Goal: Task Accomplishment & Management: Use online tool/utility

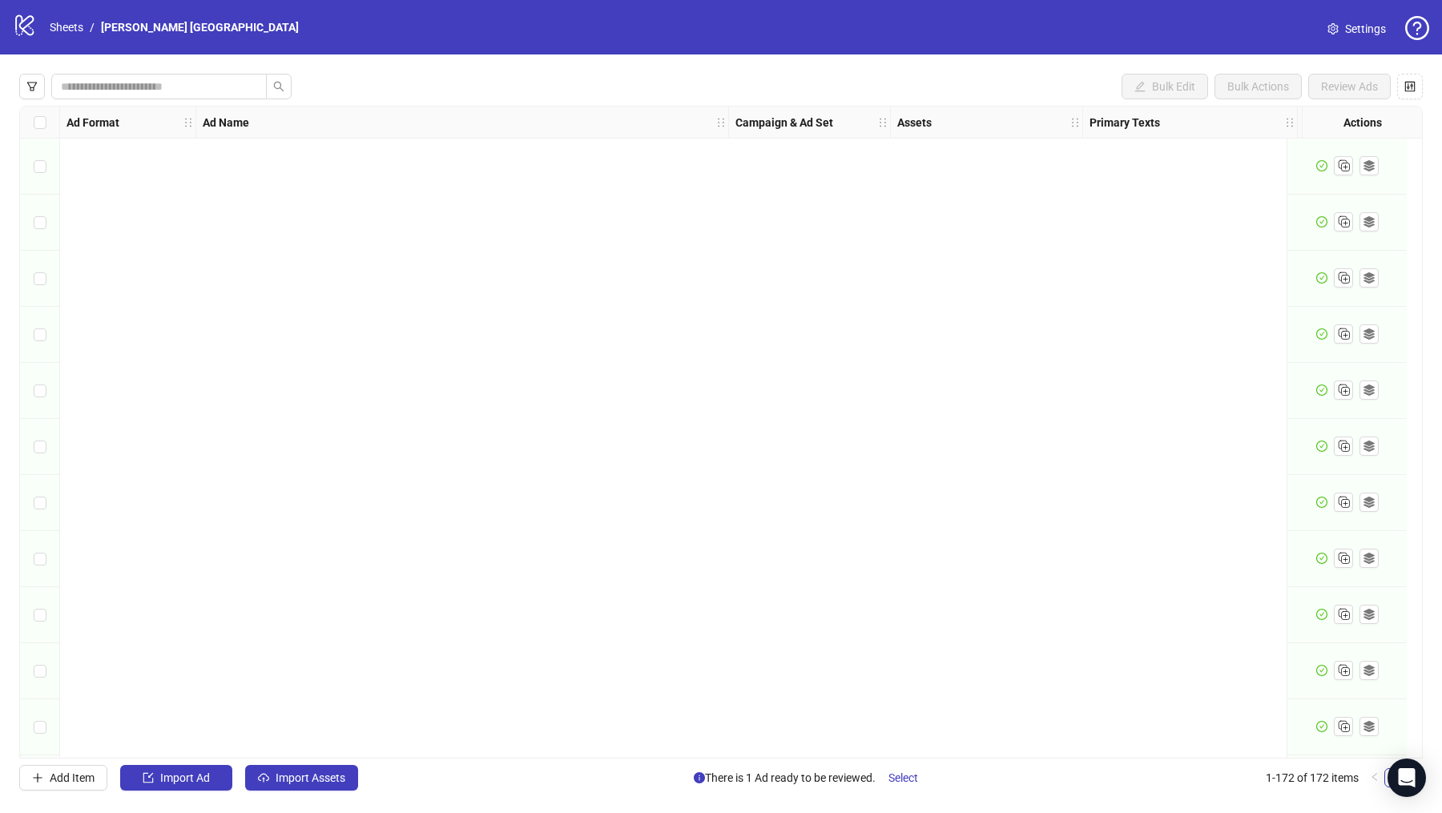
scroll to position [9032, 0]
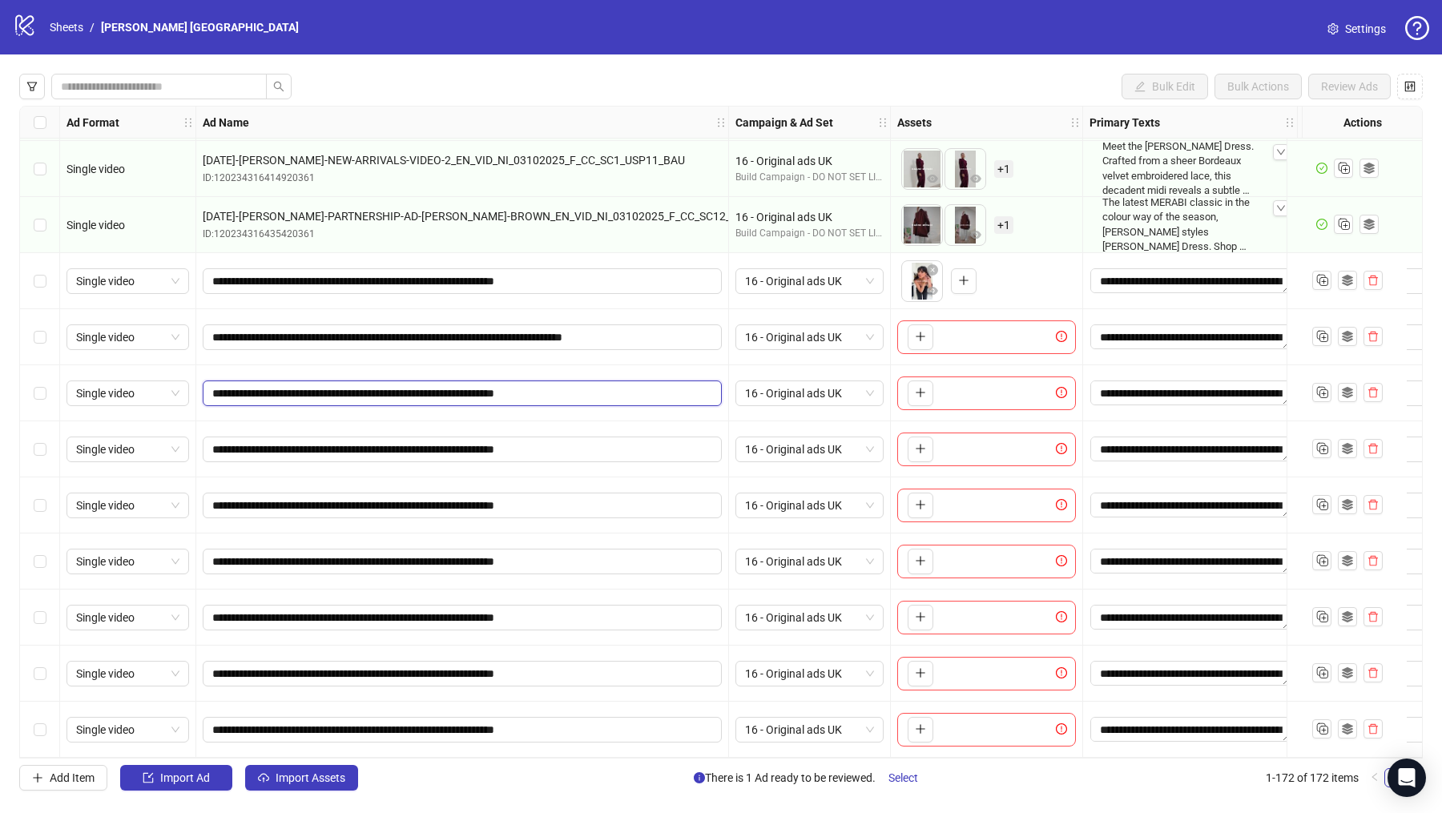
click at [327, 388] on input "**********" at bounding box center [460, 394] width 497 height 18
paste input "**********"
type input "**********"
click at [340, 441] on input "**********" at bounding box center [460, 450] width 497 height 18
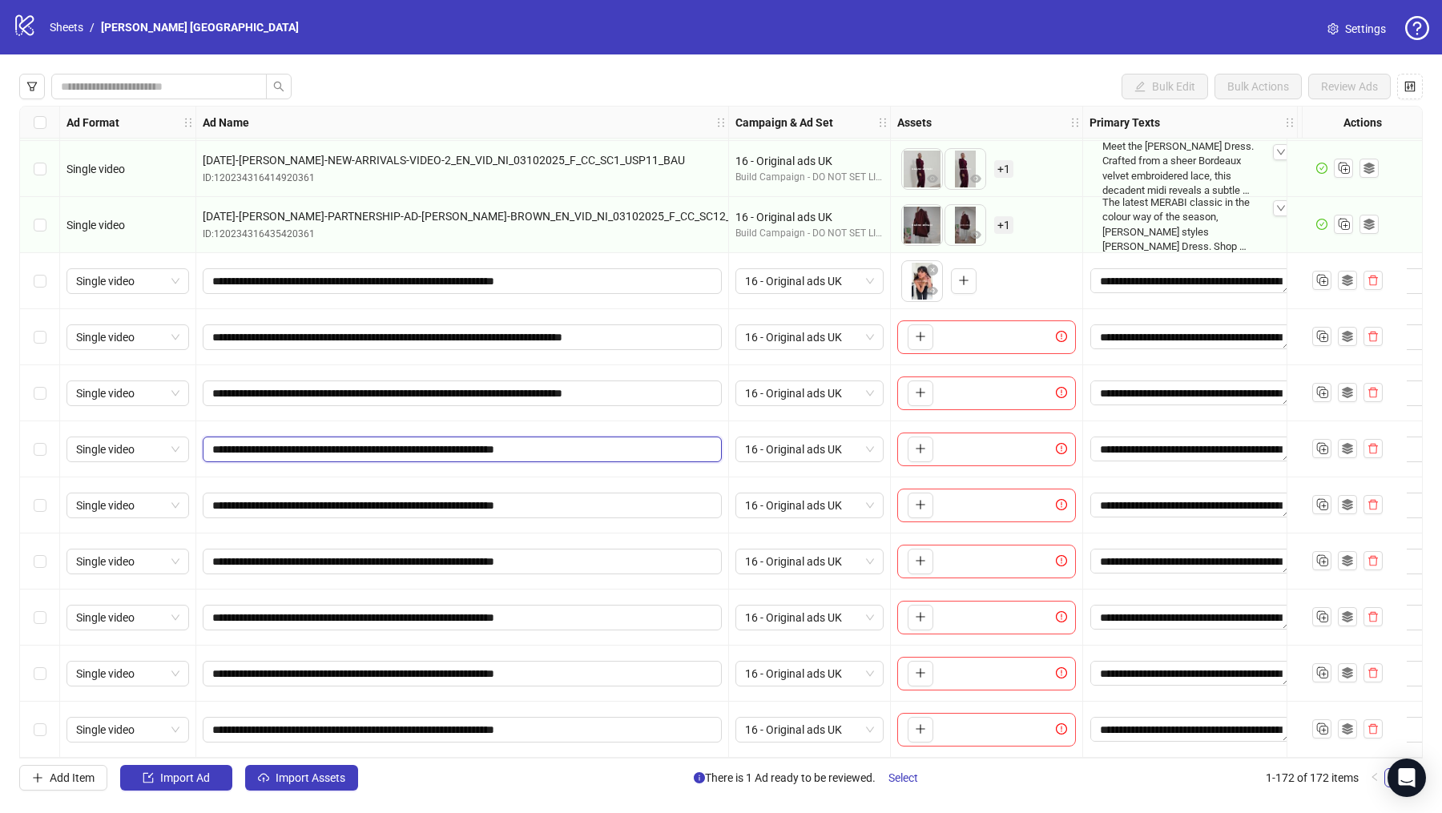
paste input "**********"
type input "**********"
click at [304, 504] on input "**********" at bounding box center [460, 506] width 497 height 18
paste input "**********"
type input "**********"
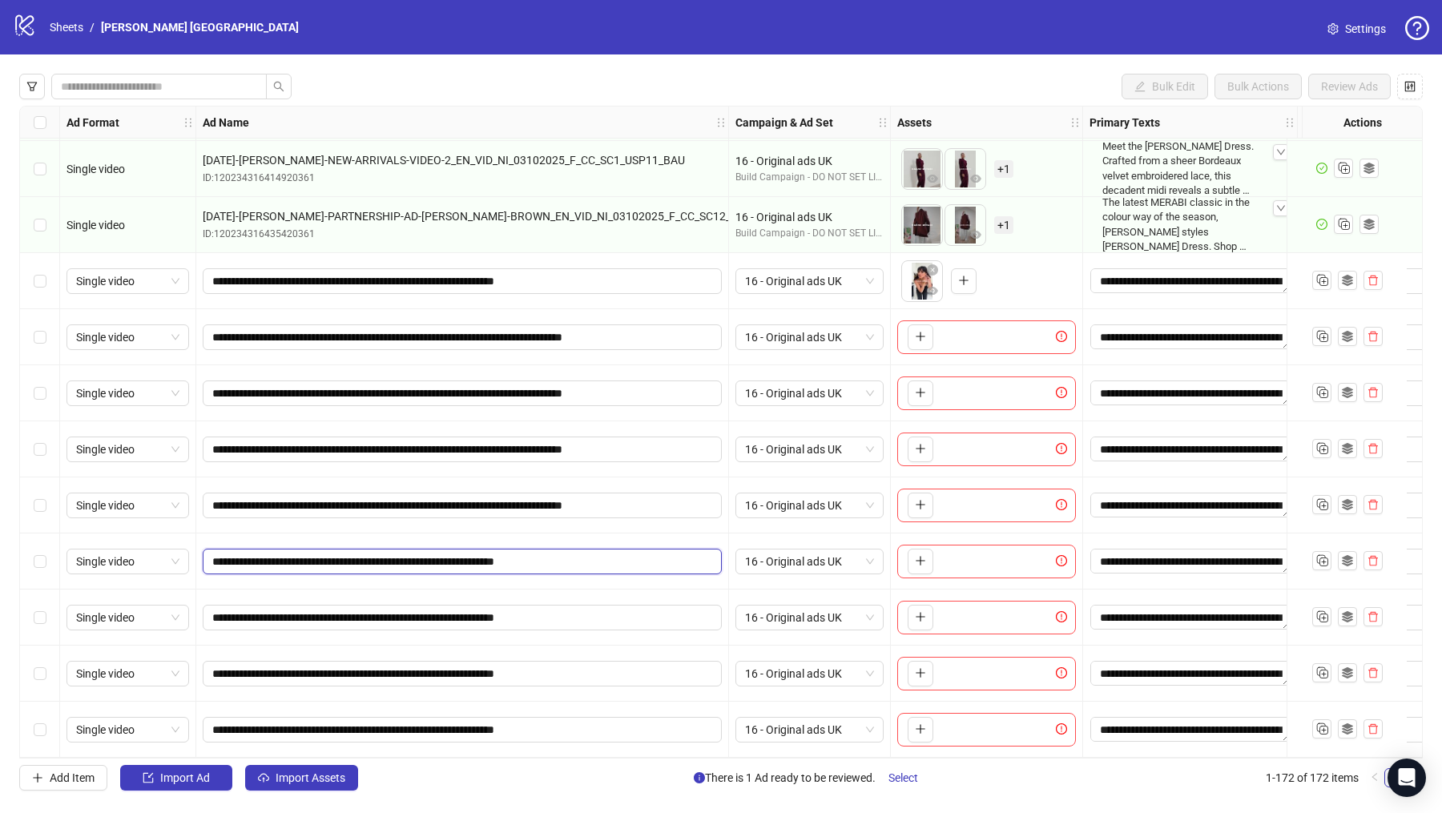
click at [303, 553] on input "**********" at bounding box center [460, 562] width 497 height 18
paste input "**********"
type input "**********"
click at [289, 610] on input "**********" at bounding box center [460, 618] width 497 height 18
paste input "**********"
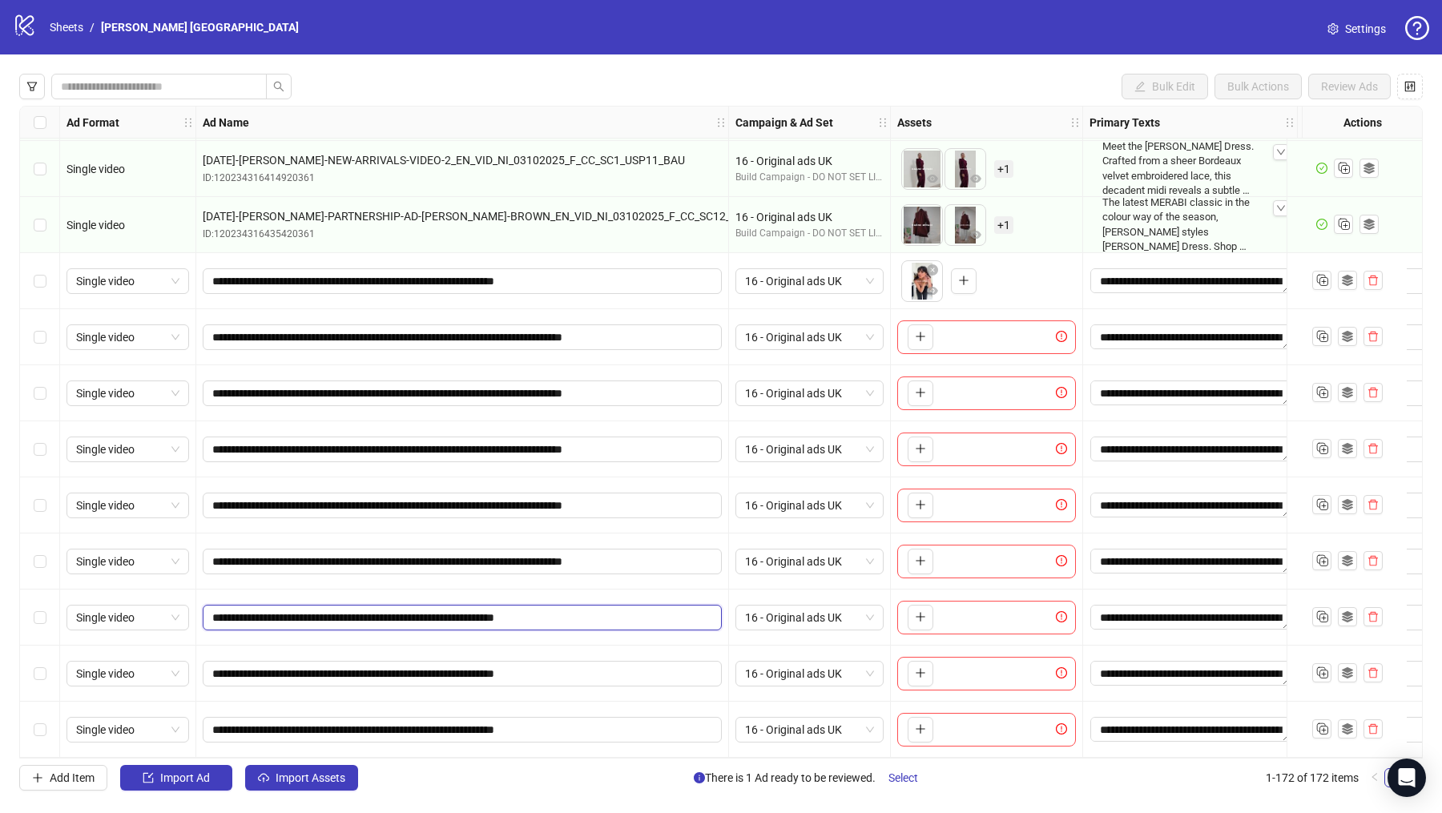
type input "**********"
click at [305, 671] on input "**********" at bounding box center [460, 674] width 497 height 18
paste input "**********"
type input "**********"
click at [1324, 724] on rect "Duplicate" at bounding box center [1321, 728] width 8 height 8
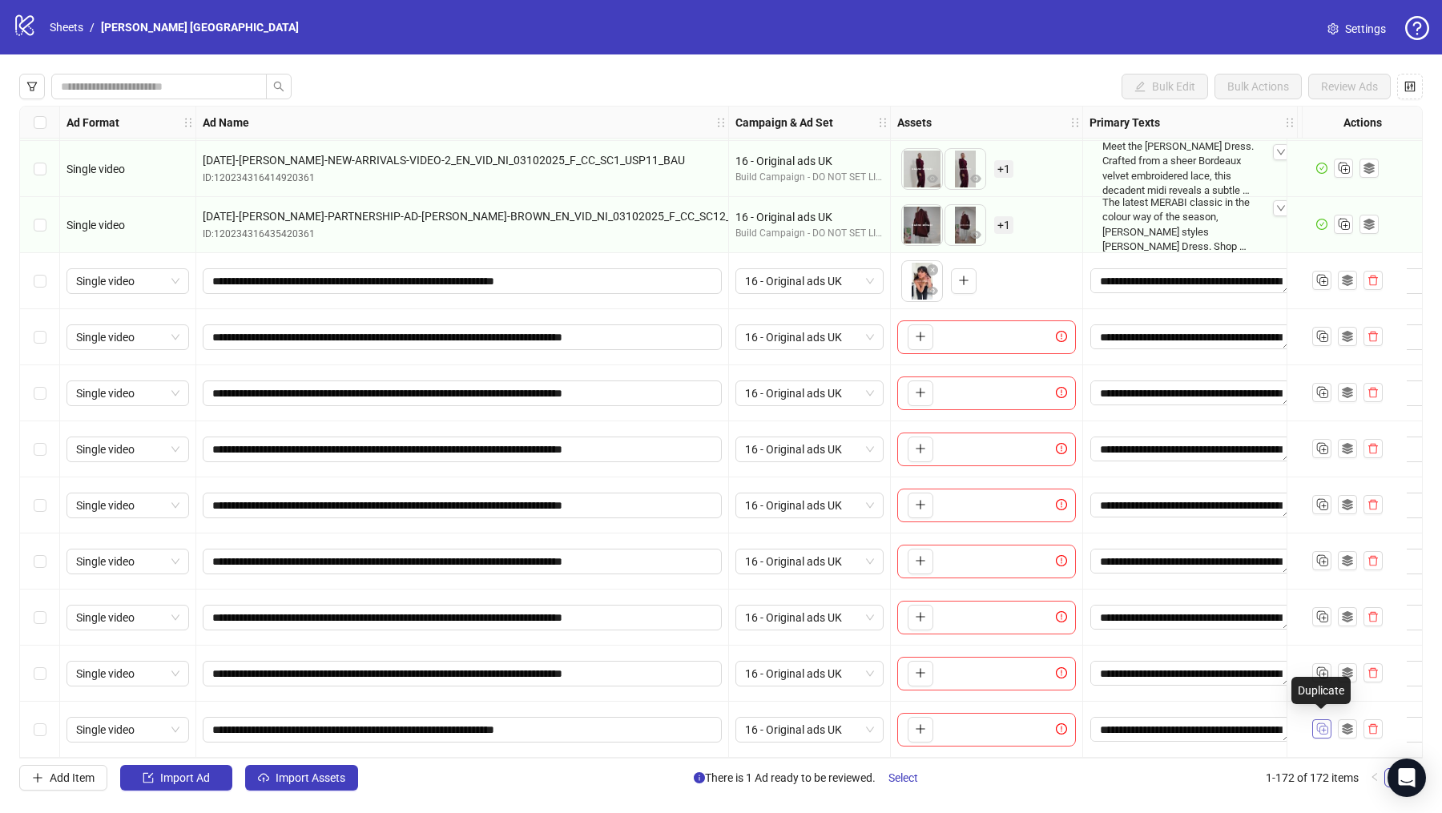
click at [1324, 724] on rect "Duplicate" at bounding box center [1321, 728] width 8 height 8
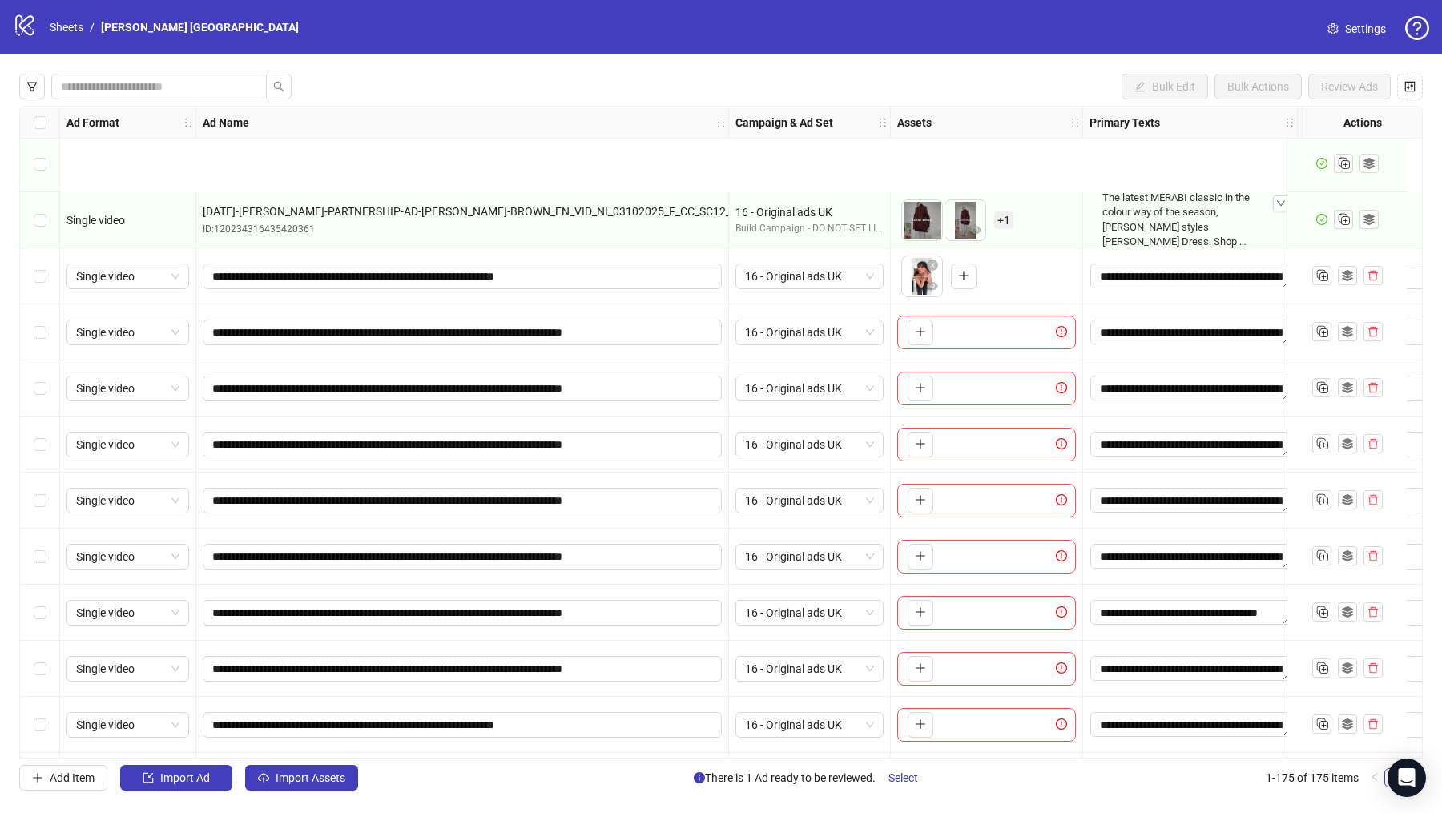
scroll to position [9201, 0]
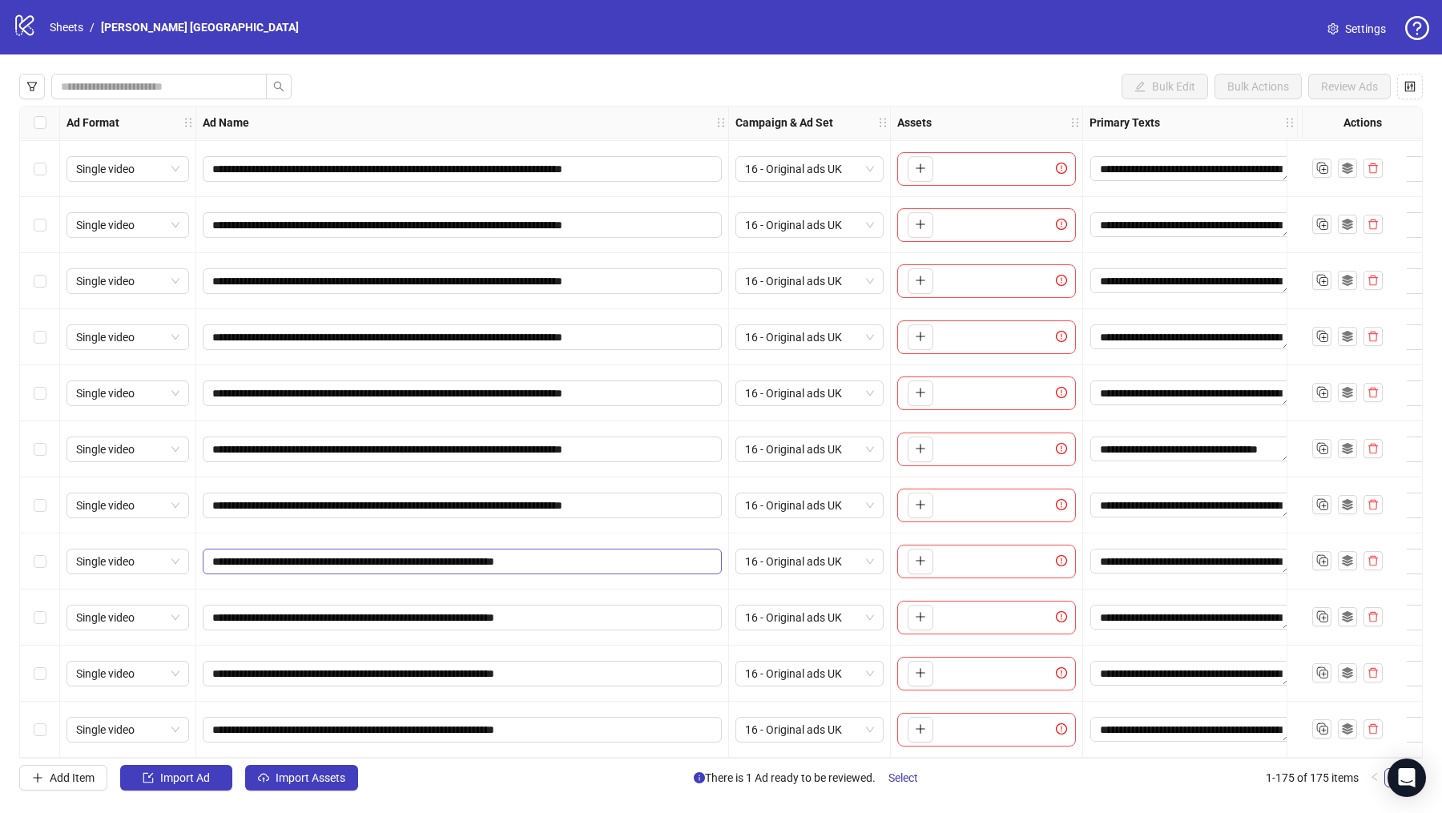
click at [256, 567] on span "**********" at bounding box center [462, 562] width 519 height 26
click at [268, 553] on input "**********" at bounding box center [460, 562] width 497 height 18
paste input "**********"
type input "**********"
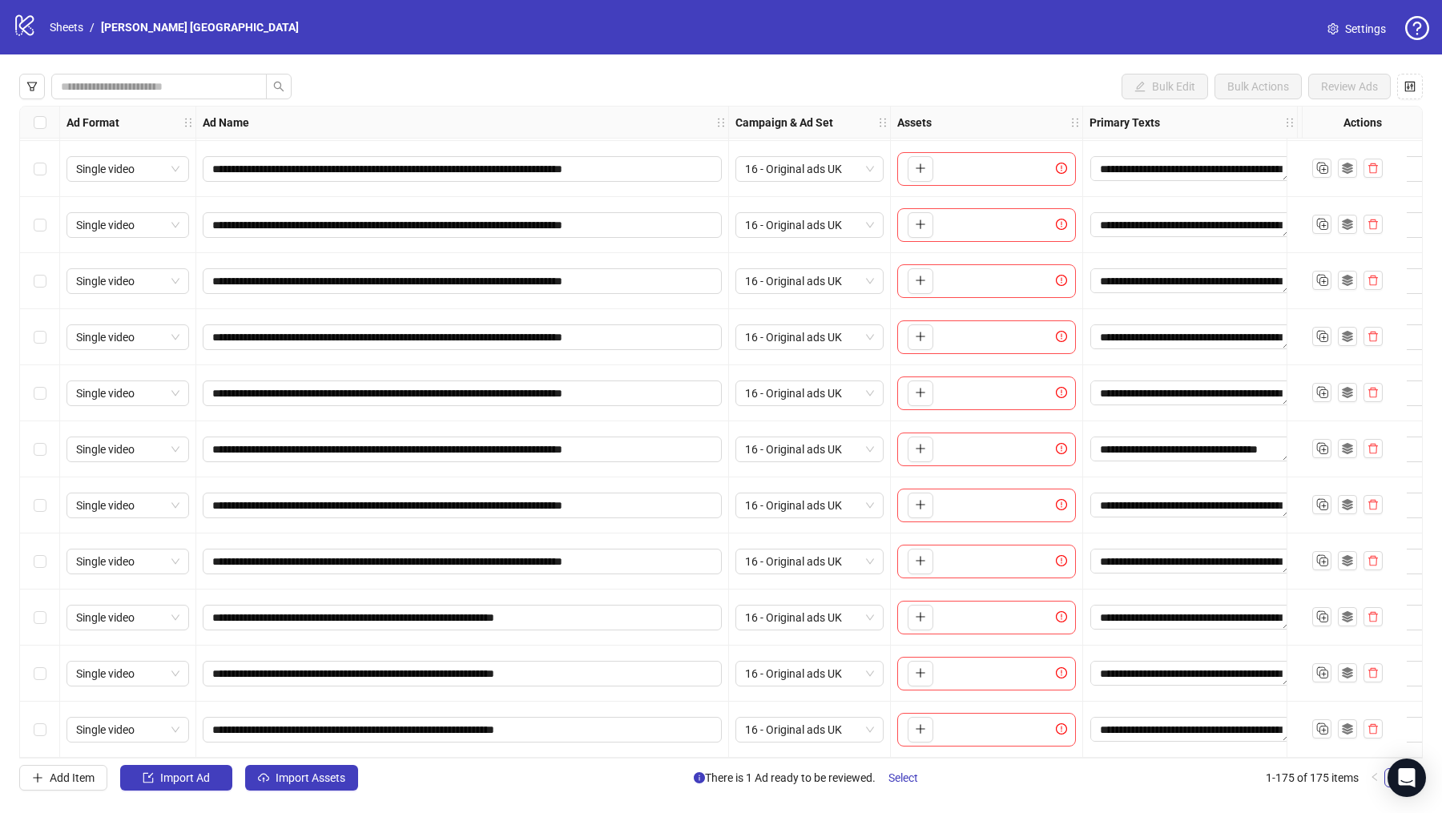
click at [262, 523] on div "**********" at bounding box center [462, 506] width 533 height 56
click at [296, 605] on span "**********" at bounding box center [462, 618] width 519 height 26
click at [309, 615] on input "**********" at bounding box center [460, 618] width 497 height 18
paste input "**********"
type input "**********"
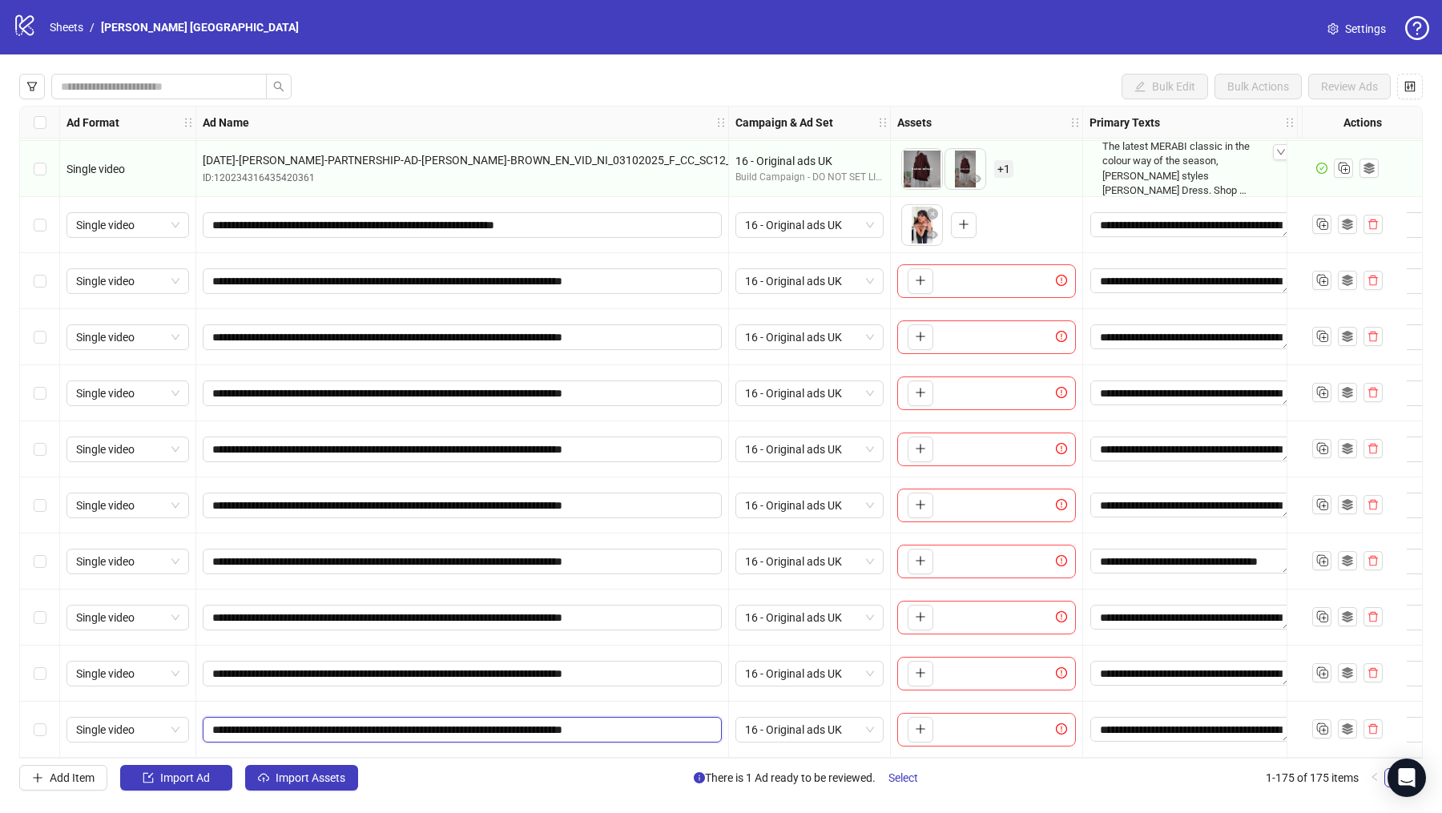
scroll to position [9075, 0]
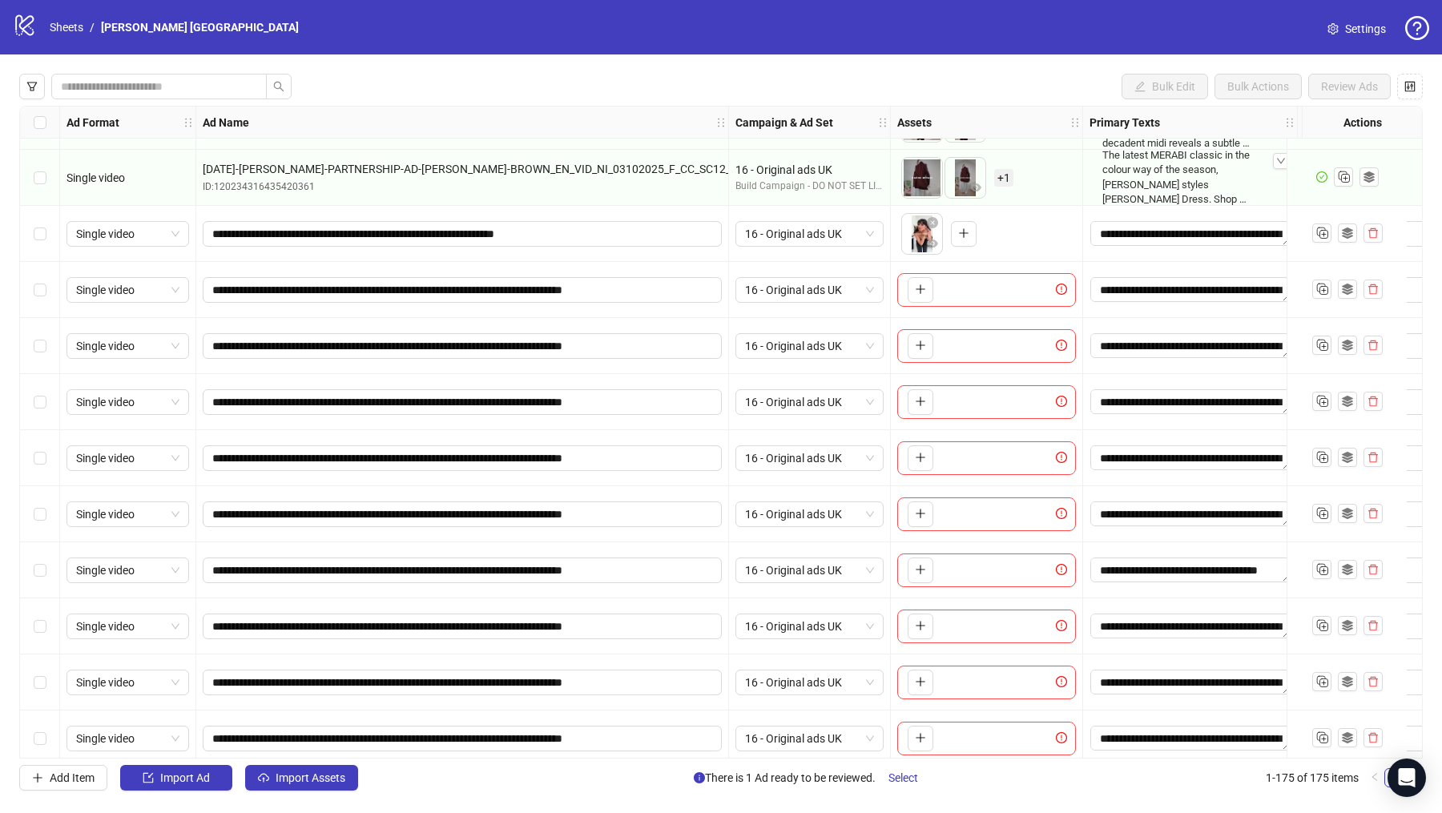
click at [53, 284] on div "Select row 165" at bounding box center [40, 290] width 40 height 56
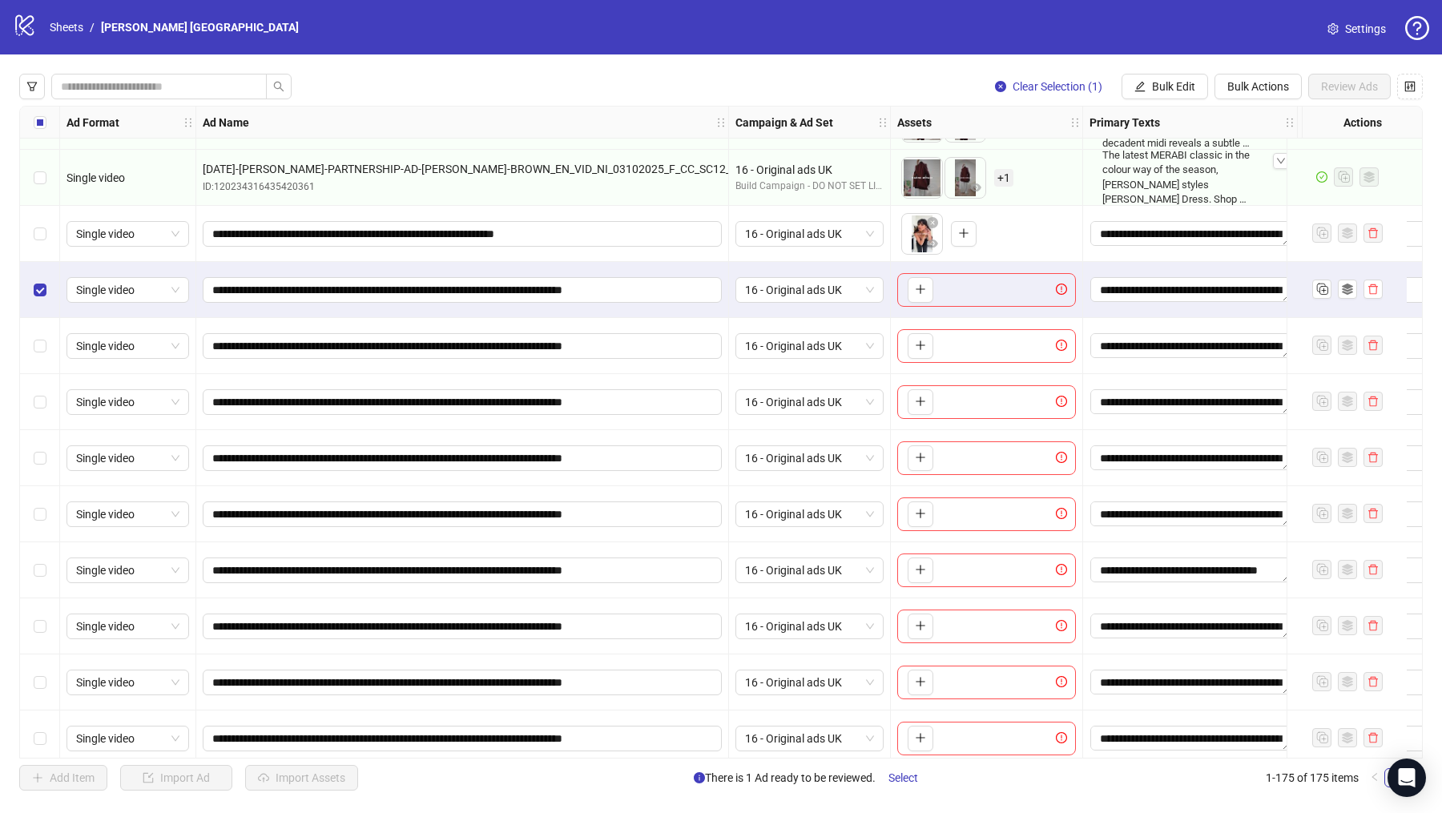
scroll to position [9201, 0]
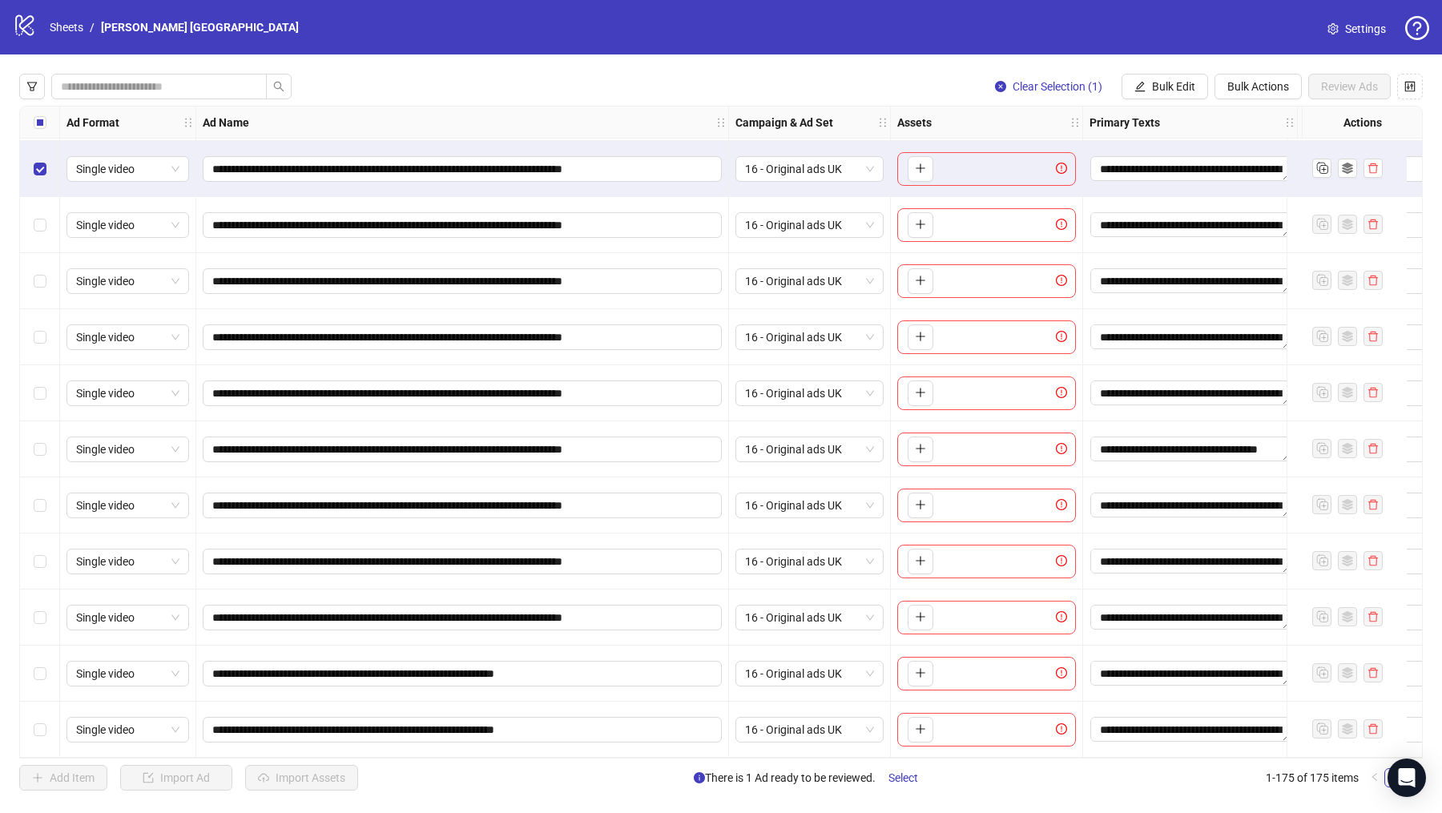
click at [41, 600] on div "Select row 173" at bounding box center [40, 618] width 40 height 56
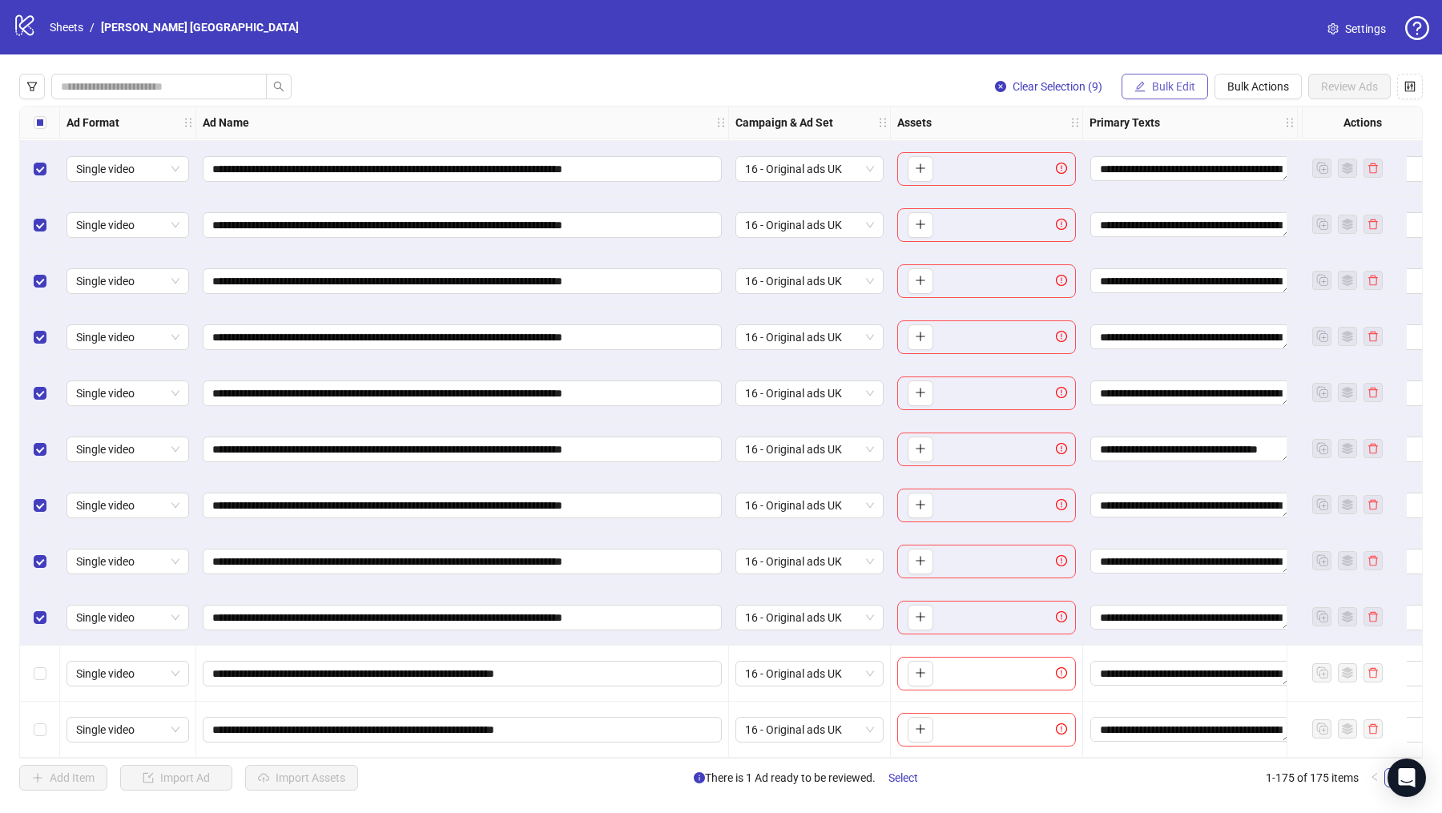
click at [1177, 89] on span "Bulk Edit" at bounding box center [1173, 86] width 43 height 13
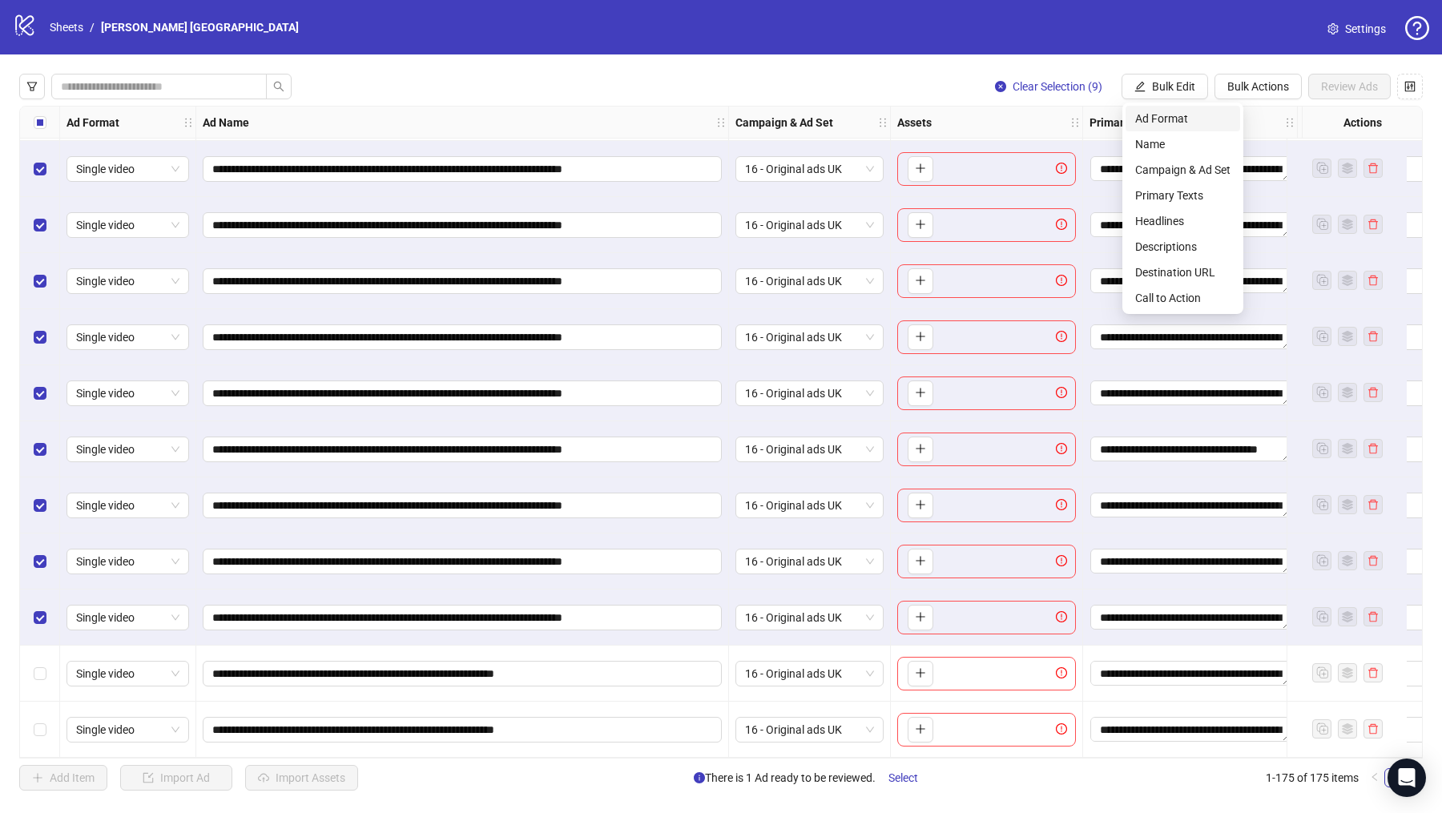
click at [1179, 113] on span "Ad Format" at bounding box center [1182, 119] width 95 height 18
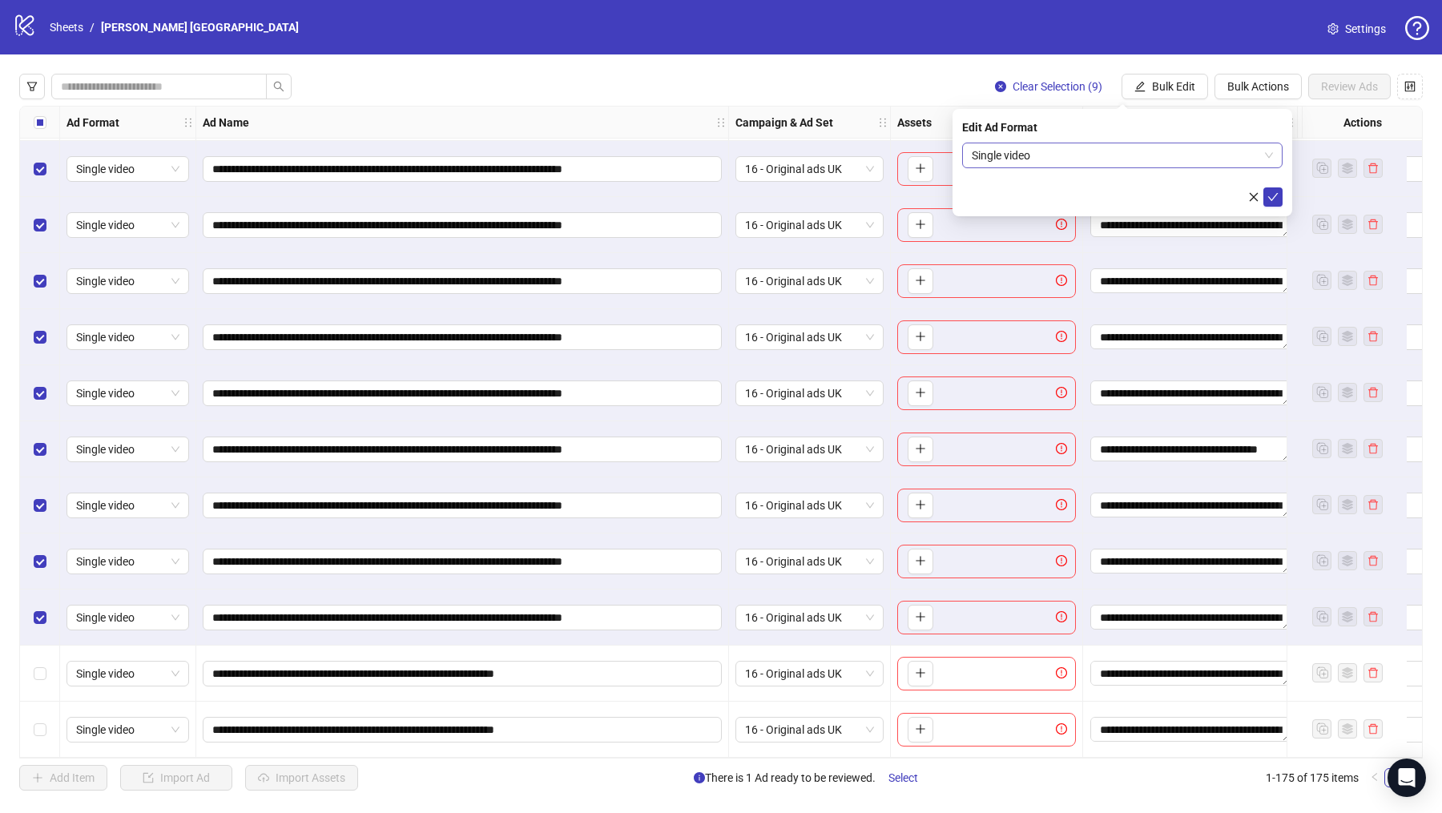
click at [1052, 159] on span "Single video" at bounding box center [1122, 155] width 301 height 24
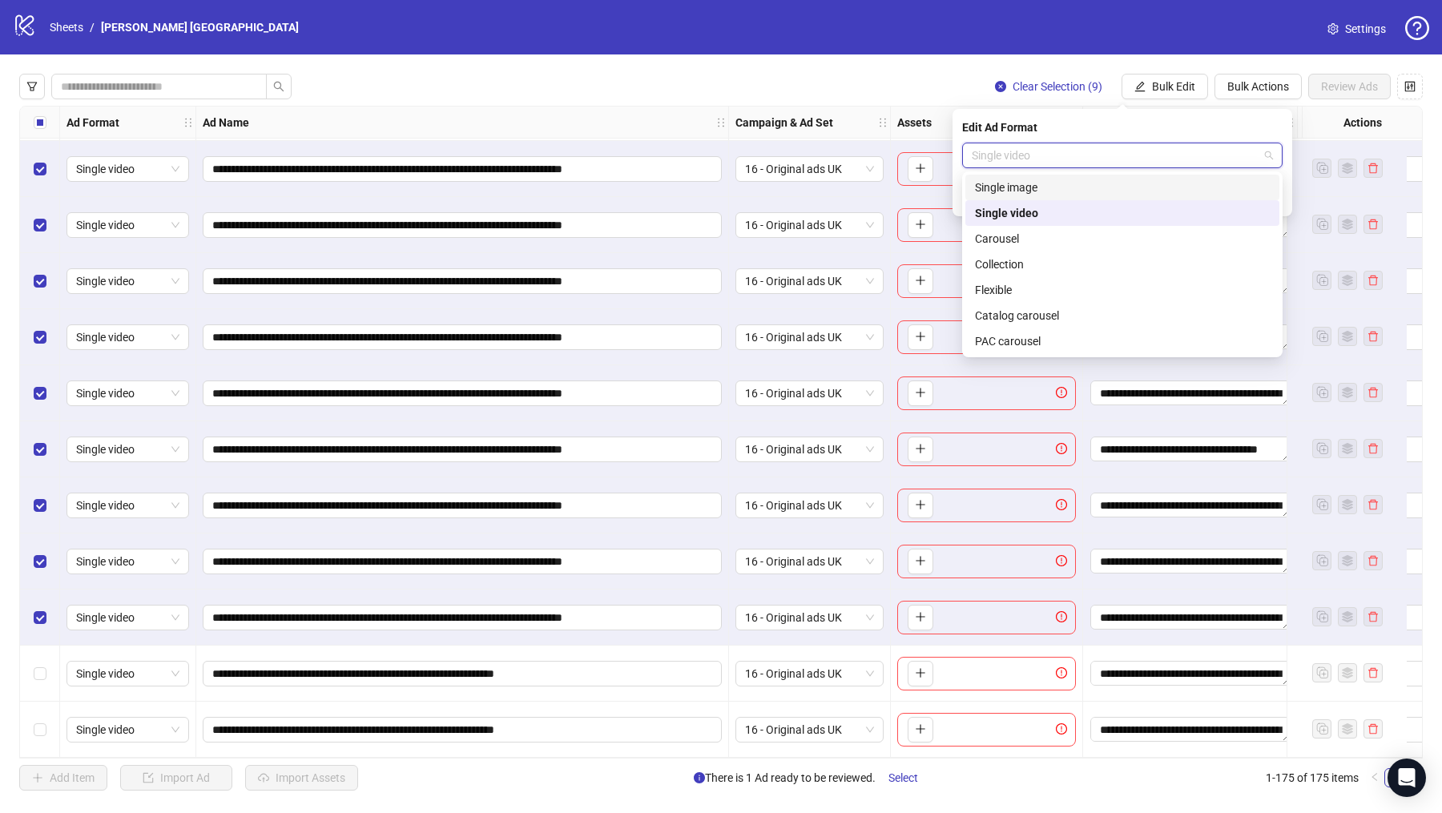
click at [1042, 183] on div "Single image" at bounding box center [1122, 188] width 295 height 18
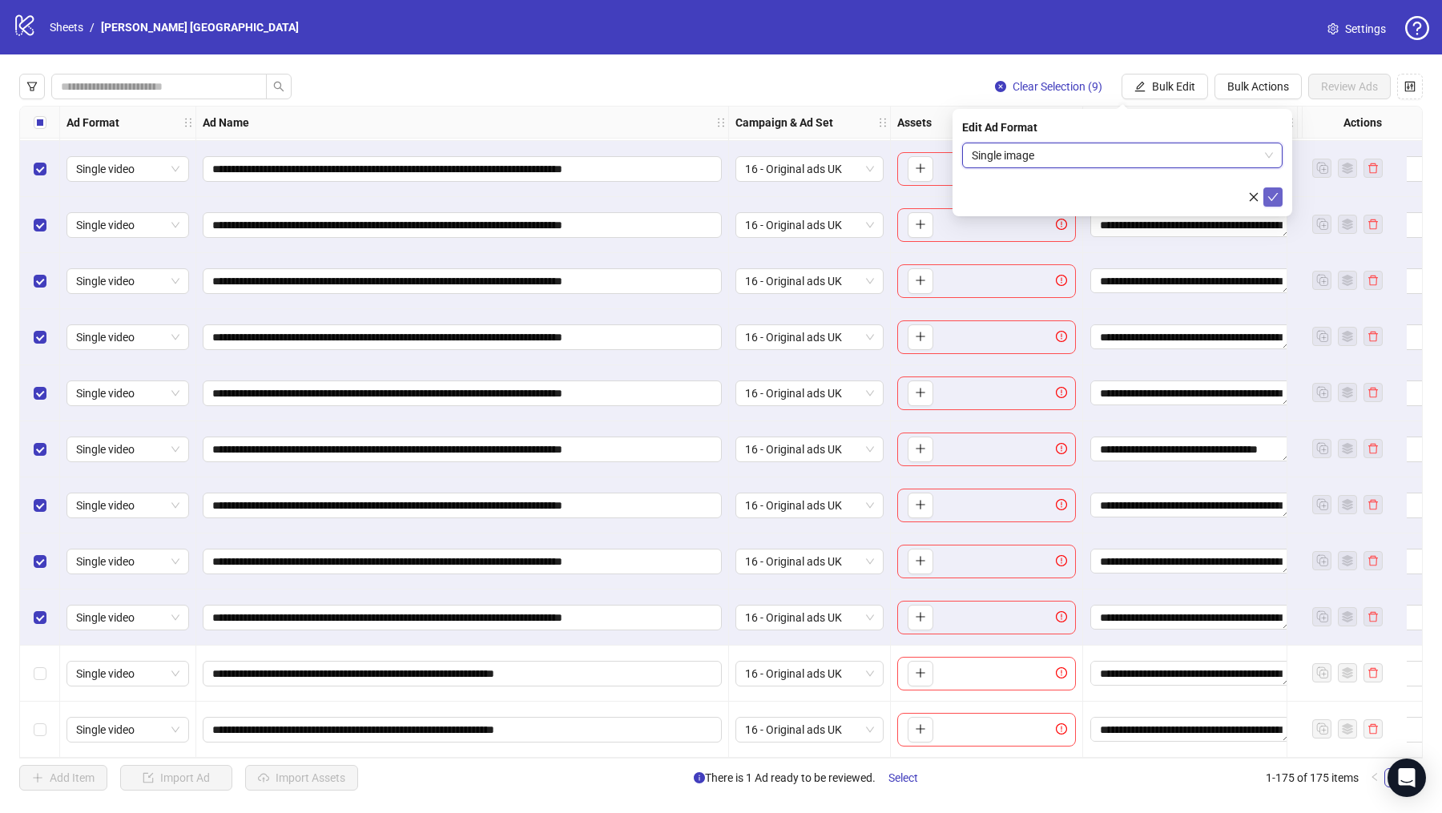
click at [1274, 192] on icon "check" at bounding box center [1273, 196] width 11 height 11
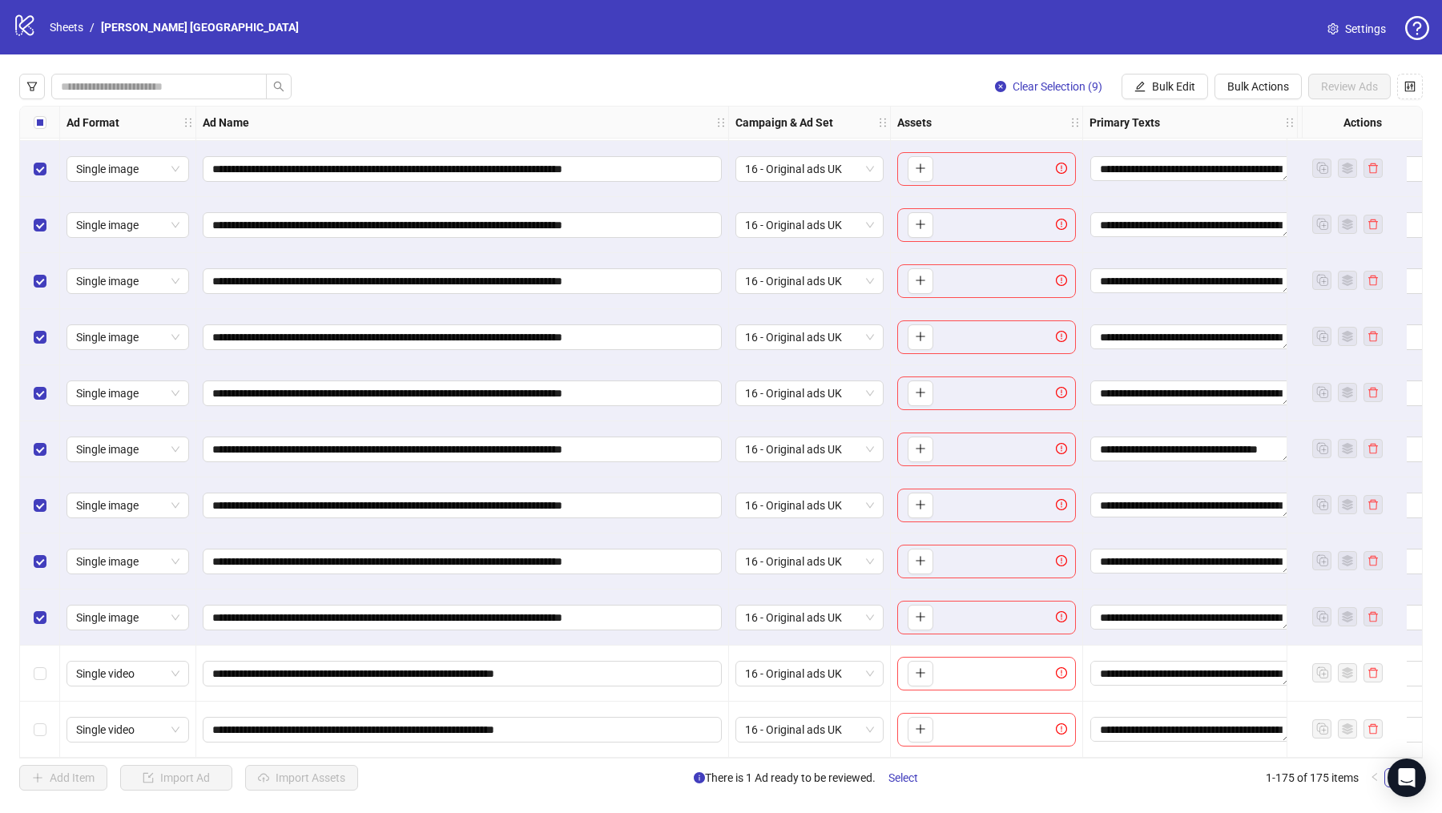
click at [46, 125] on div "Select all rows" at bounding box center [40, 123] width 40 height 32
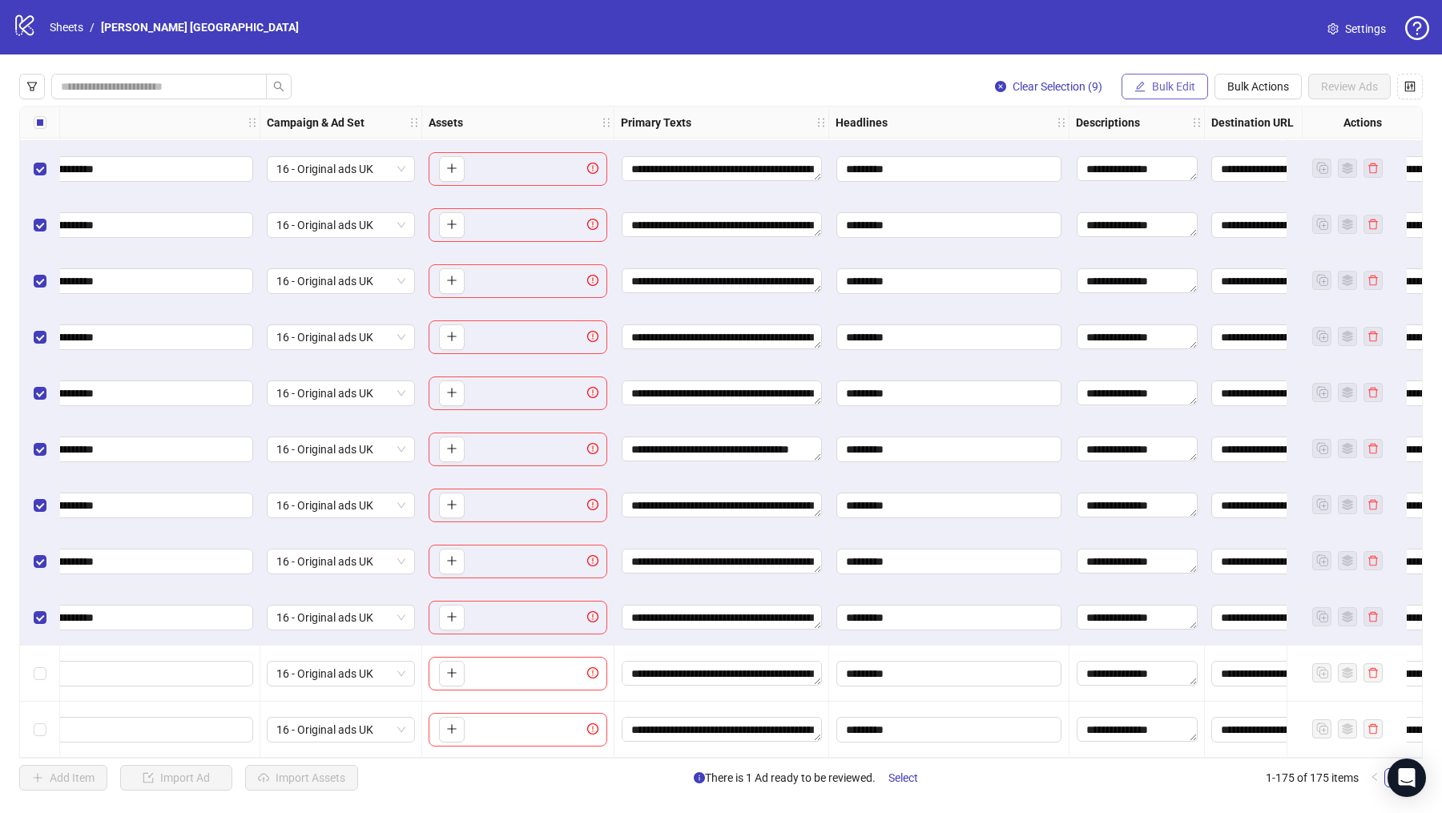
click at [1178, 84] on span "Bulk Edit" at bounding box center [1173, 86] width 43 height 13
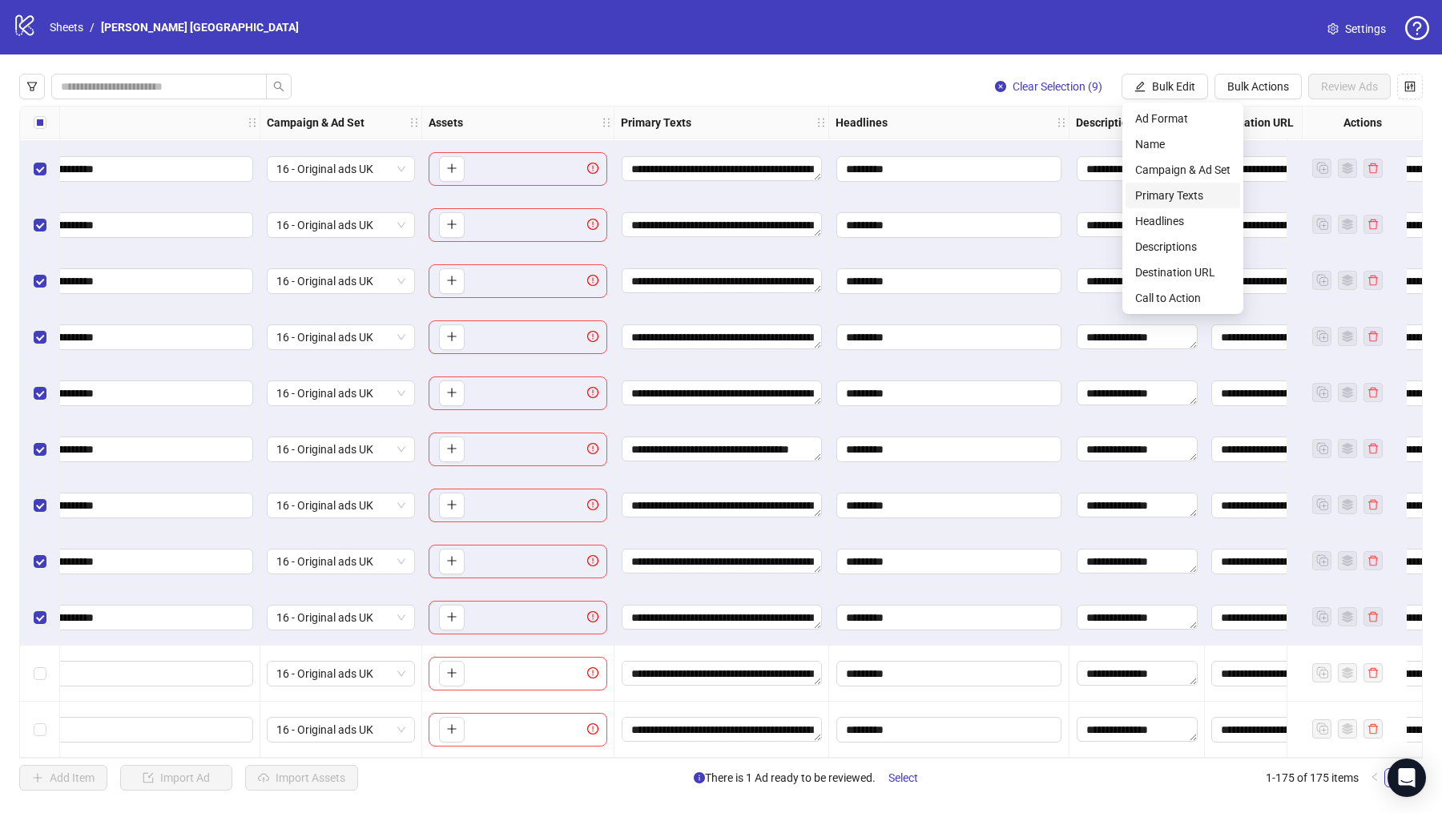
click at [1166, 195] on span "Primary Texts" at bounding box center [1182, 196] width 95 height 18
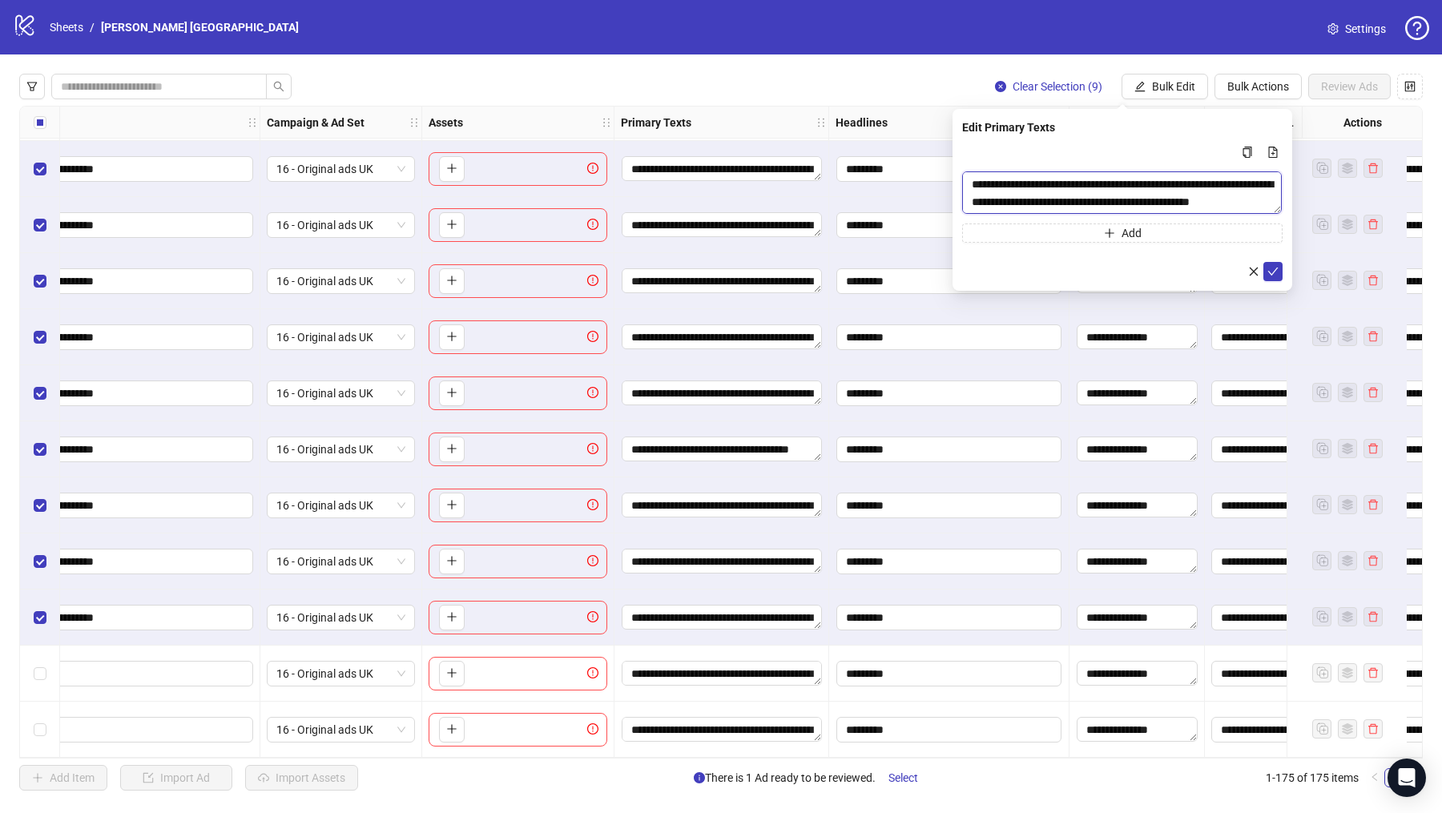
click at [1090, 189] on textarea "**********" at bounding box center [1122, 192] width 320 height 42
paste textarea "**********"
type textarea "**********"
click at [1276, 278] on span "submit" at bounding box center [1273, 271] width 11 height 13
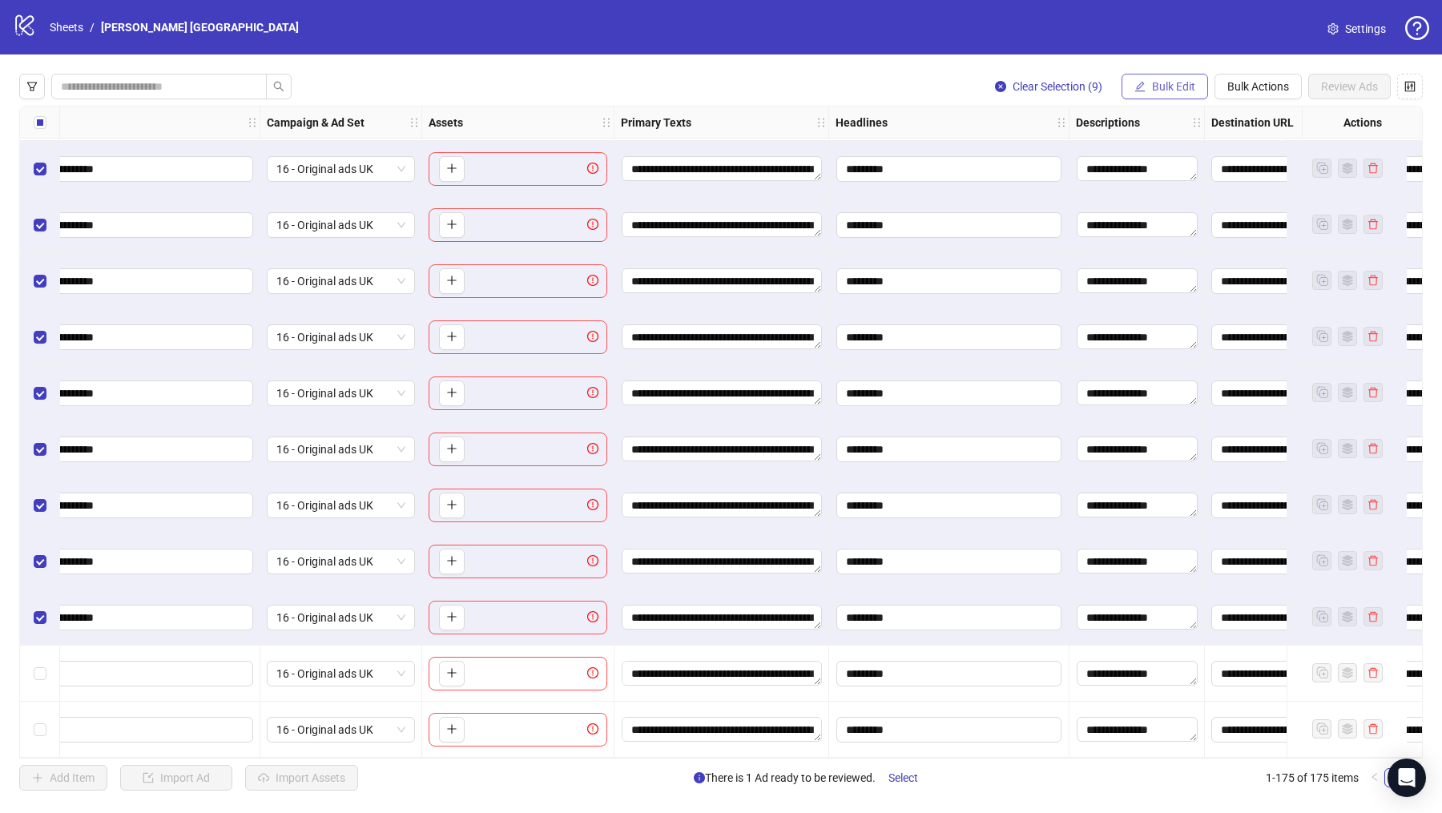
click at [1196, 75] on button "Bulk Edit" at bounding box center [1165, 87] width 87 height 26
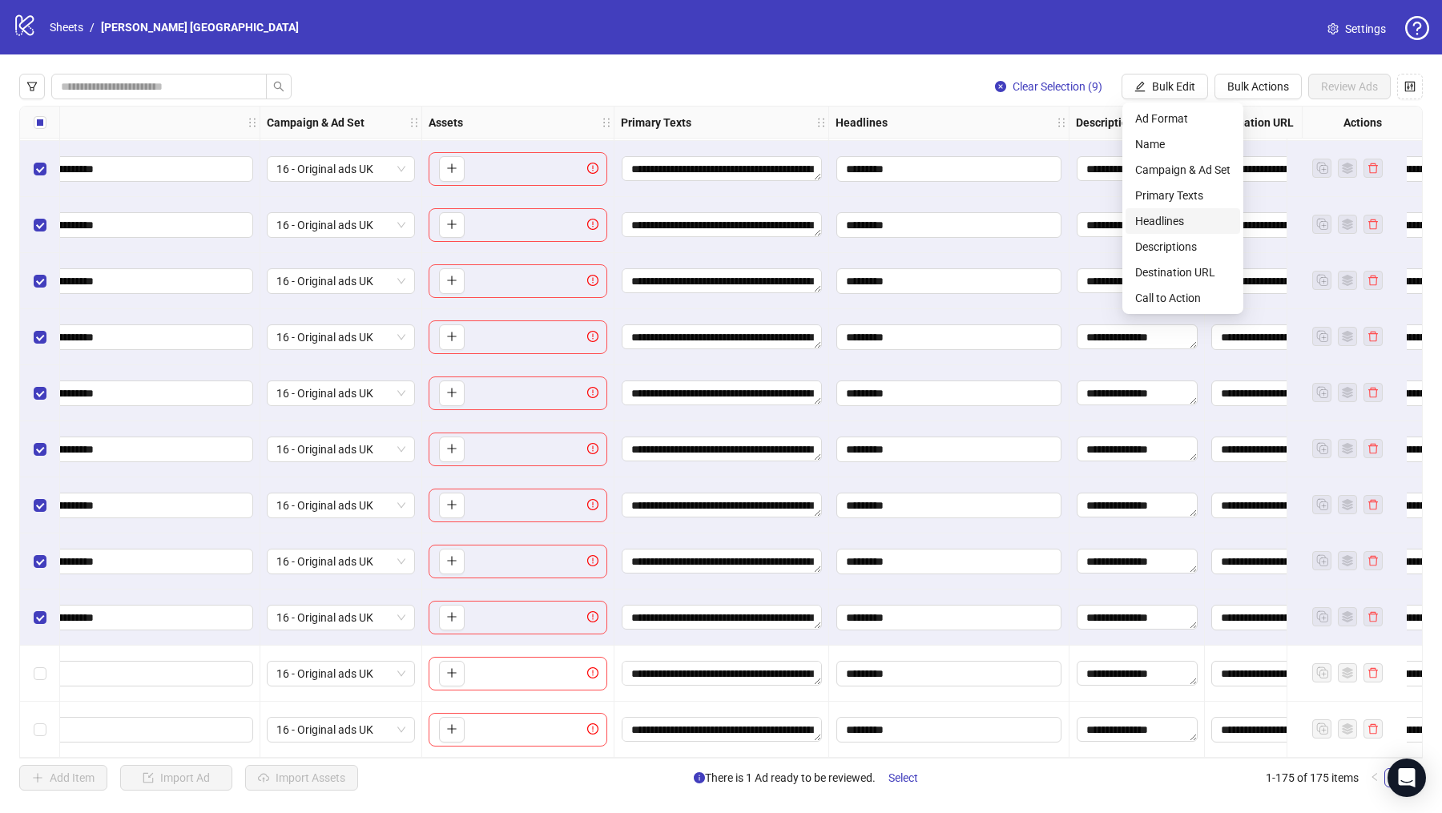
click at [1171, 210] on li "Headlines" at bounding box center [1183, 221] width 115 height 26
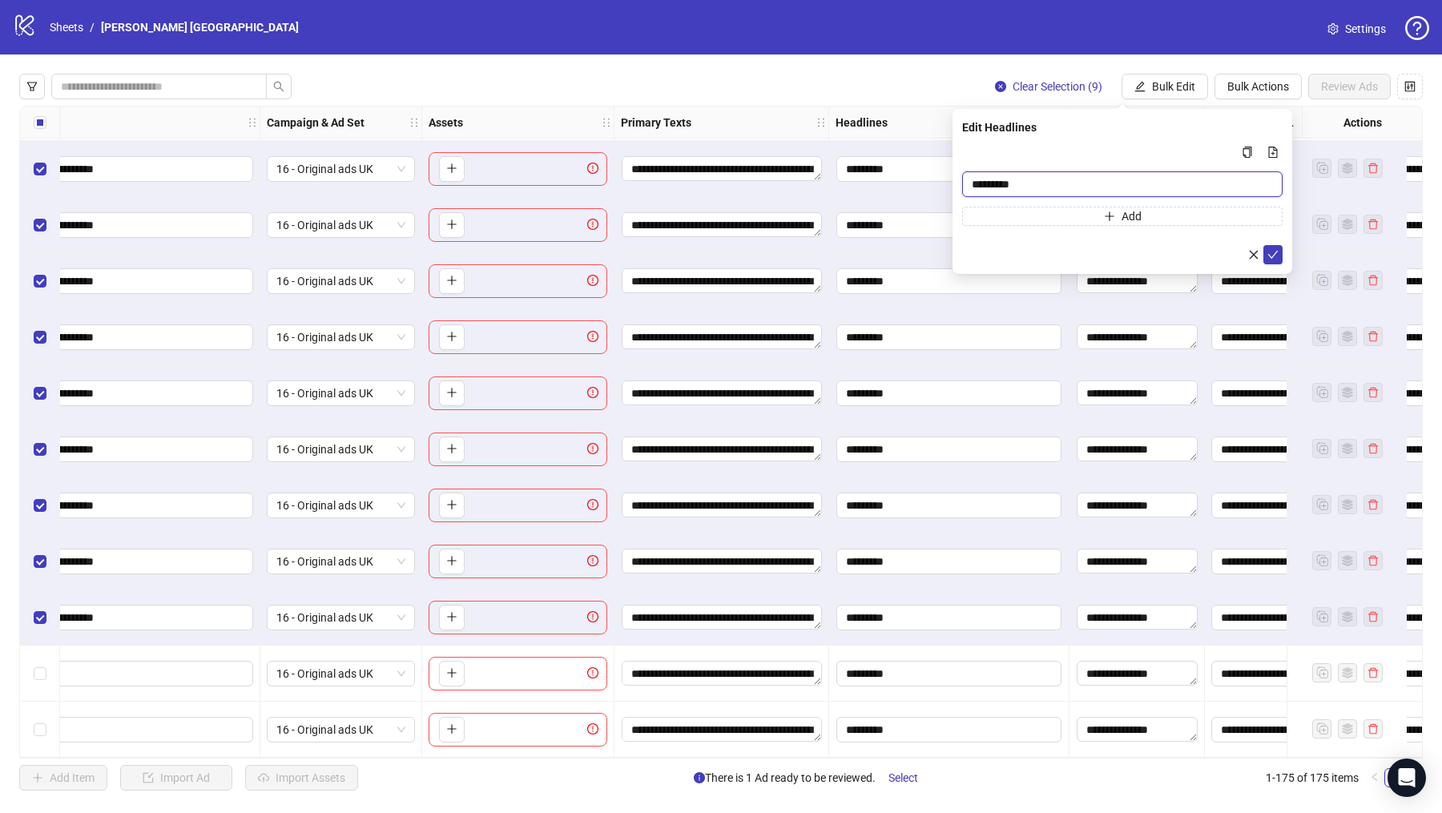
click at [1012, 179] on input "*********" at bounding box center [1122, 184] width 320 height 26
paste input "**********"
type input "**********"
click at [1268, 244] on form "**********" at bounding box center [1122, 204] width 320 height 122
click at [1271, 254] on icon "check" at bounding box center [1273, 254] width 11 height 11
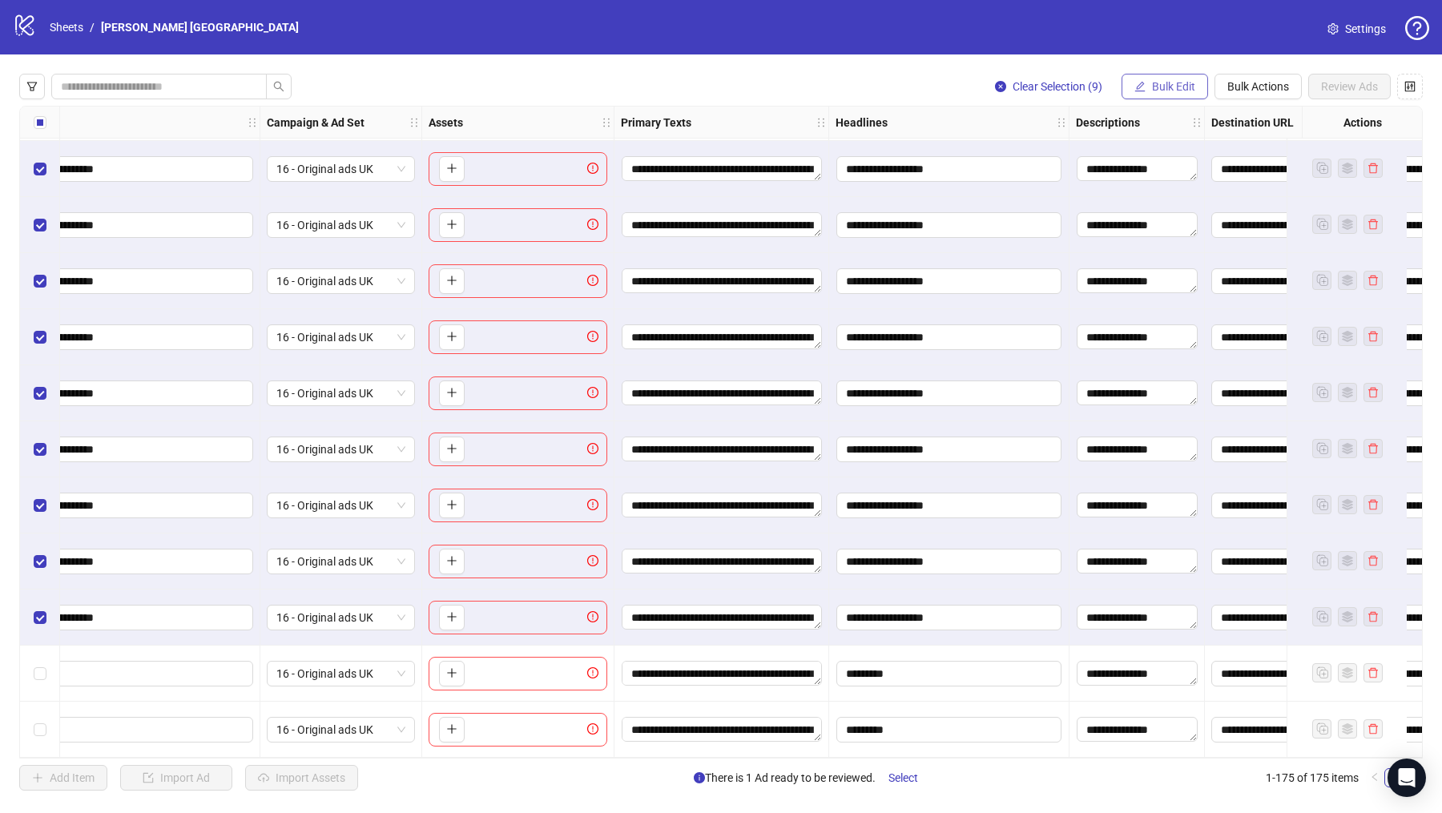
click at [1172, 89] on span "Bulk Edit" at bounding box center [1173, 86] width 43 height 13
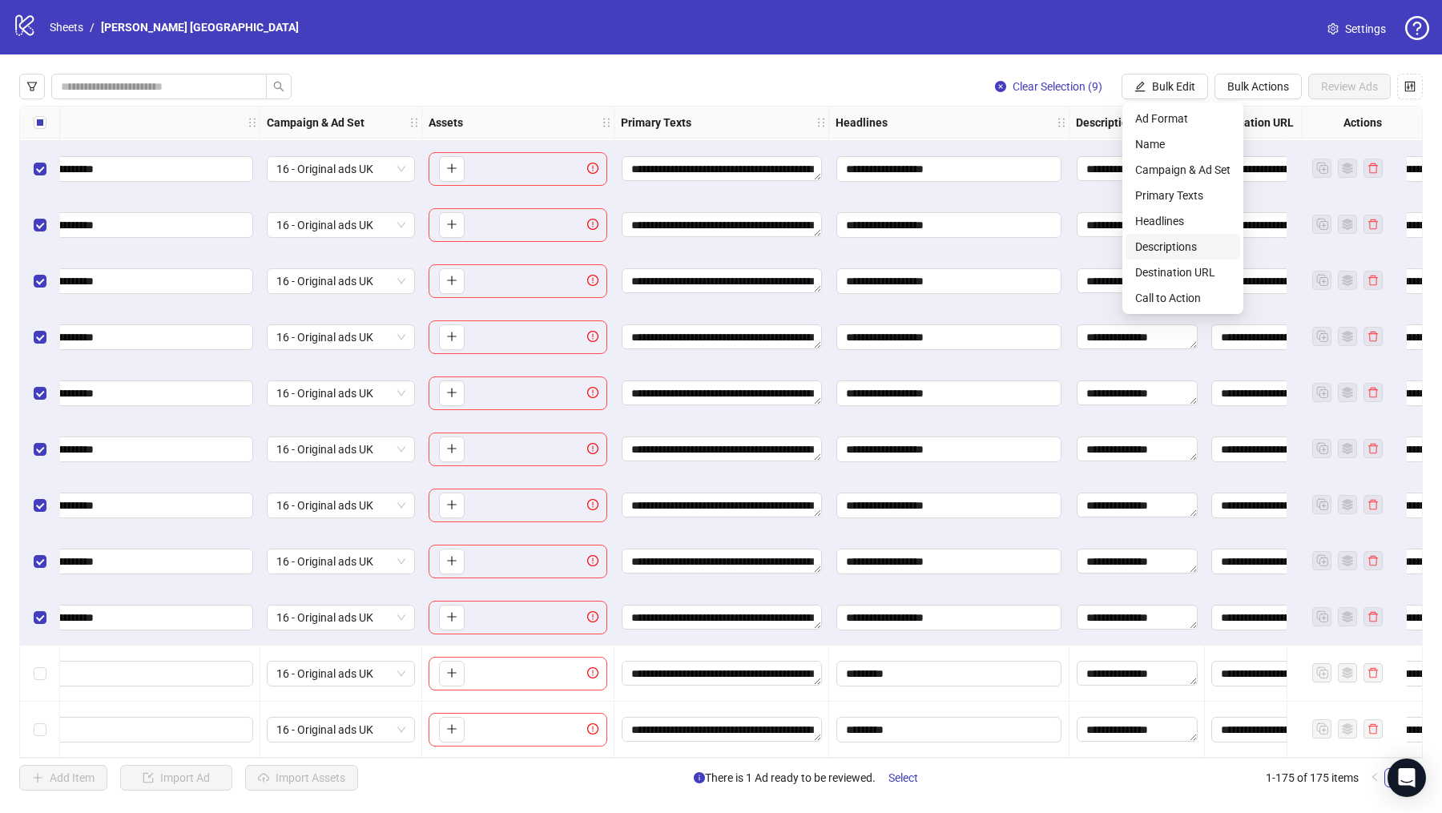
click at [1177, 240] on span "Descriptions" at bounding box center [1182, 247] width 95 height 18
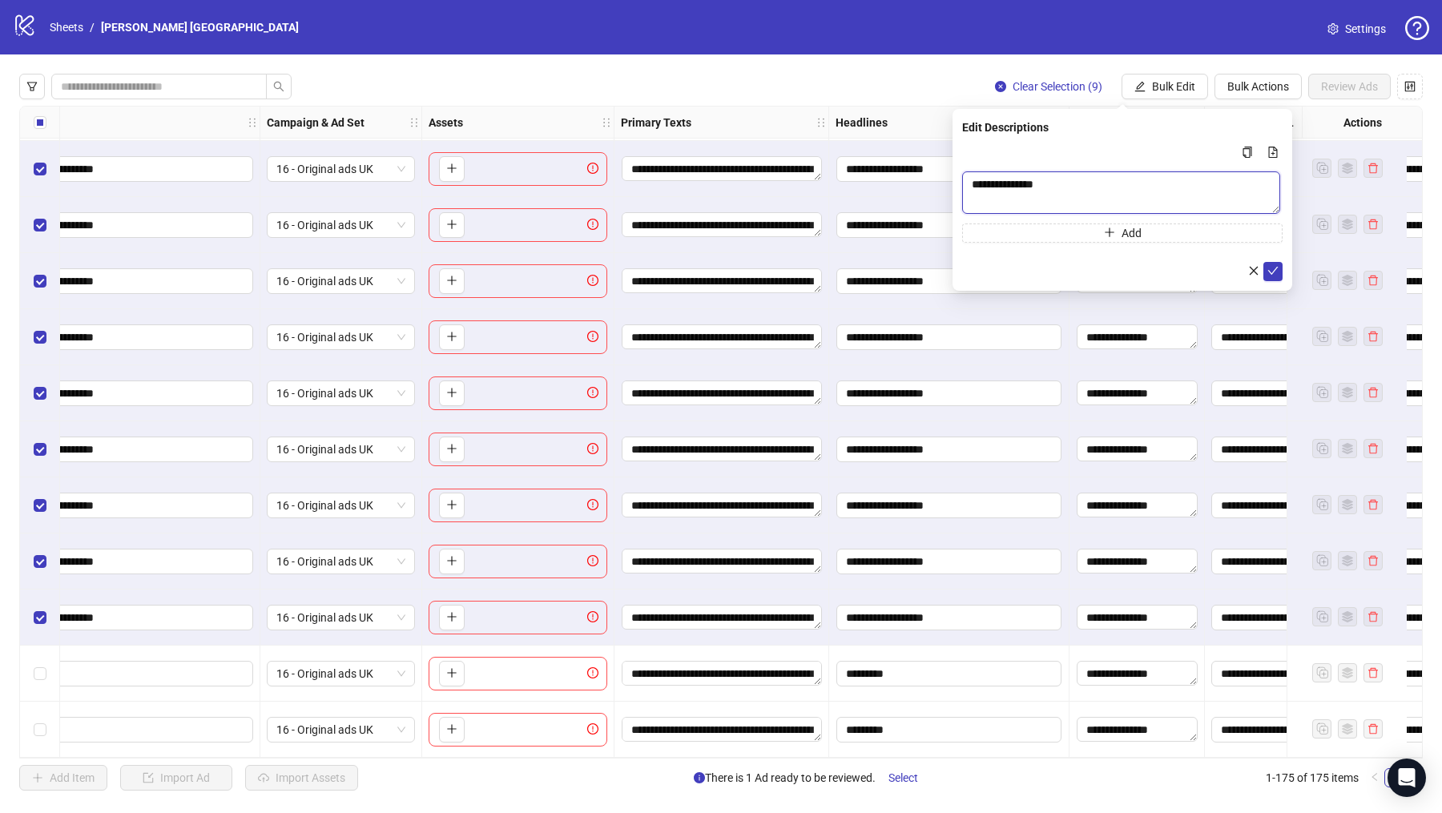
click at [1050, 182] on textarea "**********" at bounding box center [1121, 192] width 318 height 42
paste textarea "Multi-text input container - paste or copy values"
type textarea "**********"
click at [1276, 273] on icon "check" at bounding box center [1273, 271] width 11 height 11
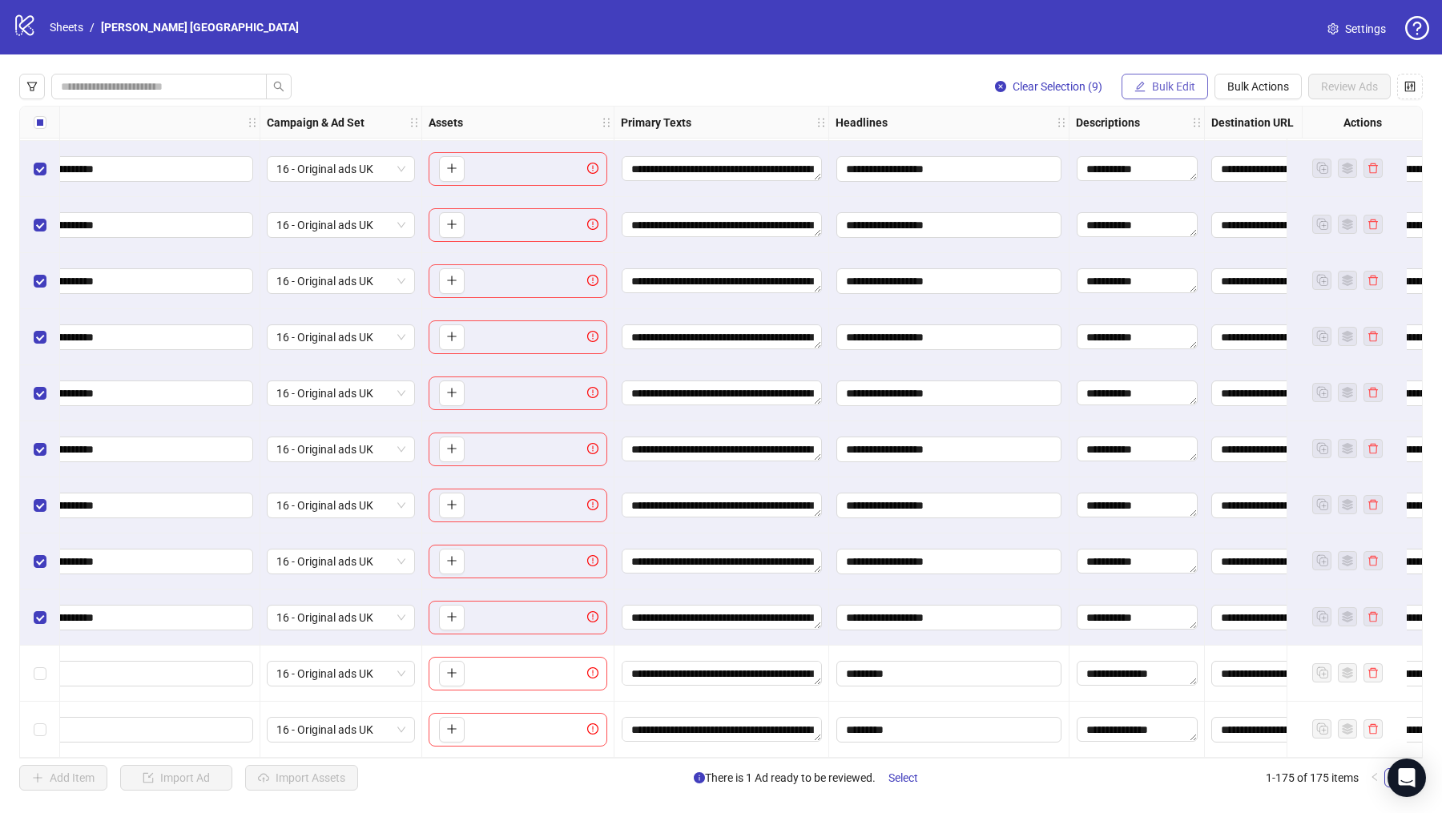
click at [1155, 85] on span "Bulk Edit" at bounding box center [1173, 86] width 43 height 13
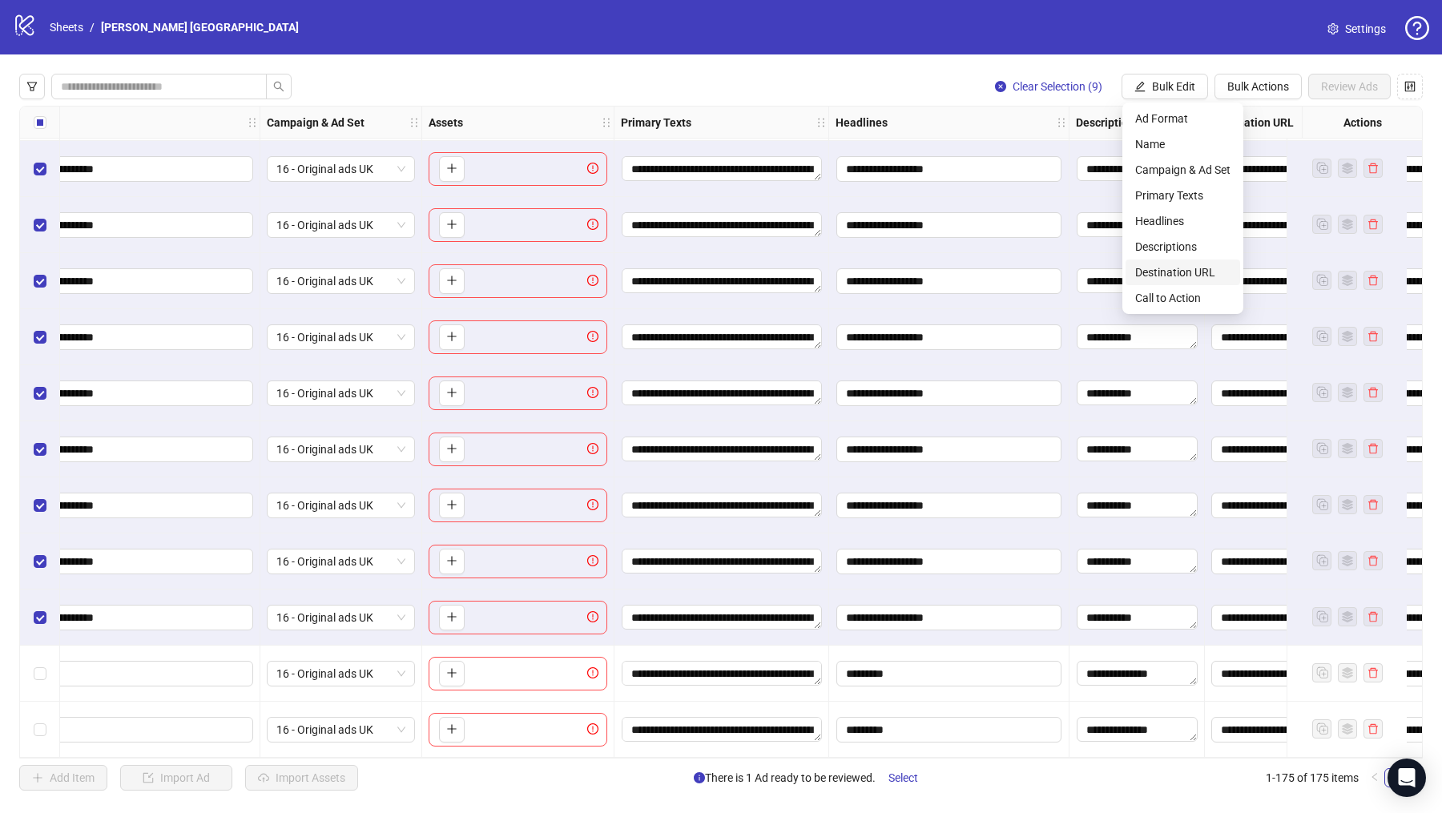
click at [1167, 268] on span "Destination URL" at bounding box center [1182, 273] width 95 height 18
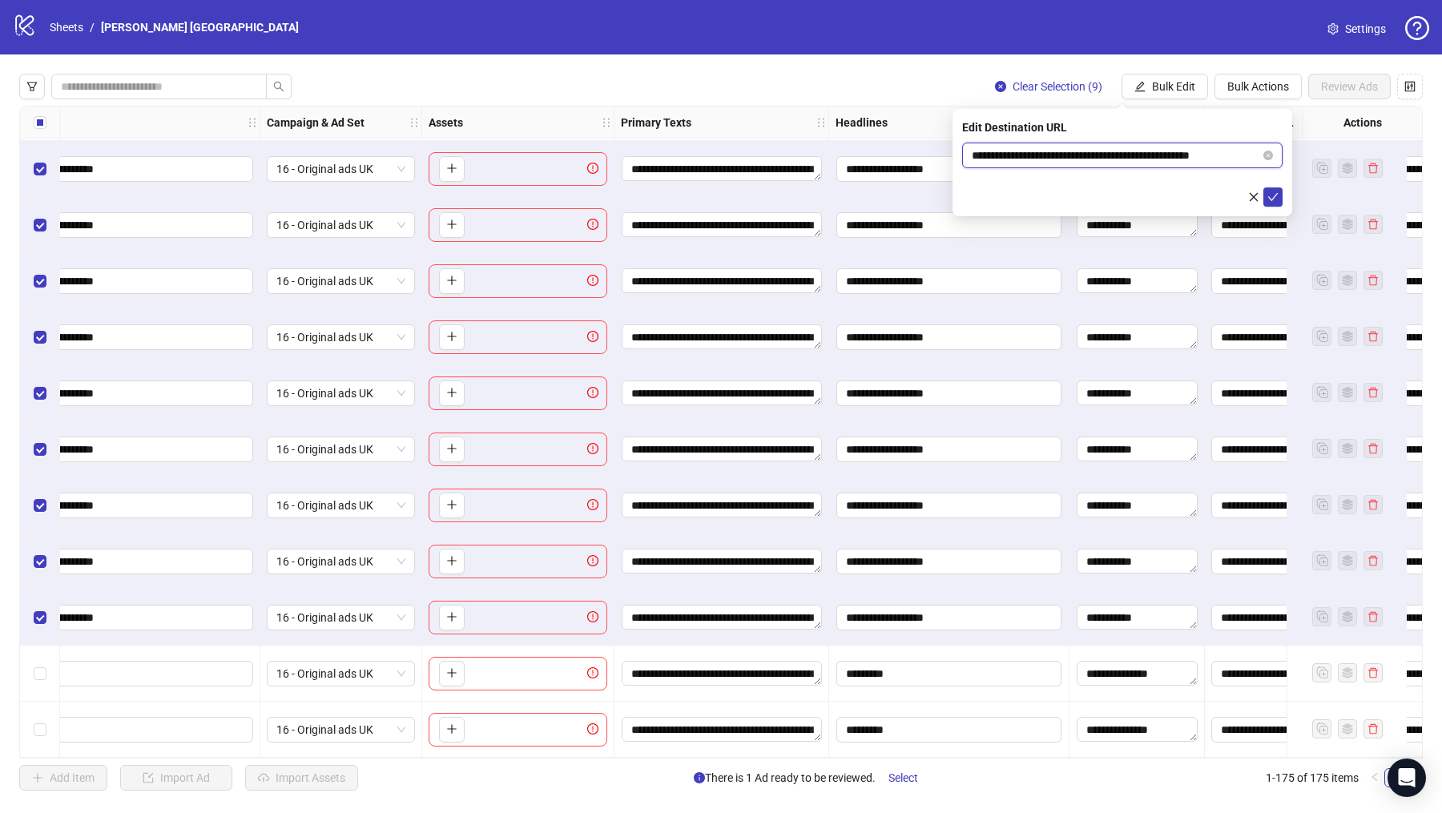
click at [1082, 160] on input "**********" at bounding box center [1116, 156] width 288 height 18
paste input "text"
type input "**********"
click at [1274, 195] on icon "check" at bounding box center [1273, 196] width 11 height 11
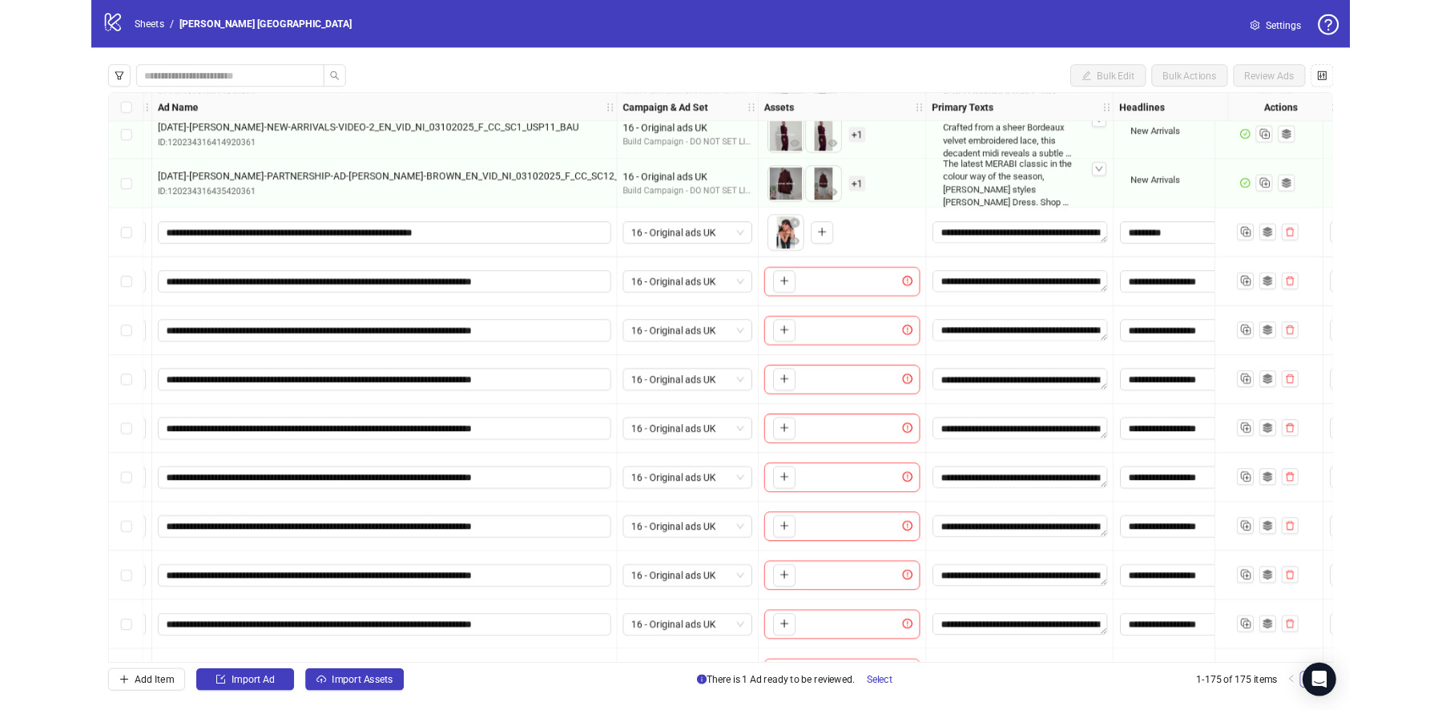
scroll to position [9078, 127]
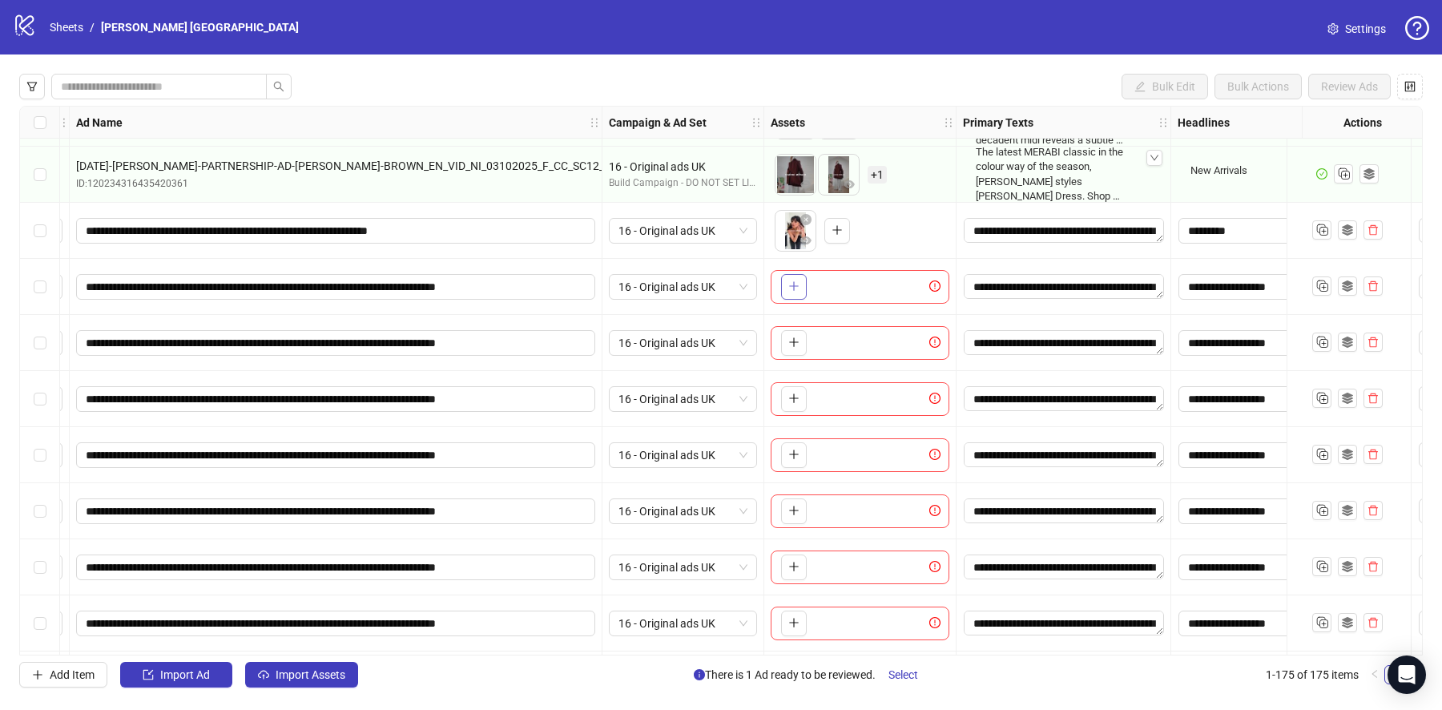
click at [788, 281] on icon "plus" at bounding box center [793, 285] width 11 height 11
click at [788, 358] on div "To pick up a draggable item, press the space bar. While dragging, use the arrow…" at bounding box center [860, 343] width 179 height 34
click at [788, 349] on button "button" at bounding box center [794, 343] width 26 height 26
click at [789, 398] on icon "plus" at bounding box center [793, 398] width 9 height 1
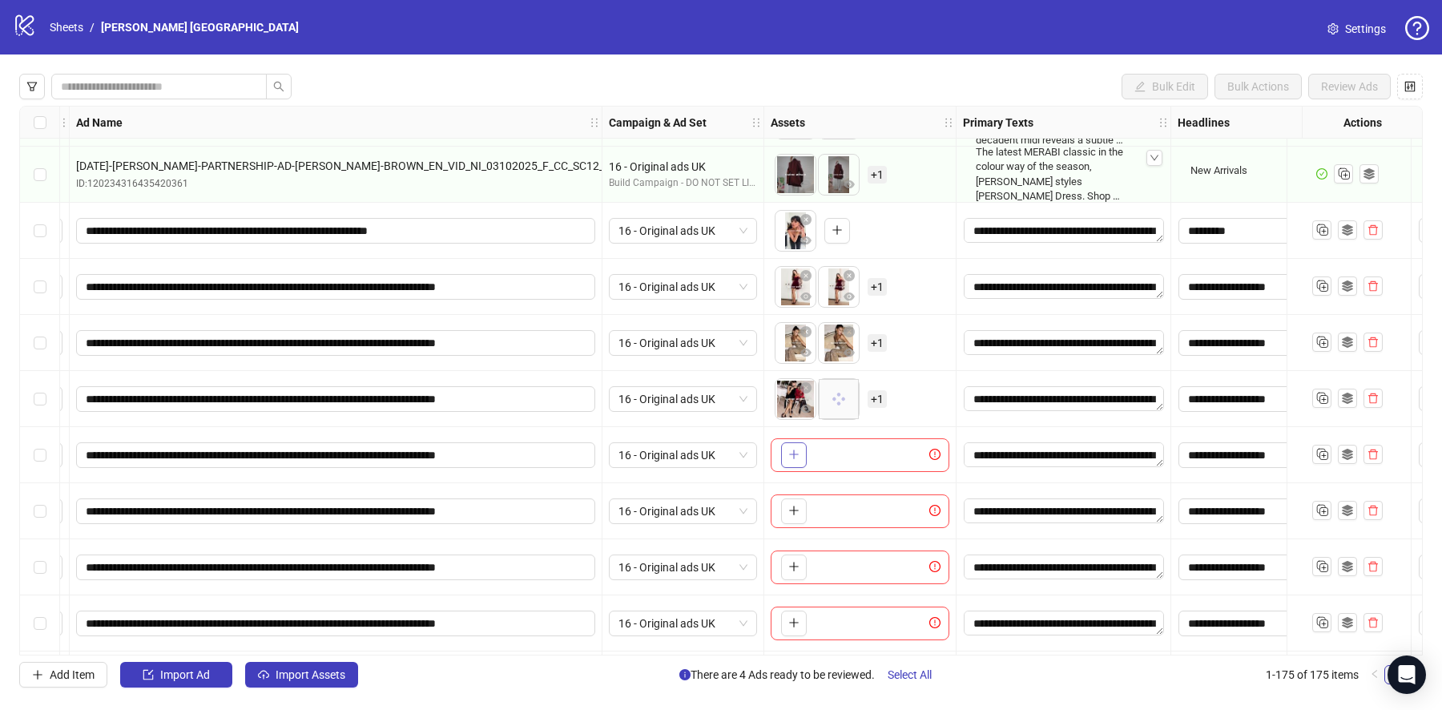
click at [786, 460] on button "button" at bounding box center [794, 455] width 26 height 26
click at [792, 521] on button "button" at bounding box center [794, 511] width 26 height 26
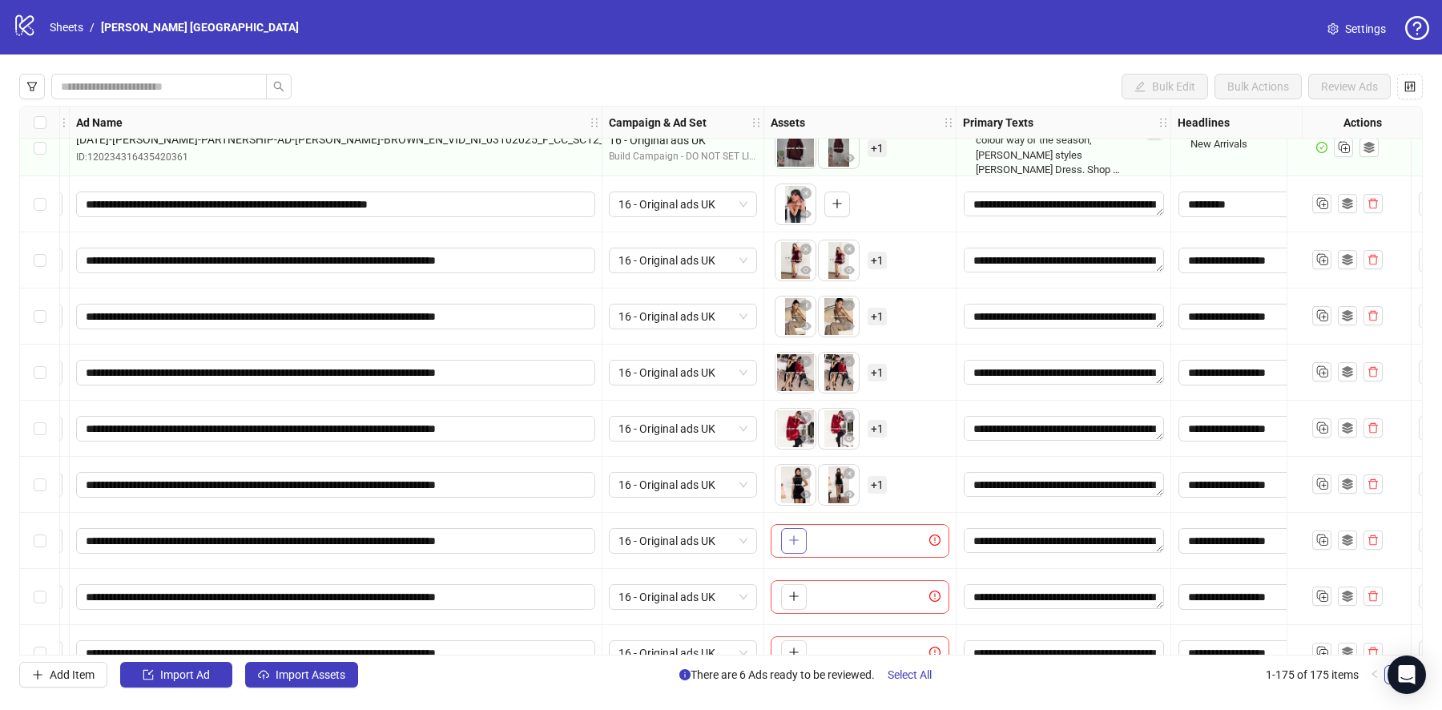
scroll to position [9092, 127]
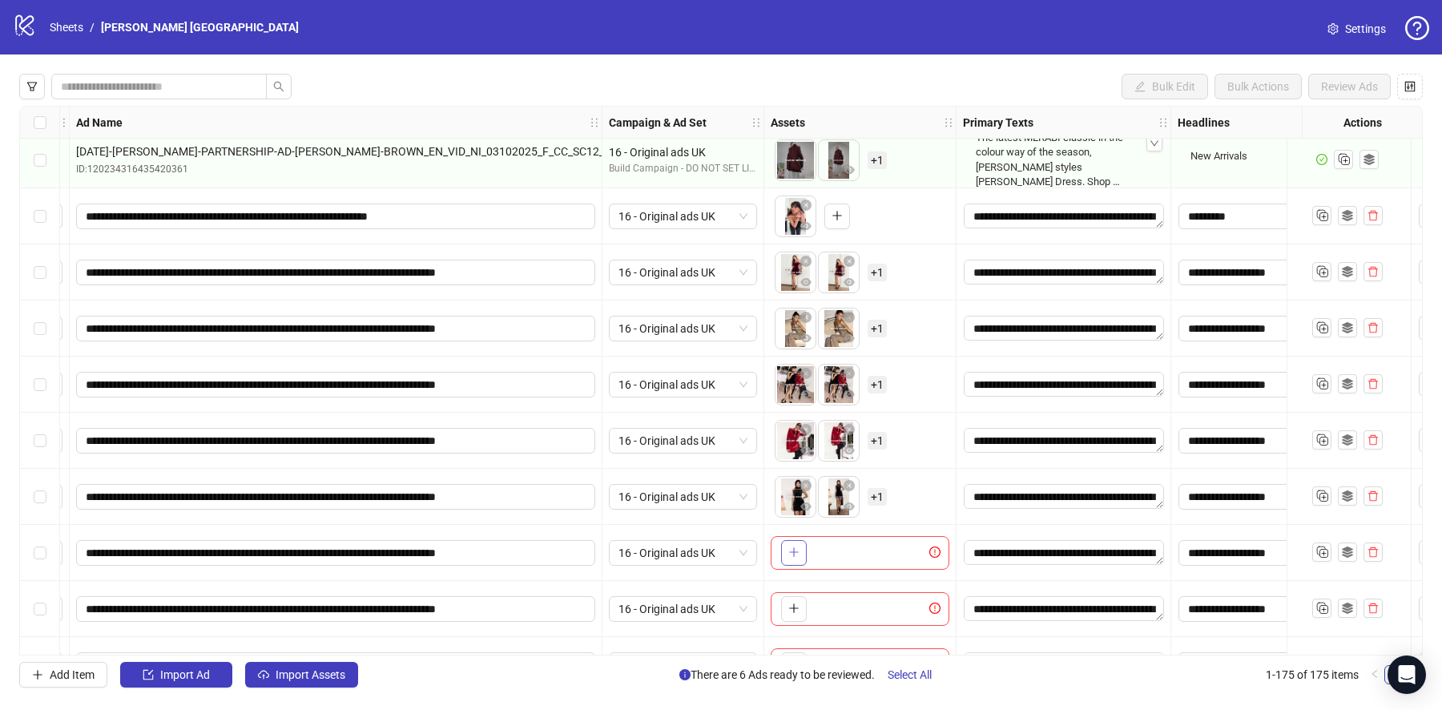
click at [788, 546] on icon "plus" at bounding box center [793, 551] width 11 height 11
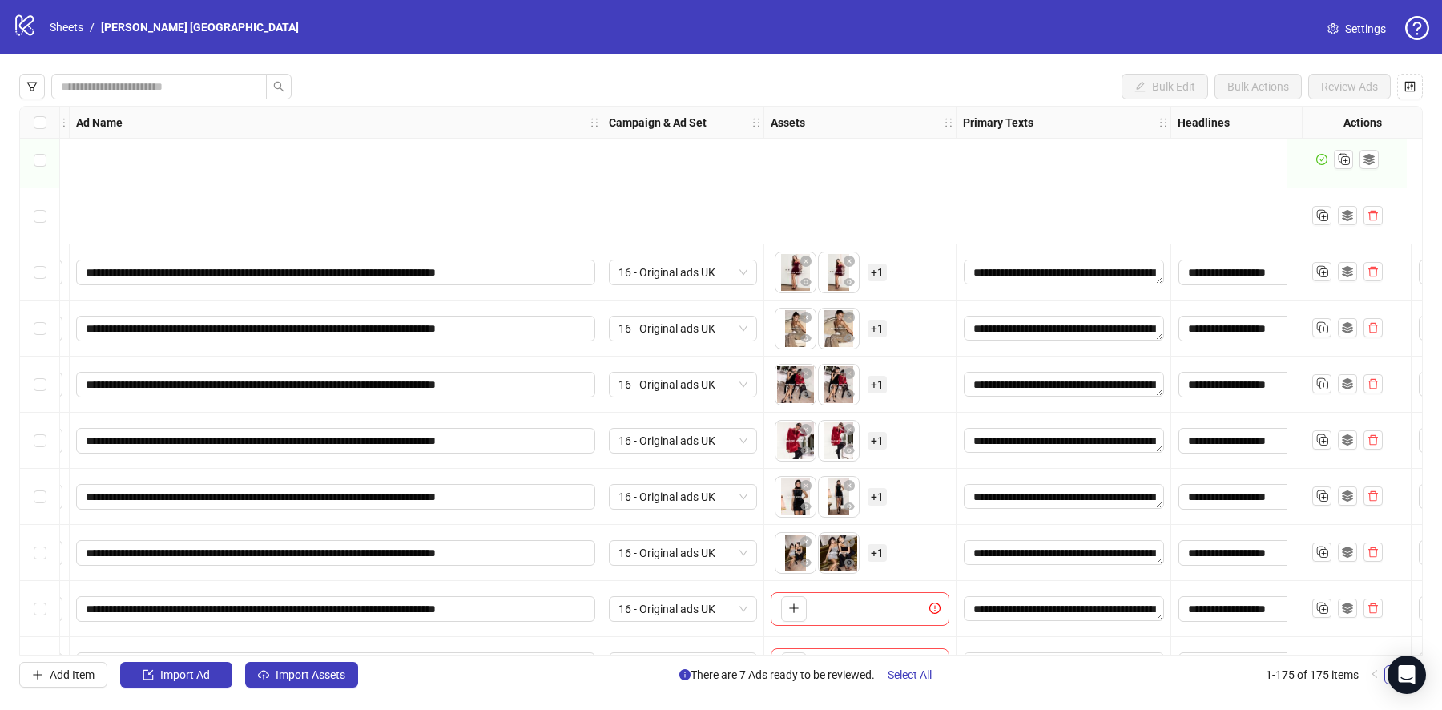
scroll to position [9294, 127]
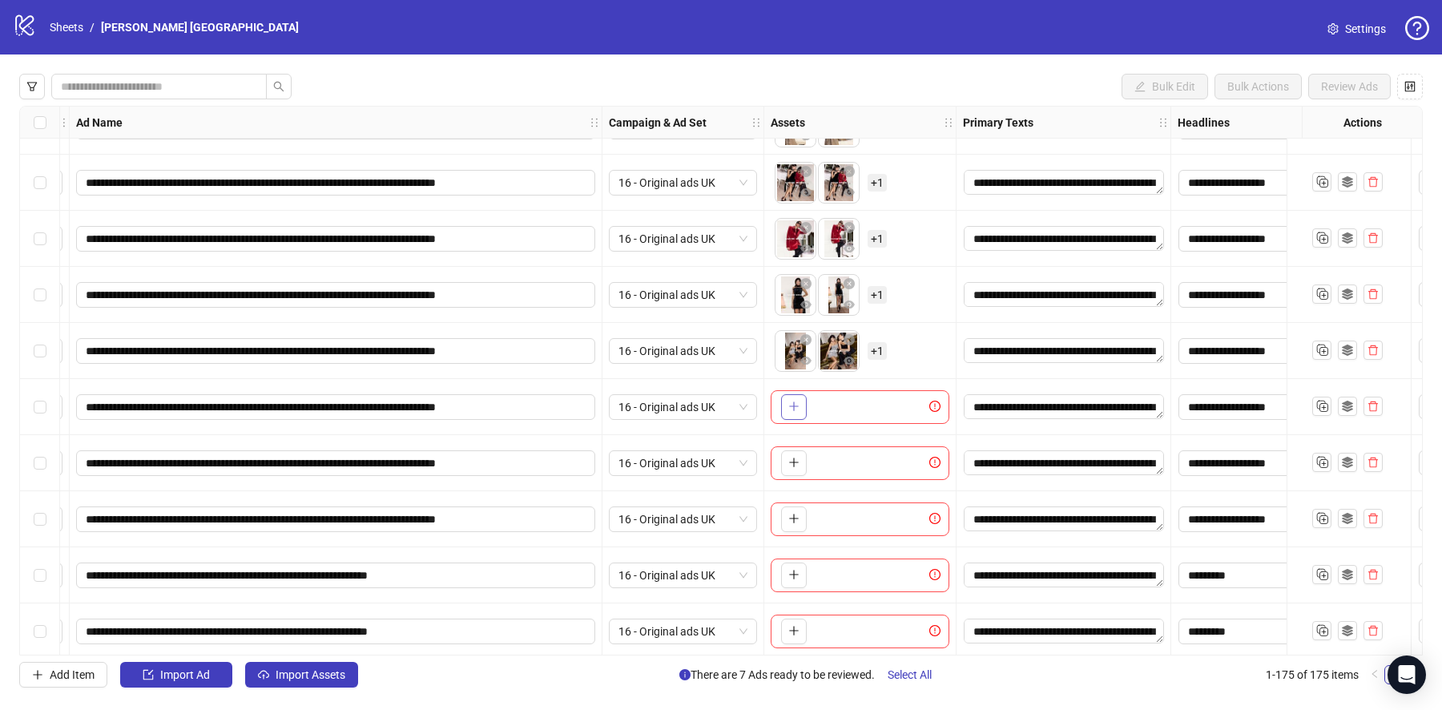
click at [785, 399] on button "button" at bounding box center [794, 407] width 26 height 26
click at [796, 398] on button "button" at bounding box center [794, 407] width 26 height 26
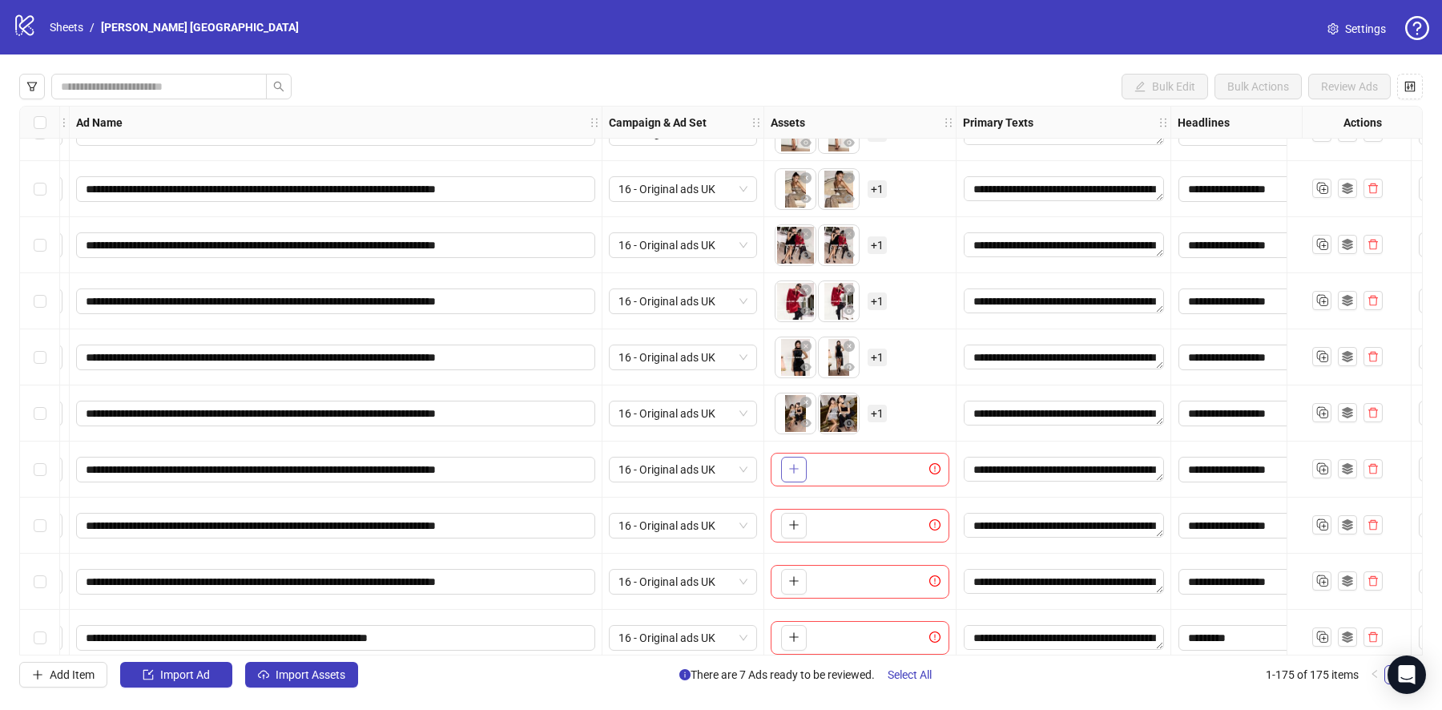
click at [790, 469] on icon "plus" at bounding box center [793, 468] width 11 height 11
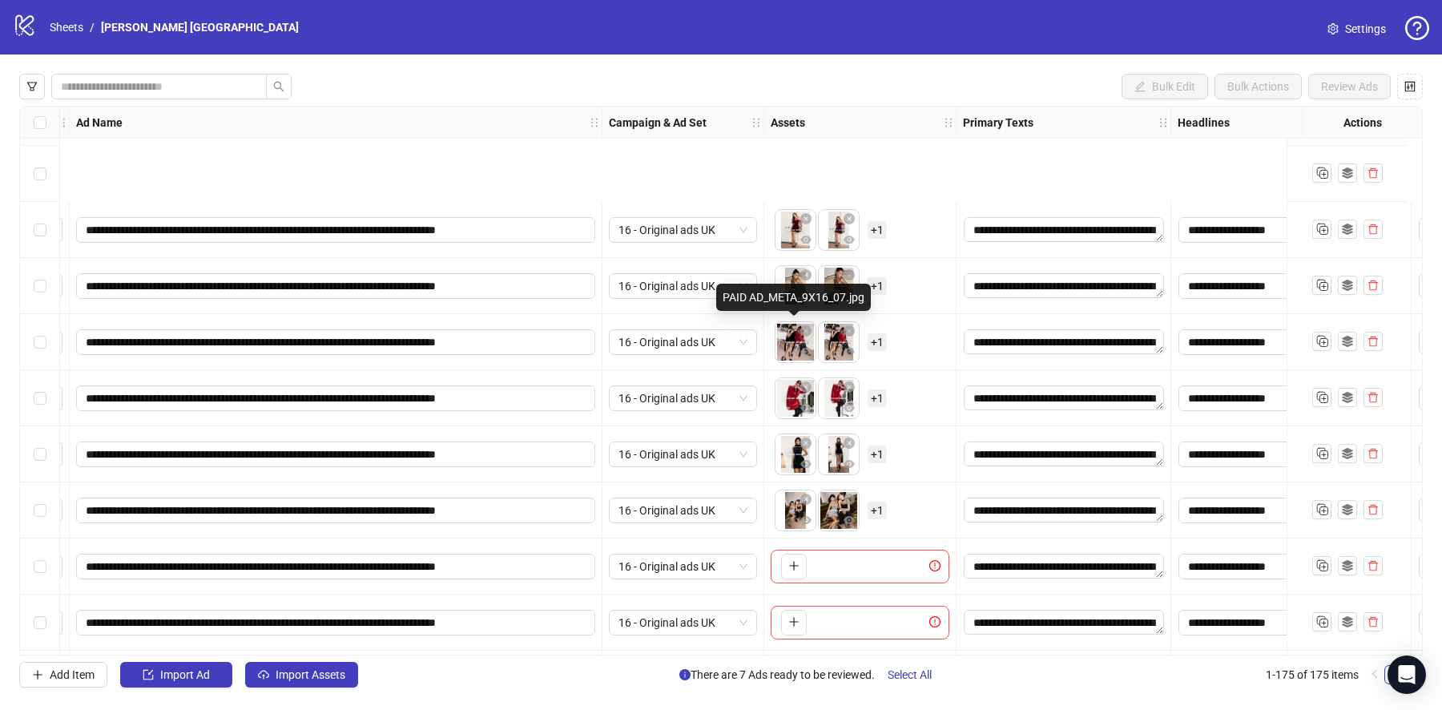
scroll to position [9304, 127]
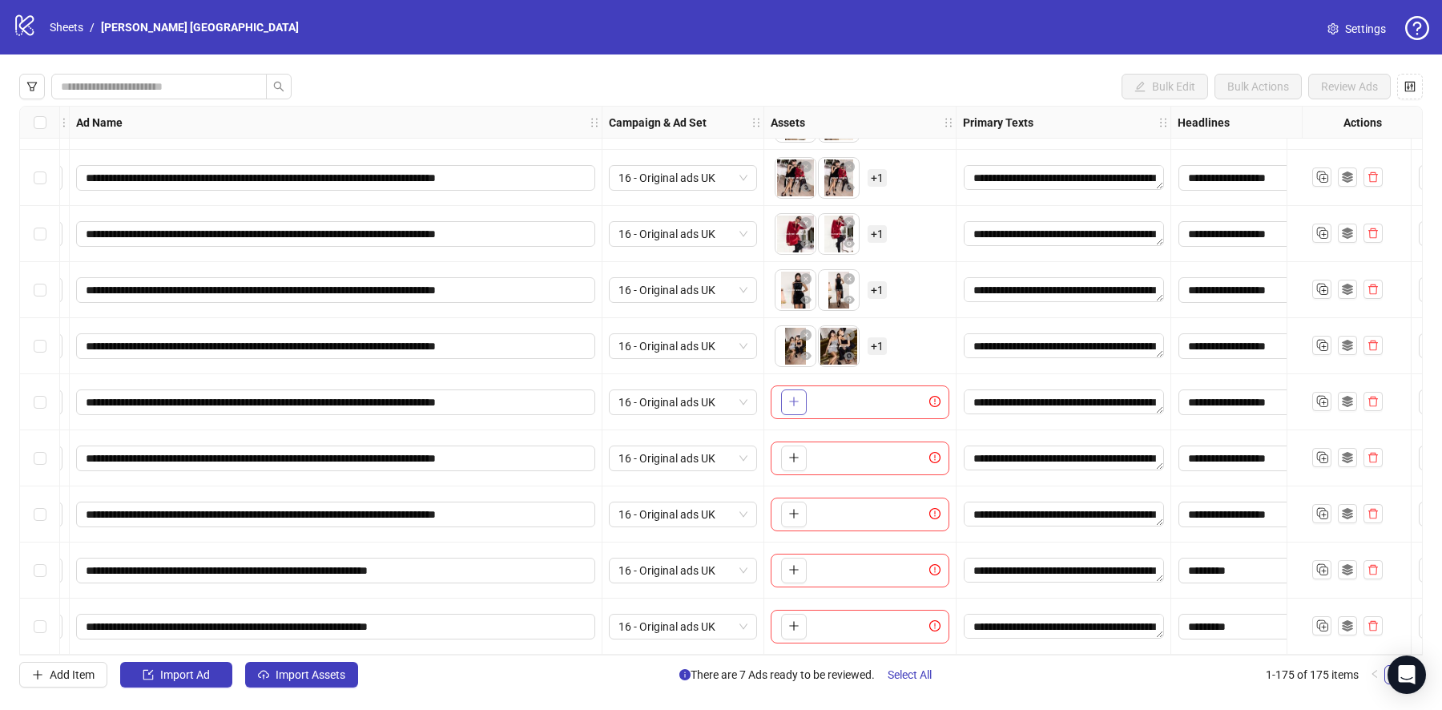
click at [783, 401] on button "button" at bounding box center [794, 402] width 26 height 26
click at [795, 458] on span "button" at bounding box center [793, 457] width 11 height 13
click at [796, 515] on span "button" at bounding box center [793, 513] width 11 height 13
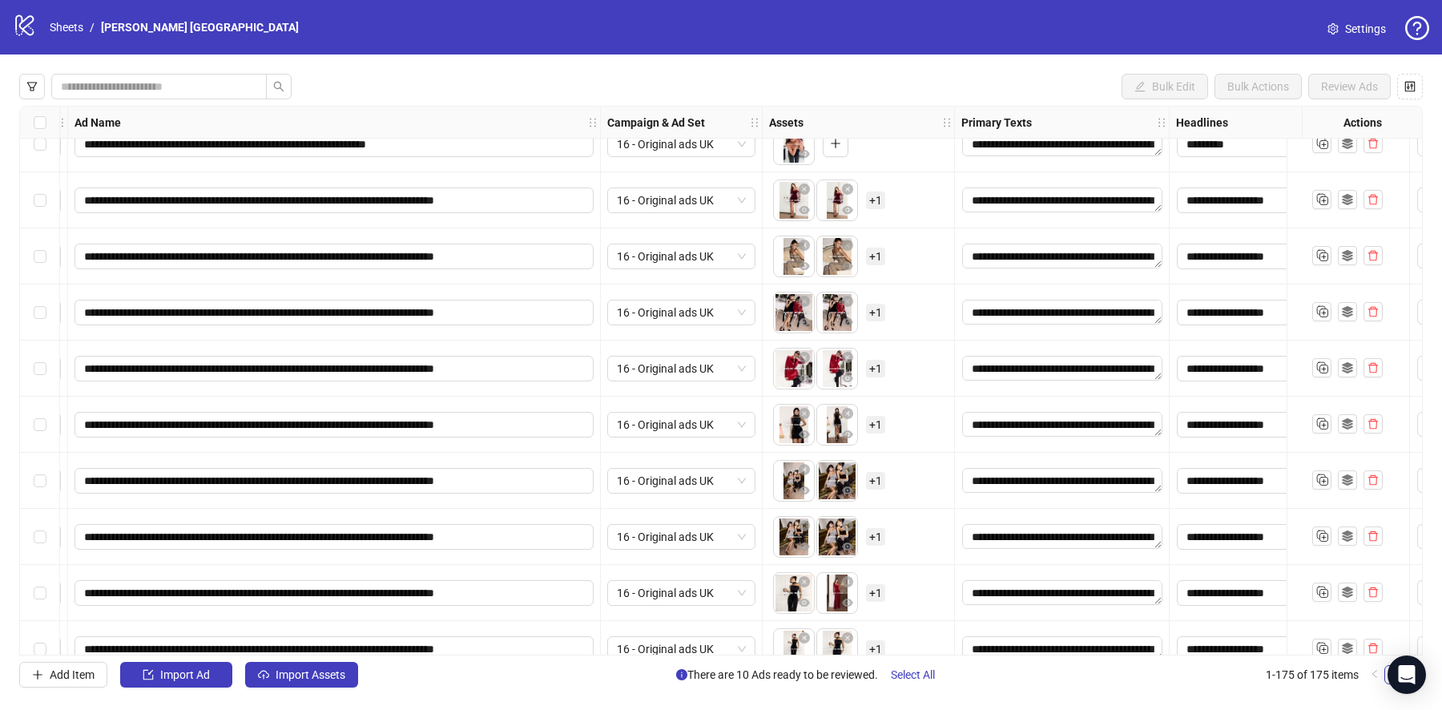
scroll to position [9127, 128]
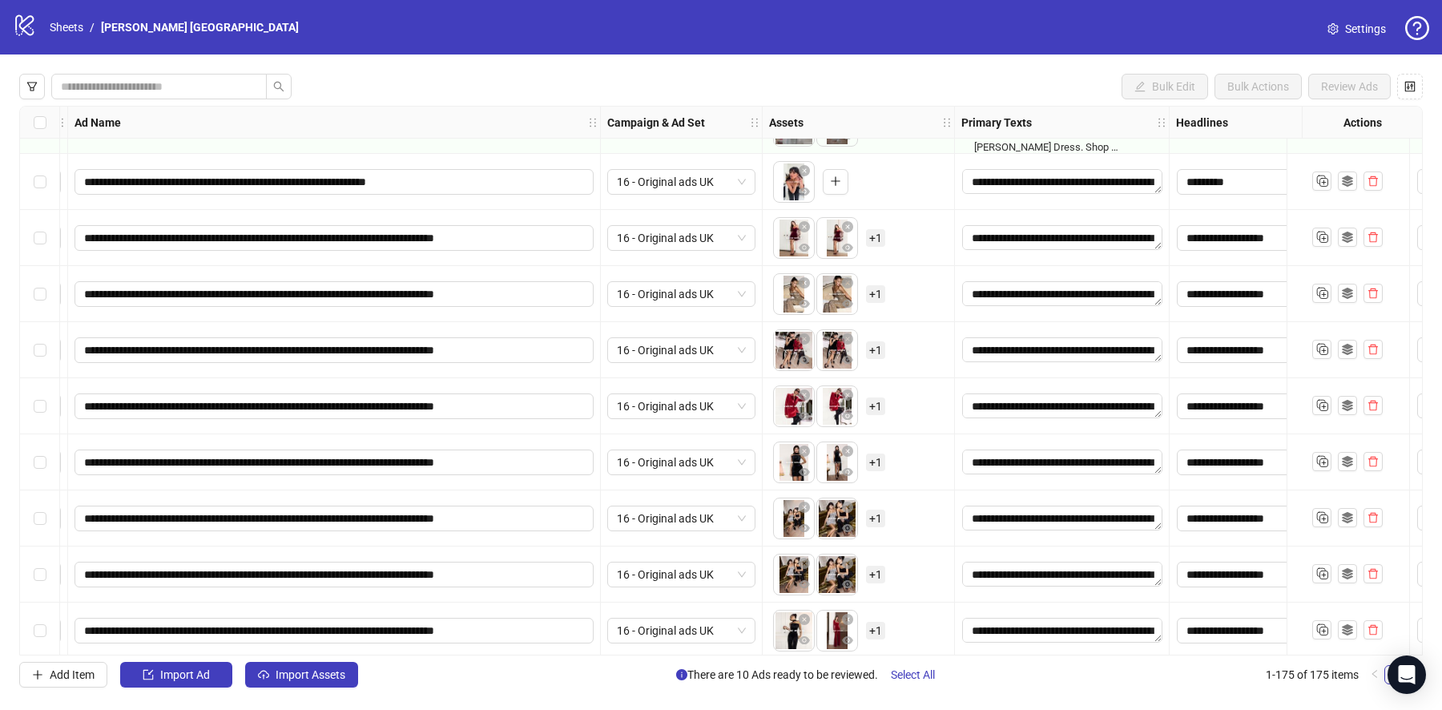
click at [55, 243] on div "Select row 165" at bounding box center [40, 238] width 40 height 56
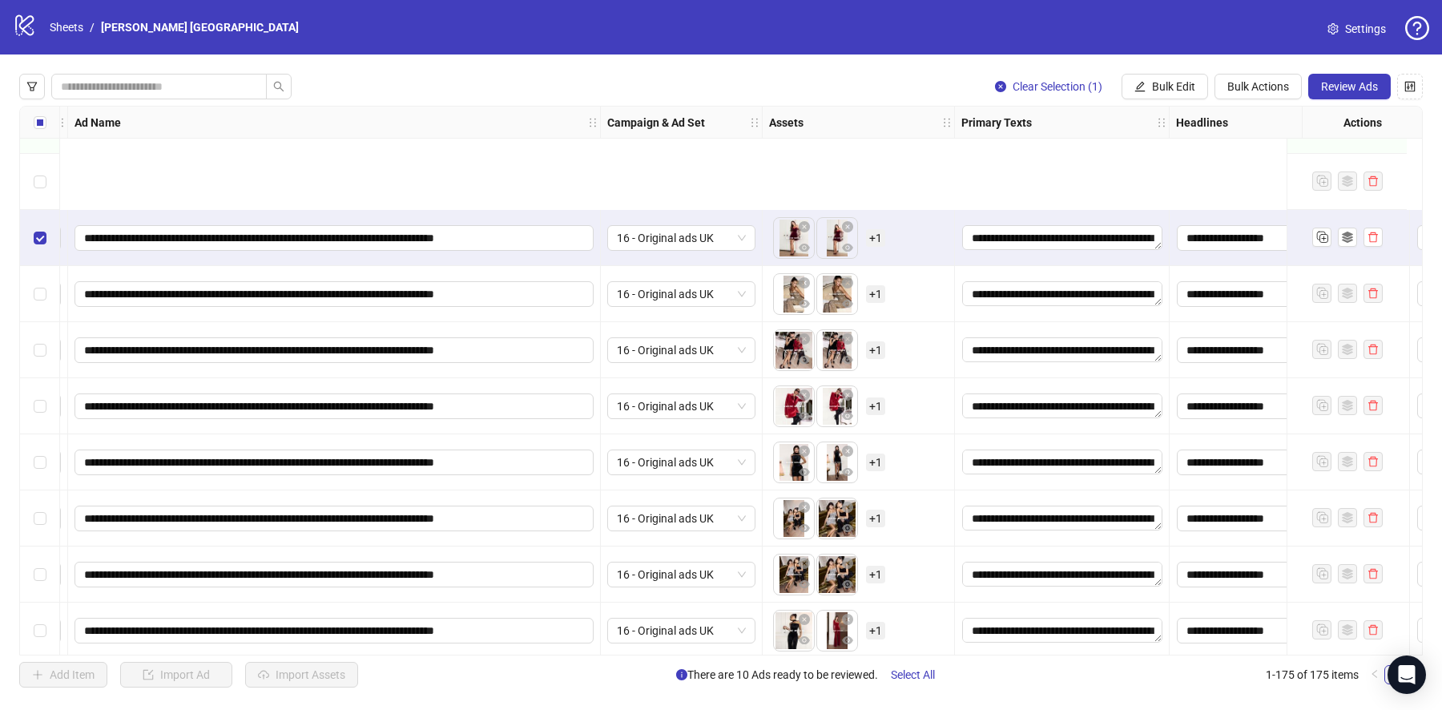
scroll to position [9304, 128]
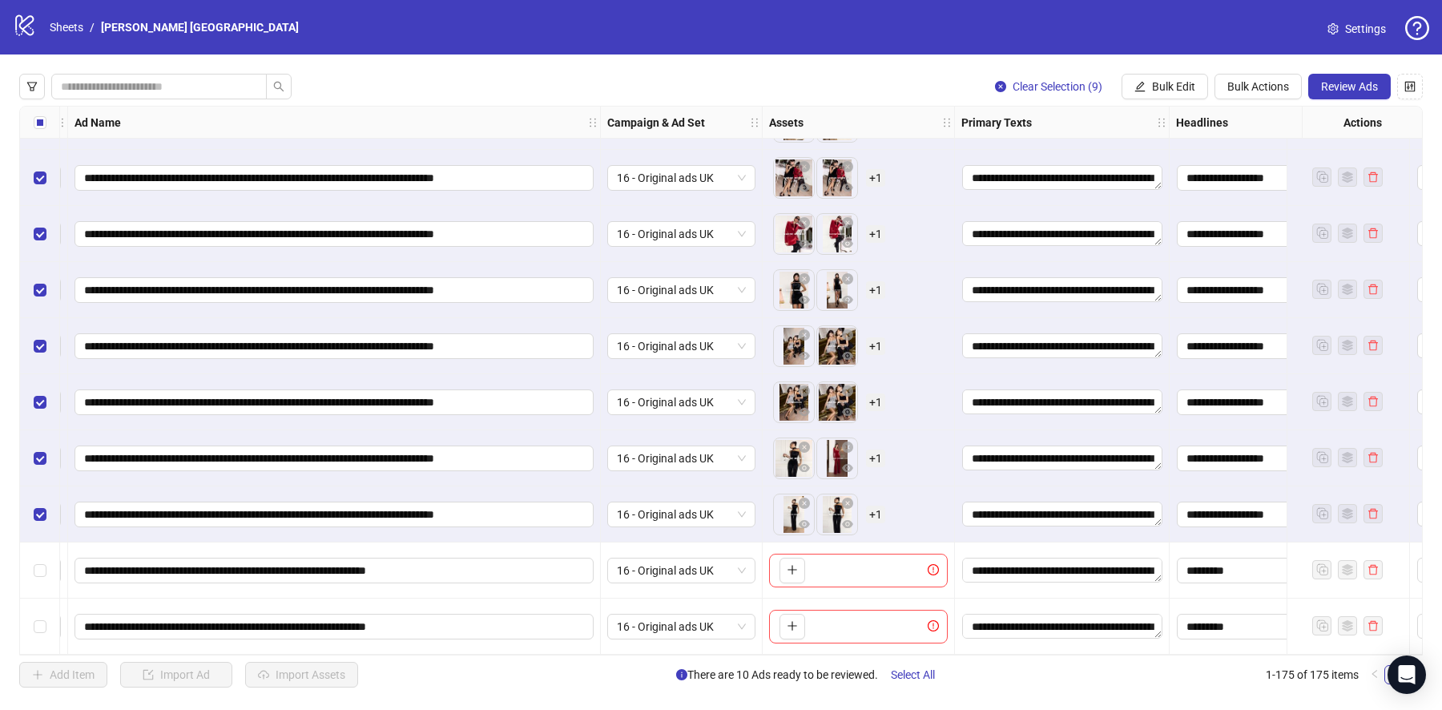
click at [1255, 60] on div "**********" at bounding box center [721, 380] width 1442 height 652
click at [1255, 71] on div "**********" at bounding box center [721, 380] width 1442 height 652
click at [1255, 75] on button "Bulk Actions" at bounding box center [1258, 87] width 87 height 26
click at [1264, 197] on span "Copy to another sheet" at bounding box center [1282, 196] width 110 height 18
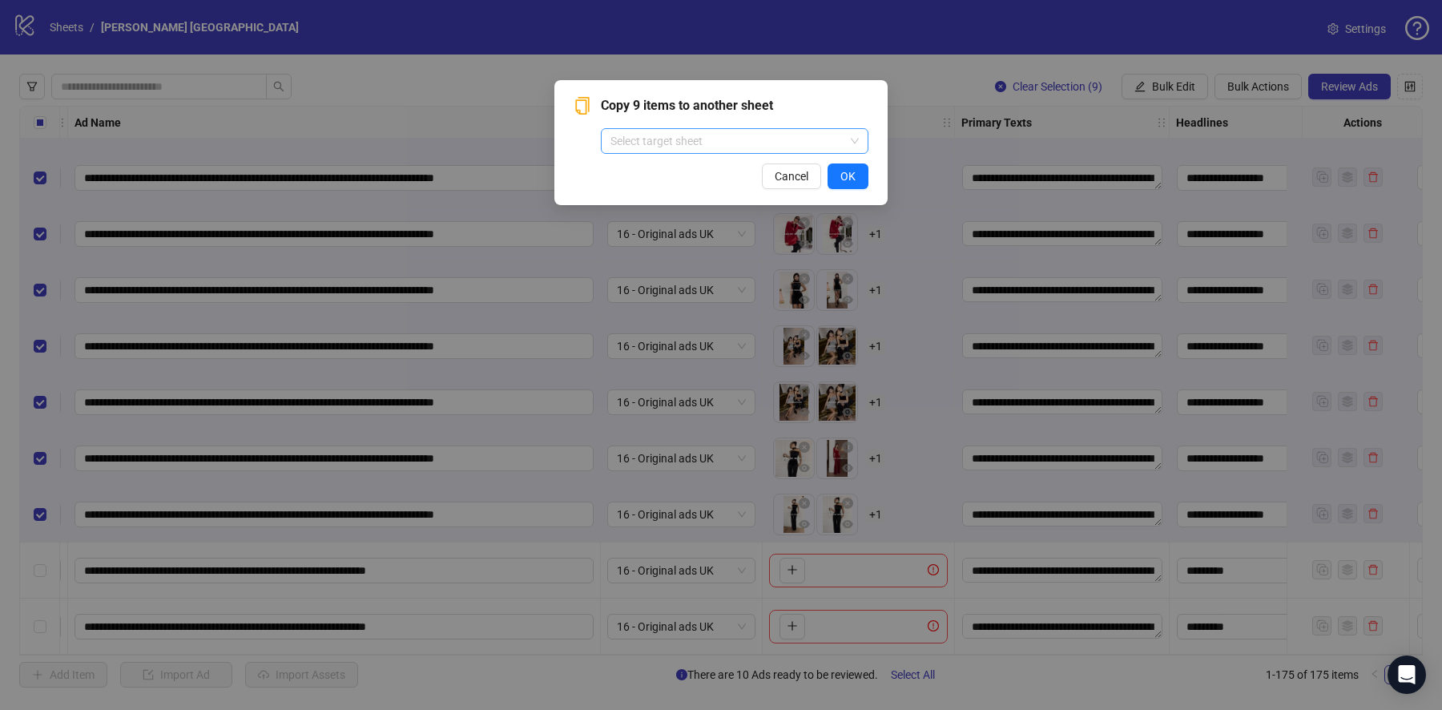
click at [791, 147] on input "search" at bounding box center [728, 141] width 234 height 24
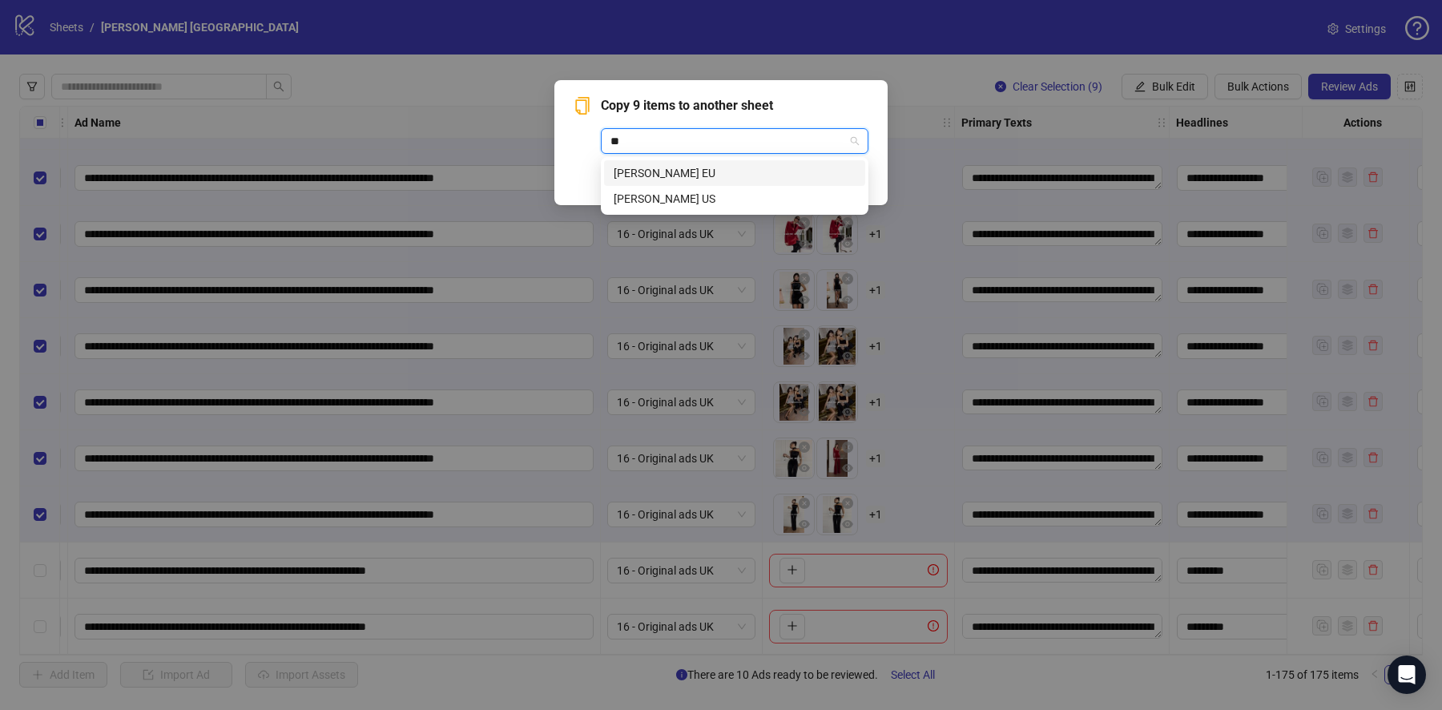
type input "***"
click at [702, 193] on div "Nadine Merabi US" at bounding box center [735, 199] width 242 height 18
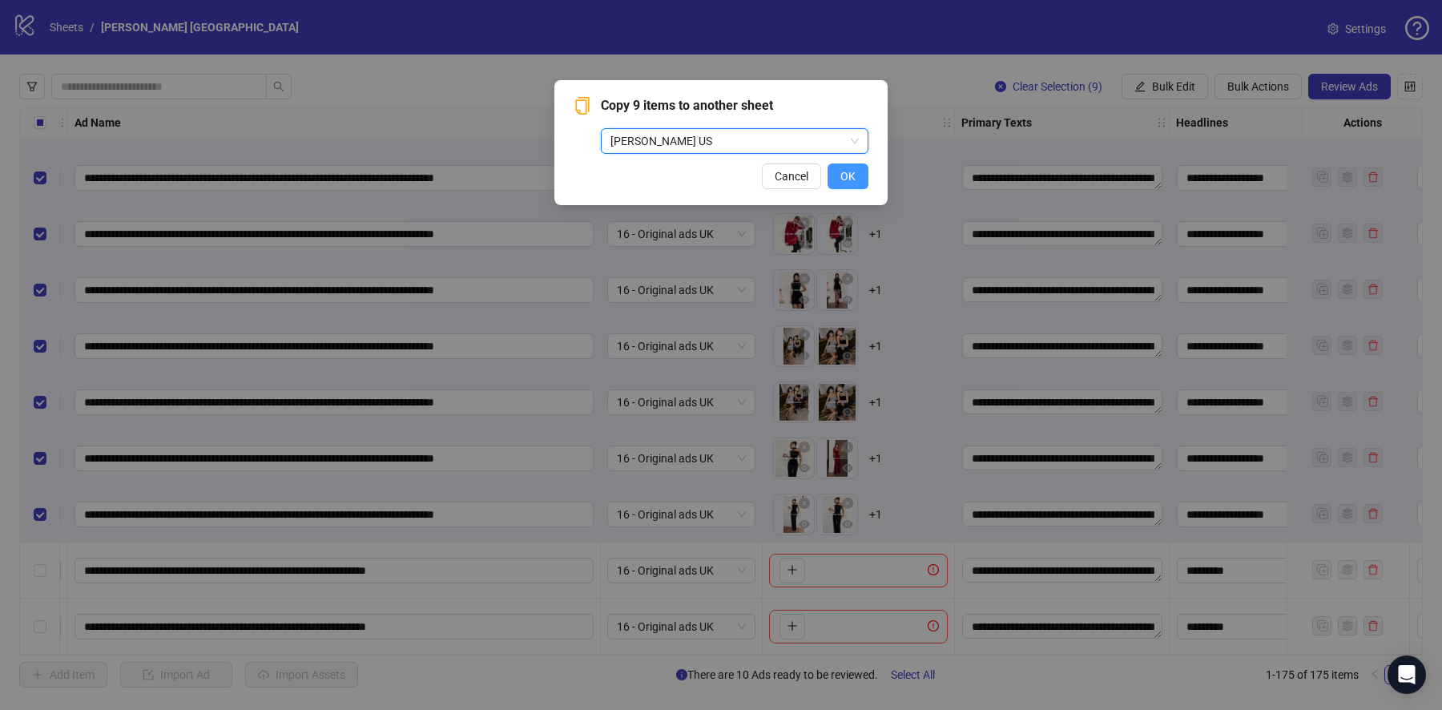
click at [850, 176] on span "OK" at bounding box center [847, 176] width 15 height 13
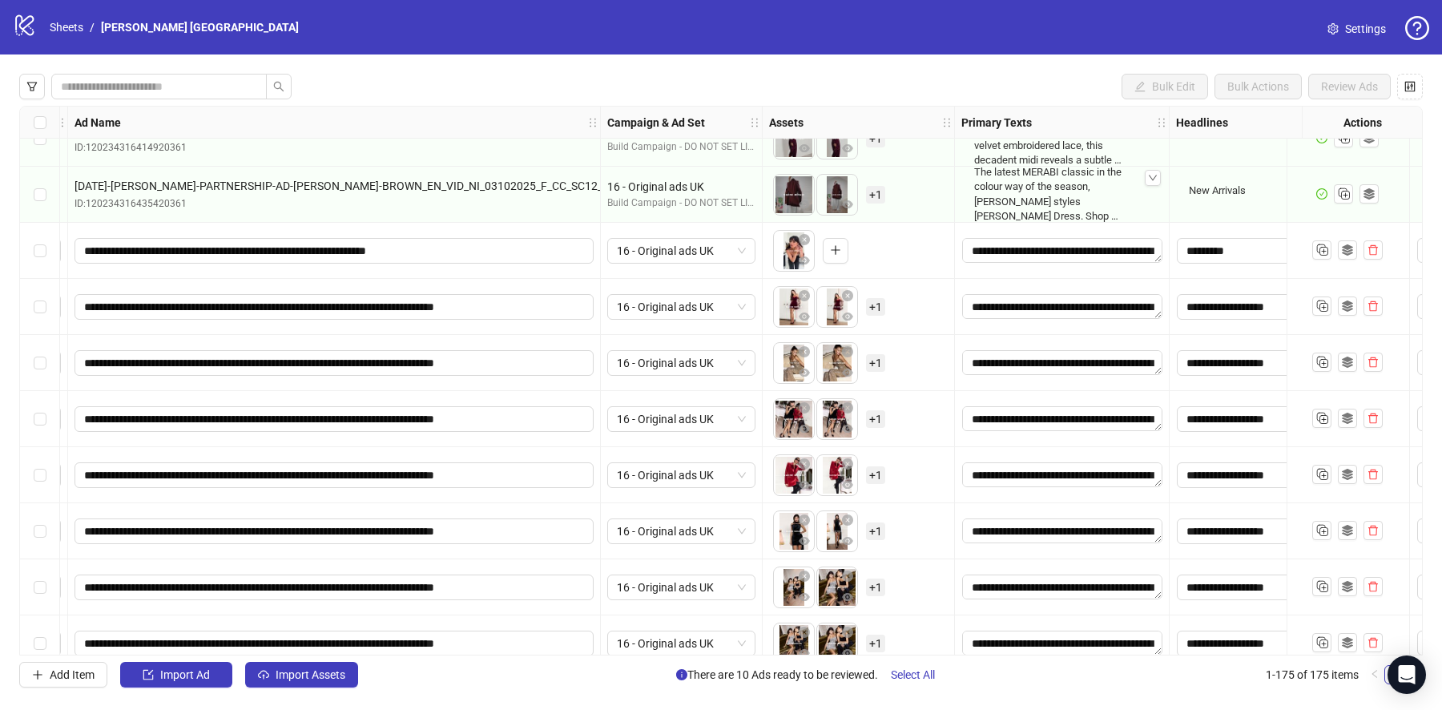
scroll to position [9108, 128]
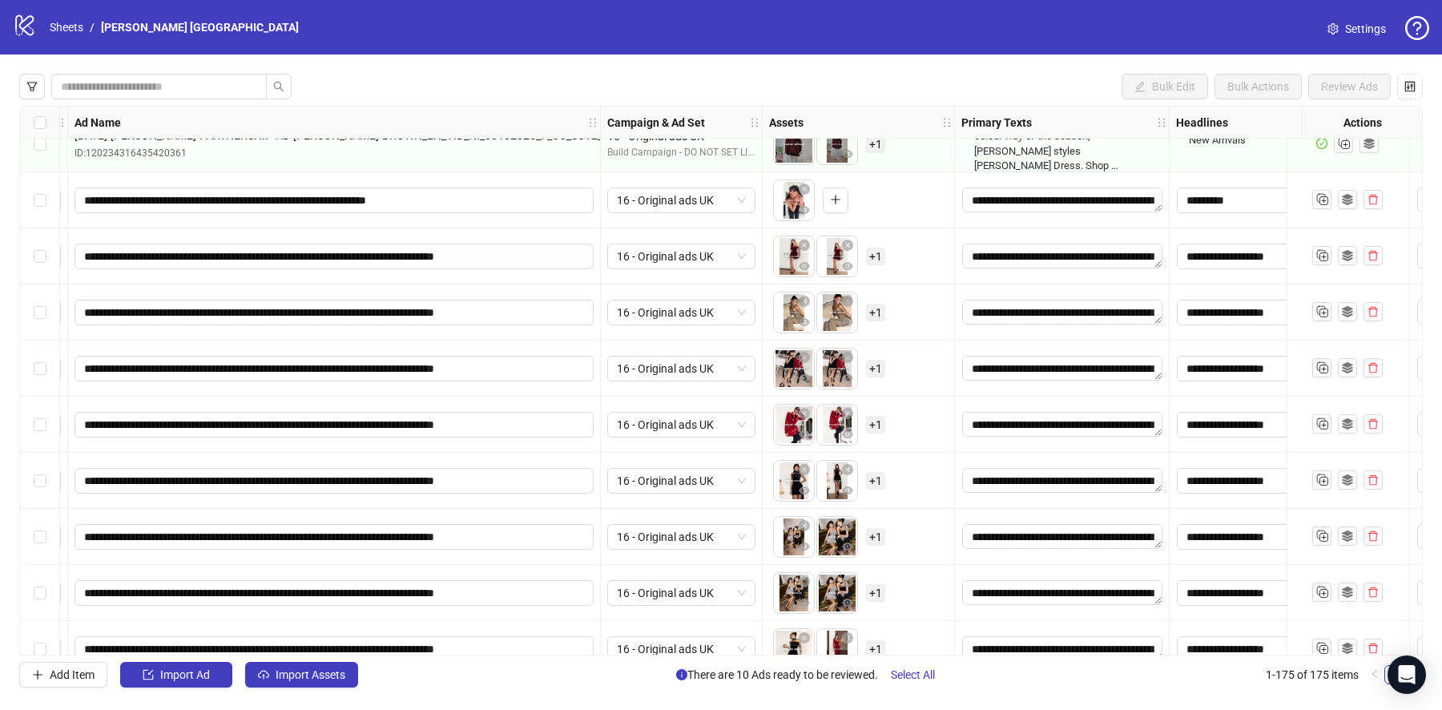
click at [876, 252] on span "+ 1" at bounding box center [875, 257] width 19 height 18
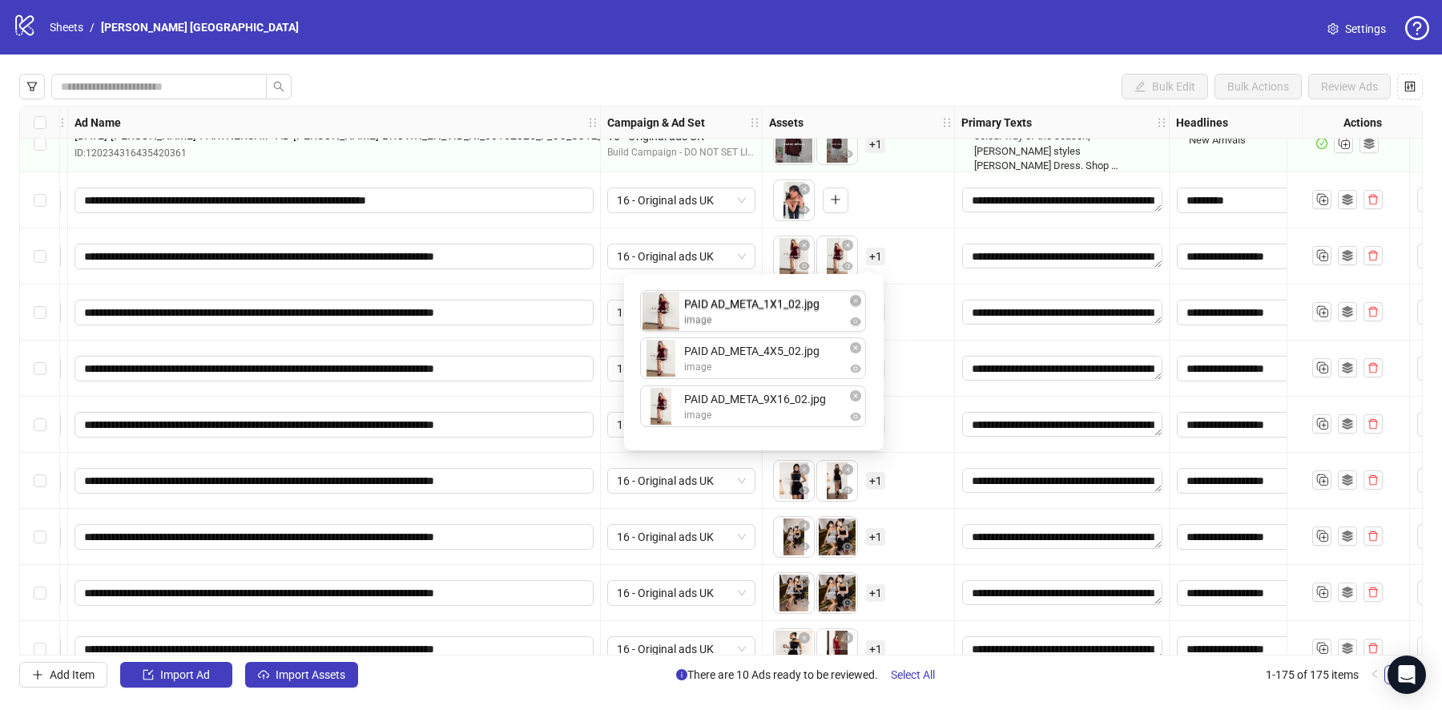
drag, startPoint x: 764, startPoint y: 404, endPoint x: 768, endPoint y: 357, distance: 46.6
click at [768, 325] on div "PAID AD_META_4X5_02.jpg image PAID AD_META_9X16_02.jpg image PAID AD_META_1X1_0…" at bounding box center [754, 362] width 240 height 157
drag, startPoint x: 768, startPoint y: 359, endPoint x: 768, endPoint y: 401, distance: 41.7
click at [932, 314] on div "To pick up a draggable item, press the space bar. While dragging, use the arrow…" at bounding box center [858, 313] width 179 height 50
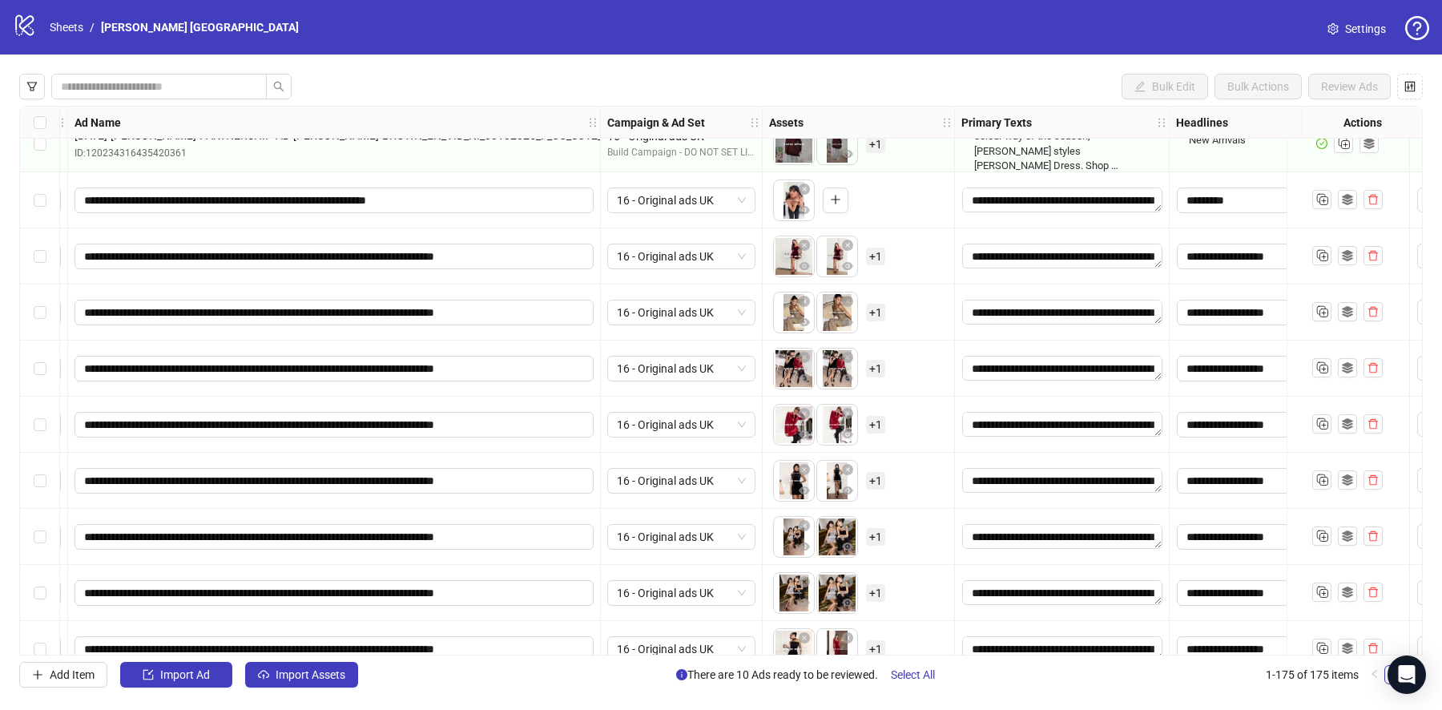
click at [875, 308] on span "+ 1" at bounding box center [875, 313] width 19 height 18
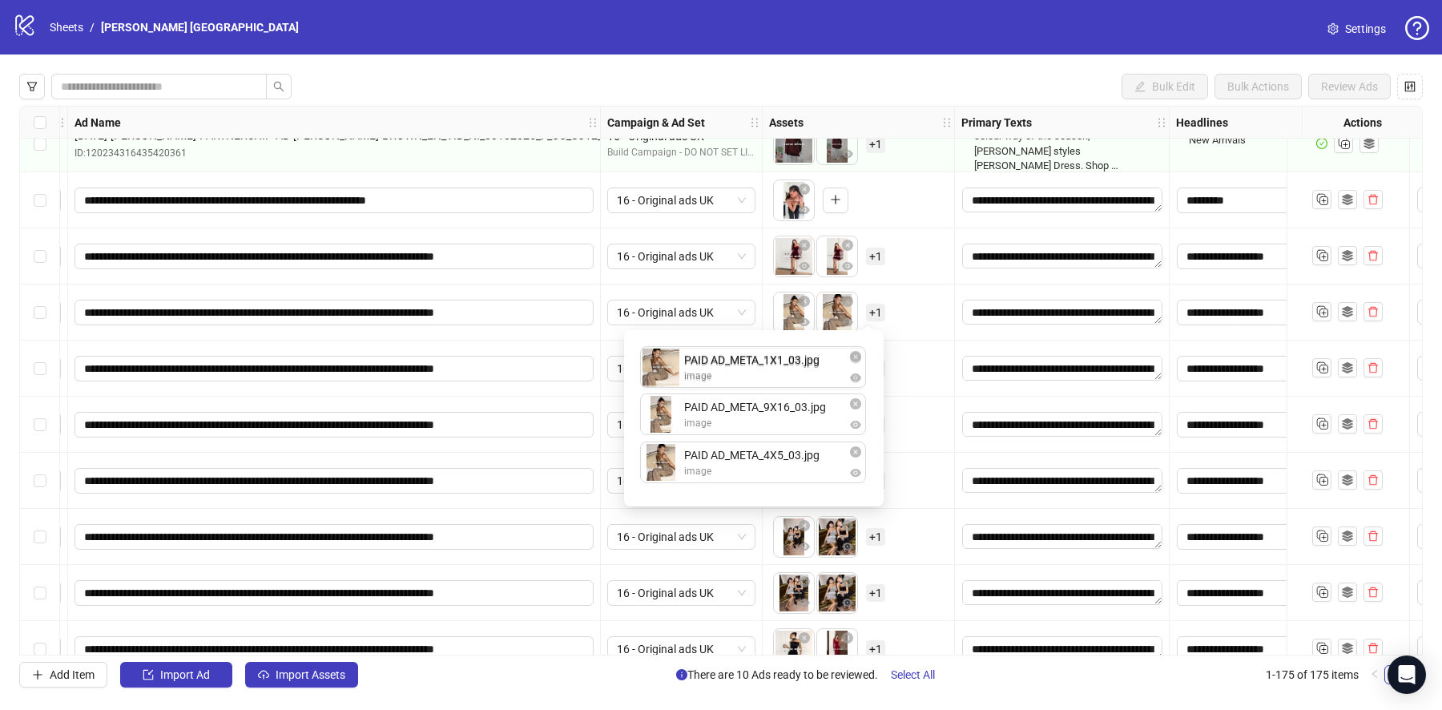
drag, startPoint x: 791, startPoint y: 459, endPoint x: 793, endPoint y: 367, distance: 92.2
click at [793, 367] on div "PAID AD_META_9X16_03.jpg image PAID AD_META_4X5_03.jpg image PAID AD_META_1X1_0…" at bounding box center [754, 418] width 240 height 157
click at [939, 342] on div "To pick up a draggable item, press the space bar. While dragging, use the arrow…" at bounding box center [859, 369] width 192 height 56
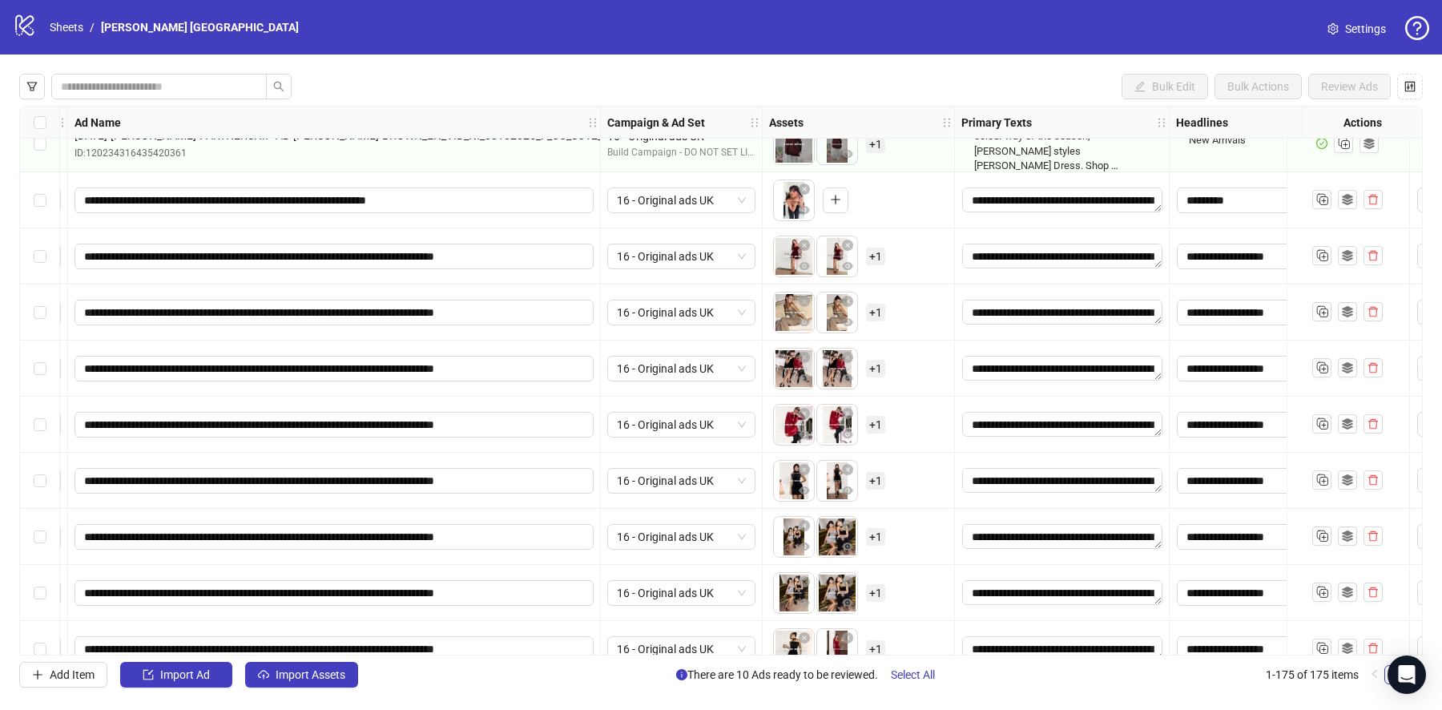
scroll to position [9214, 128]
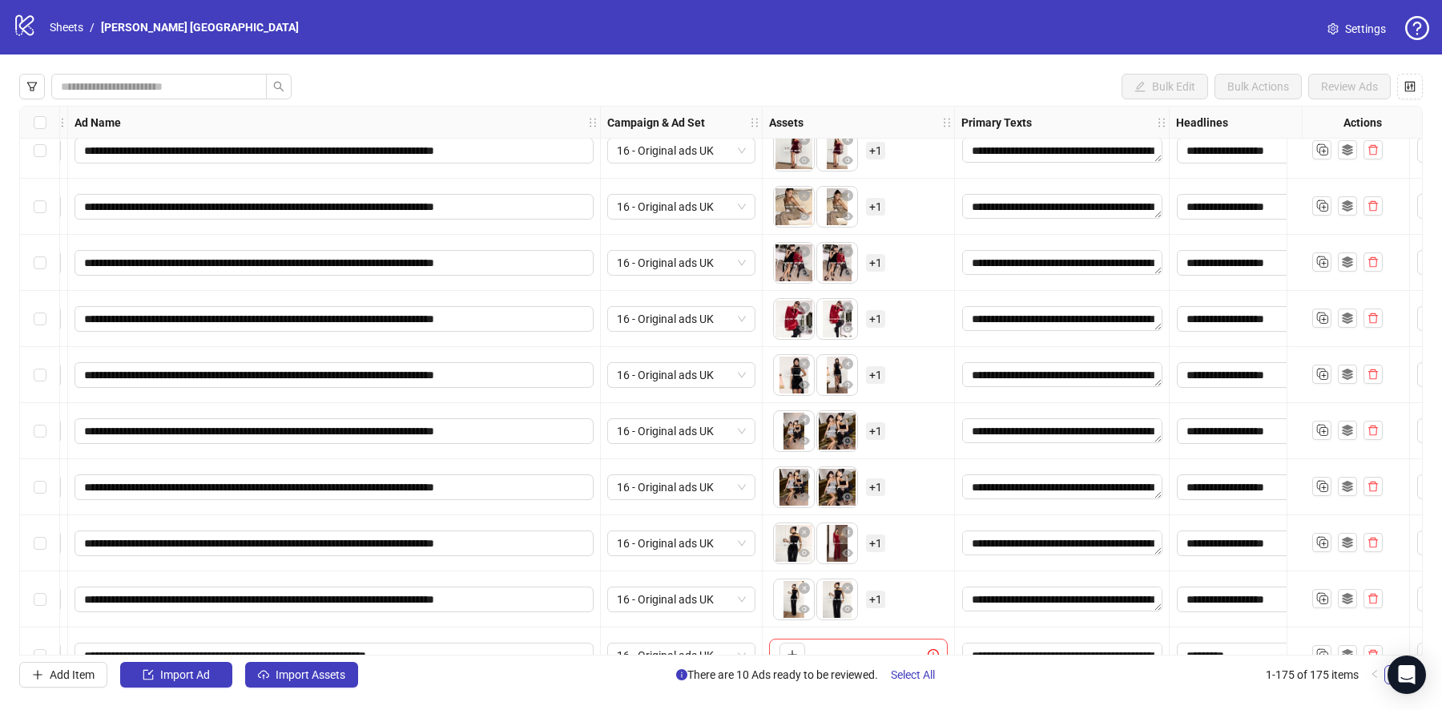
click at [875, 260] on span "+ 1" at bounding box center [875, 263] width 19 height 18
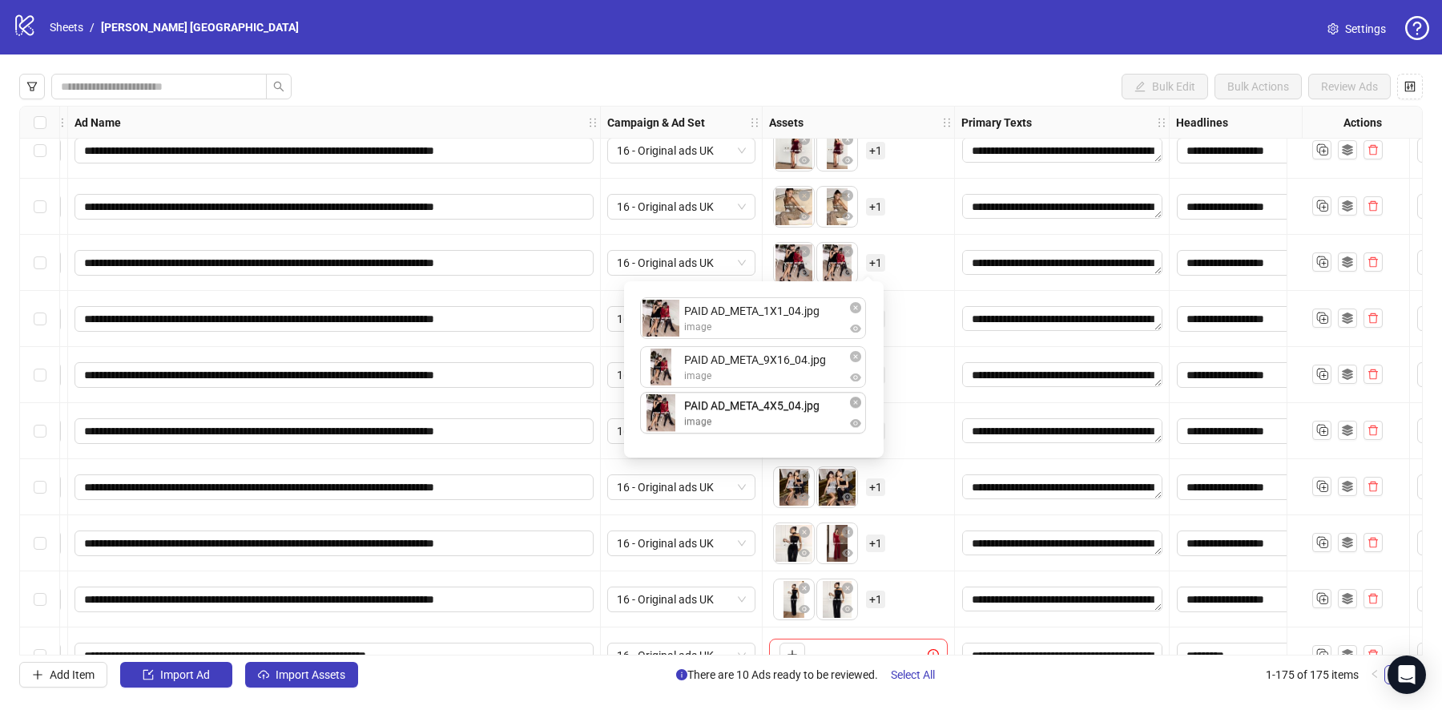
drag, startPoint x: 796, startPoint y: 365, endPoint x: 795, endPoint y: 400, distance: 34.5
click at [903, 282] on div "To pick up a draggable item, press the space bar. While dragging, use the arrow…" at bounding box center [858, 263] width 179 height 50
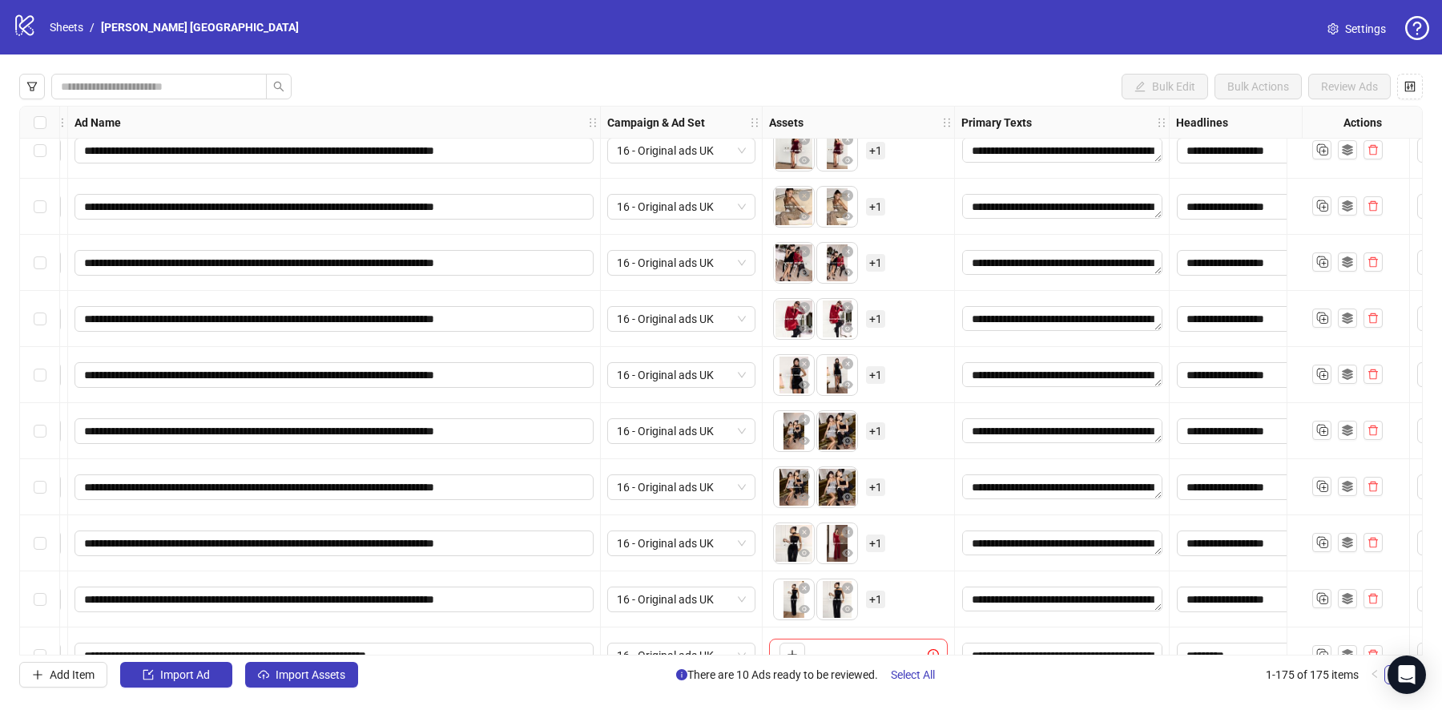
click at [875, 315] on span "+ 1" at bounding box center [875, 319] width 19 height 18
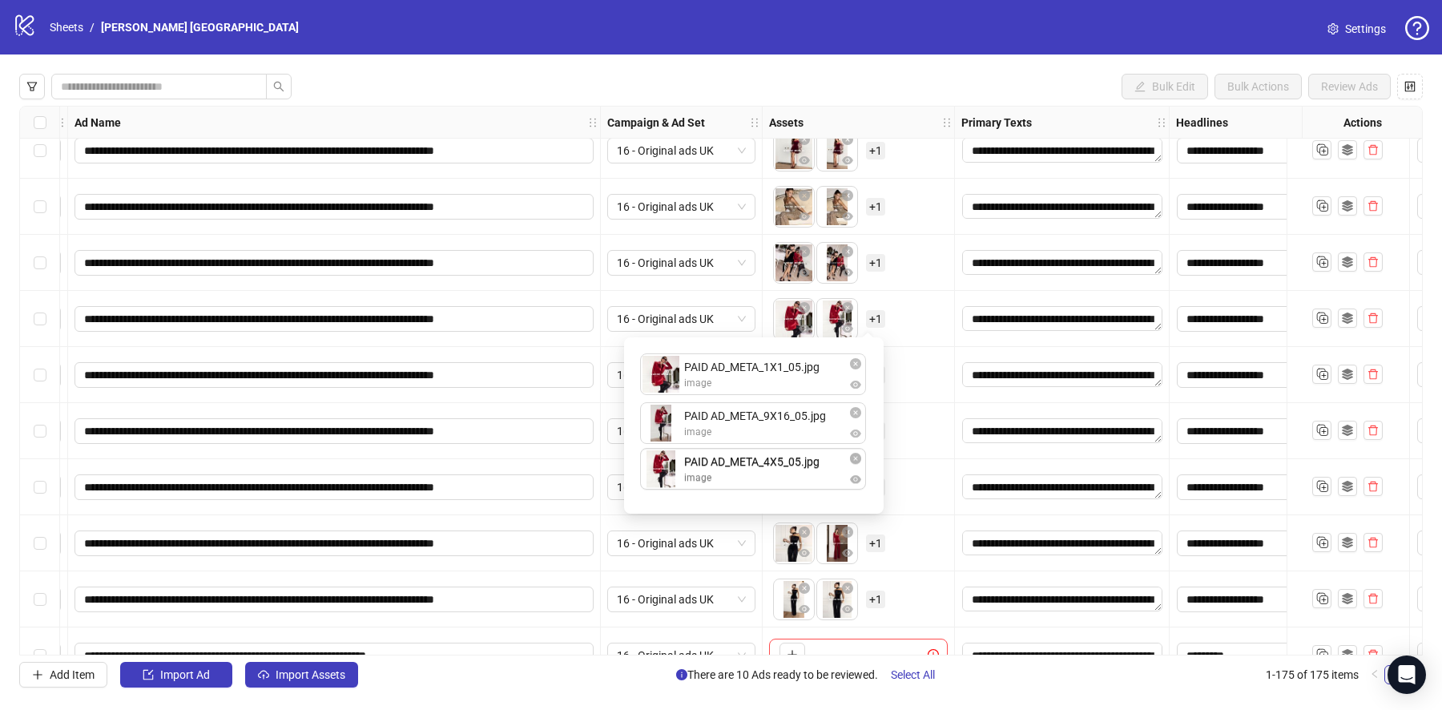
drag, startPoint x: 793, startPoint y: 420, endPoint x: 789, endPoint y: 456, distance: 36.3
click at [933, 341] on div "To pick up a draggable item, press the space bar. While dragging, use the arrow…" at bounding box center [858, 319] width 179 height 50
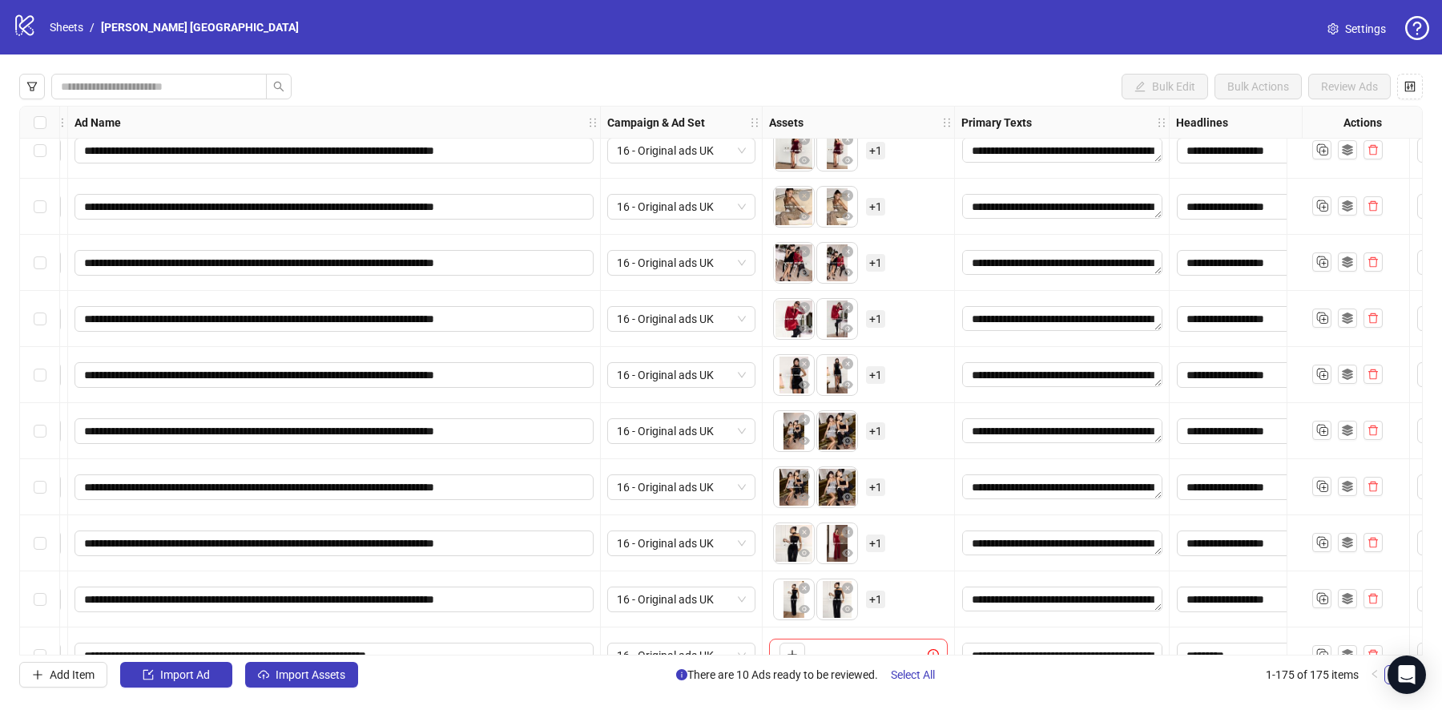
click at [882, 370] on span "+ 1" at bounding box center [875, 375] width 19 height 18
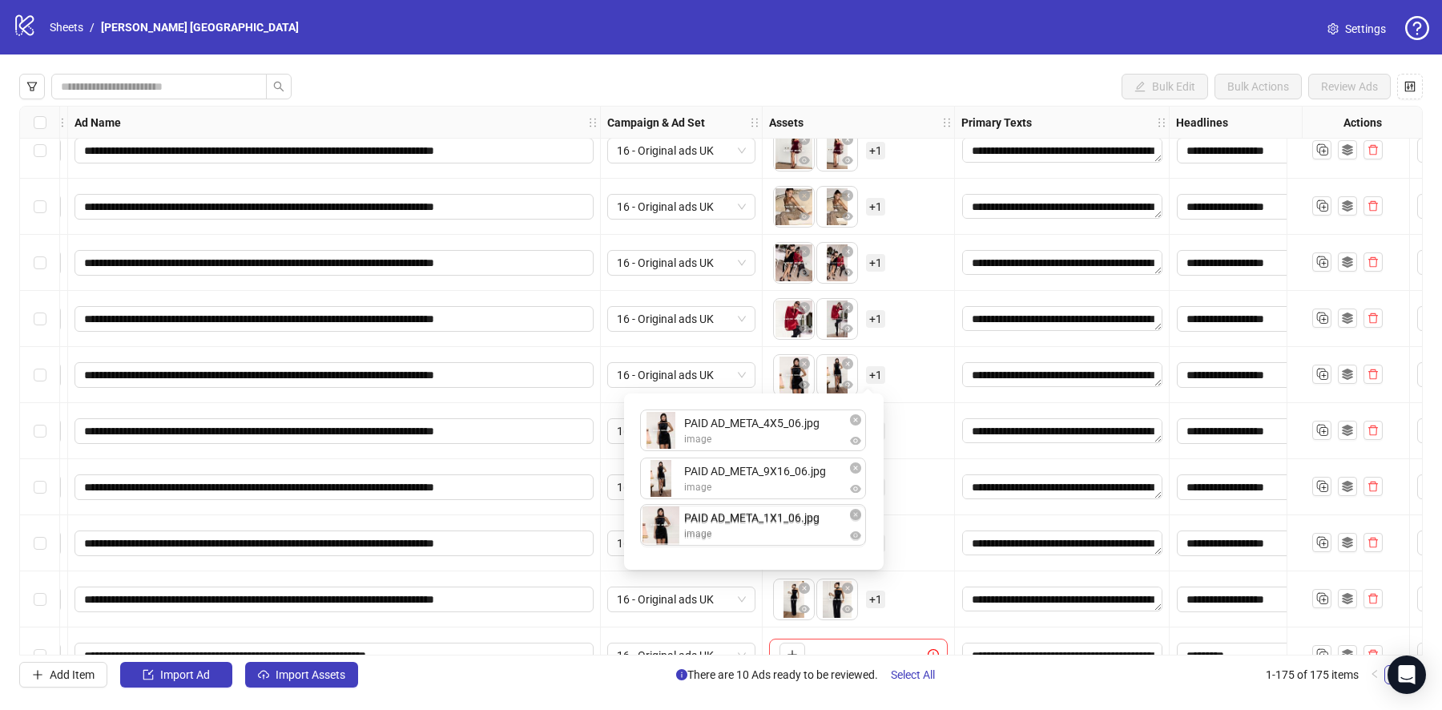
click at [792, 529] on div "PAID AD_META_4X5_06.jpg image PAID AD_META_9X16_06.jpg image PAID AD_META_1X1_0…" at bounding box center [754, 481] width 240 height 157
drag, startPoint x: 804, startPoint y: 438, endPoint x: 804, endPoint y: 546, distance: 107.4
drag, startPoint x: 800, startPoint y: 437, endPoint x: 800, endPoint y: 494, distance: 56.1
click at [920, 384] on div "To pick up a draggable item, press the space bar. While dragging, use the arrow…" at bounding box center [858, 375] width 179 height 50
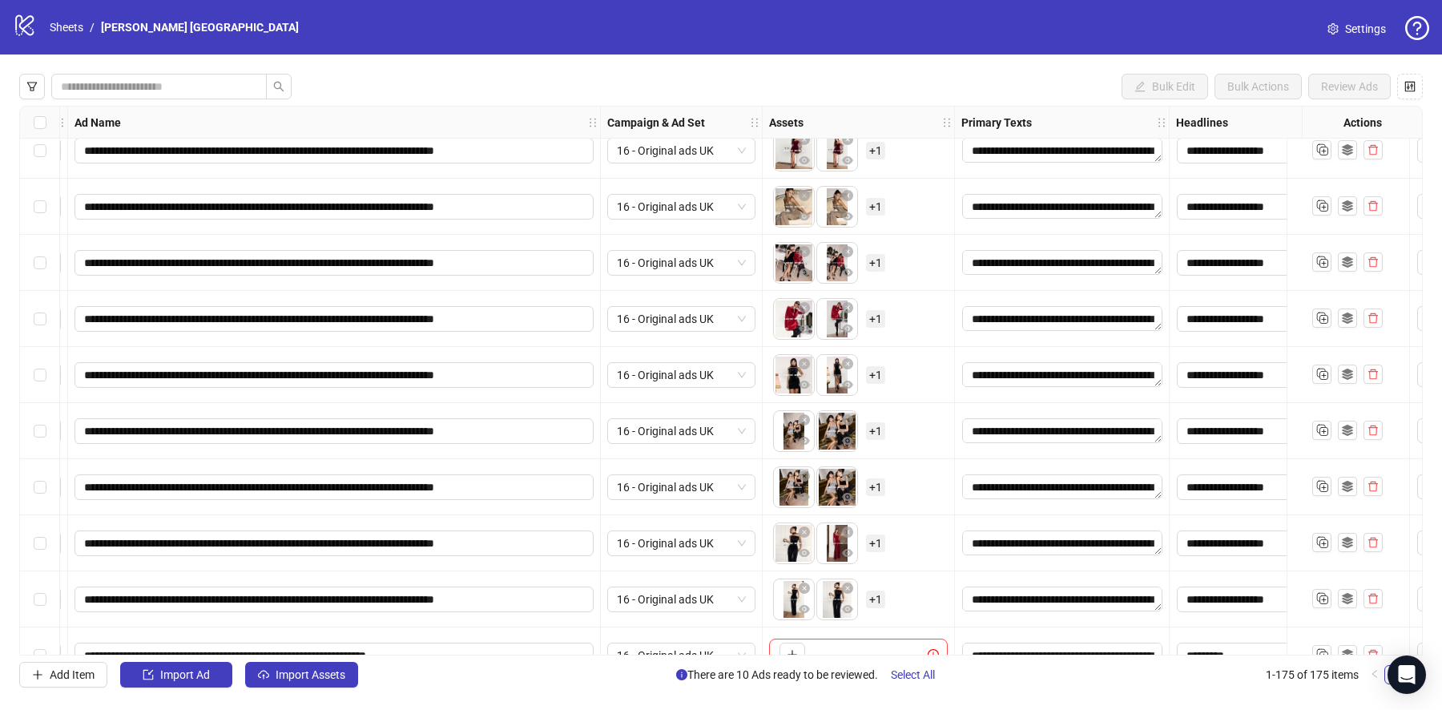
click at [870, 425] on span "+ 1" at bounding box center [875, 431] width 19 height 18
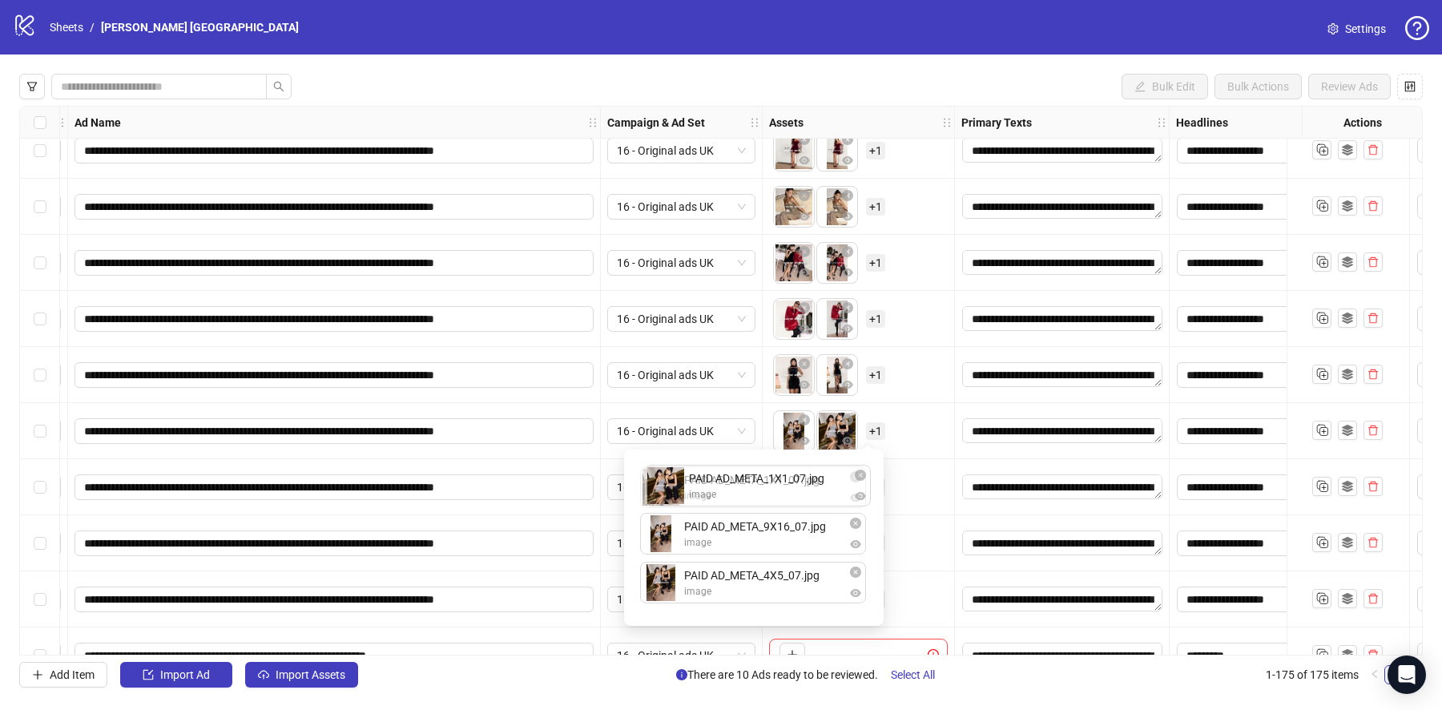
drag, startPoint x: 774, startPoint y: 538, endPoint x: 779, endPoint y: 490, distance: 49.1
click at [779, 490] on div "PAID AD_META_9X16_07.jpg image PAID AD_META_1X1_07.jpg image PAID AD_META_4X5_0…" at bounding box center [754, 537] width 240 height 157
click at [917, 418] on div "To pick up a draggable item, press the space bar. While dragging, use the arrow…" at bounding box center [858, 431] width 179 height 50
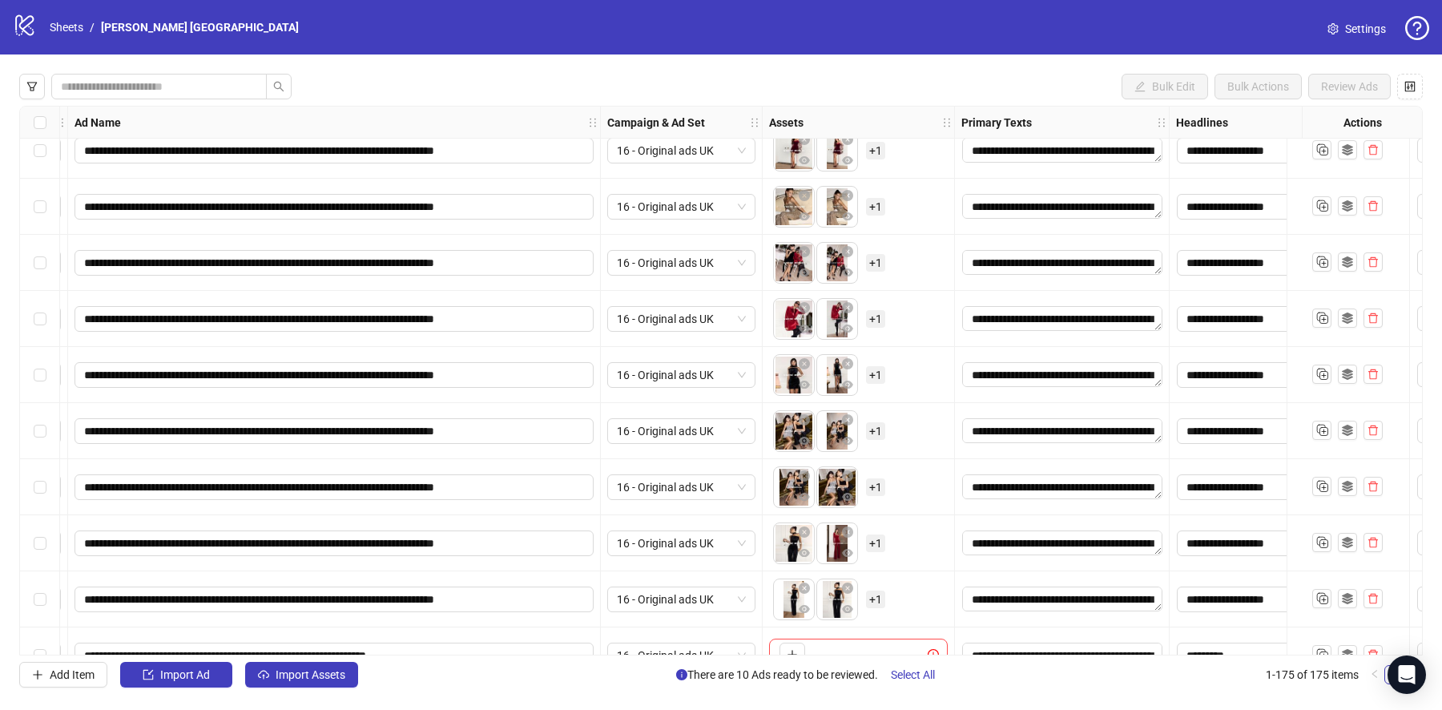
scroll to position [9304, 128]
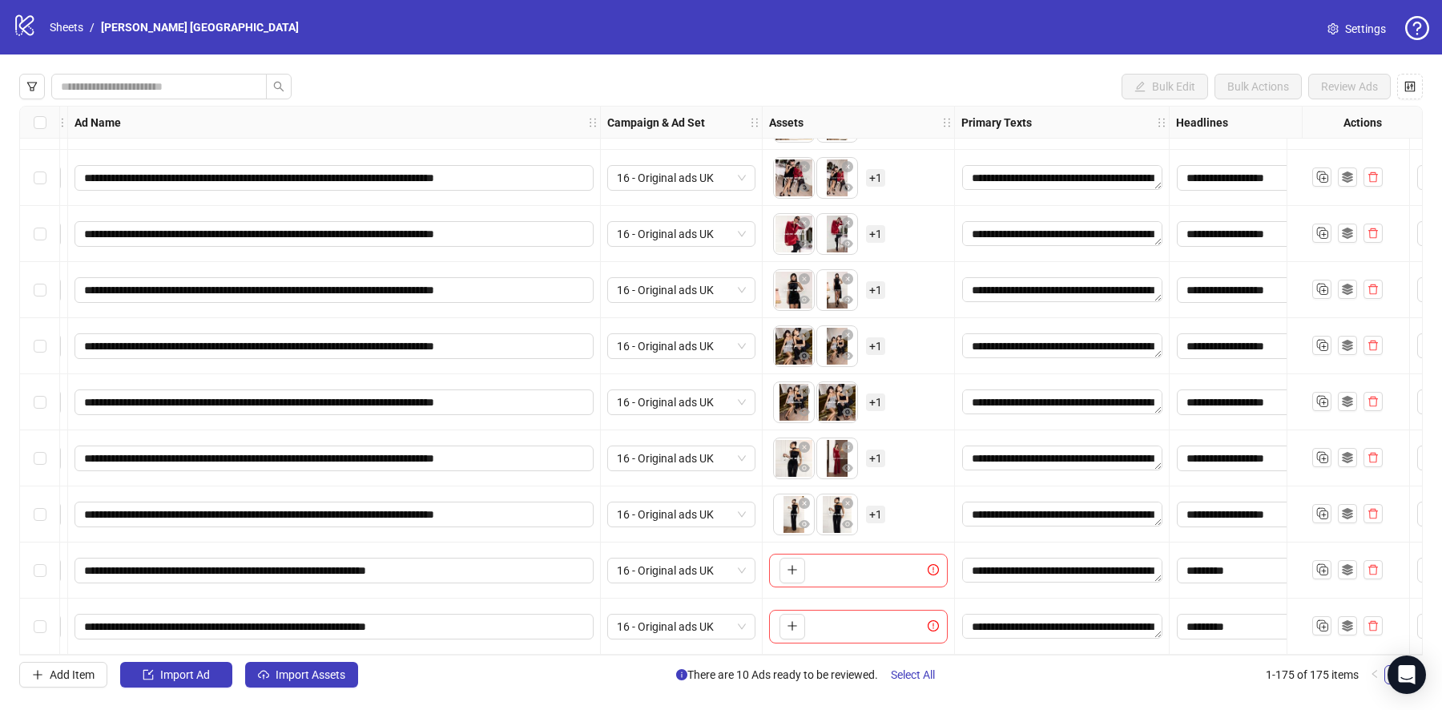
click at [877, 340] on span "+ 1" at bounding box center [875, 346] width 19 height 18
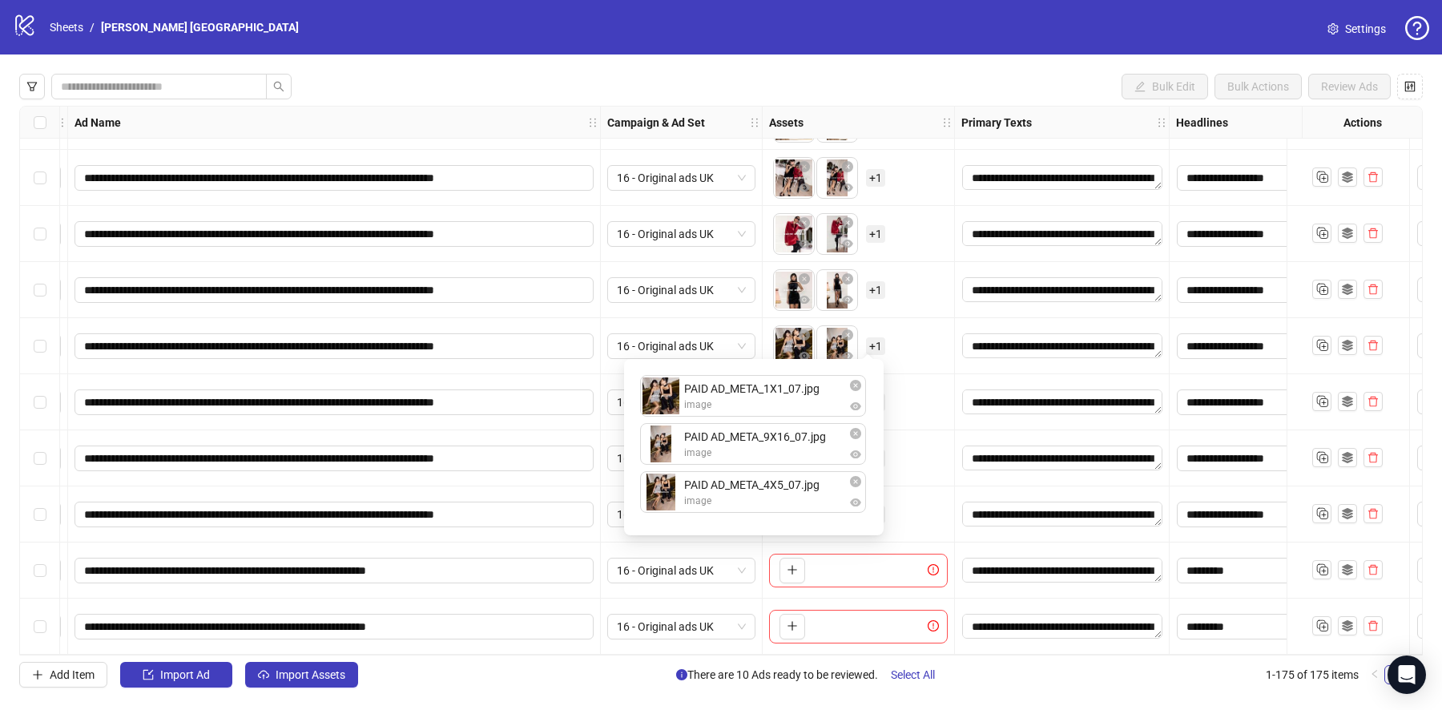
click at [913, 392] on div "To pick up a draggable item, press the space bar. While dragging, use the arrow…" at bounding box center [858, 402] width 179 height 50
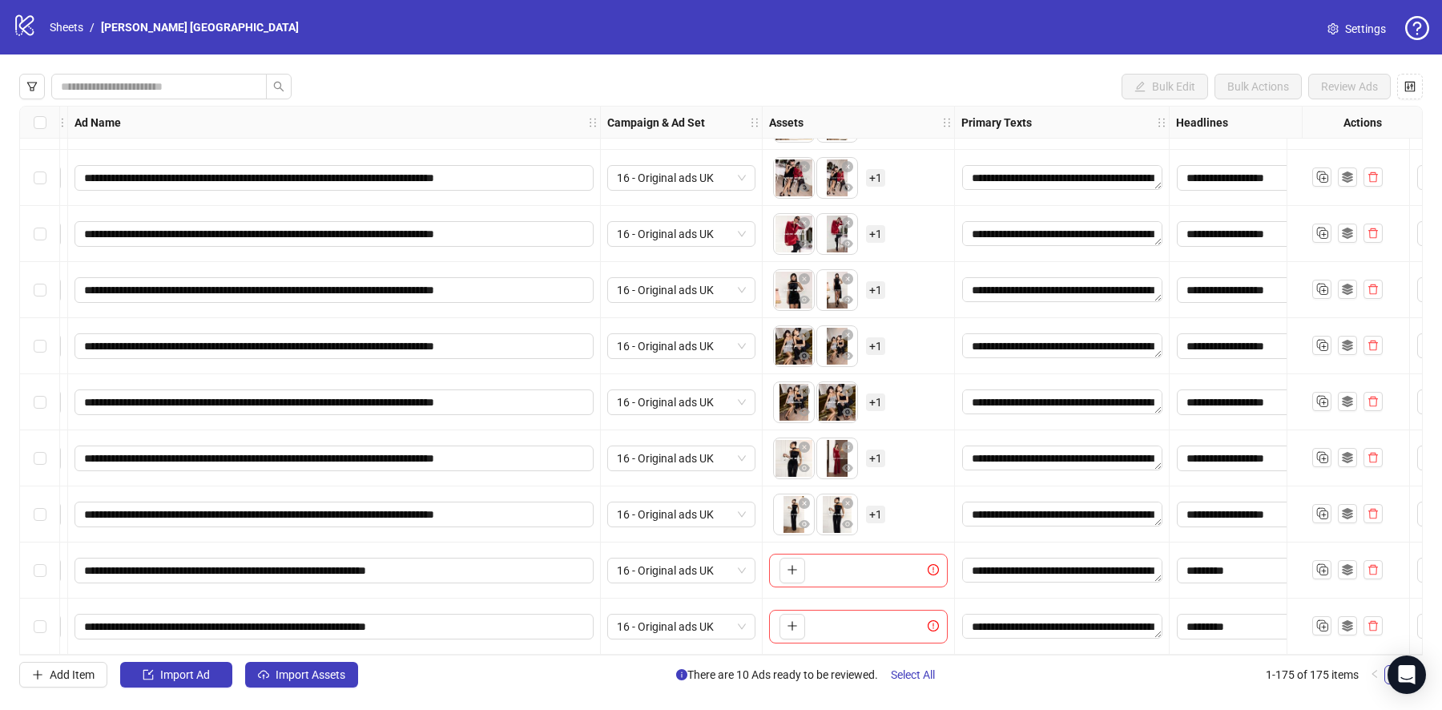
click at [880, 394] on span "+ 1" at bounding box center [875, 402] width 19 height 18
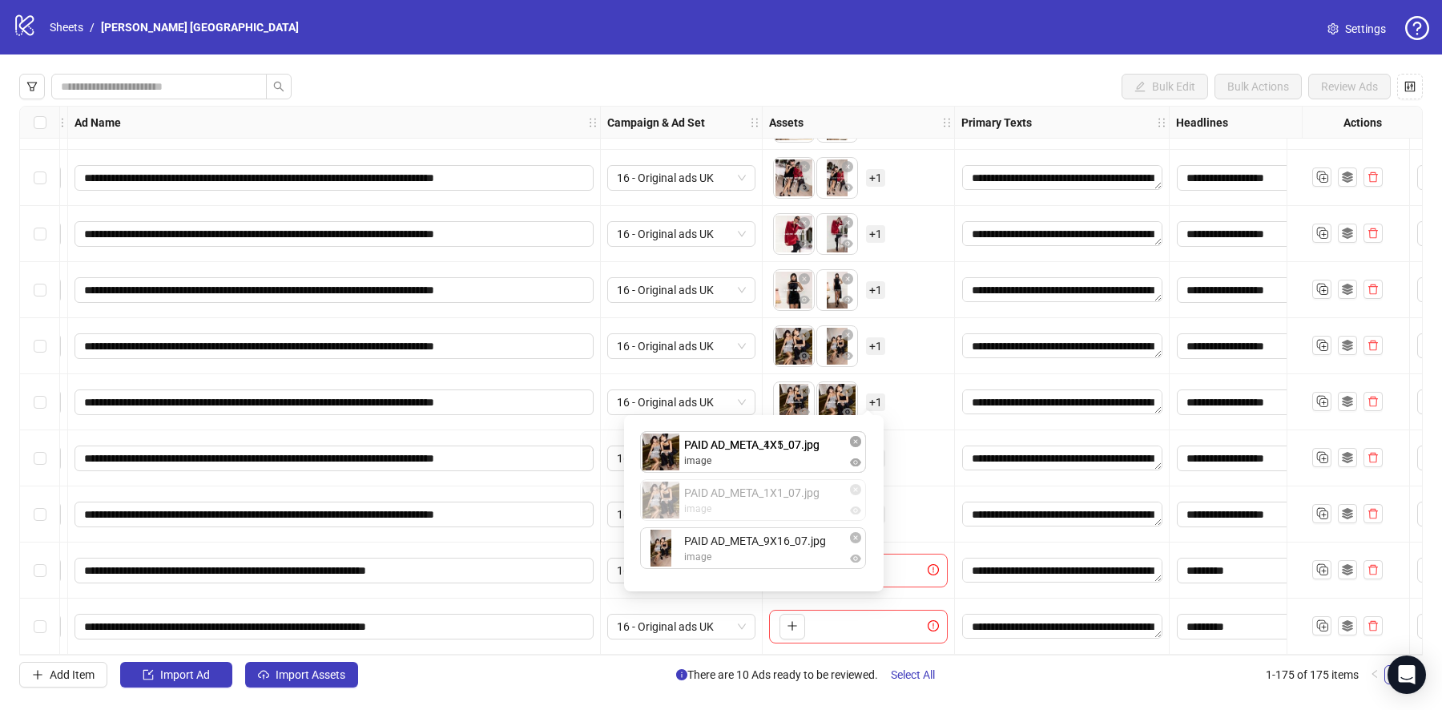
drag, startPoint x: 805, startPoint y: 495, endPoint x: 805, endPoint y: 463, distance: 32.0
click at [805, 463] on div "PAID AD_META_4X5_07.jpg image PAID AD_META_1X1_07.jpg image PAID AD_META_9X16_0…" at bounding box center [754, 503] width 240 height 157
drag, startPoint x: 795, startPoint y: 496, endPoint x: 795, endPoint y: 544, distance: 48.1
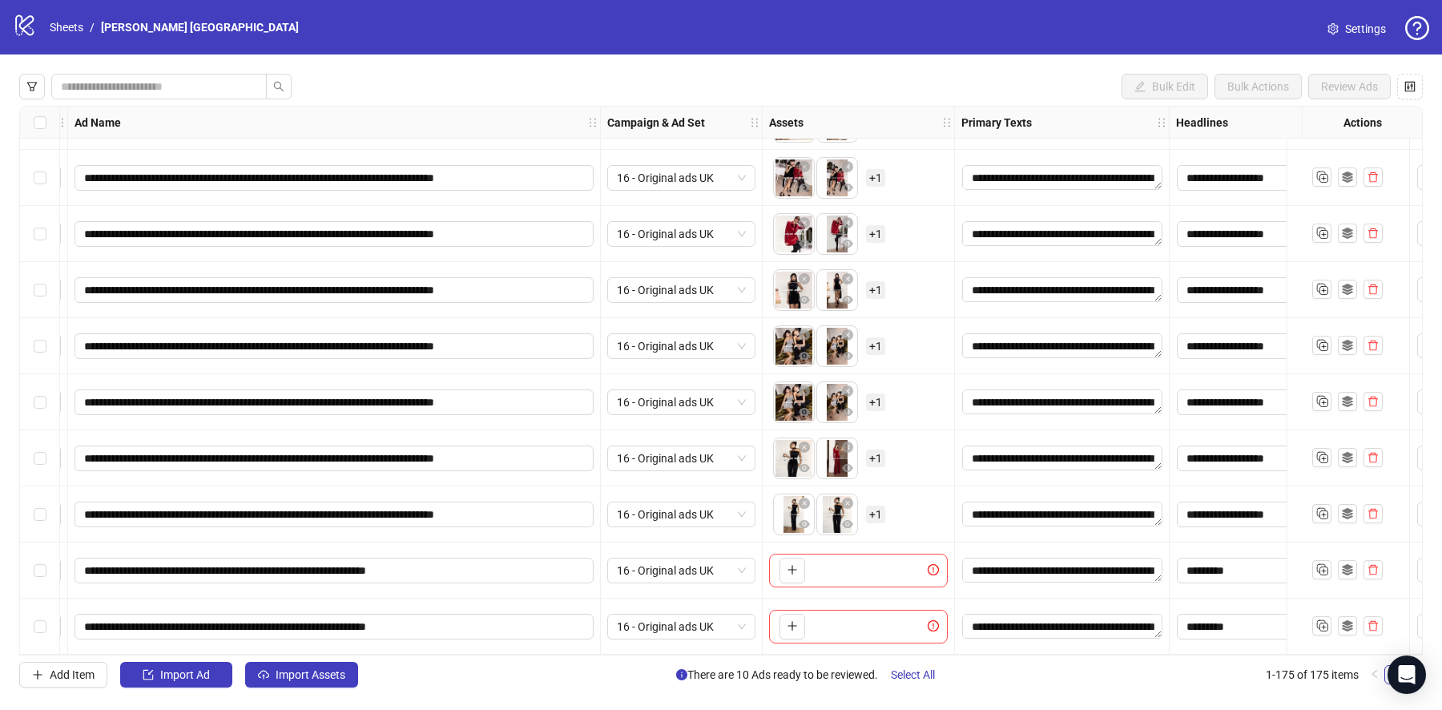
click at [915, 423] on div "To pick up a draggable item, press the space bar. While dragging, use the arrow…" at bounding box center [859, 402] width 192 height 56
click at [877, 441] on div "To pick up a draggable item, press the space bar. While dragging, use the arrow…" at bounding box center [829, 458] width 112 height 42
click at [875, 449] on span "+ 1" at bounding box center [875, 458] width 19 height 18
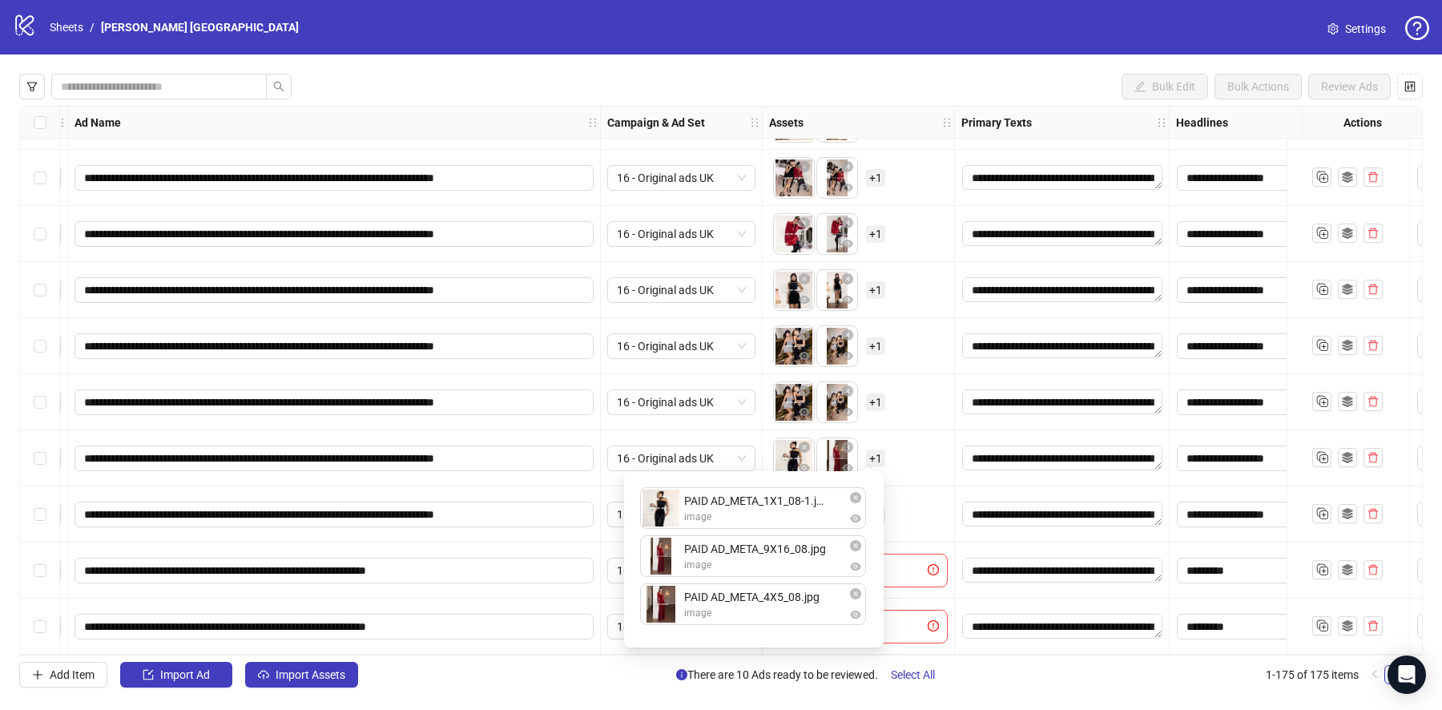
click at [949, 478] on div "To pick up a draggable item, press the space bar. While dragging, use the arrow…" at bounding box center [859, 458] width 192 height 56
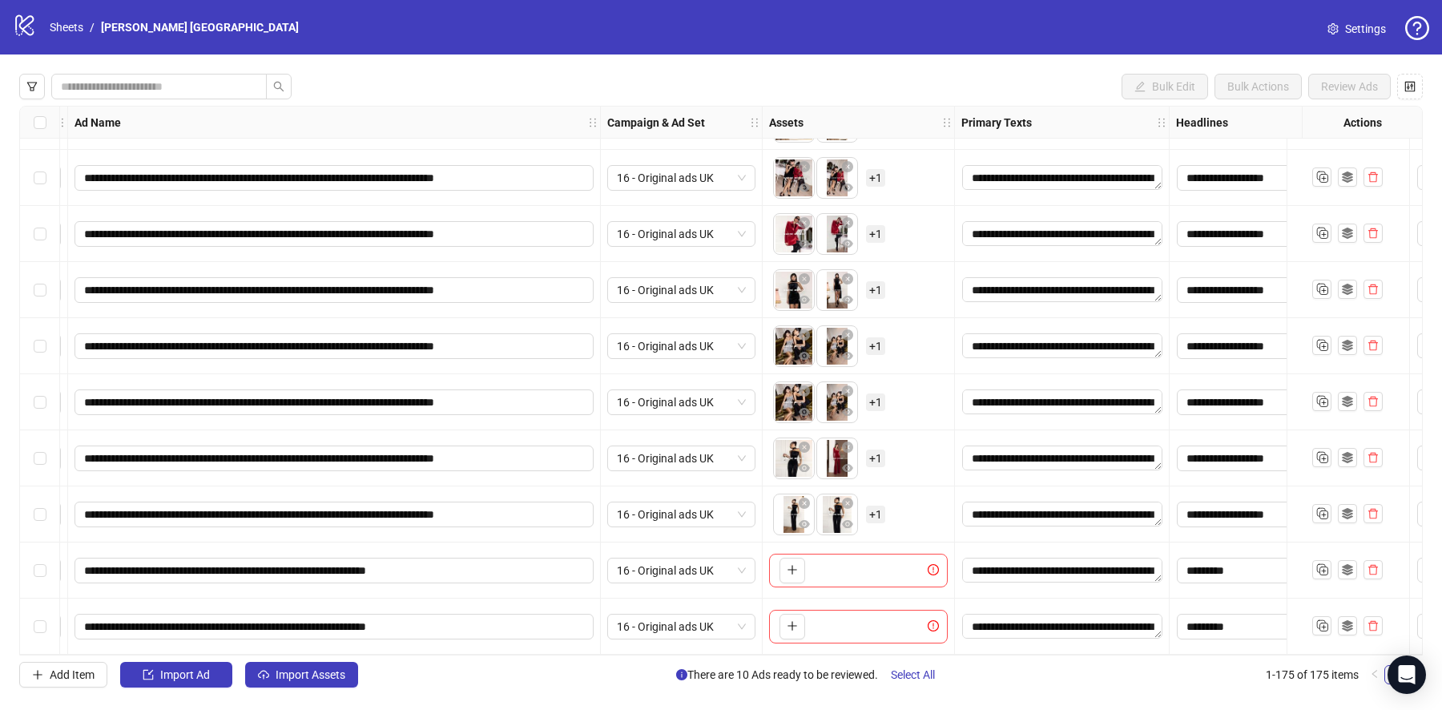
click at [875, 506] on span "+ 1" at bounding box center [875, 515] width 19 height 18
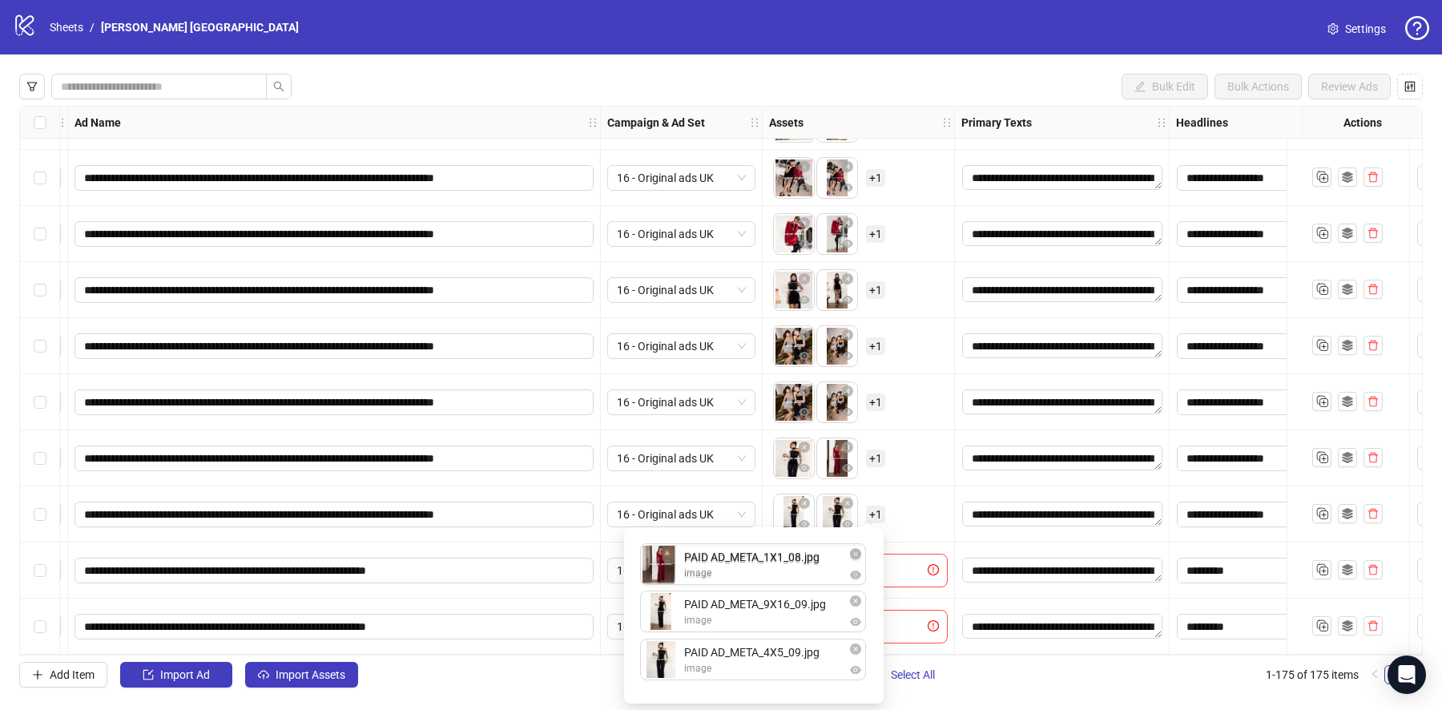
drag, startPoint x: 780, startPoint y: 657, endPoint x: 780, endPoint y: 578, distance: 79.3
click at [780, 578] on div "PAID AD_META_9X16_09.jpg image PAID AD_META_4X5_09.jpg image PAID AD_META_1X1_0…" at bounding box center [754, 615] width 240 height 157
click at [927, 469] on div "To pick up a draggable item, press the space bar. While dragging, use the arrow…" at bounding box center [858, 458] width 179 height 50
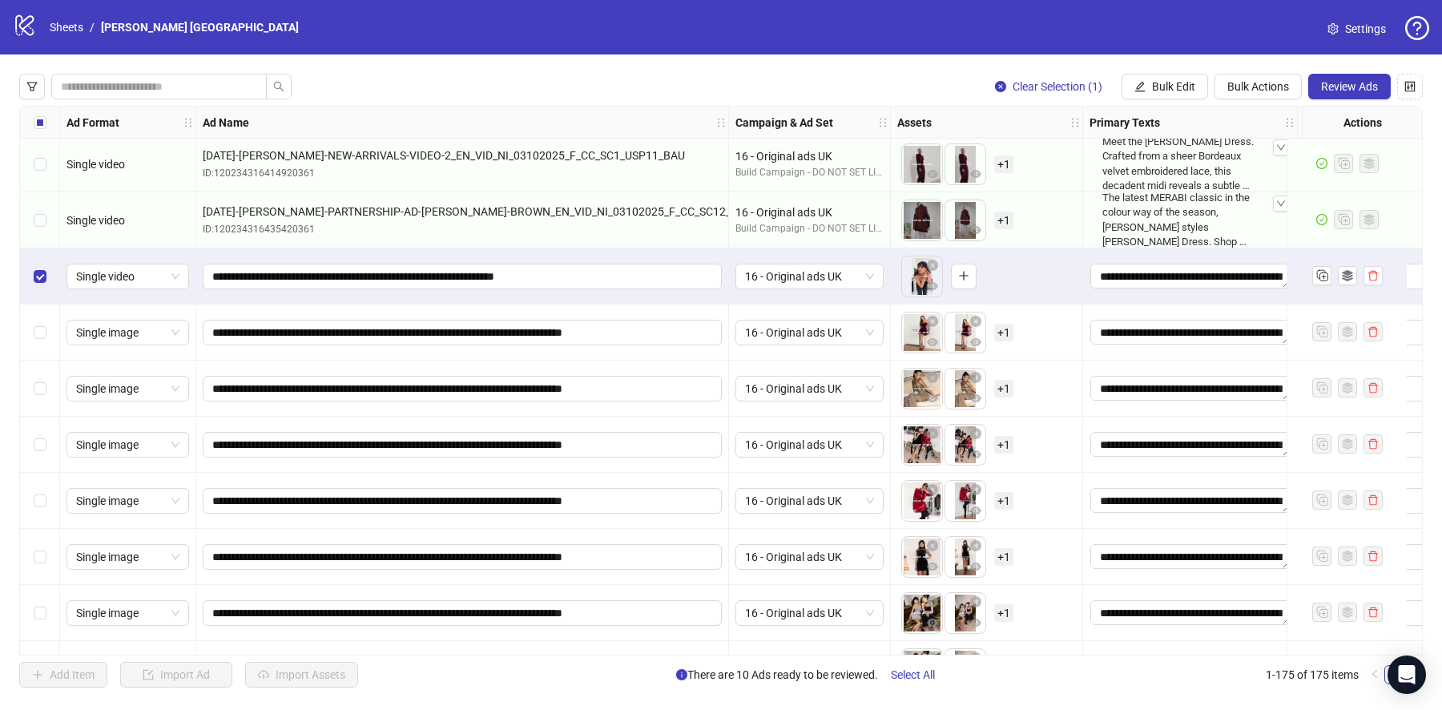
scroll to position [9304, 0]
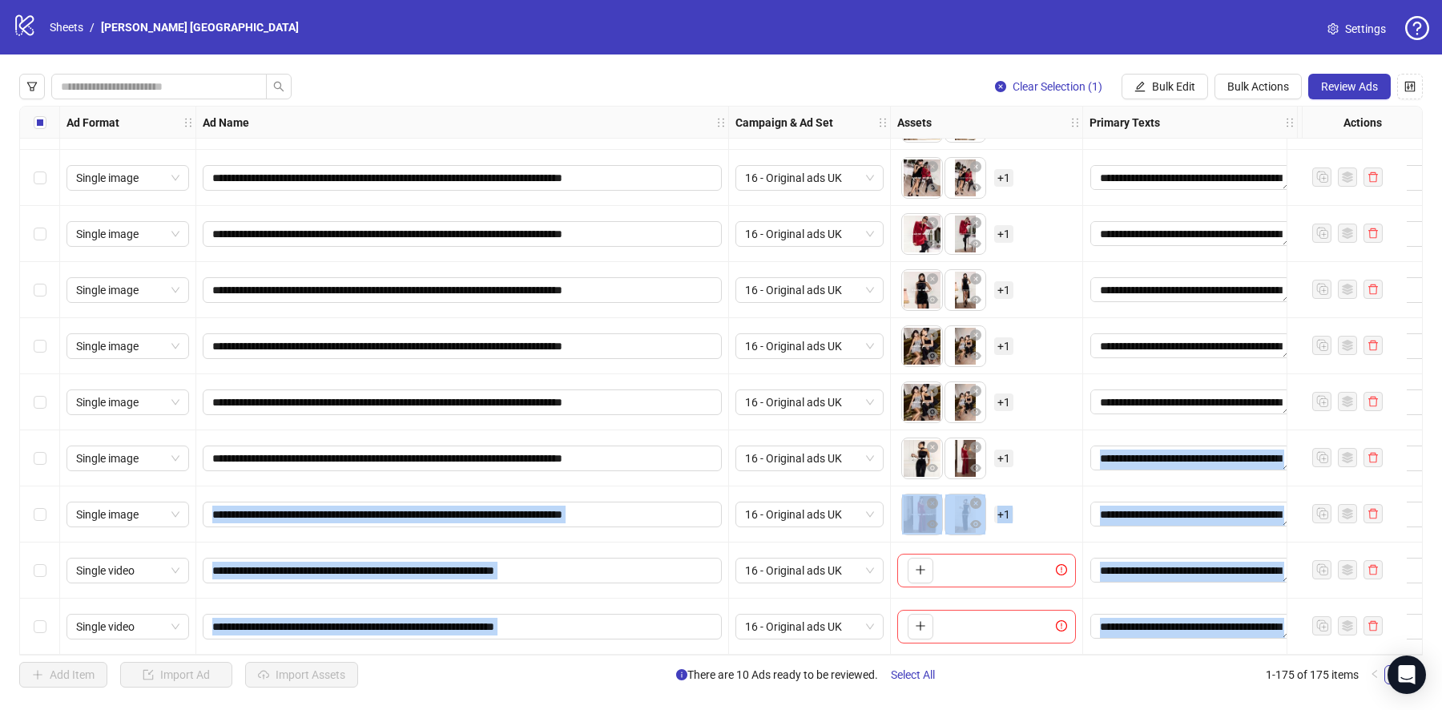
click at [46, 513] on div "Select row 173" at bounding box center [40, 514] width 40 height 56
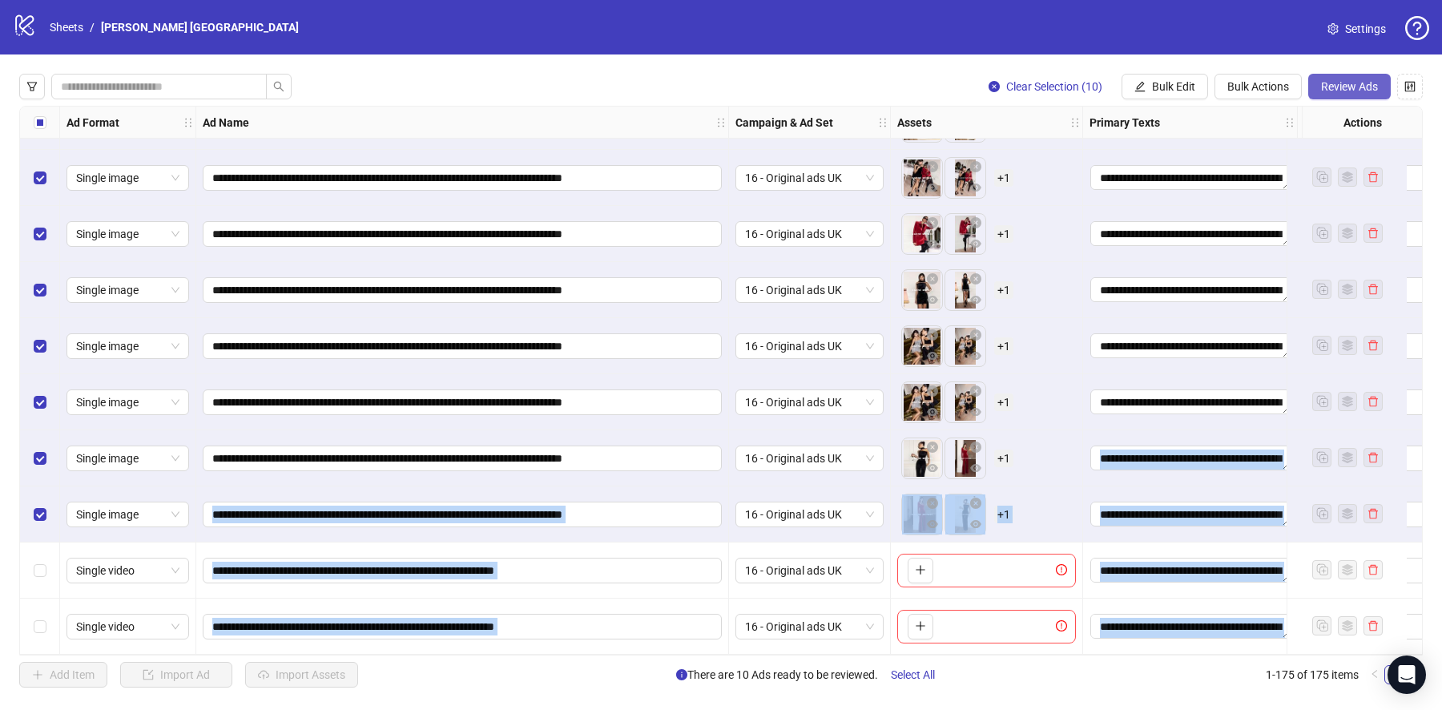
click at [1352, 80] on span "Review Ads" at bounding box center [1349, 86] width 57 height 13
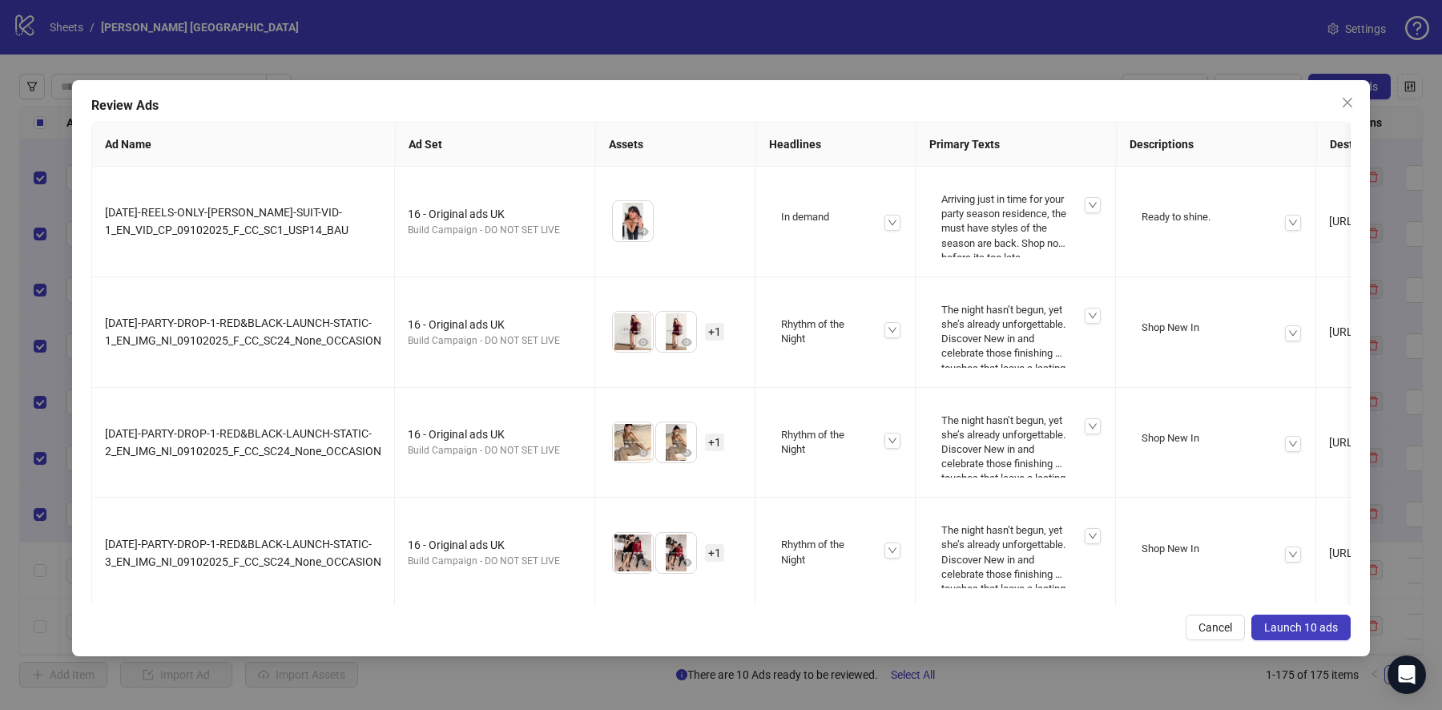
click at [1284, 623] on span "Launch 10 ads" at bounding box center [1301, 627] width 74 height 13
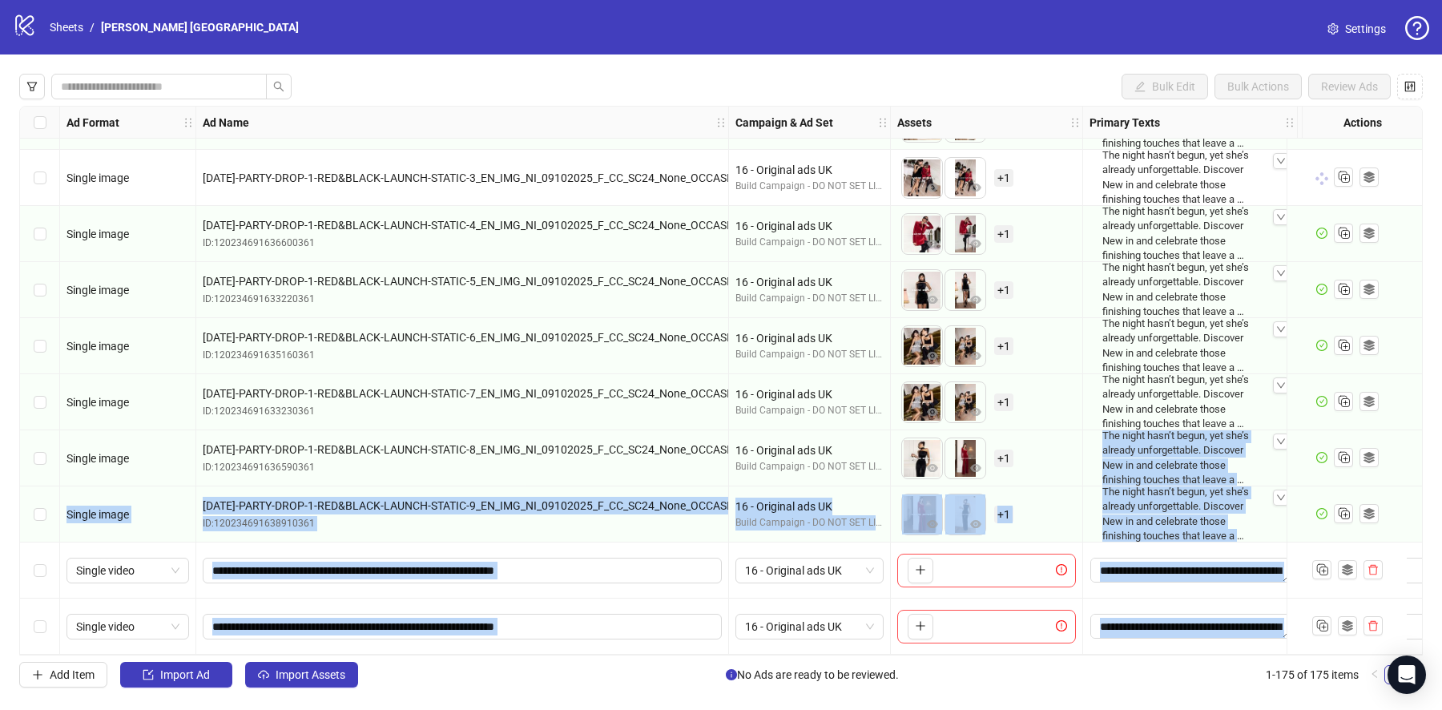
click at [1056, 454] on div "To pick up a draggable item, press the space bar. While dragging, use the arrow…" at bounding box center [986, 458] width 179 height 50
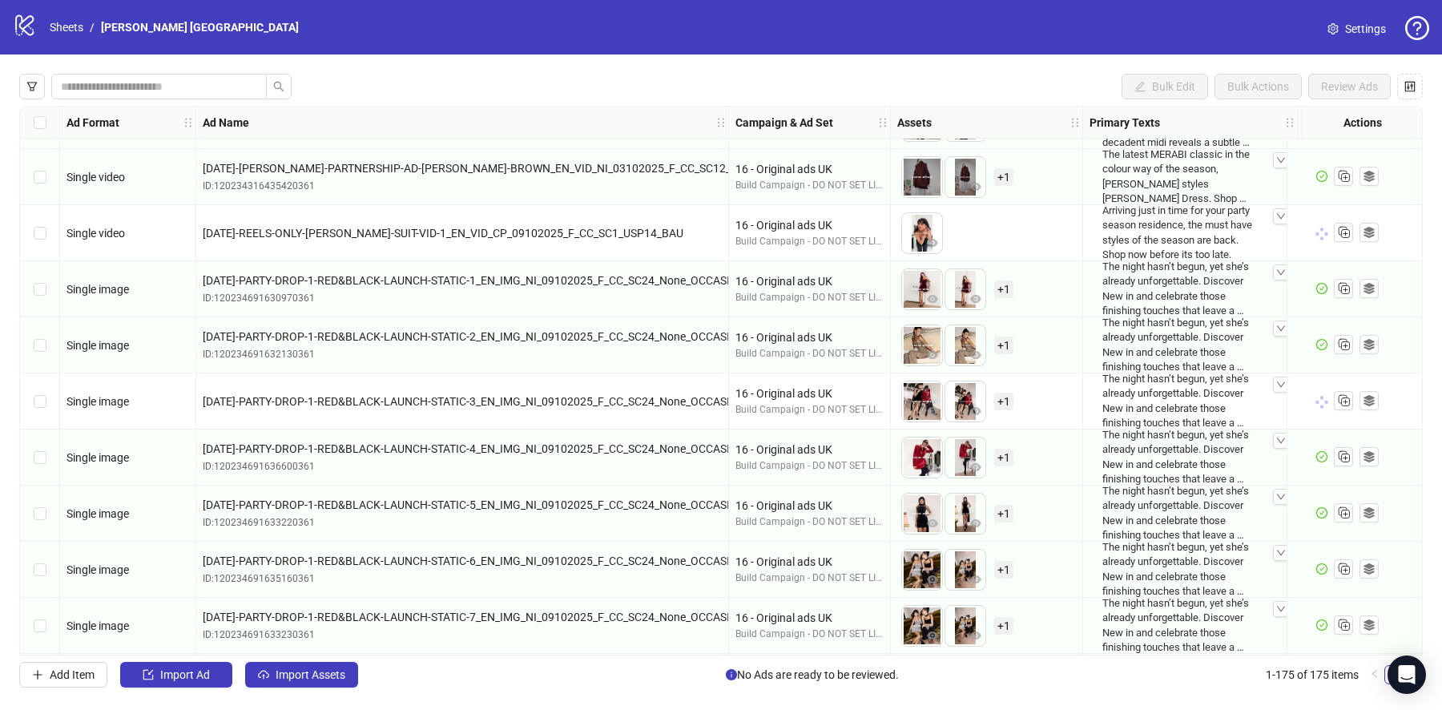
scroll to position [9064, 0]
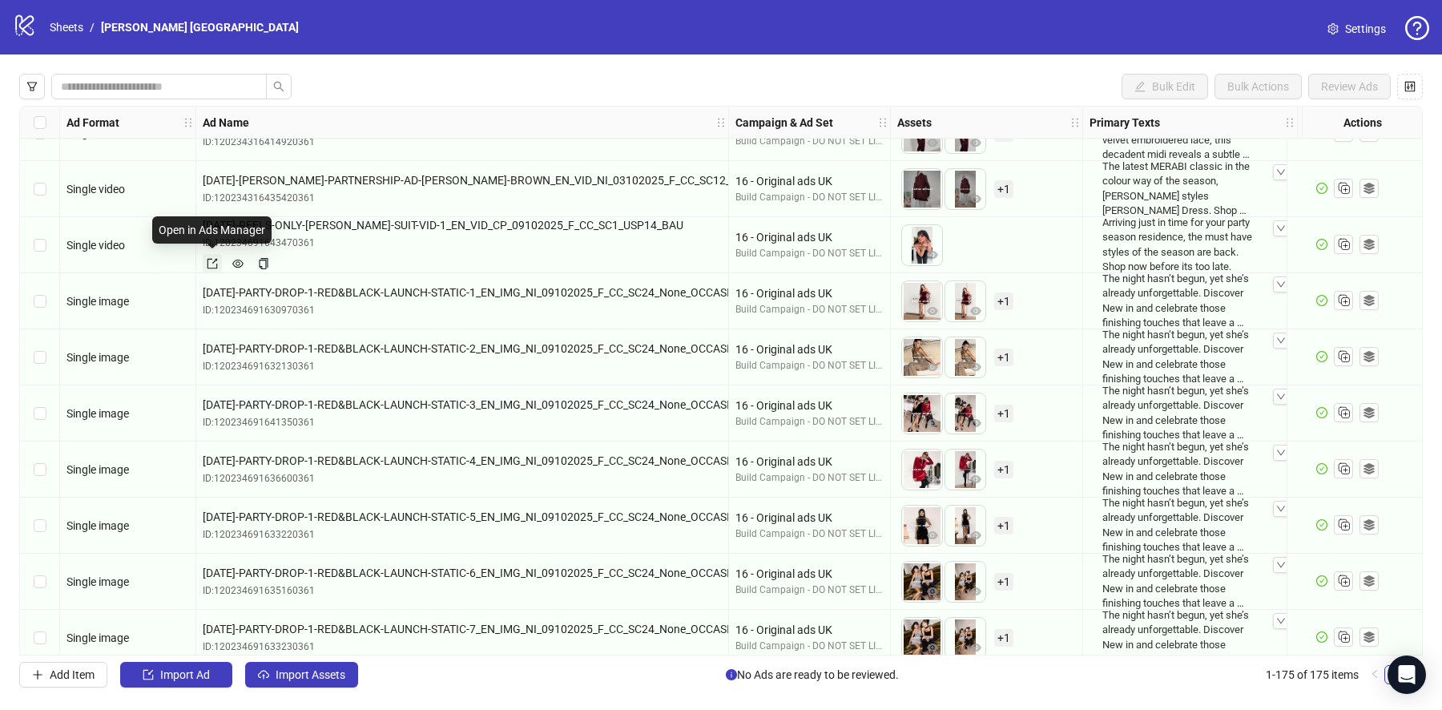
click at [209, 268] on icon "export" at bounding box center [212, 263] width 11 height 11
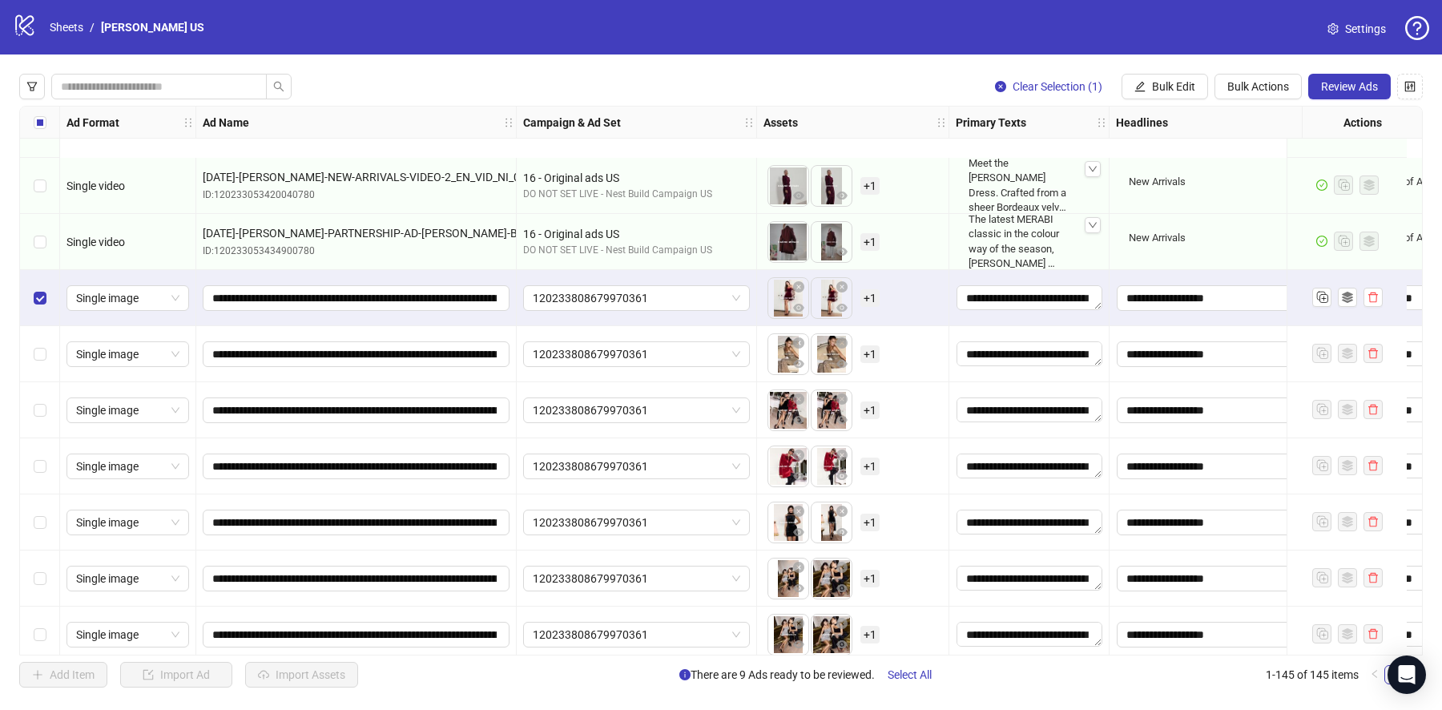
scroll to position [7621, 0]
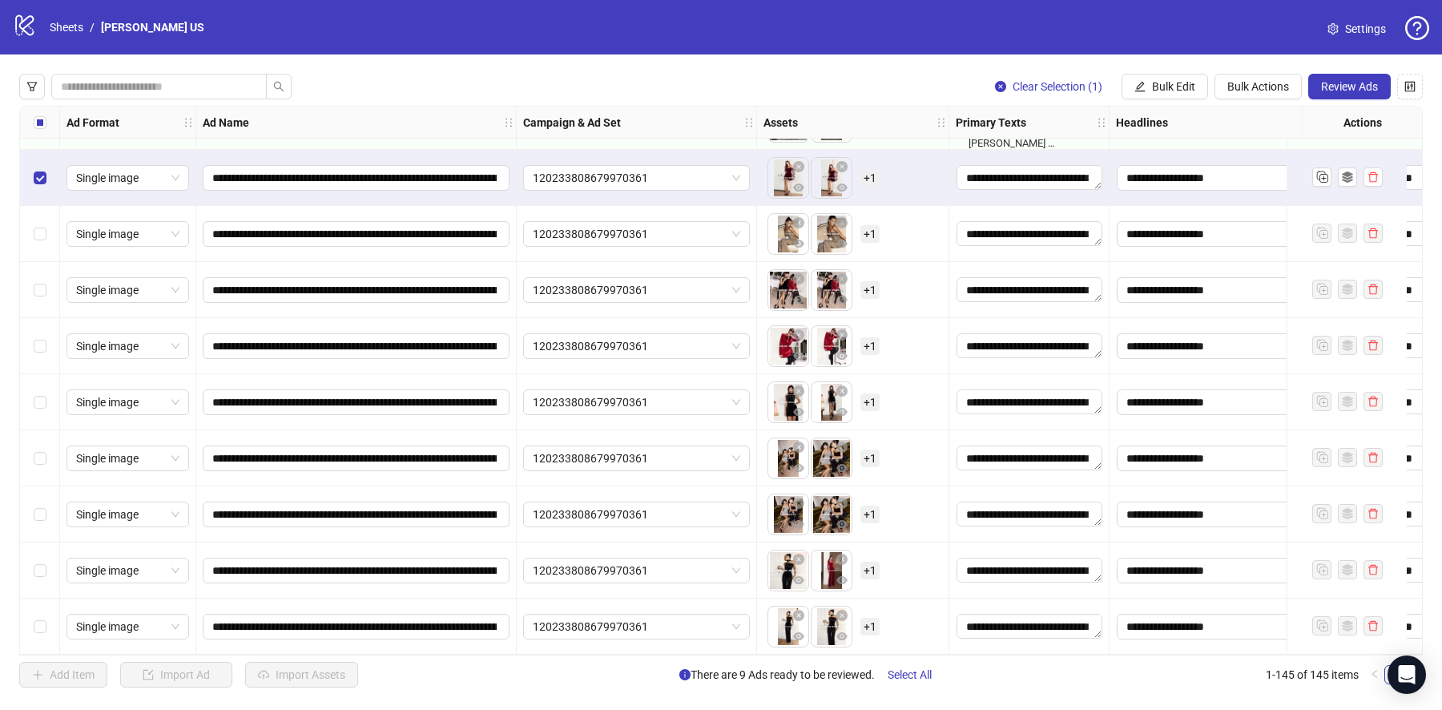
click at [38, 630] on div "Select row 145" at bounding box center [40, 627] width 40 height 56
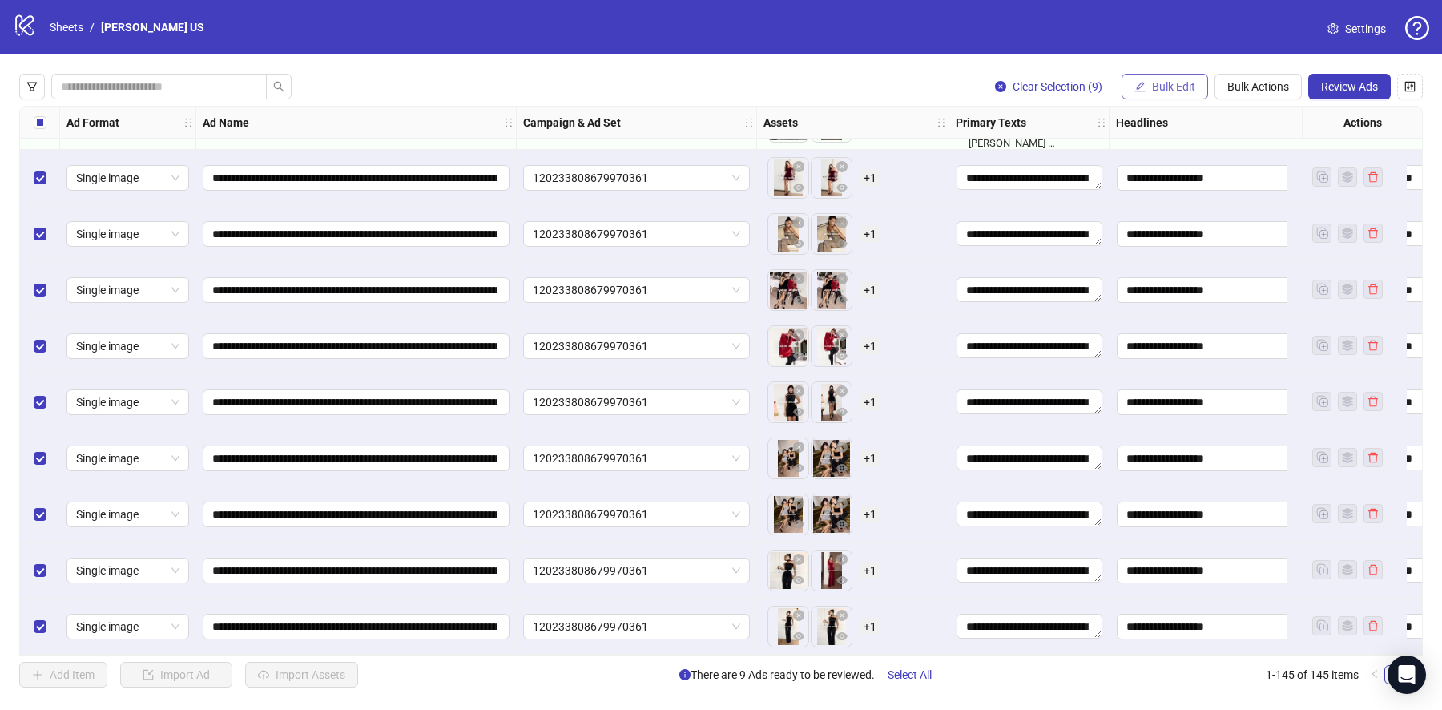
click at [1189, 85] on span "Bulk Edit" at bounding box center [1173, 86] width 43 height 13
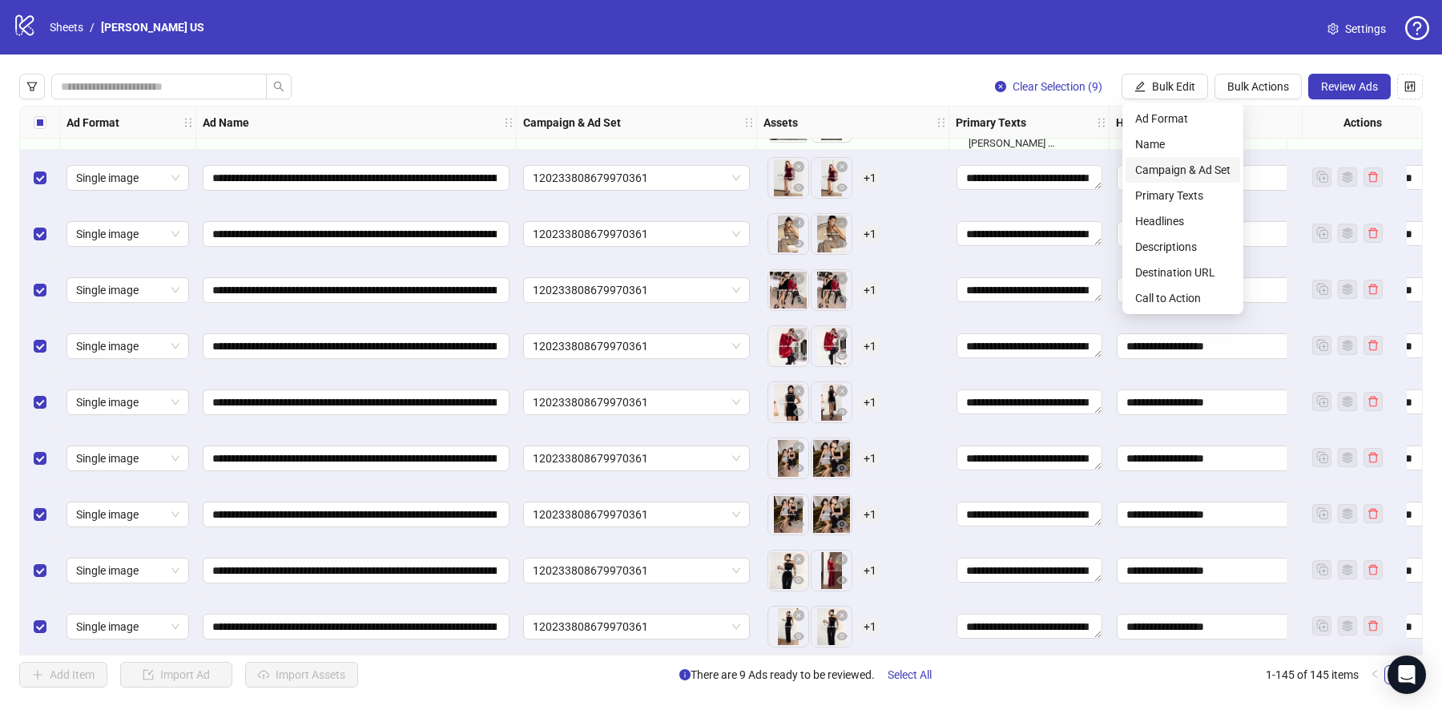
click at [1180, 162] on span "Campaign & Ad Set" at bounding box center [1182, 170] width 95 height 18
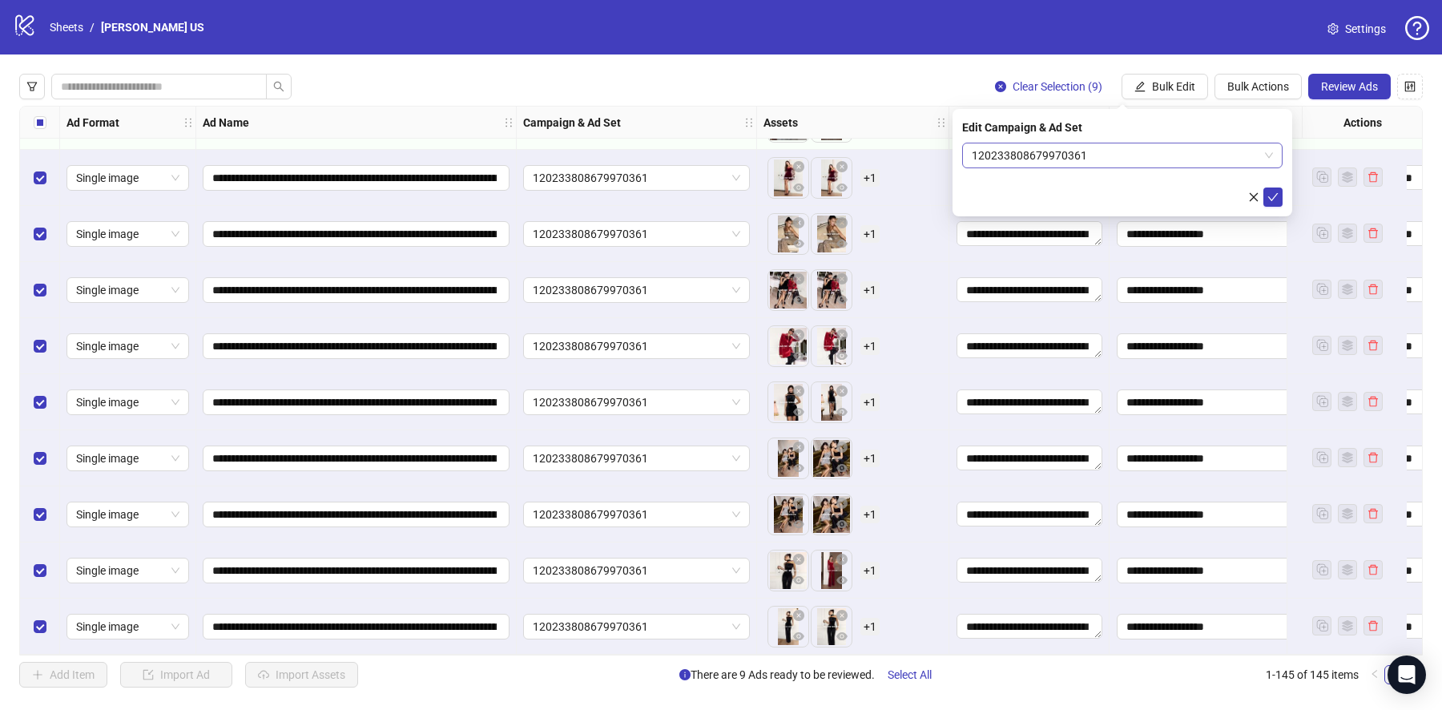
click at [1037, 149] on span "120233808679970361" at bounding box center [1122, 155] width 301 height 24
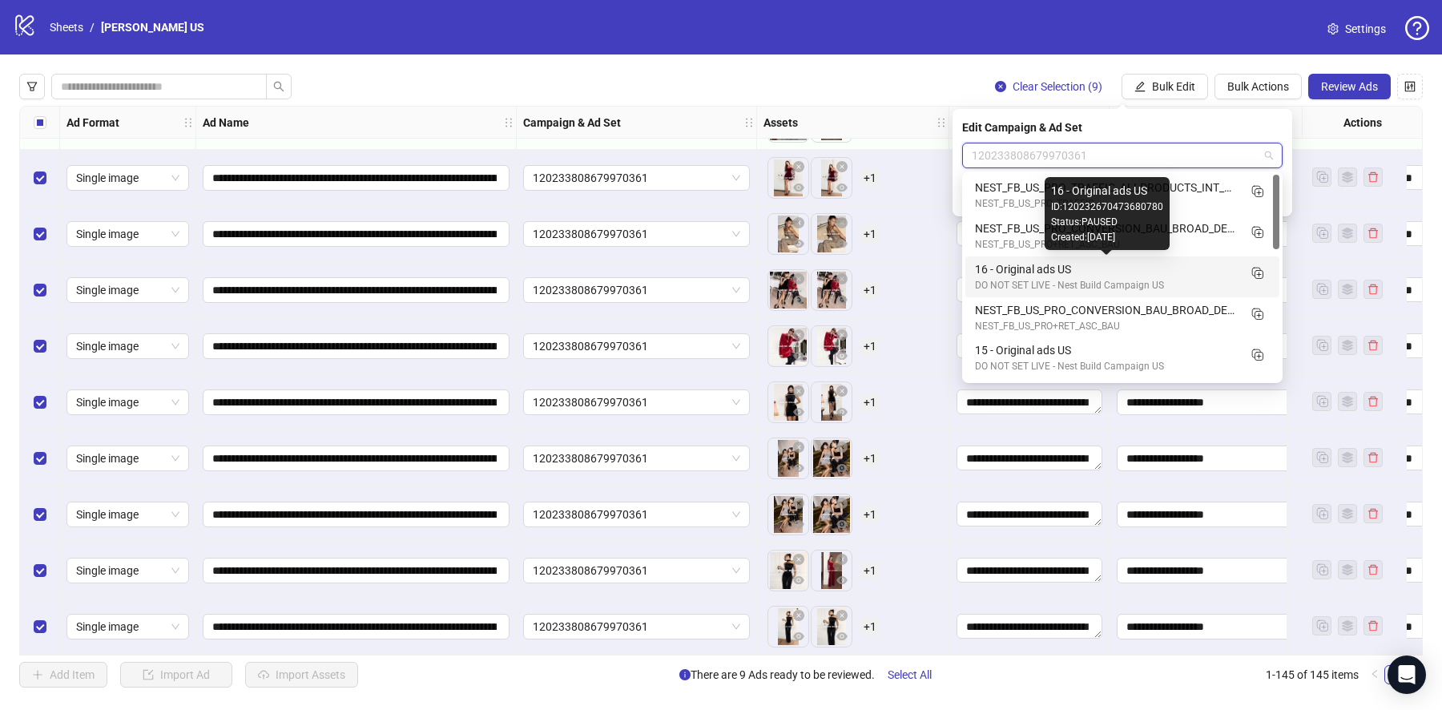
click at [1048, 272] on div "16 - Original ads US" at bounding box center [1106, 269] width 263 height 18
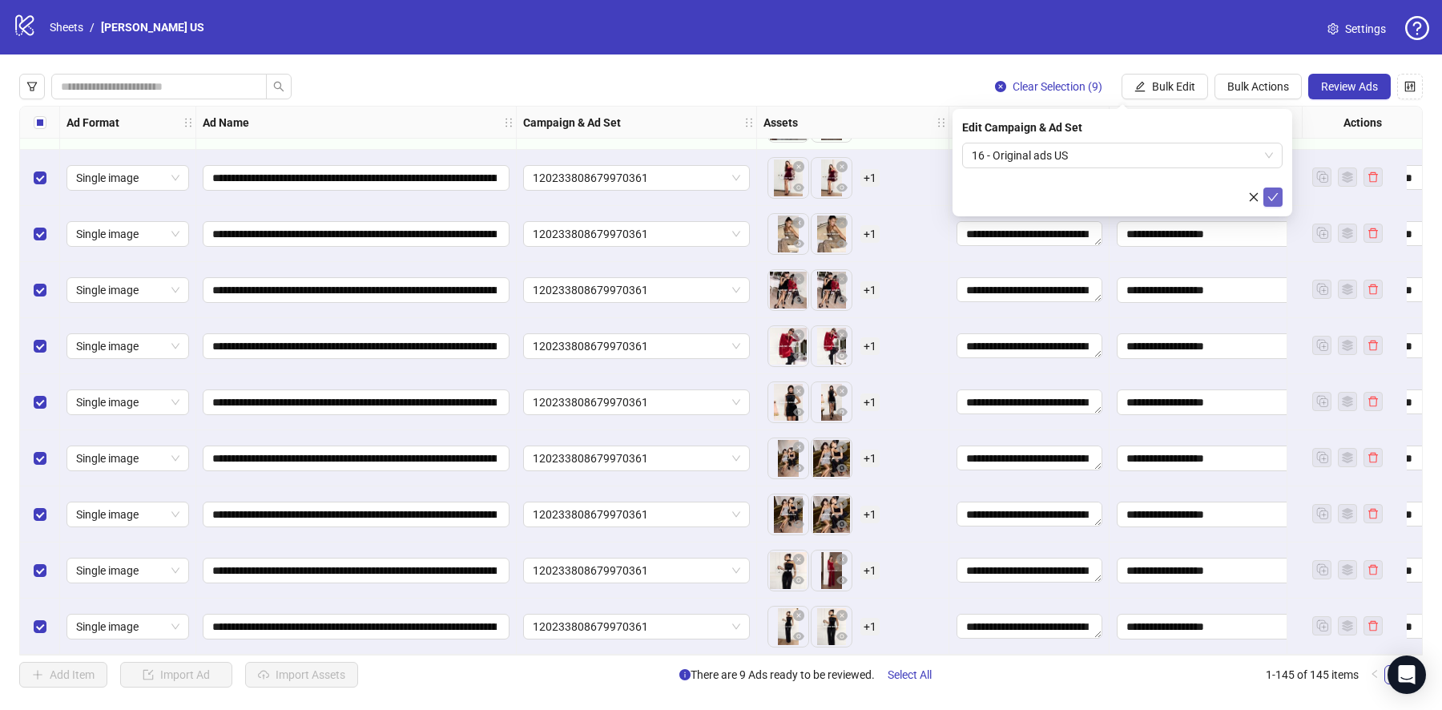
click at [1280, 202] on button "submit" at bounding box center [1273, 196] width 19 height 19
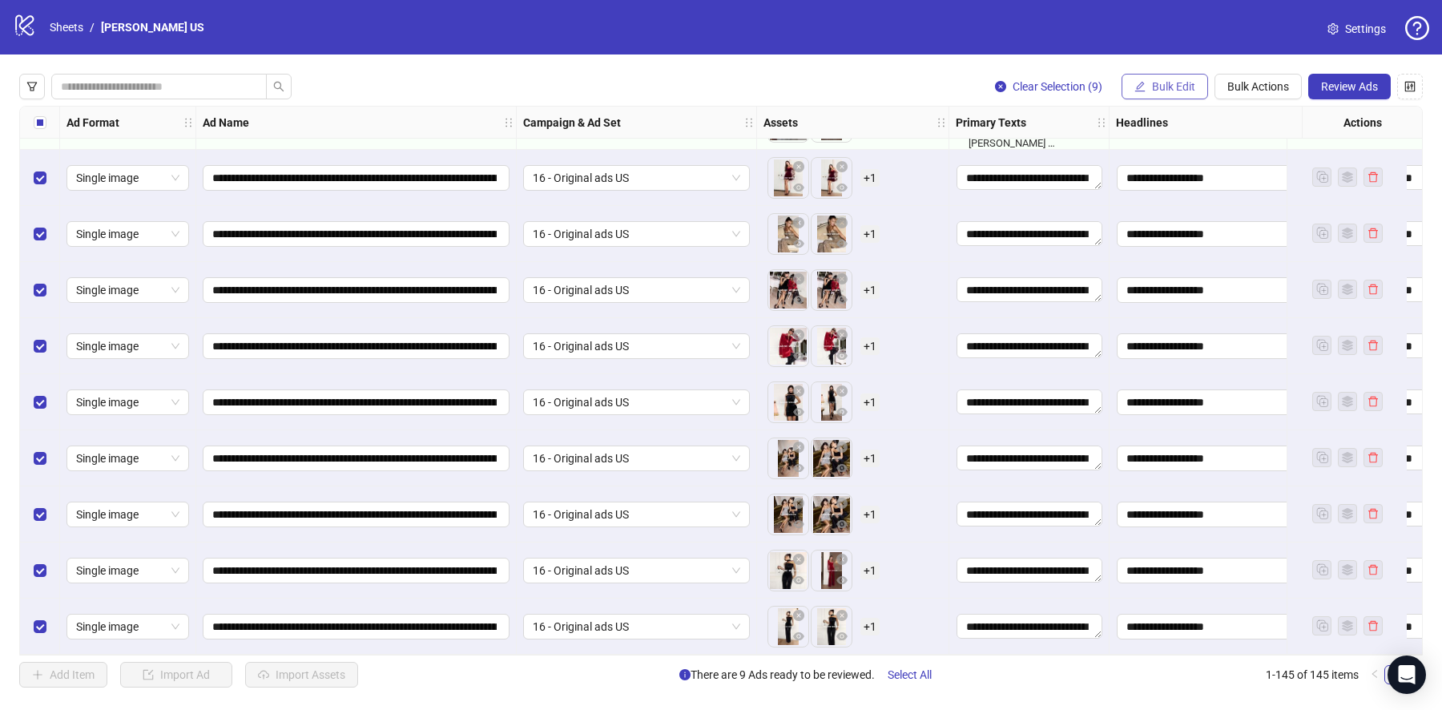
click at [1167, 91] on span "Bulk Edit" at bounding box center [1173, 86] width 43 height 13
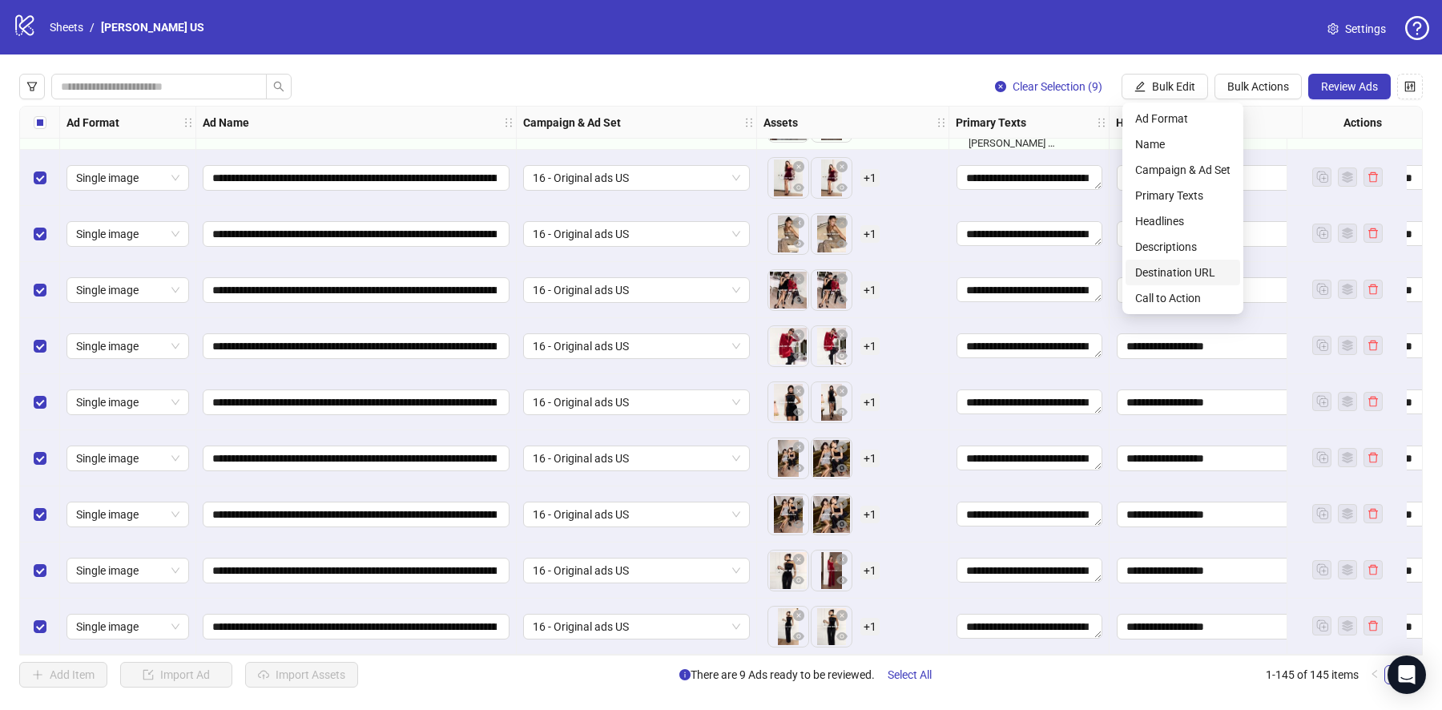
click at [1179, 276] on span "Destination URL" at bounding box center [1182, 273] width 95 height 18
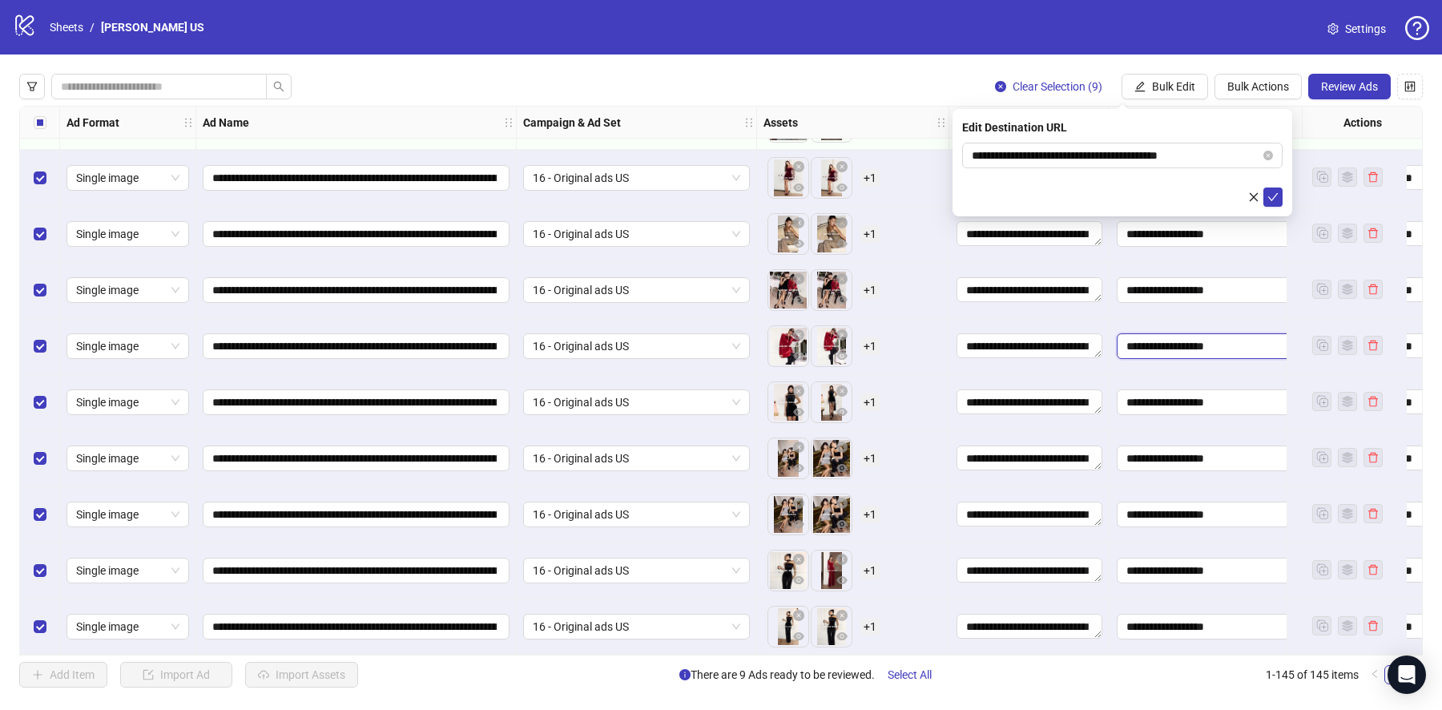
click at [1117, 333] on input "**********" at bounding box center [1229, 346] width 225 height 26
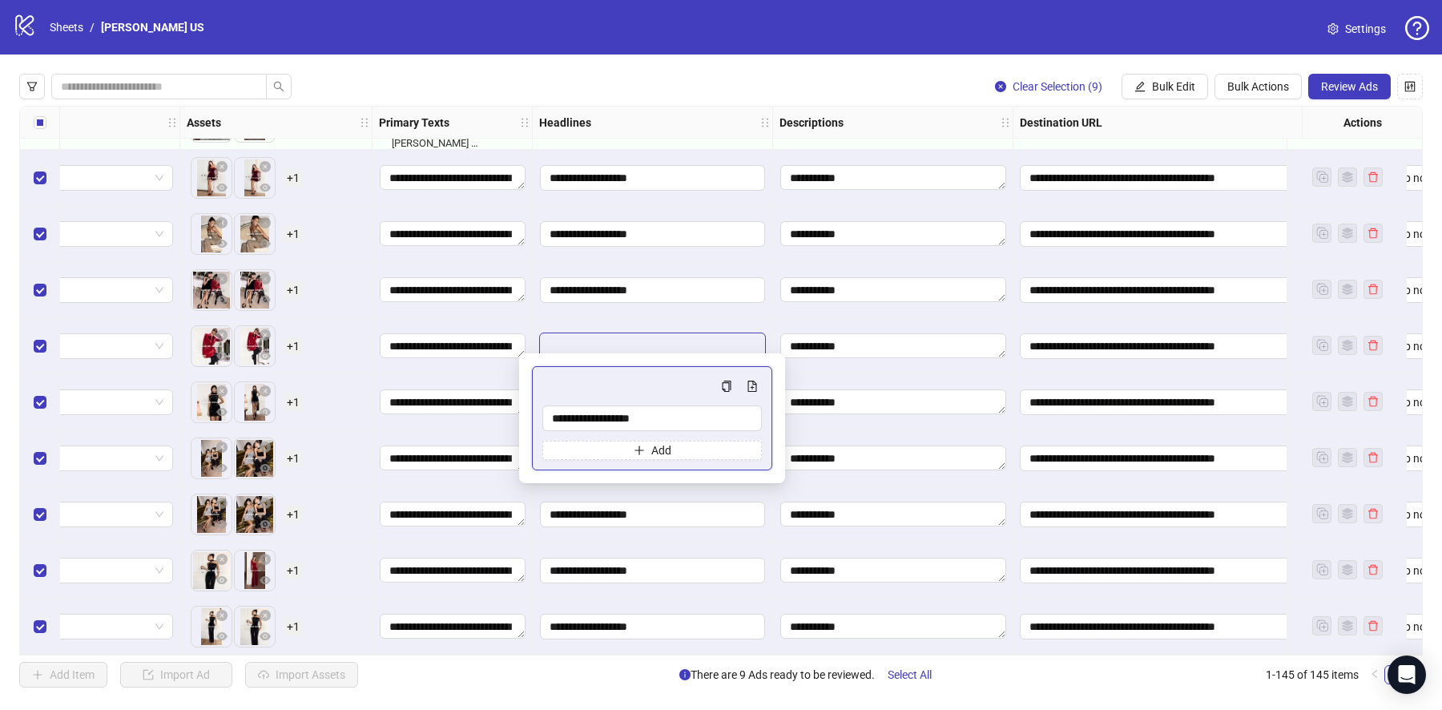
click at [1061, 262] on div "**********" at bounding box center [1192, 290] width 356 height 56
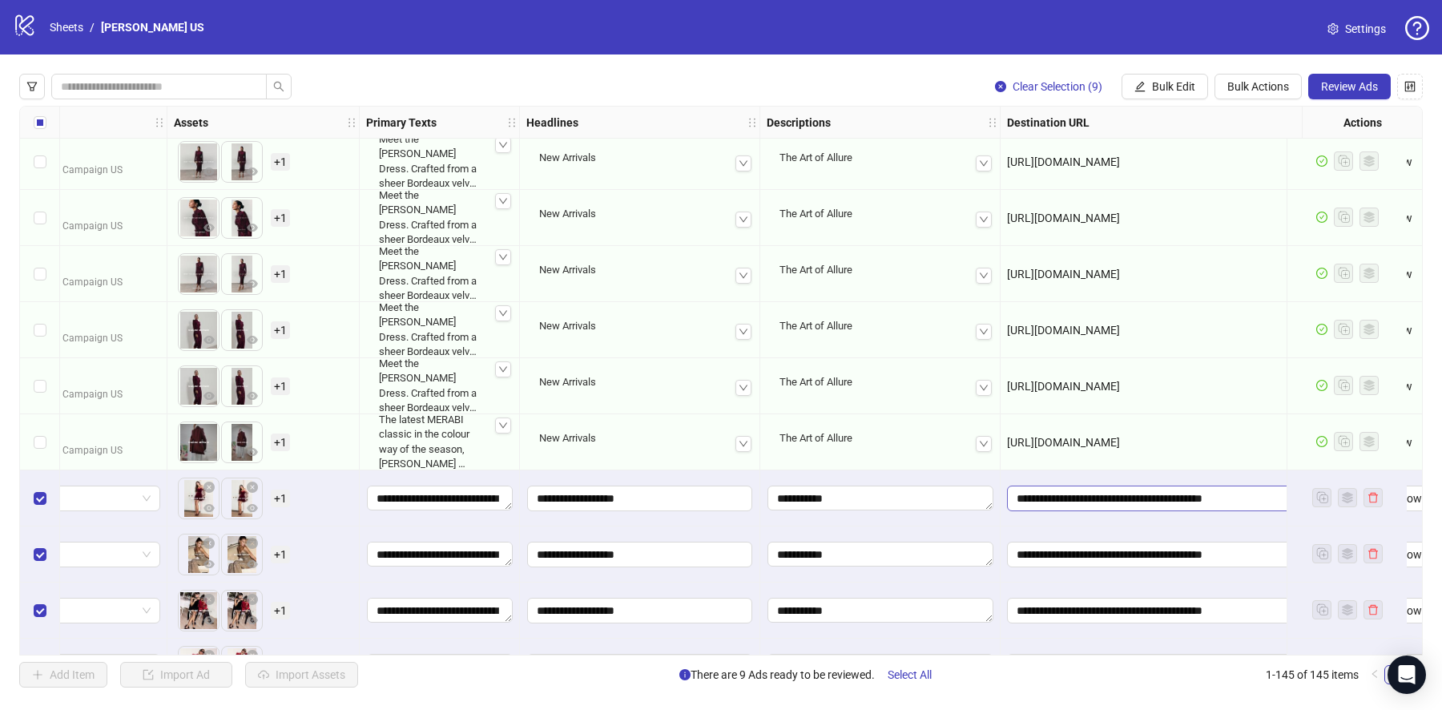
scroll to position [7282, 590]
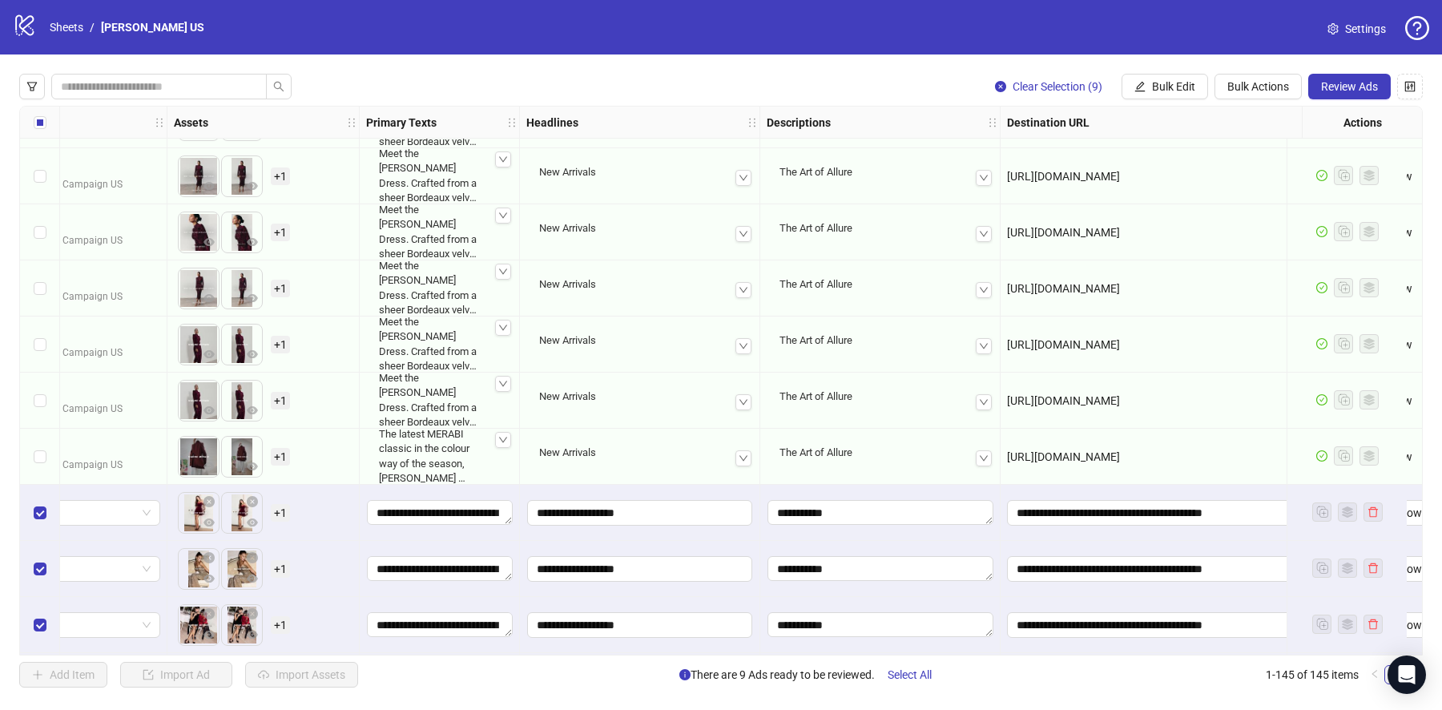
click at [1102, 232] on span "https://www.us.nadinemerabi.com/collections/newin" at bounding box center [1063, 232] width 113 height 13
copy span "https://www.us.nadinemerabi.com/collections/newin"
click at [1184, 92] on span "Bulk Edit" at bounding box center [1173, 86] width 43 height 13
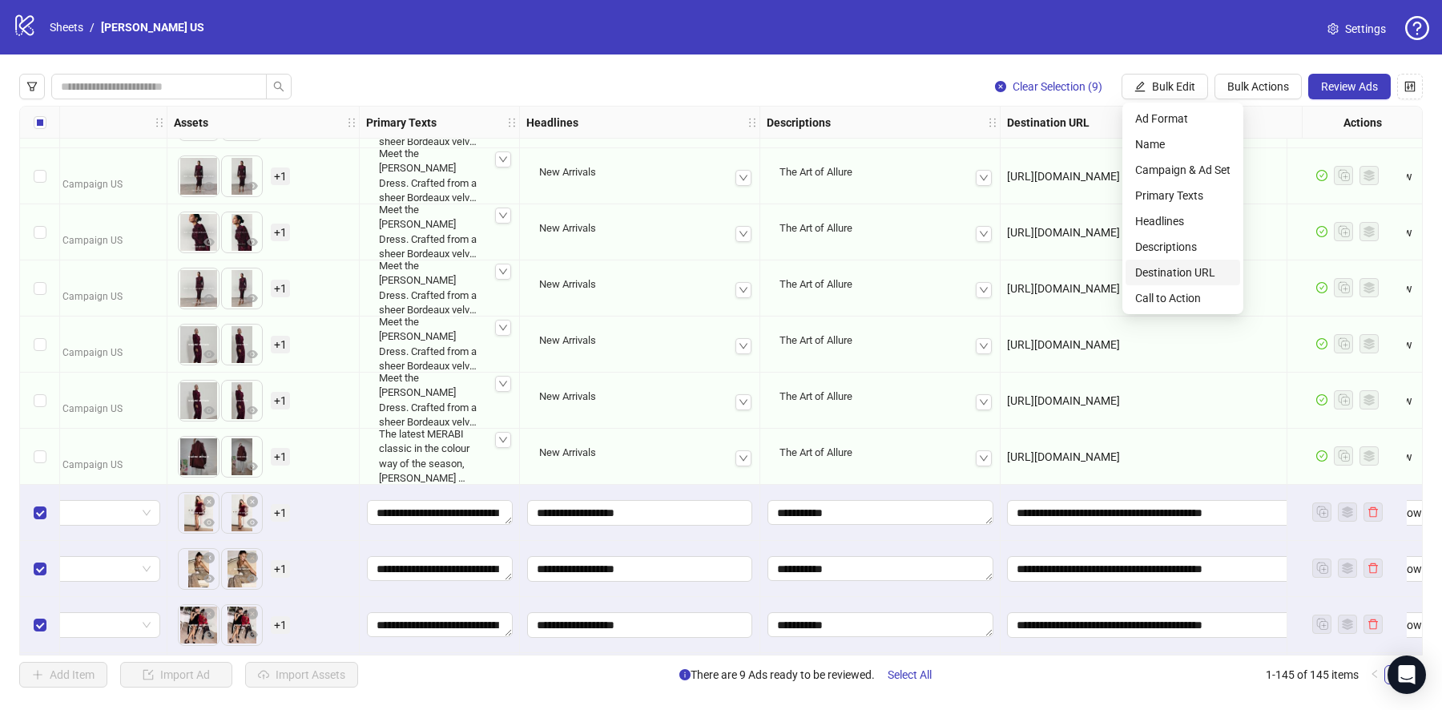
click at [1178, 262] on li "Destination URL" at bounding box center [1183, 273] width 115 height 26
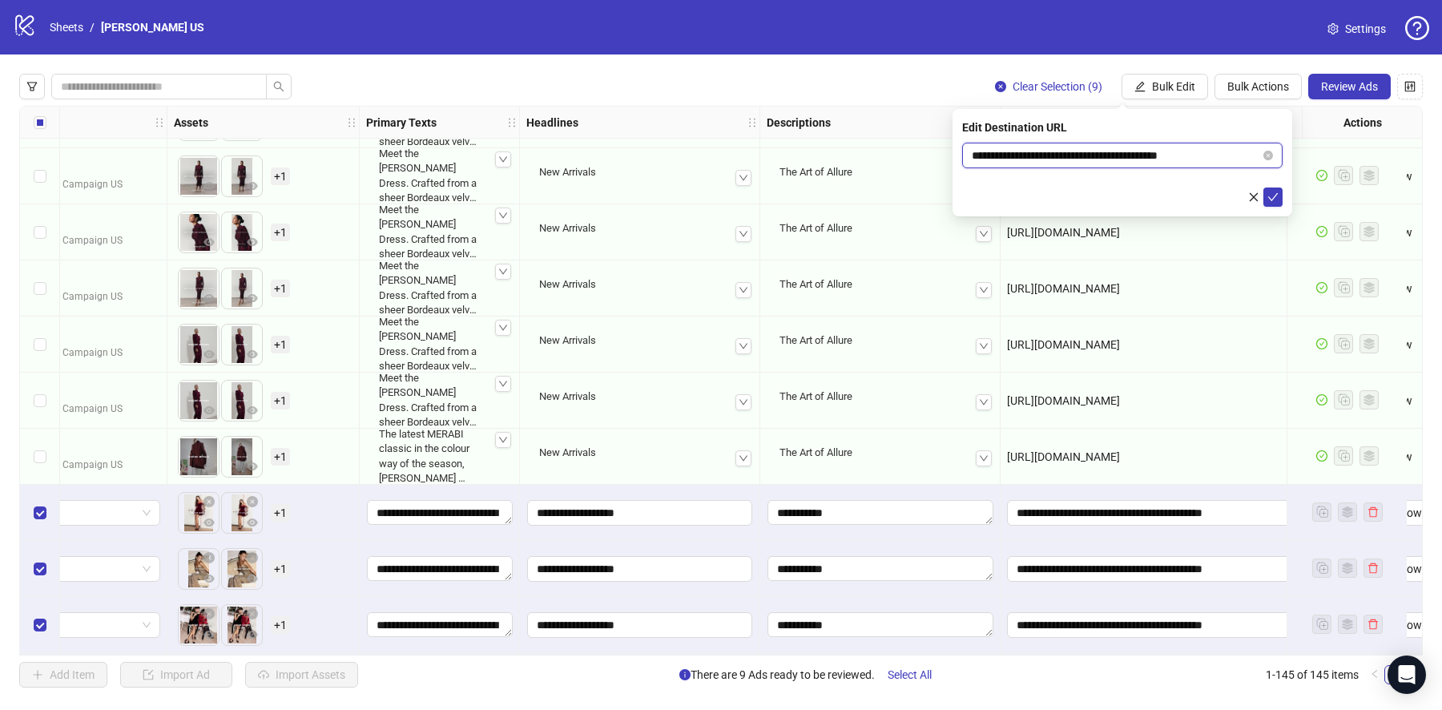
click at [1060, 159] on input "**********" at bounding box center [1116, 156] width 288 height 18
paste input "***"
type input "**********"
click at [1272, 193] on icon "check" at bounding box center [1273, 196] width 11 height 11
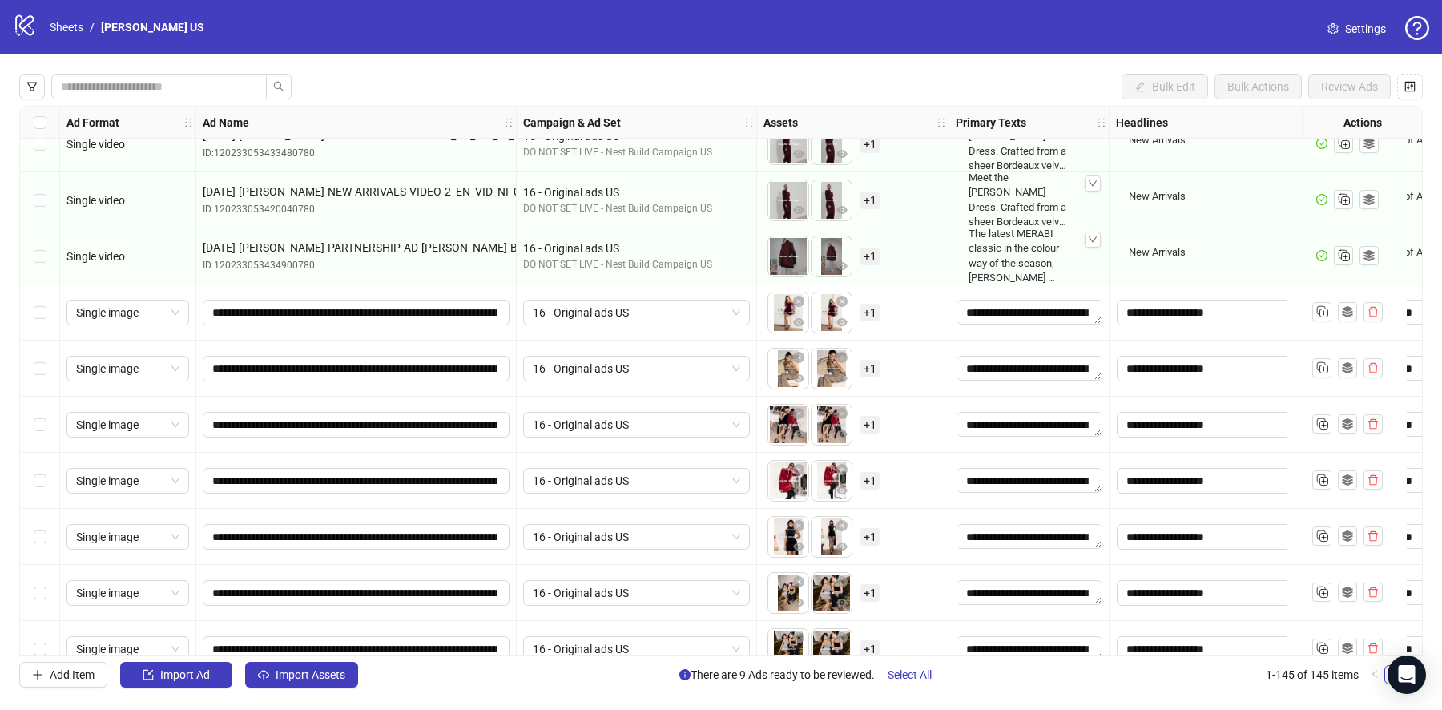
scroll to position [7470, 0]
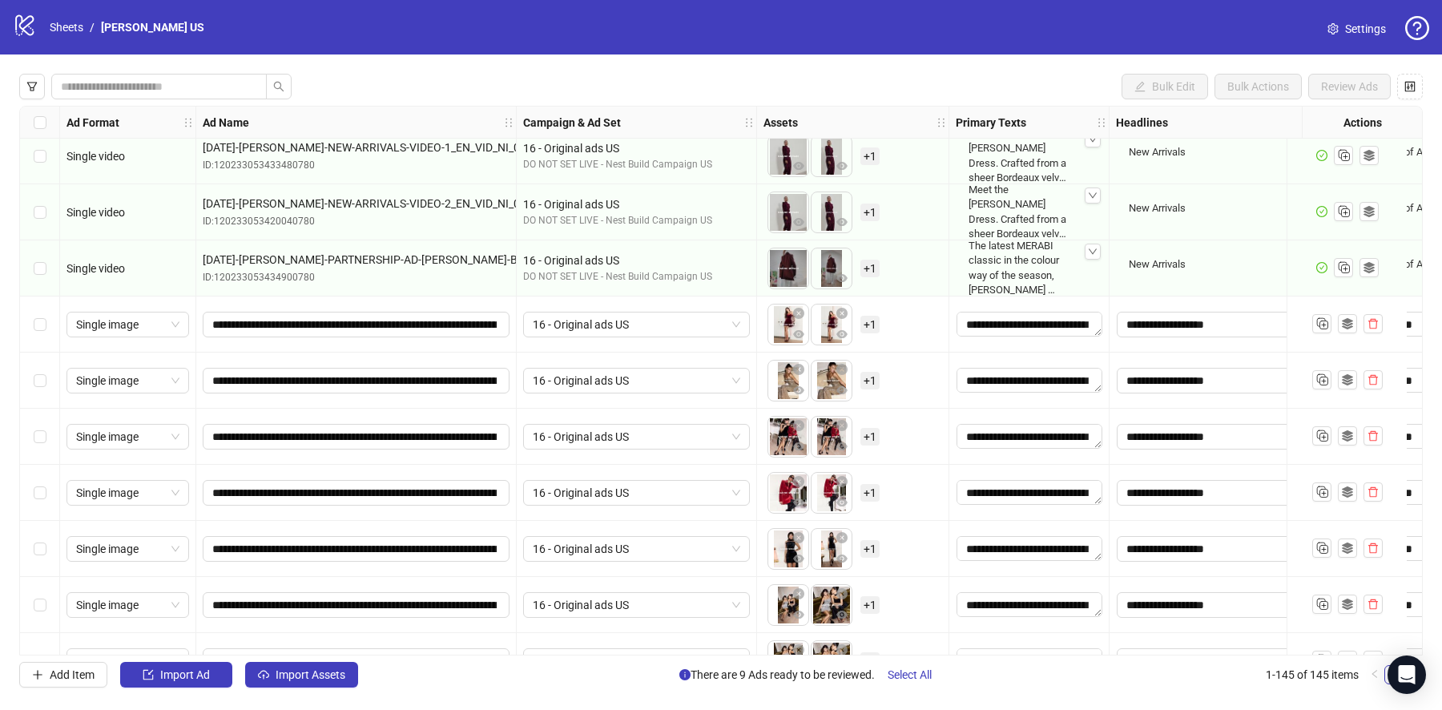
click at [873, 323] on span "+ 1" at bounding box center [870, 325] width 19 height 18
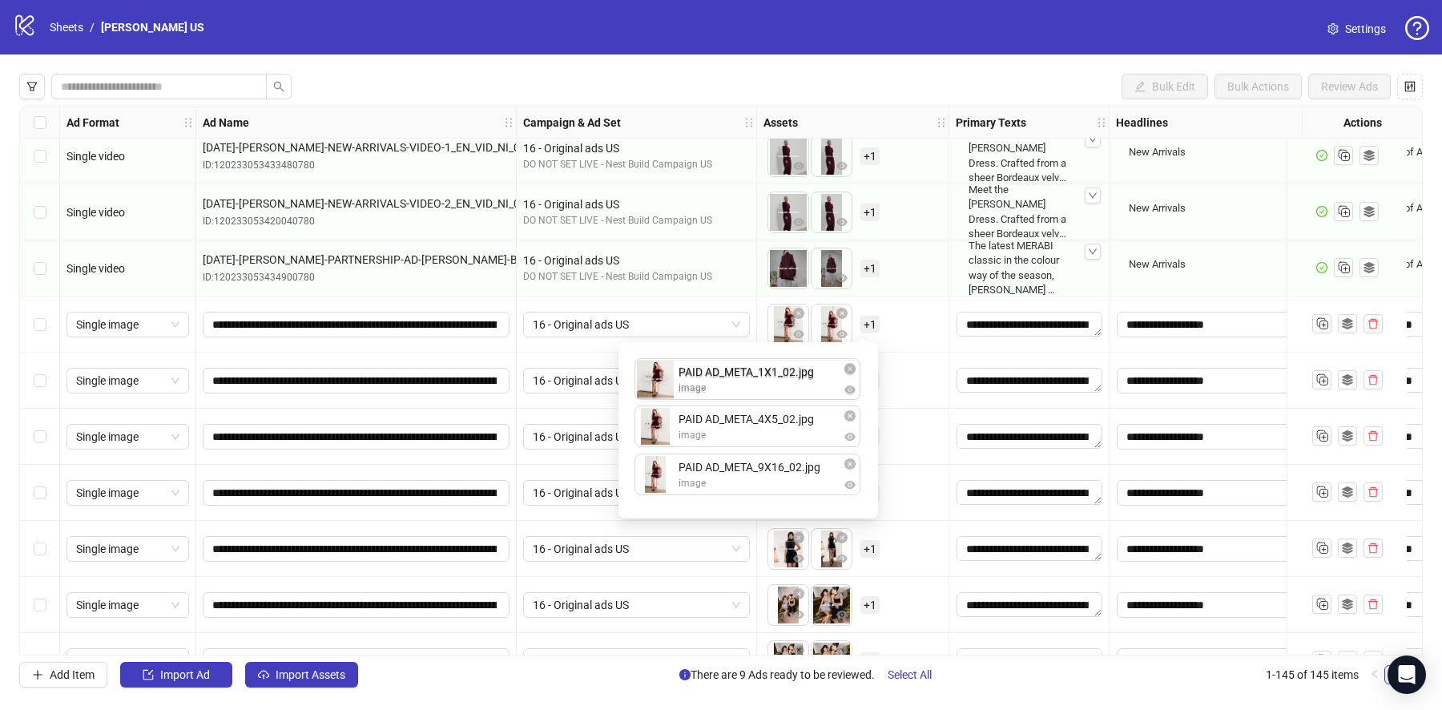
drag, startPoint x: 748, startPoint y: 483, endPoint x: 747, endPoint y: 382, distance: 101.0
click at [747, 382] on div "PAID AD_META_4X5_02.jpg image PAID AD_META_9X16_02.jpg image PAID AD_META_1X1_0…" at bounding box center [748, 430] width 240 height 157
drag, startPoint x: 748, startPoint y: 420, endPoint x: 748, endPoint y: 476, distance: 56.1
click at [924, 347] on div "To pick up a draggable item, press the space bar. While dragging, use the arrow…" at bounding box center [853, 325] width 179 height 50
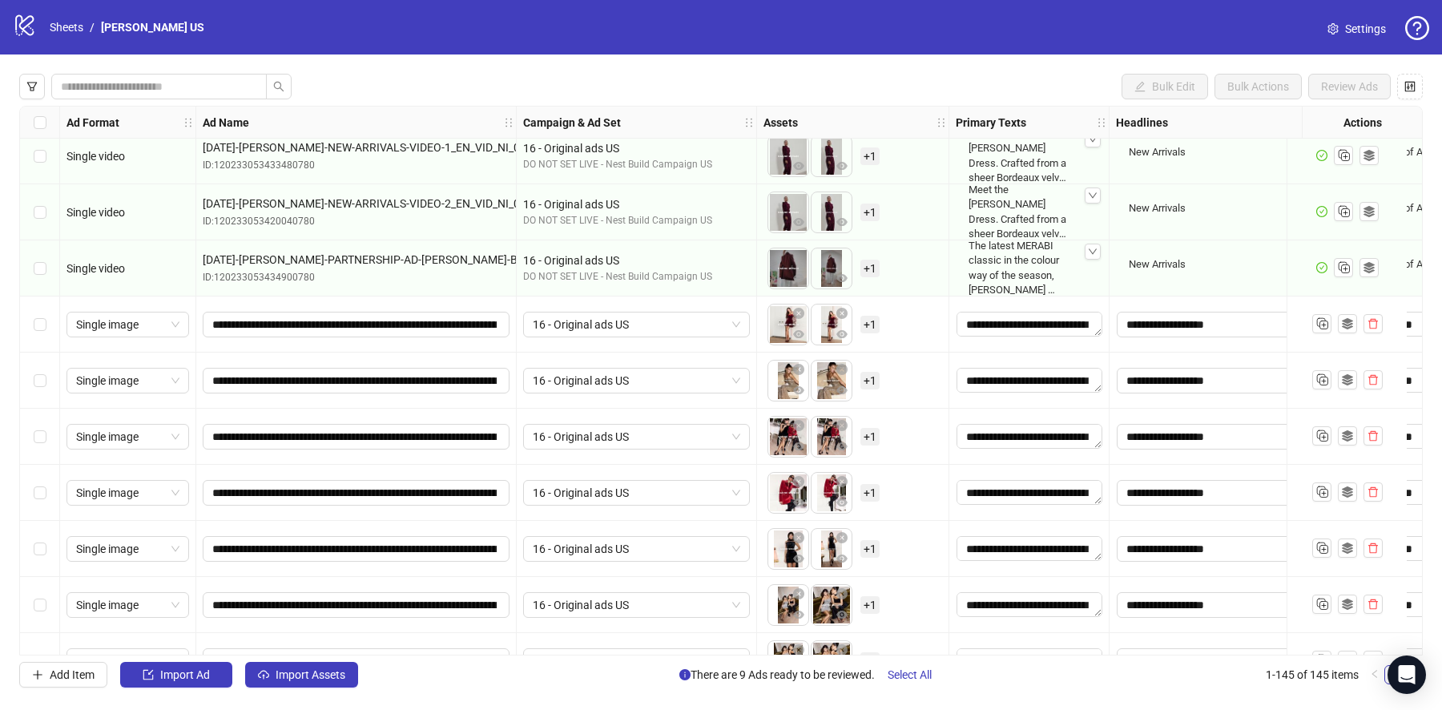
click at [873, 372] on span "+ 1" at bounding box center [870, 381] width 19 height 18
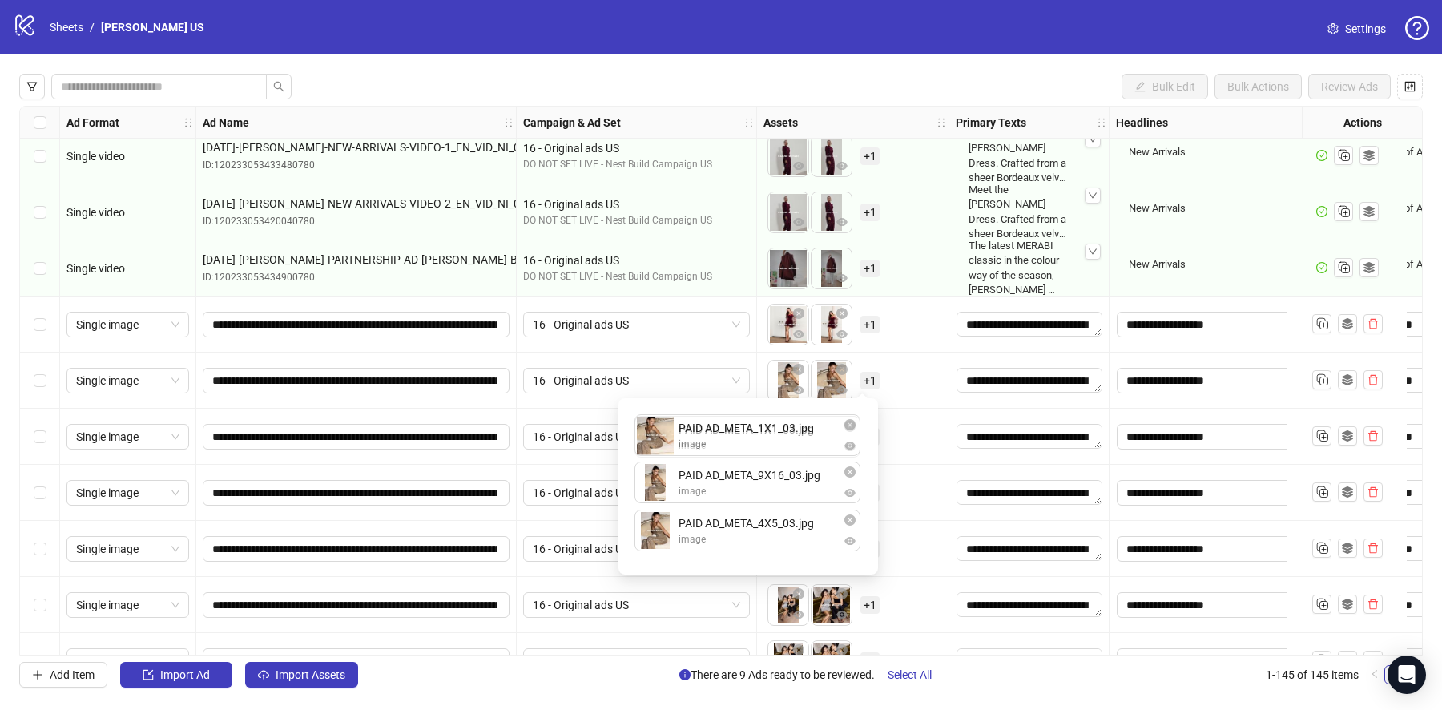
drag, startPoint x: 779, startPoint y: 529, endPoint x: 779, endPoint y: 445, distance: 84.1
click at [779, 445] on div "PAID AD_META_9X16_03.jpg image PAID AD_META_4X5_03.jpg image PAID AD_META_1X1_0…" at bounding box center [748, 486] width 240 height 157
click at [913, 419] on div "To pick up a draggable item, press the space bar. While dragging, use the arrow…" at bounding box center [853, 437] width 179 height 50
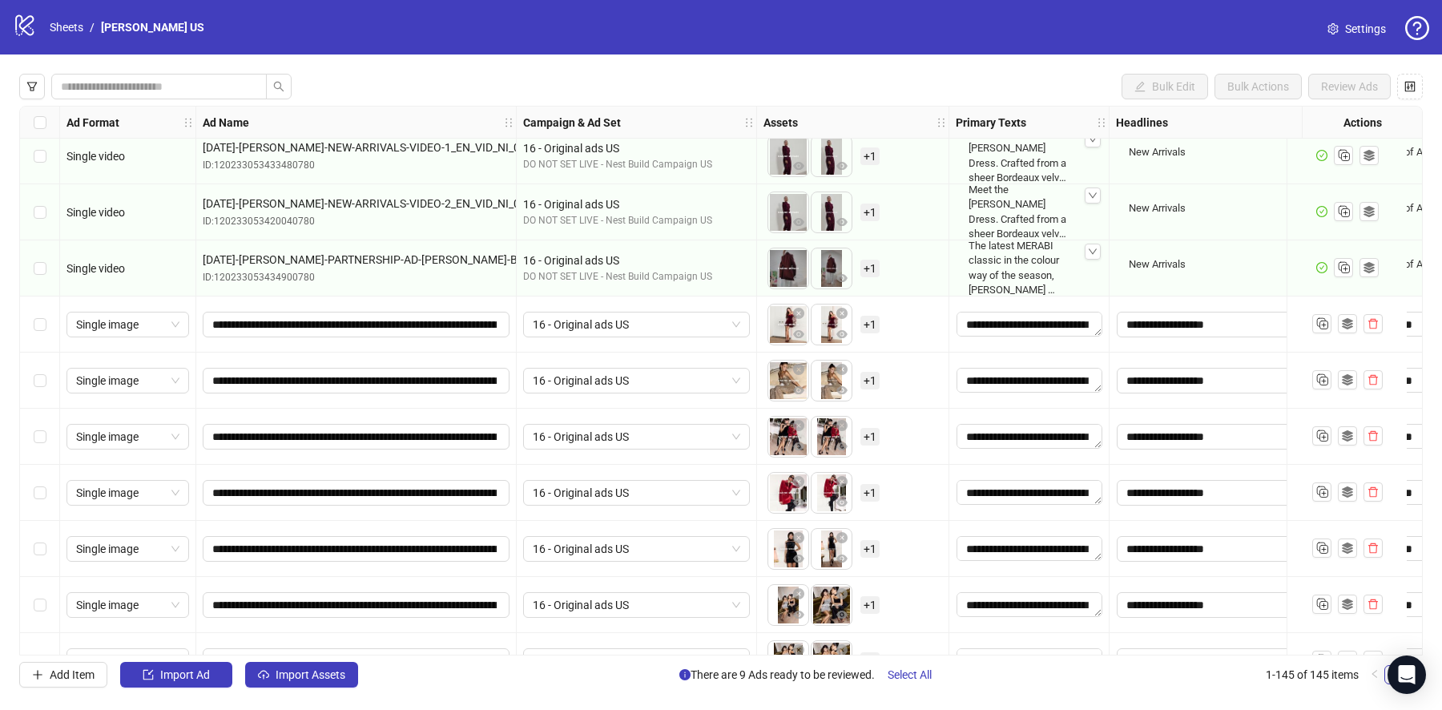
click at [874, 429] on span "+ 1" at bounding box center [870, 437] width 19 height 18
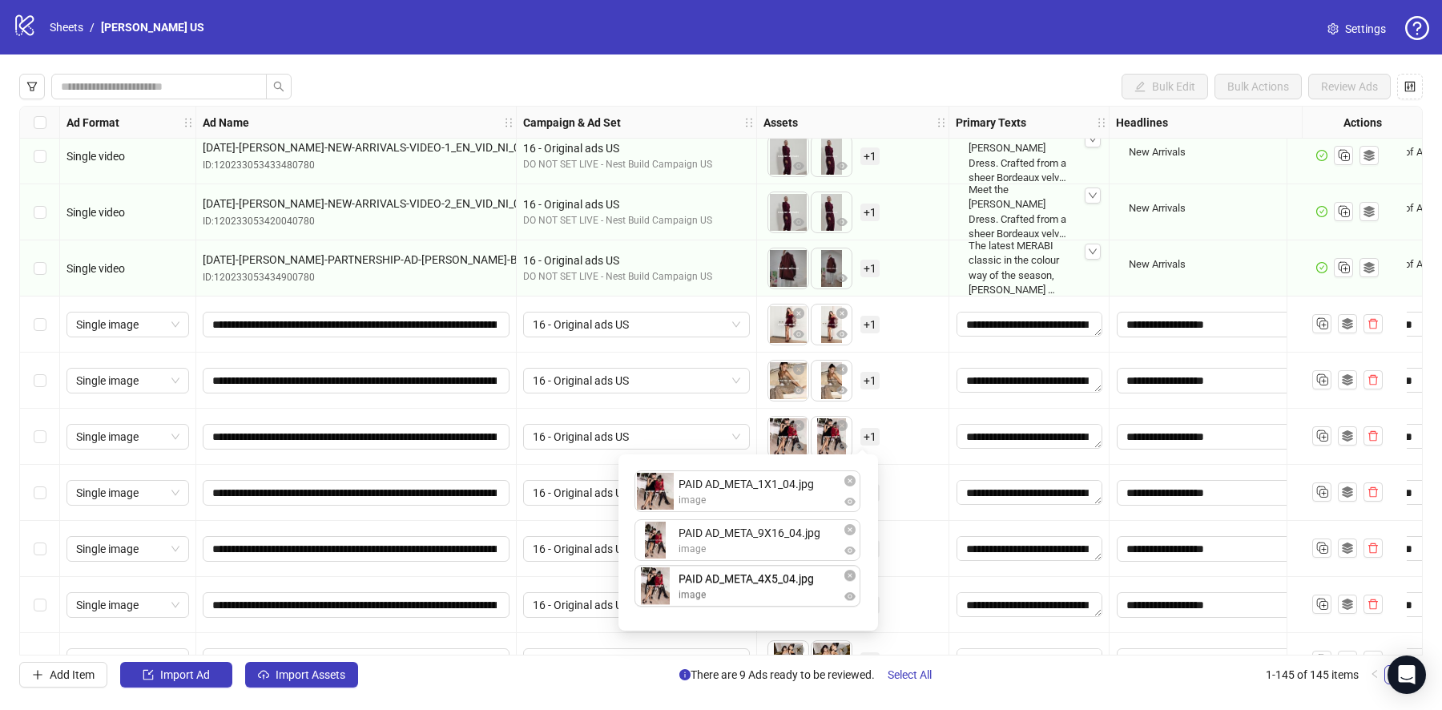
drag, startPoint x: 777, startPoint y: 552, endPoint x: 775, endPoint y: 592, distance: 40.1
click at [918, 433] on div "To pick up a draggable item, press the space bar. While dragging, use the arrow…" at bounding box center [853, 437] width 179 height 50
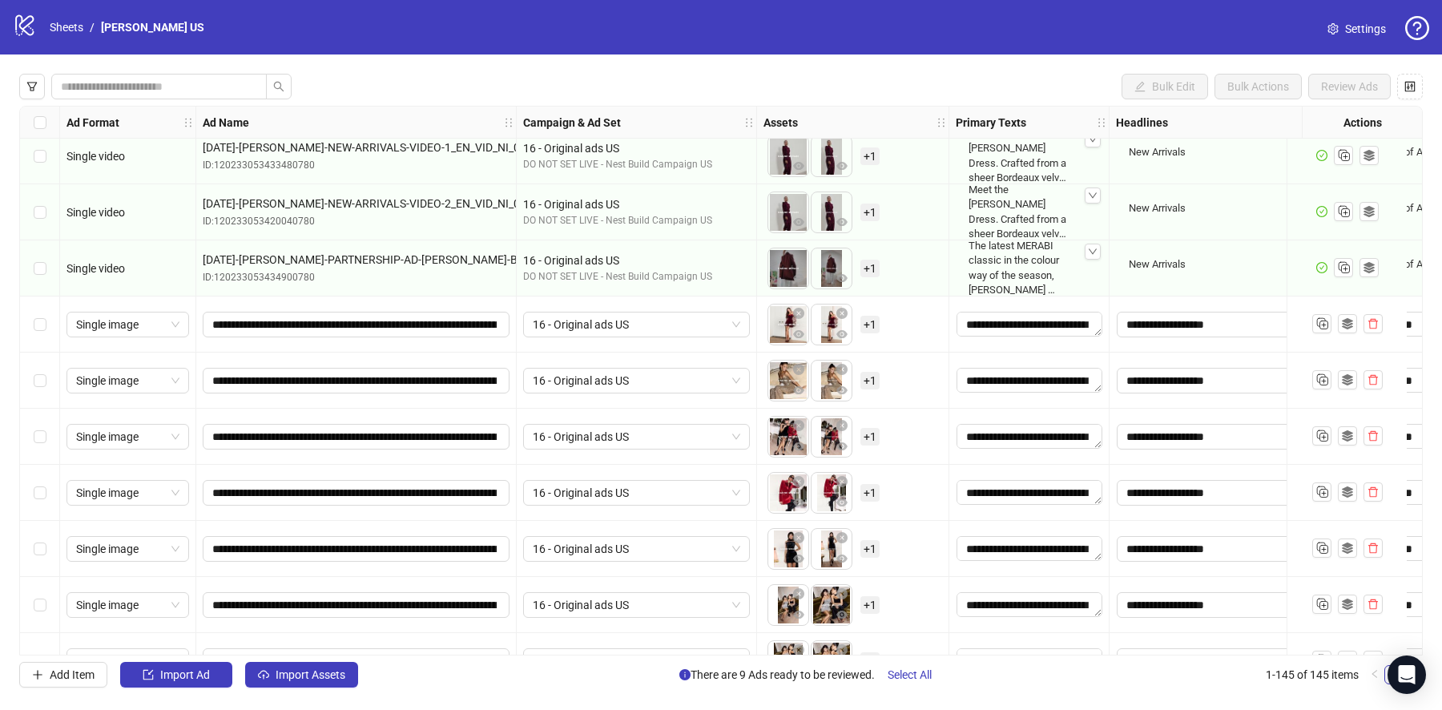
click at [873, 435] on span "+ 1" at bounding box center [870, 437] width 19 height 18
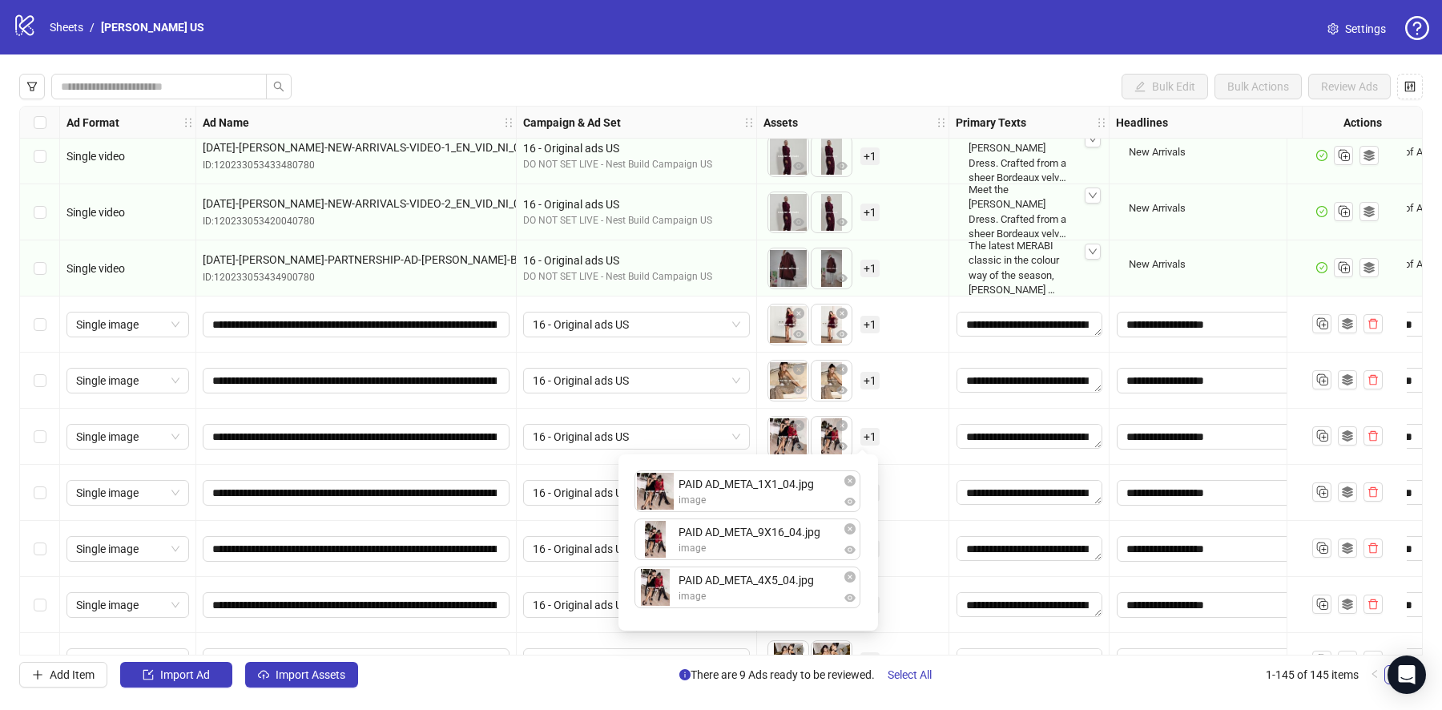
click at [925, 470] on div "To pick up a draggable item, press the space bar. While dragging, use the arrow…" at bounding box center [853, 493] width 179 height 50
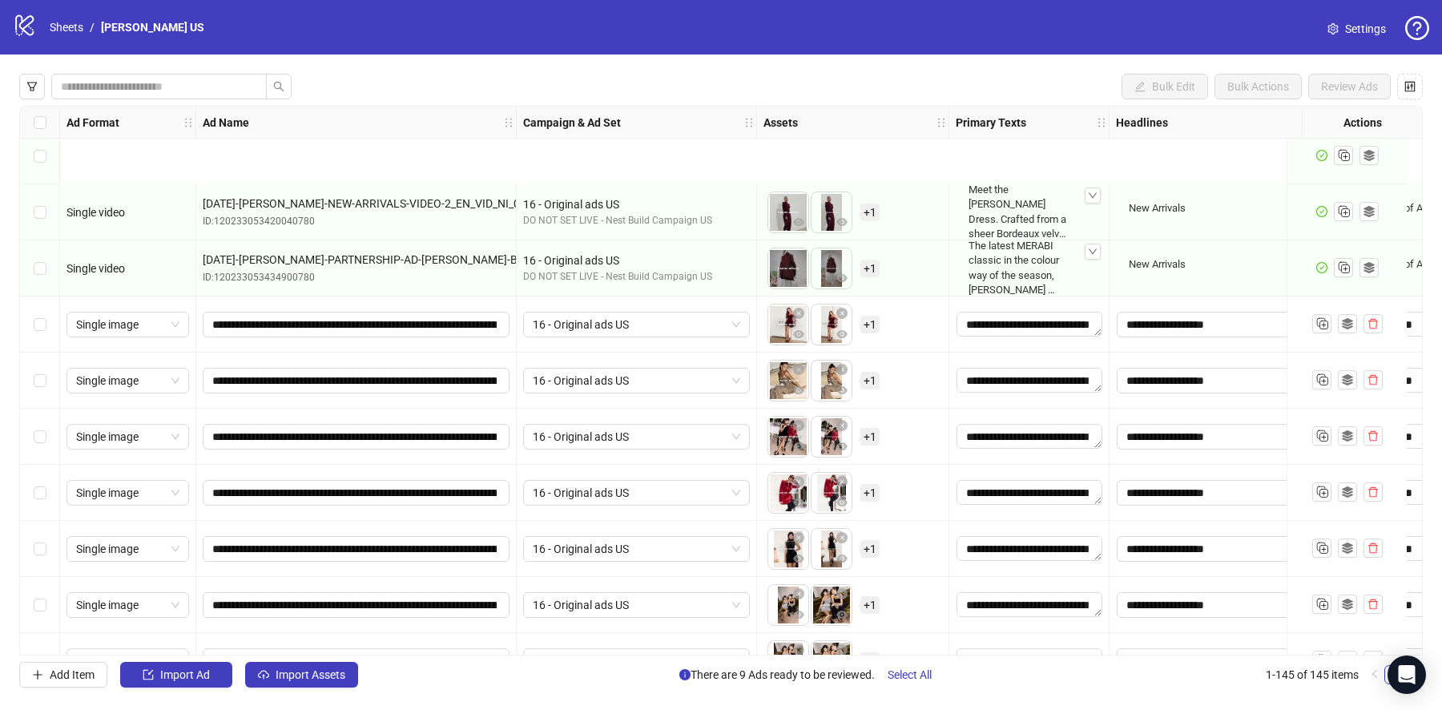
scroll to position [7621, 0]
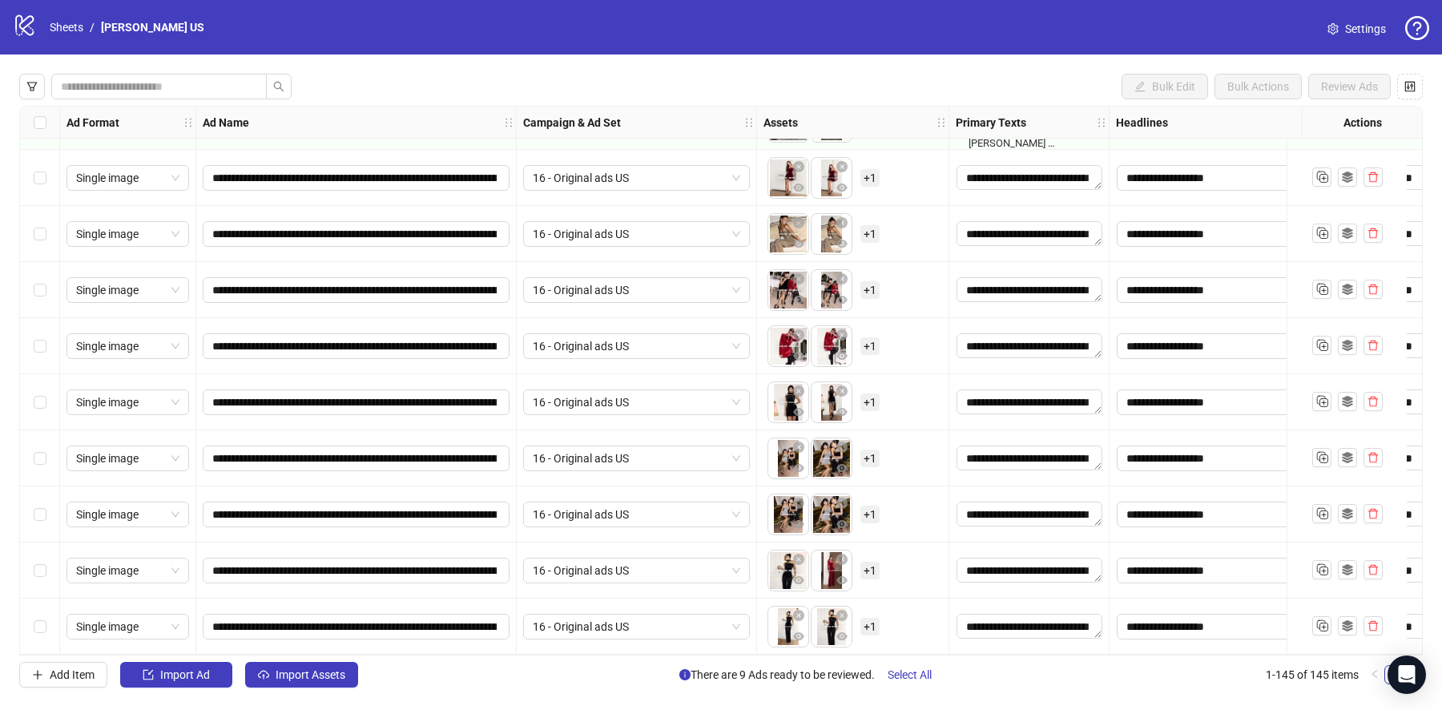
click at [872, 329] on div "To pick up a draggable item, press the space bar. While dragging, use the arrow…" at bounding box center [824, 346] width 112 height 42
click at [867, 348] on span "+ 1" at bounding box center [870, 346] width 19 height 18
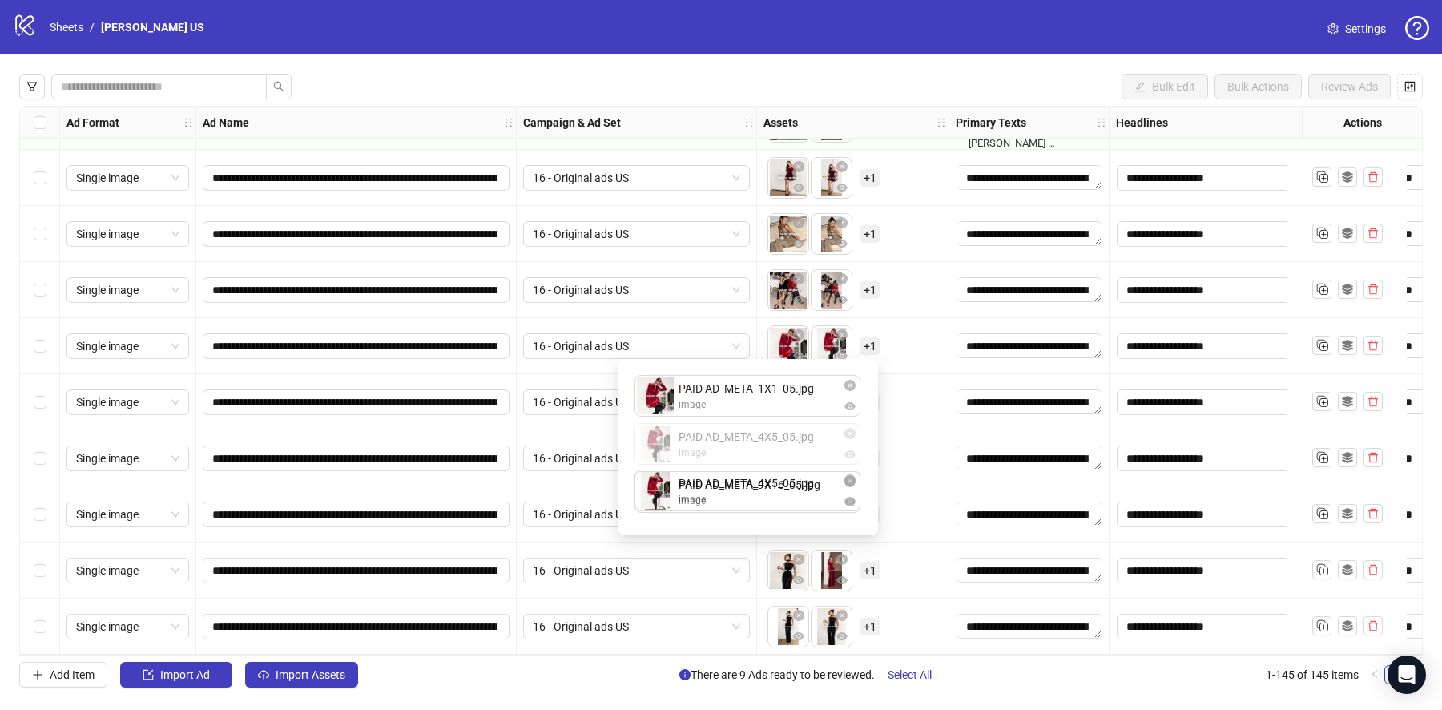
drag, startPoint x: 791, startPoint y: 439, endPoint x: 791, endPoint y: 476, distance: 36.9
click at [935, 403] on div "To pick up a draggable item, press the space bar. While dragging, use the arrow…" at bounding box center [853, 402] width 179 height 50
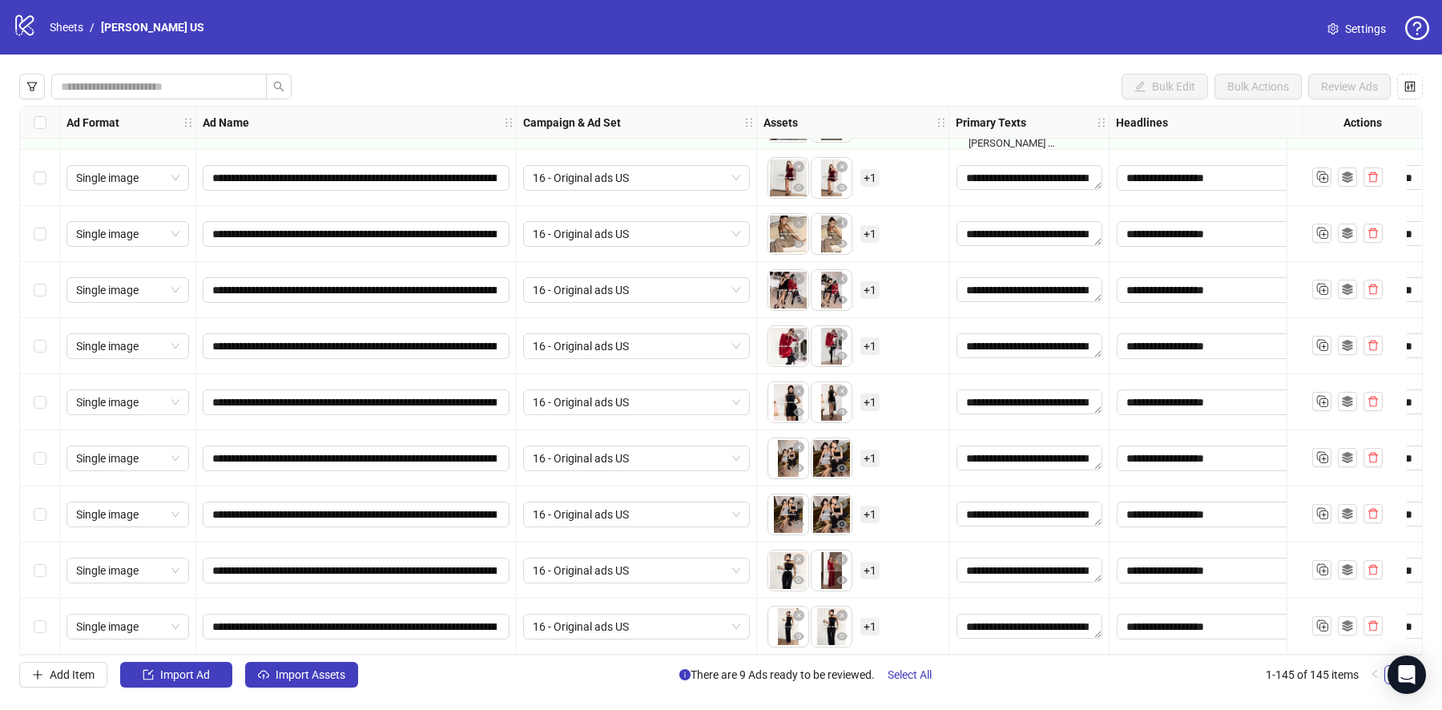
click at [876, 393] on span "+ 1" at bounding box center [870, 402] width 19 height 18
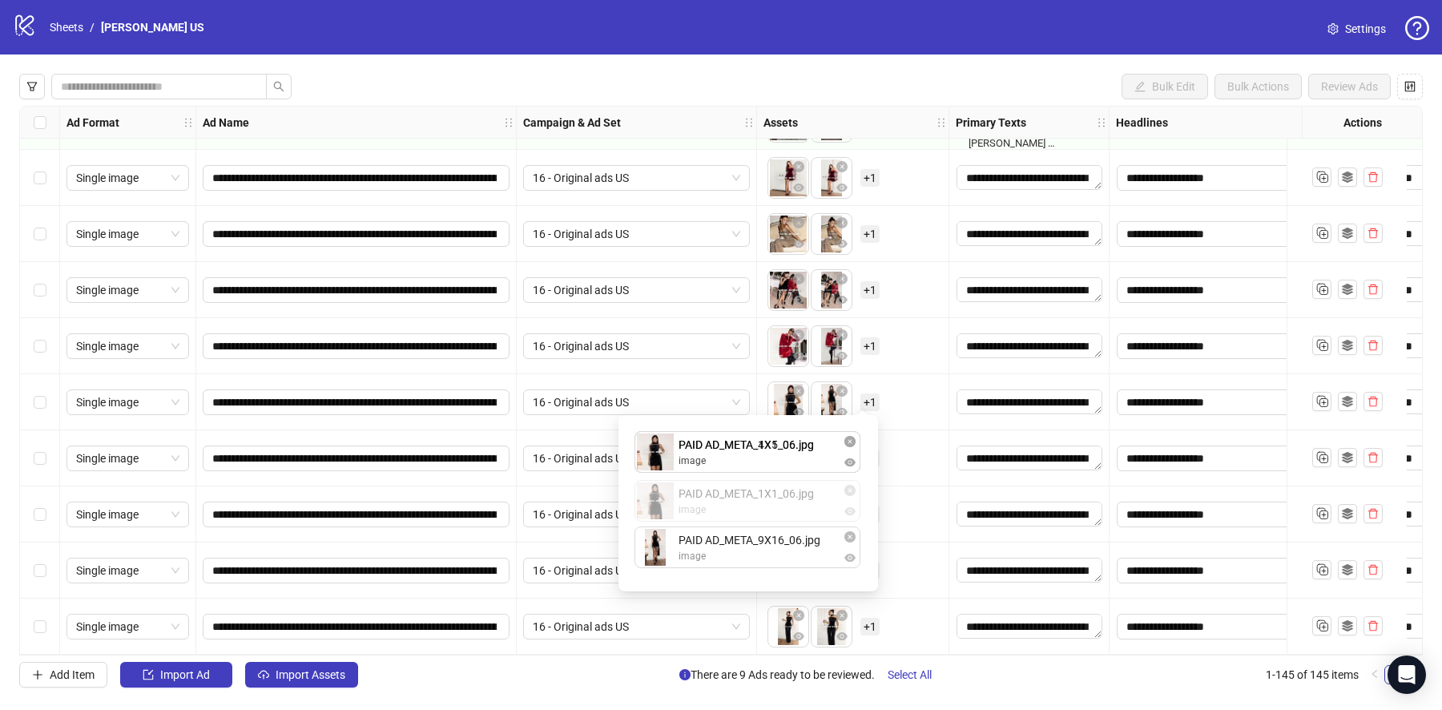
drag, startPoint x: 775, startPoint y: 542, endPoint x: 778, endPoint y: 452, distance: 89.8
click at [777, 452] on div "PAID AD_META_4X5_06.jpg image PAID AD_META_9X16_06.jpg image PAID AD_META_1X1_0…" at bounding box center [748, 503] width 240 height 157
drag, startPoint x: 776, startPoint y: 490, endPoint x: 776, endPoint y: 521, distance: 31.2
click at [906, 392] on div "To pick up a draggable item, press the space bar. While dragging, use the arrow…" at bounding box center [853, 402] width 179 height 50
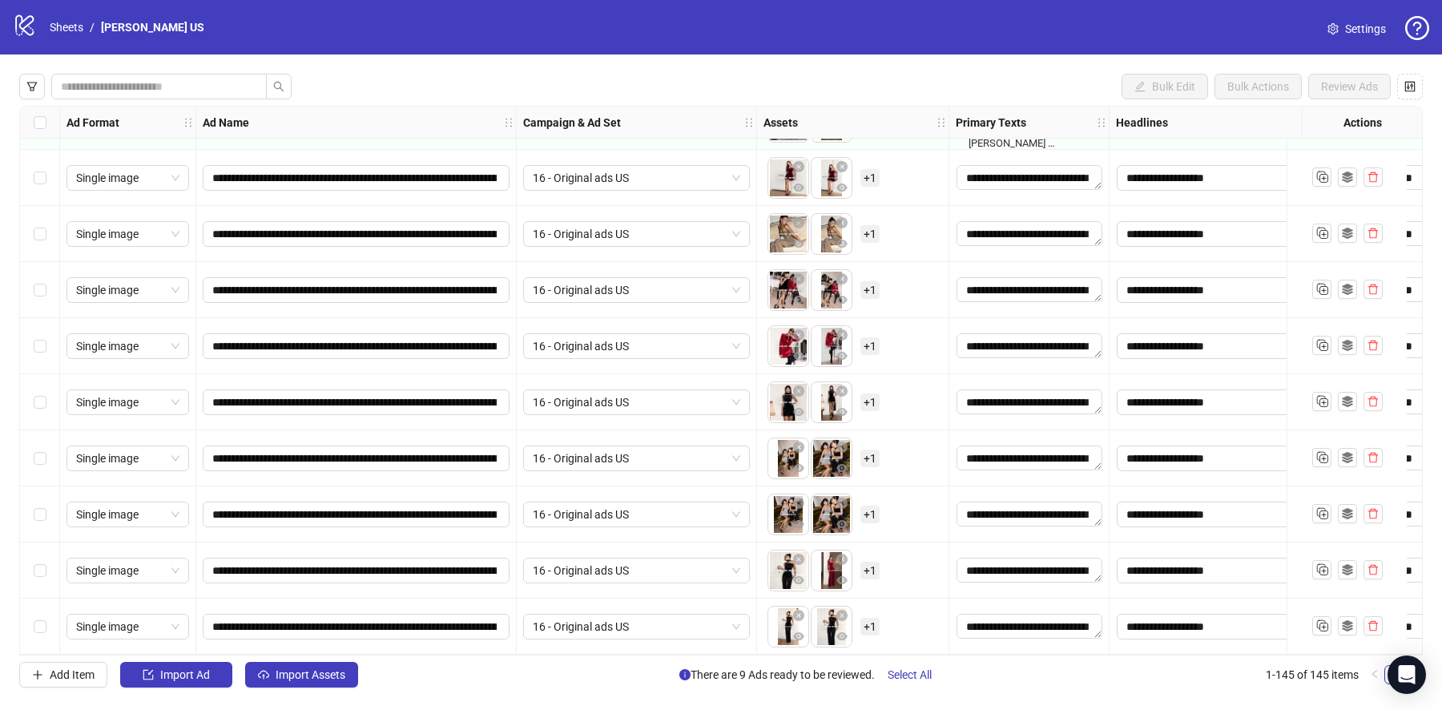
click at [873, 397] on span "+ 1" at bounding box center [870, 402] width 19 height 18
click at [906, 433] on div "To pick up a draggable item, press the space bar. While dragging, use the arrow…" at bounding box center [853, 458] width 179 height 50
click at [870, 455] on span "+ 1" at bounding box center [870, 458] width 19 height 18
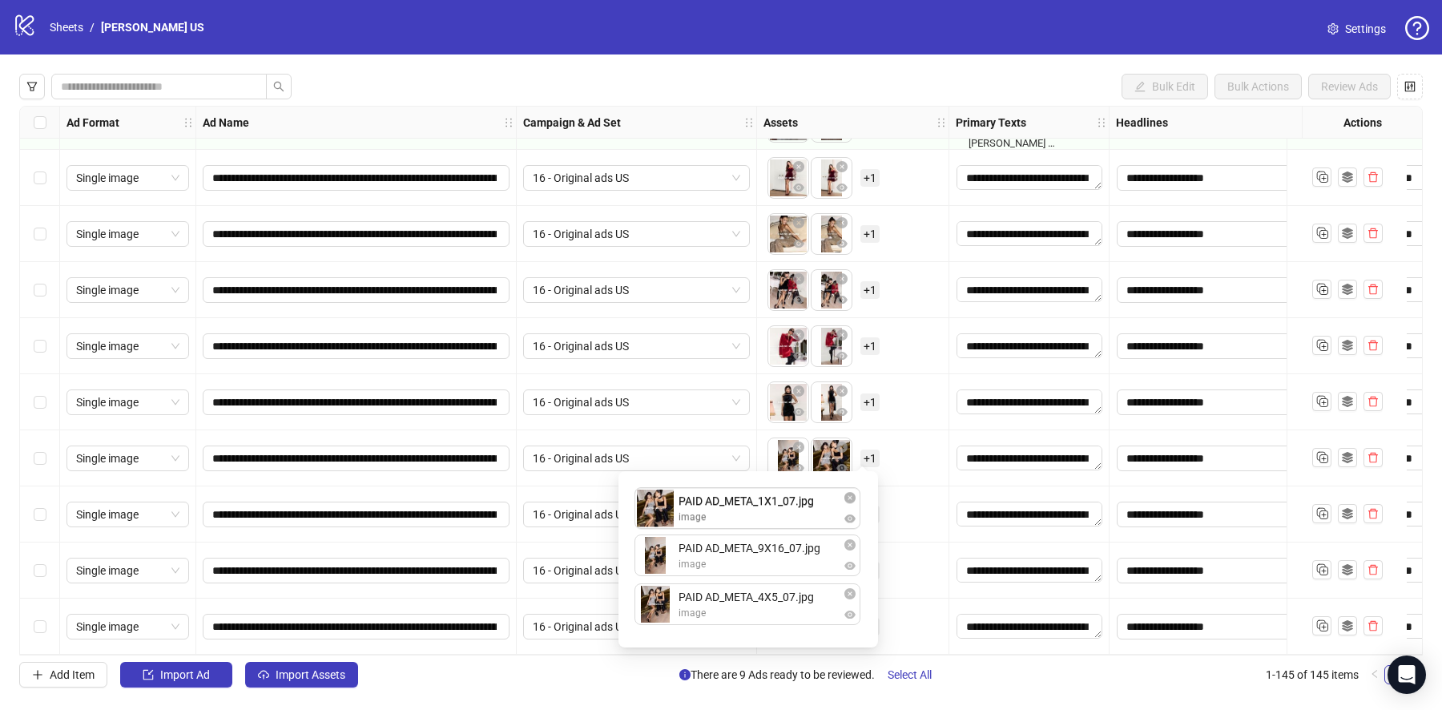
drag, startPoint x: 782, startPoint y: 563, endPoint x: 782, endPoint y: 524, distance: 39.3
click at [782, 524] on div "PAID AD_META_9X16_07.jpg image PAID AD_META_1X1_07.jpg image PAID AD_META_4X5_0…" at bounding box center [748, 559] width 240 height 157
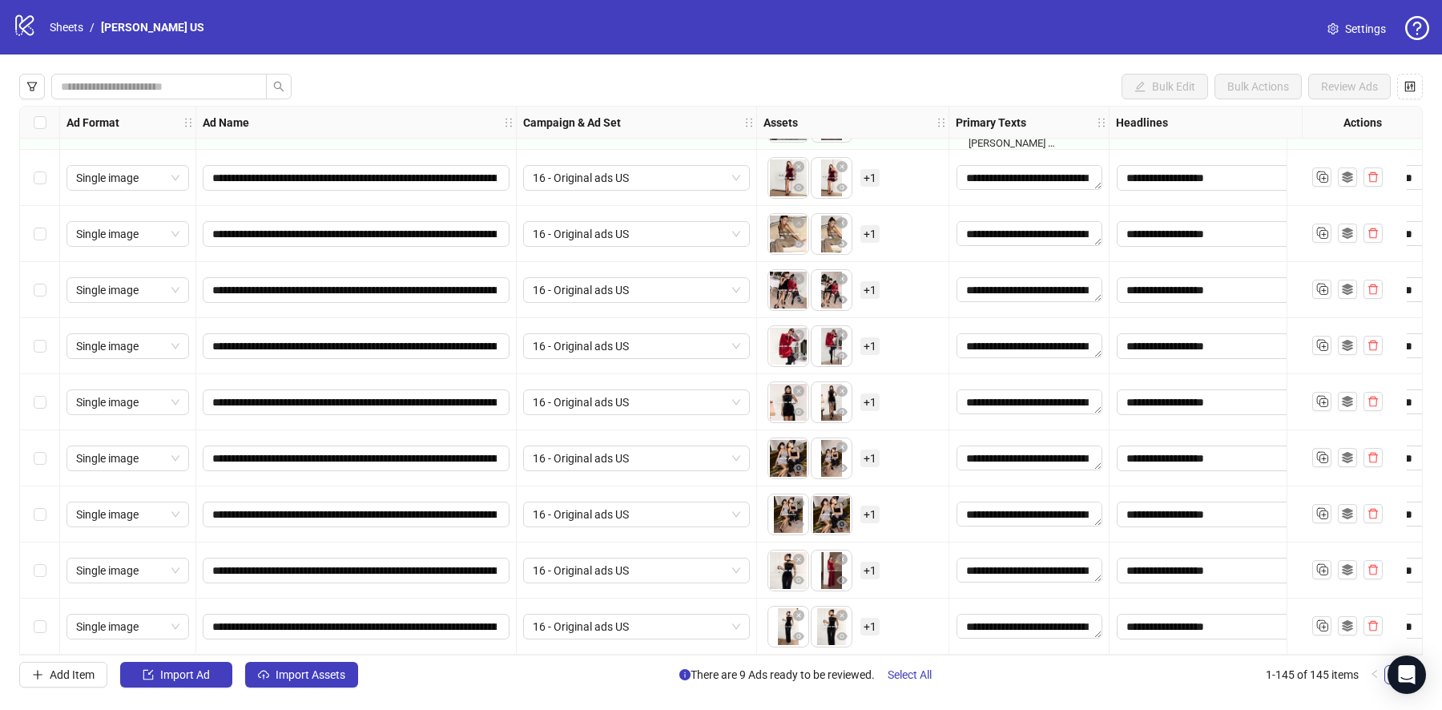
click at [909, 476] on div "To pick up a draggable item, press the space bar. While dragging, use the arrow…" at bounding box center [853, 458] width 179 height 50
click at [858, 502] on div "To pick up a draggable item, press the space bar. While dragging, use the arrow…" at bounding box center [824, 515] width 112 height 42
click at [868, 506] on span "+ 1" at bounding box center [870, 515] width 19 height 18
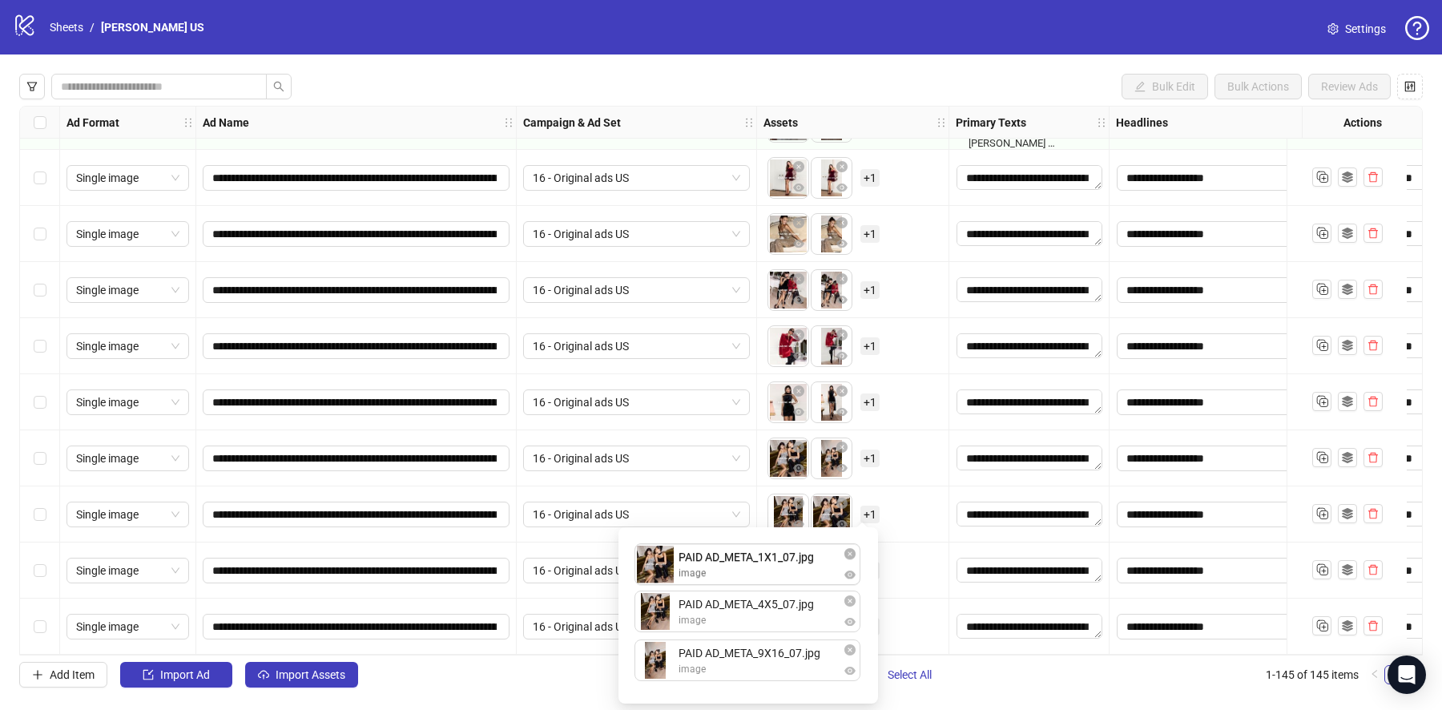
drag, startPoint x: 778, startPoint y: 627, endPoint x: 780, endPoint y: 580, distance: 46.5
click at [780, 580] on div "PAID AD_META_4X5_07.jpg image PAID AD_META_1X1_07.jpg image PAID AD_META_9X16_0…" at bounding box center [748, 615] width 240 height 157
click at [780, 599] on div "PAID AD_META_1X1_07.jpg image PAID AD_META_4X5_07.jpg image PAID AD_META_9X16_0…" at bounding box center [748, 615] width 240 height 157
drag, startPoint x: 780, startPoint y: 599, endPoint x: 778, endPoint y: 651, distance: 51.3
click at [941, 494] on div "To pick up a draggable item, press the space bar. While dragging, use the arrow…" at bounding box center [853, 514] width 192 height 56
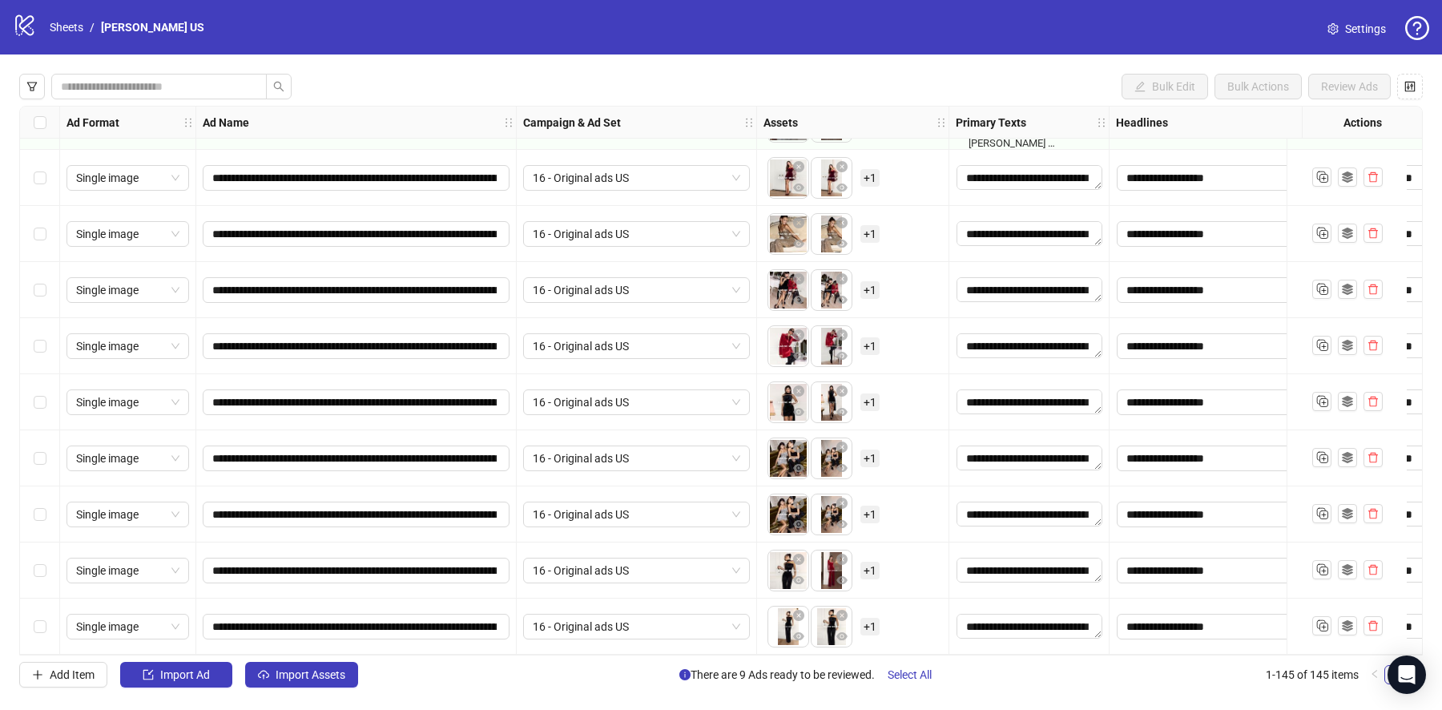
click at [867, 562] on span "+ 1" at bounding box center [870, 571] width 19 height 18
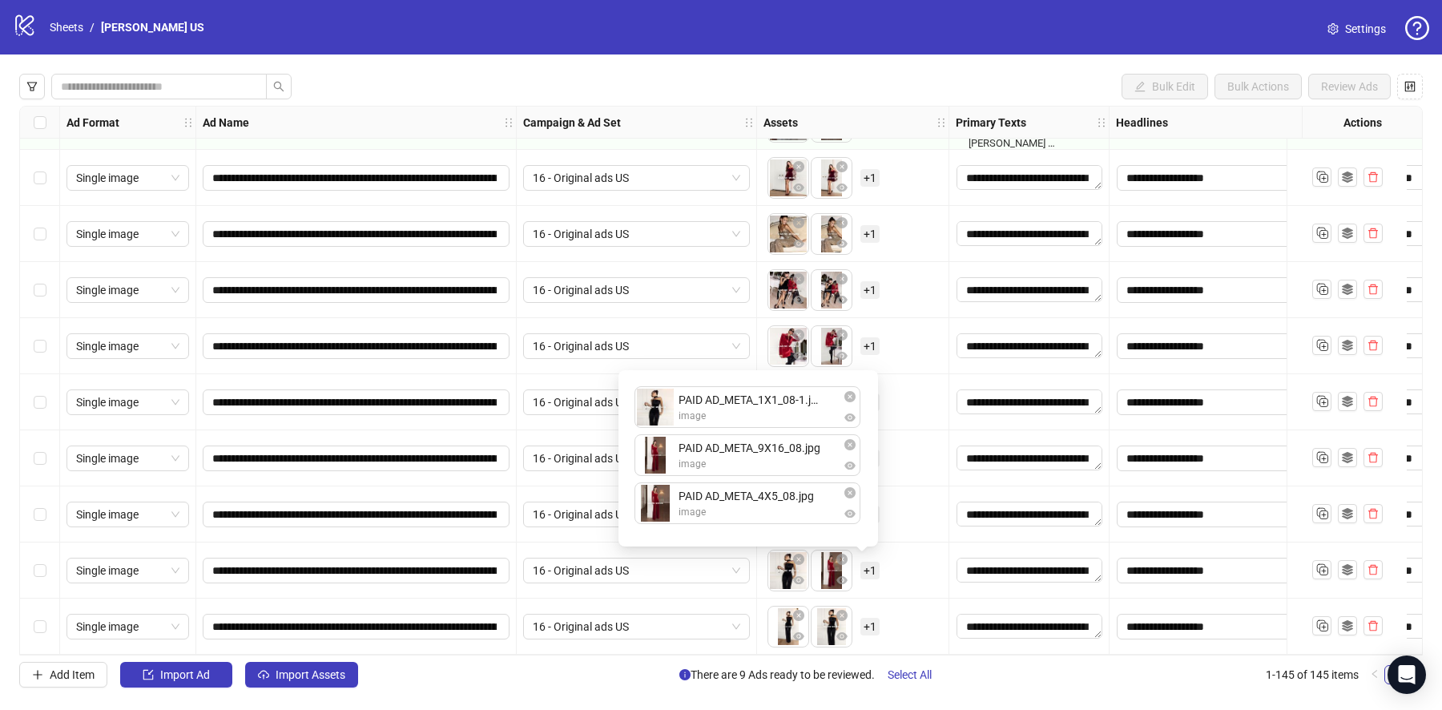
click at [913, 557] on div "To pick up a draggable item, press the space bar. While dragging, use the arrow…" at bounding box center [853, 571] width 179 height 50
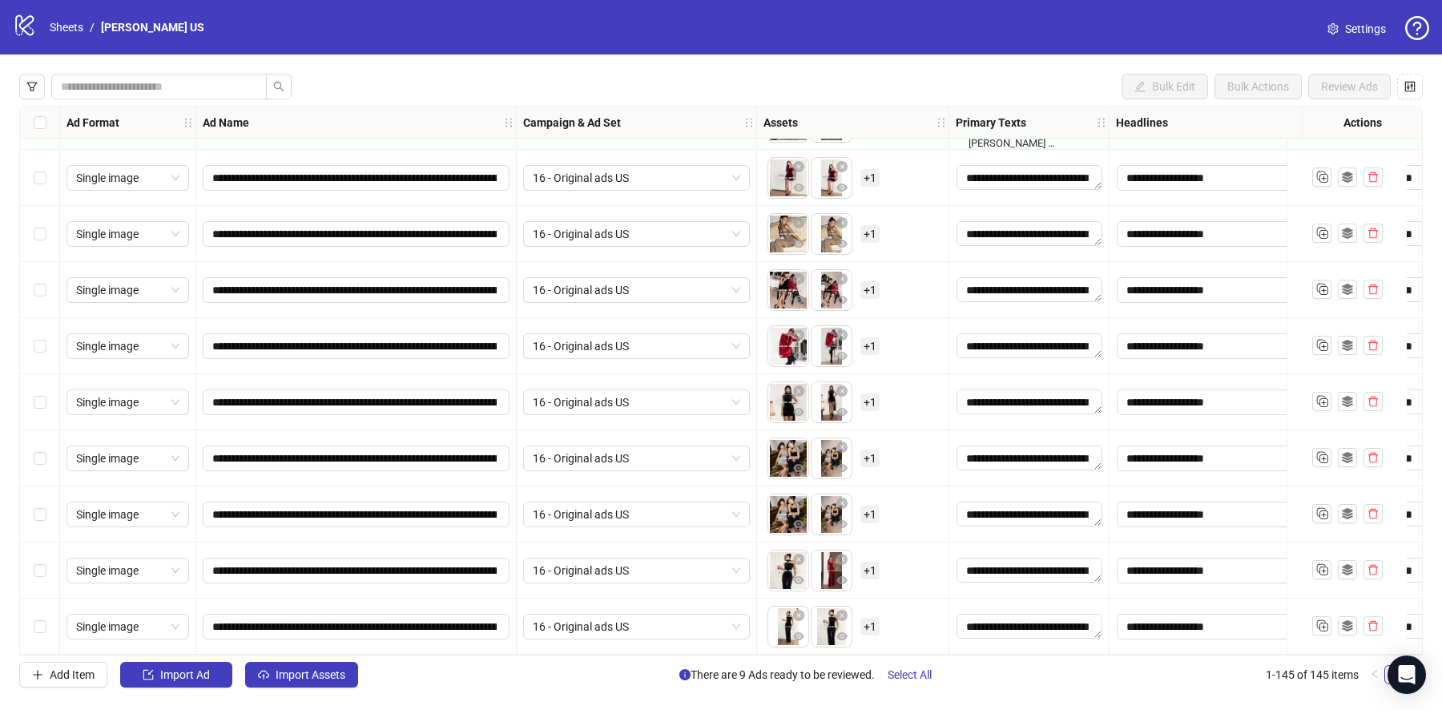
click at [875, 619] on span "+ 1" at bounding box center [870, 627] width 19 height 18
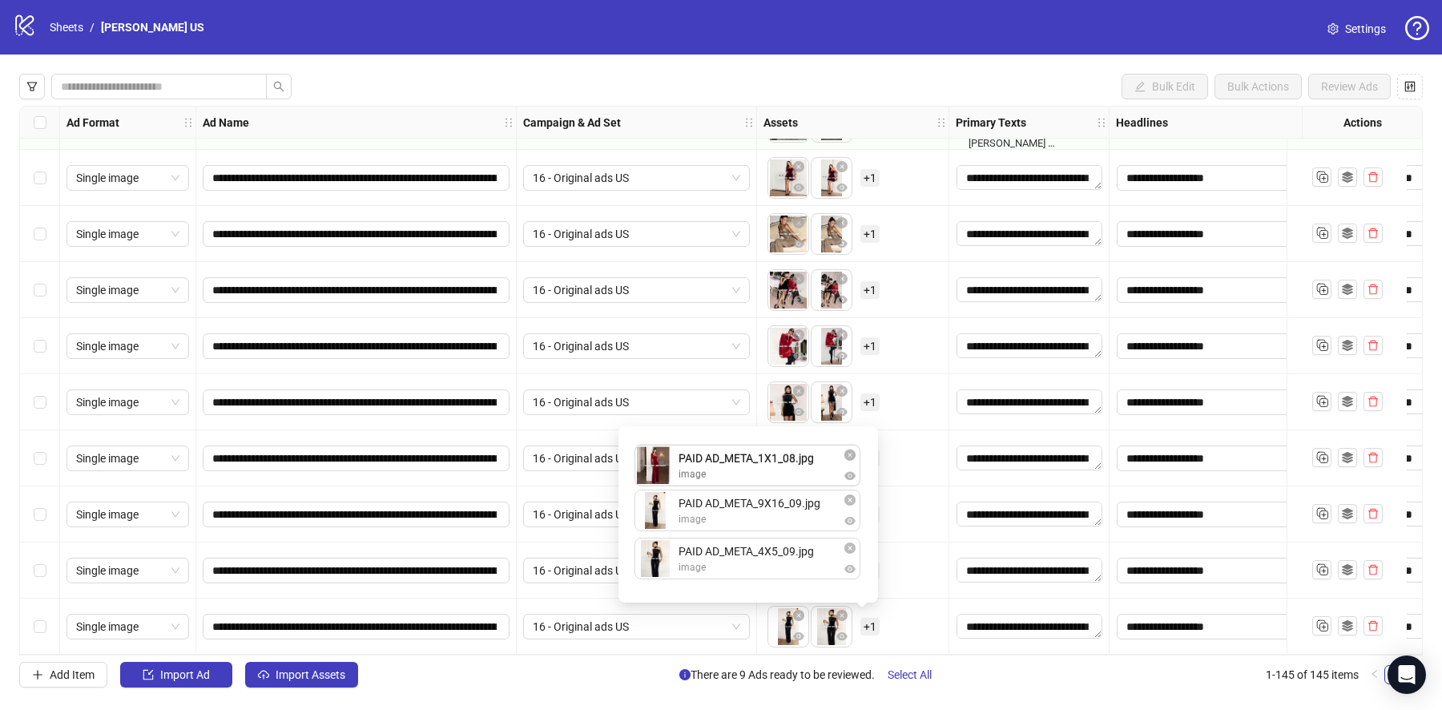
drag, startPoint x: 790, startPoint y: 563, endPoint x: 791, endPoint y: 474, distance: 88.9
click at [791, 474] on div "PAID AD_META_9X16_09.jpg image PAID AD_META_4X5_09.jpg image PAID AD_META_1X1_0…" at bounding box center [748, 514] width 240 height 157
click at [916, 514] on div "To pick up a draggable item, press the space bar. While dragging, use the arrow…" at bounding box center [853, 515] width 179 height 50
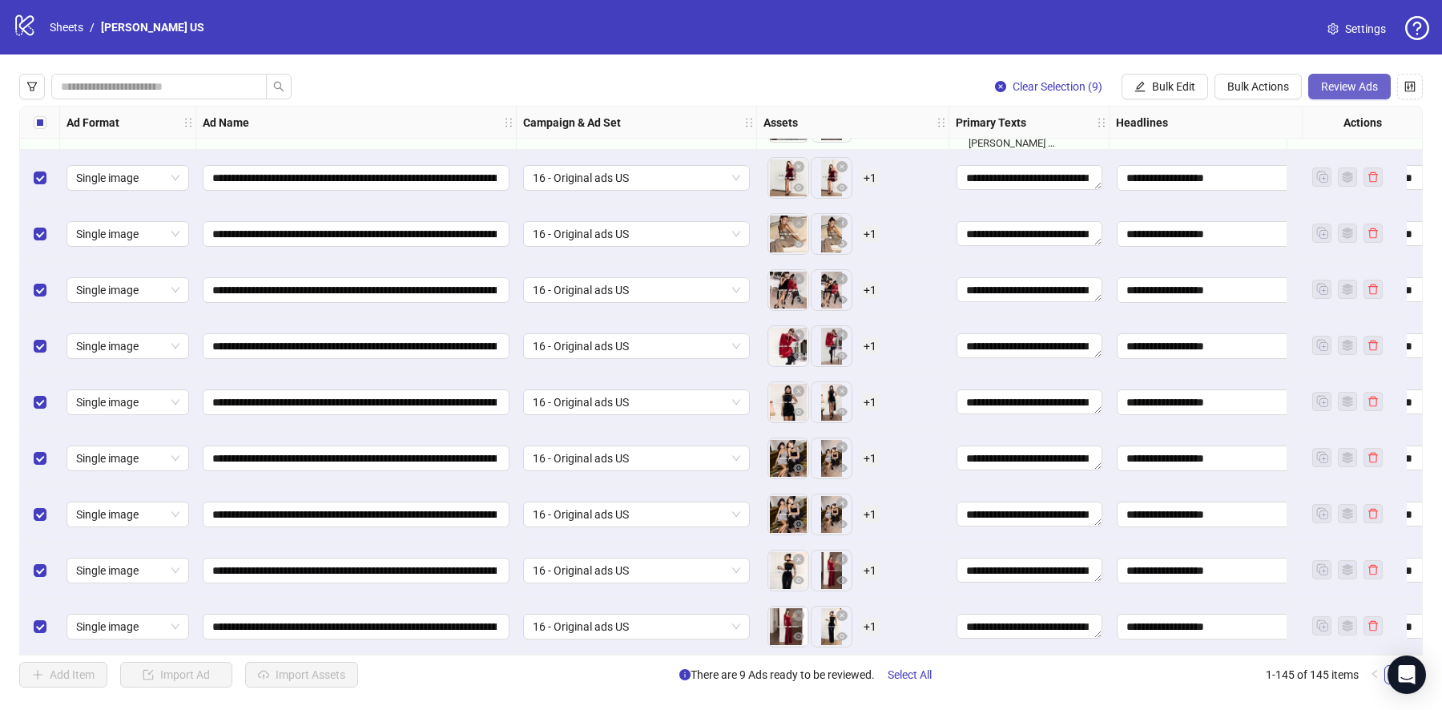
click at [1351, 84] on span "Review Ads" at bounding box center [1349, 86] width 57 height 13
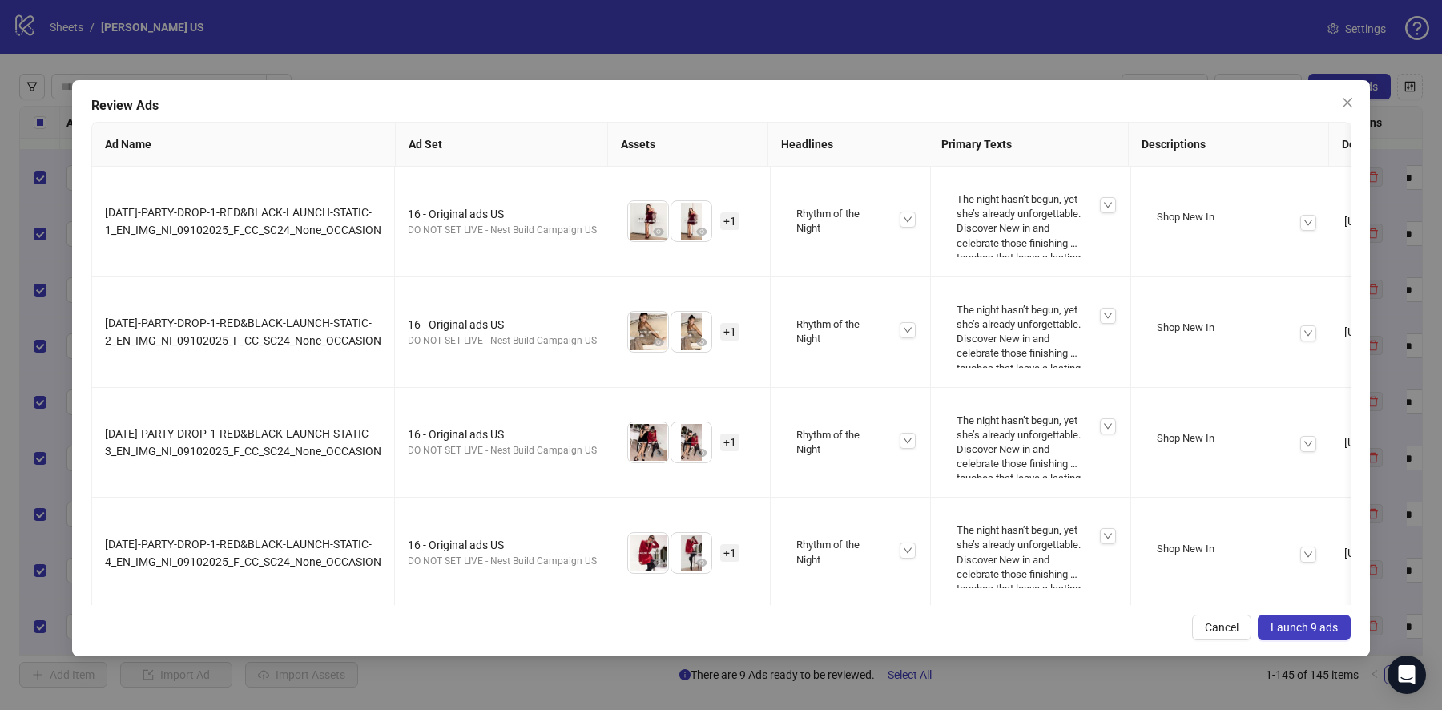
click at [1298, 627] on span "Launch 9 ads" at bounding box center [1304, 627] width 67 height 13
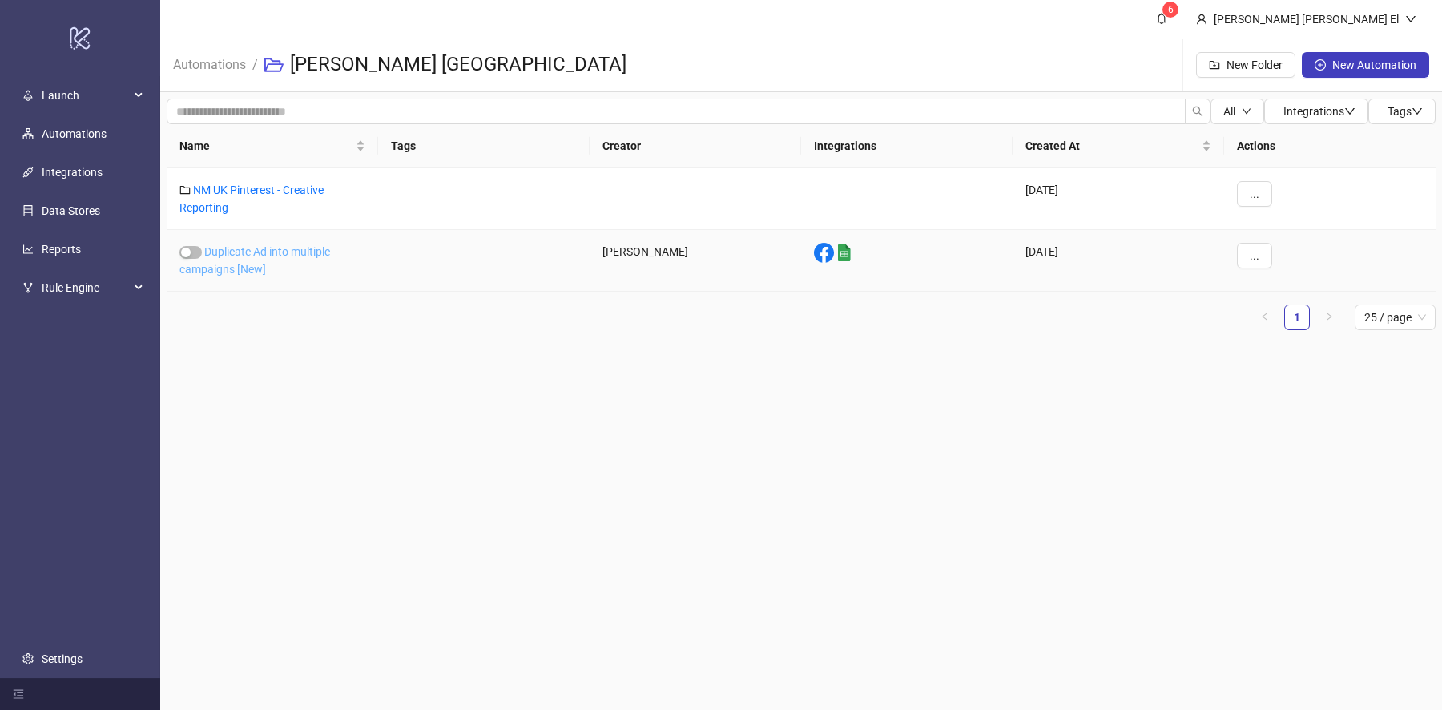
click at [262, 252] on link "Duplicate Ad into multiple campaigns [New]" at bounding box center [254, 260] width 151 height 30
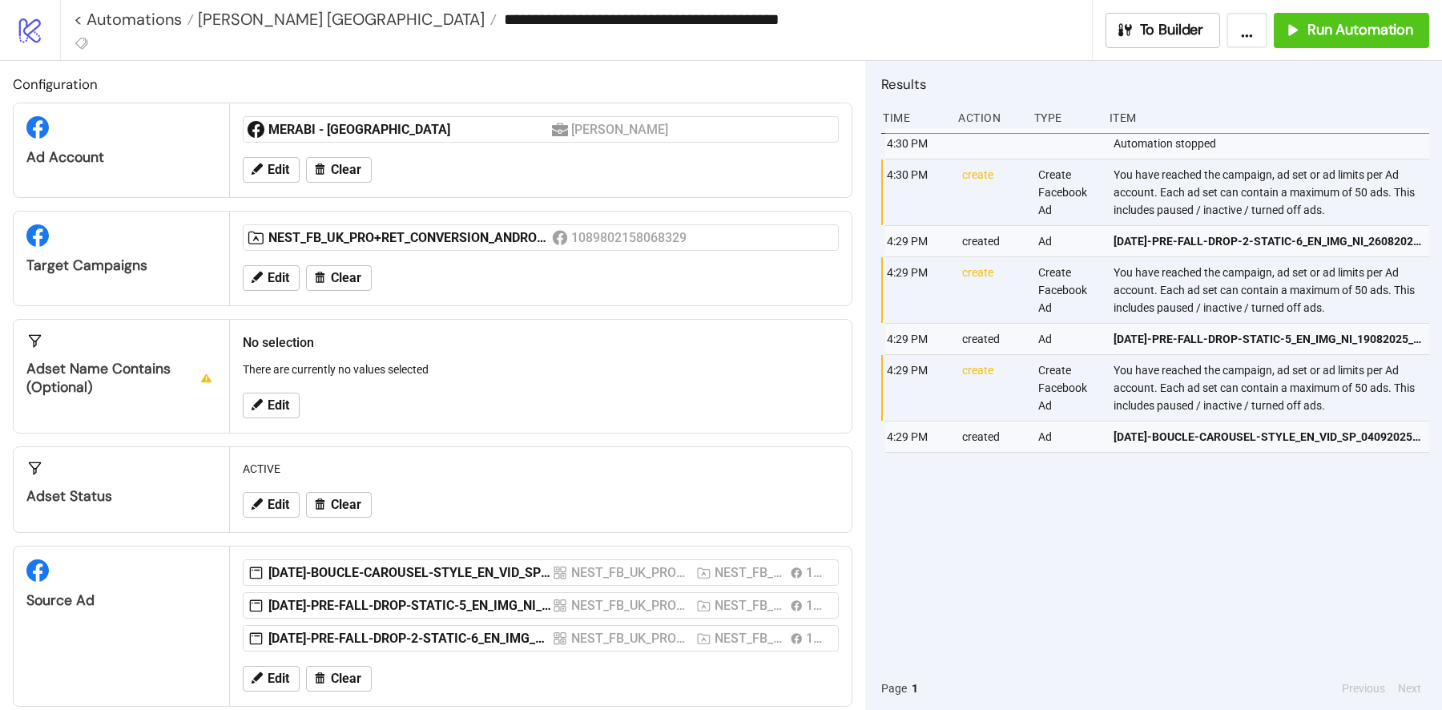
scroll to position [16, 0]
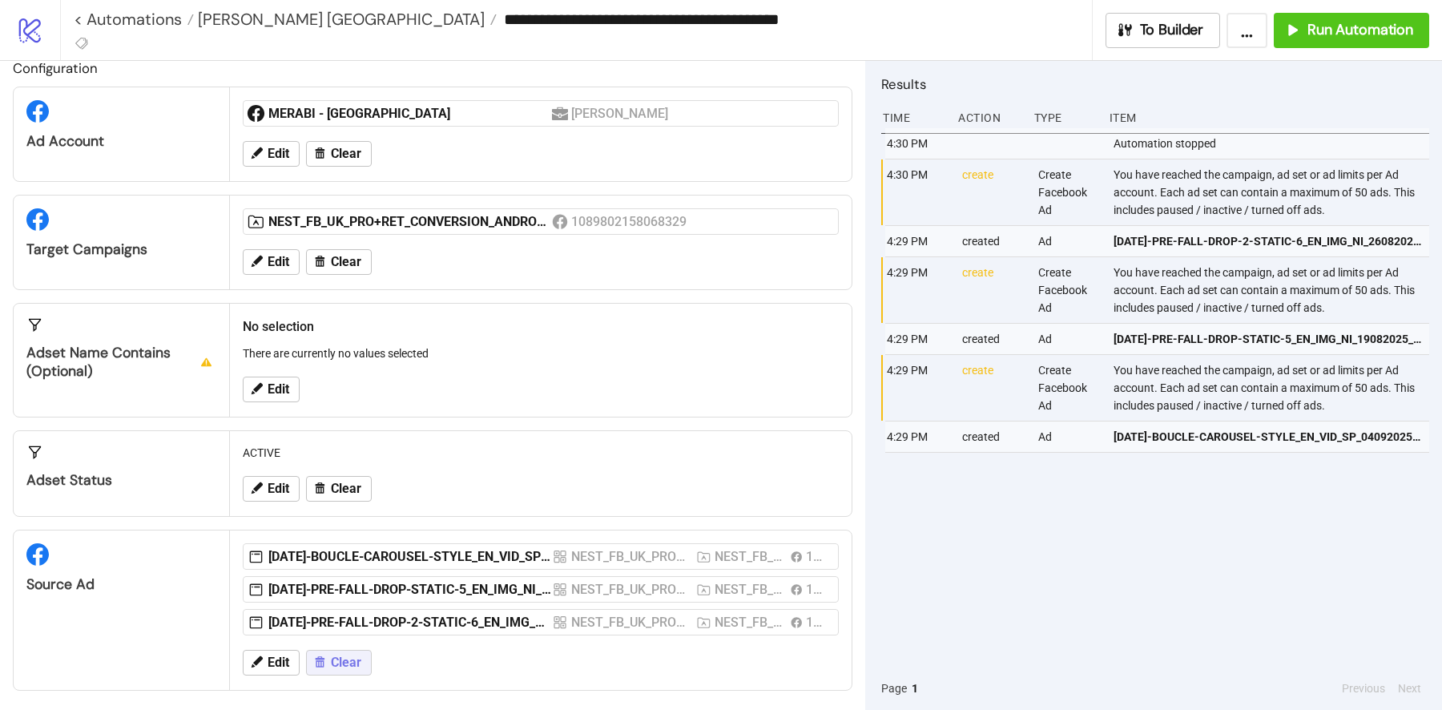
click at [356, 650] on button "Clear" at bounding box center [339, 663] width 66 height 26
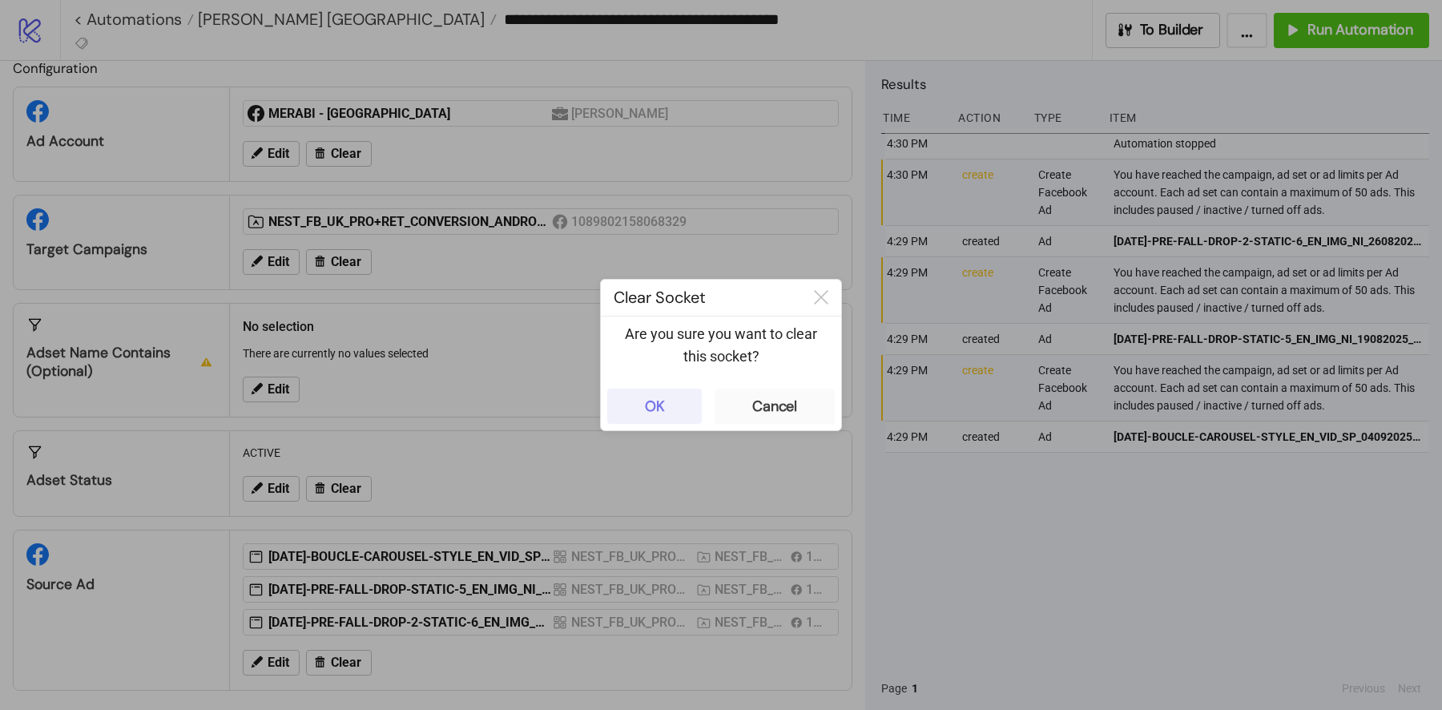
click at [671, 404] on button "OK" at bounding box center [654, 406] width 95 height 35
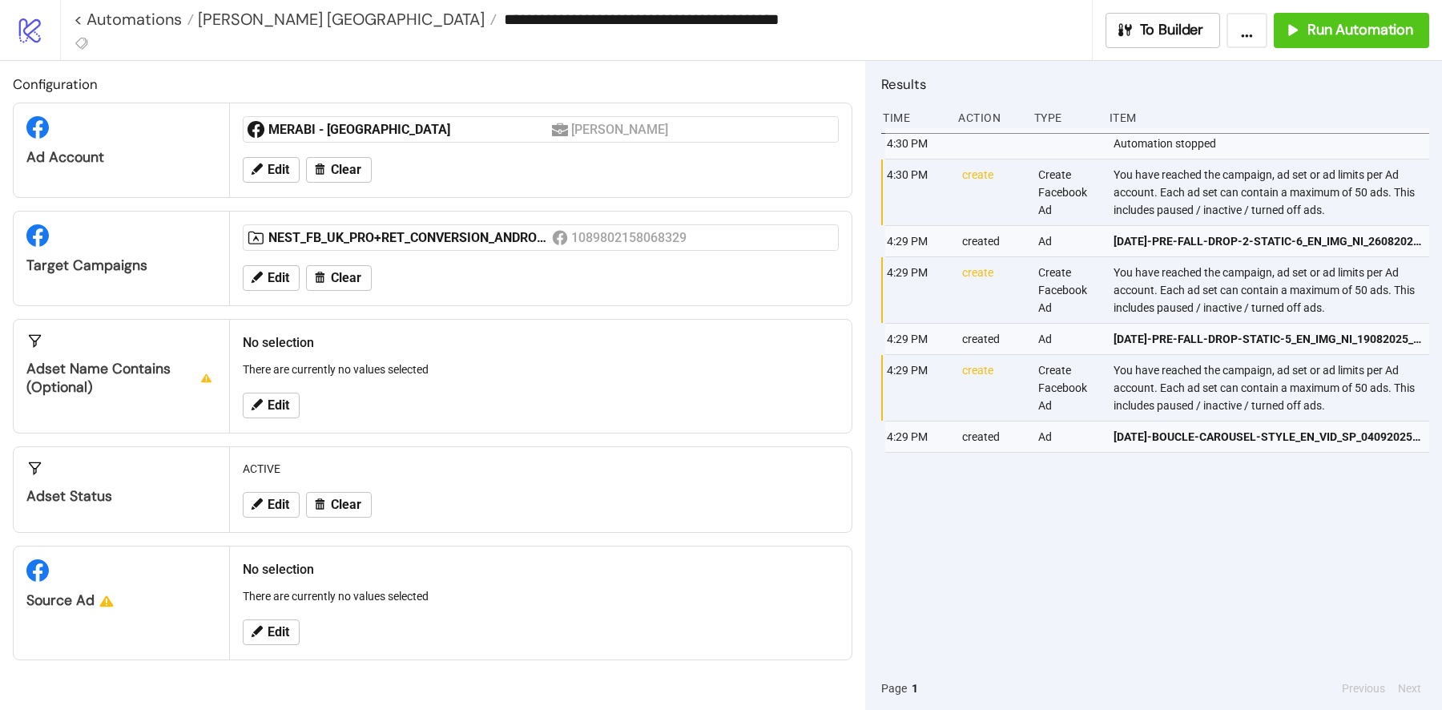
scroll to position [0, 0]
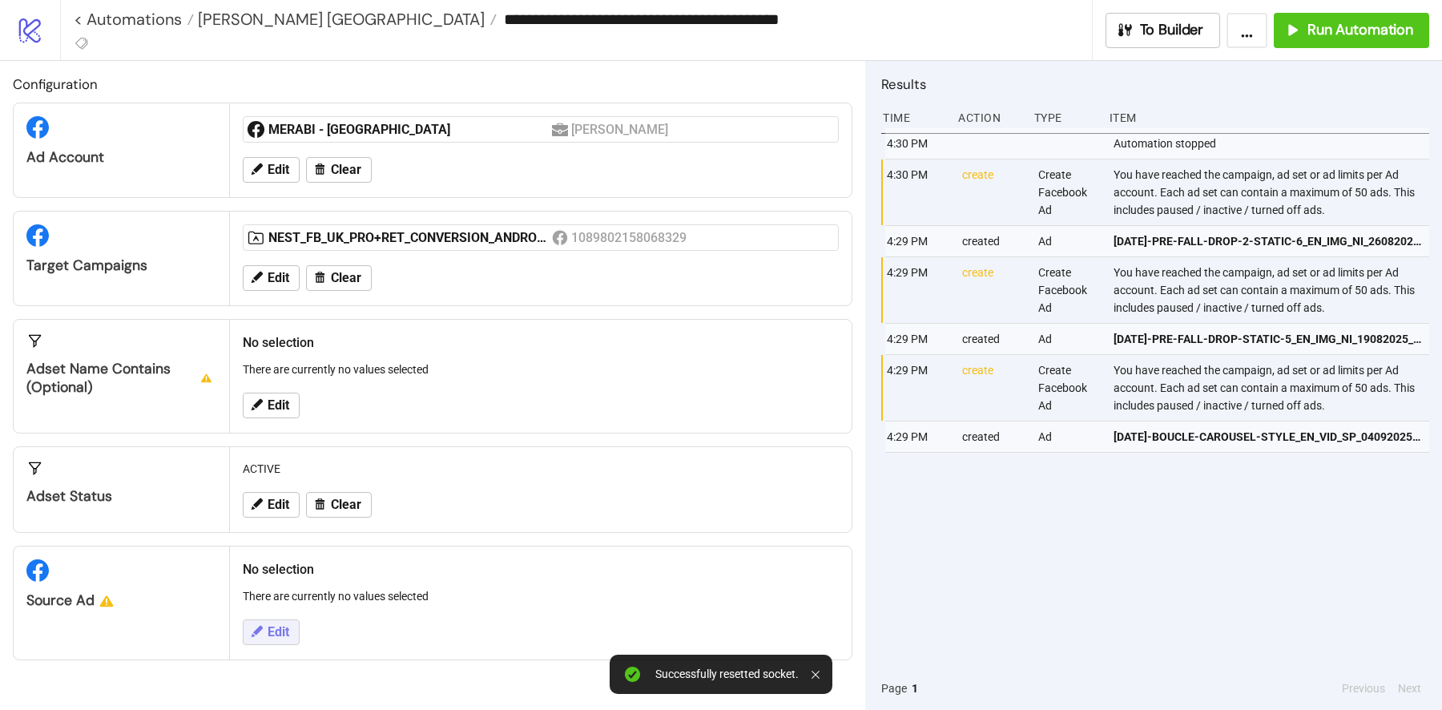
click at [282, 619] on button "Edit" at bounding box center [271, 632] width 57 height 26
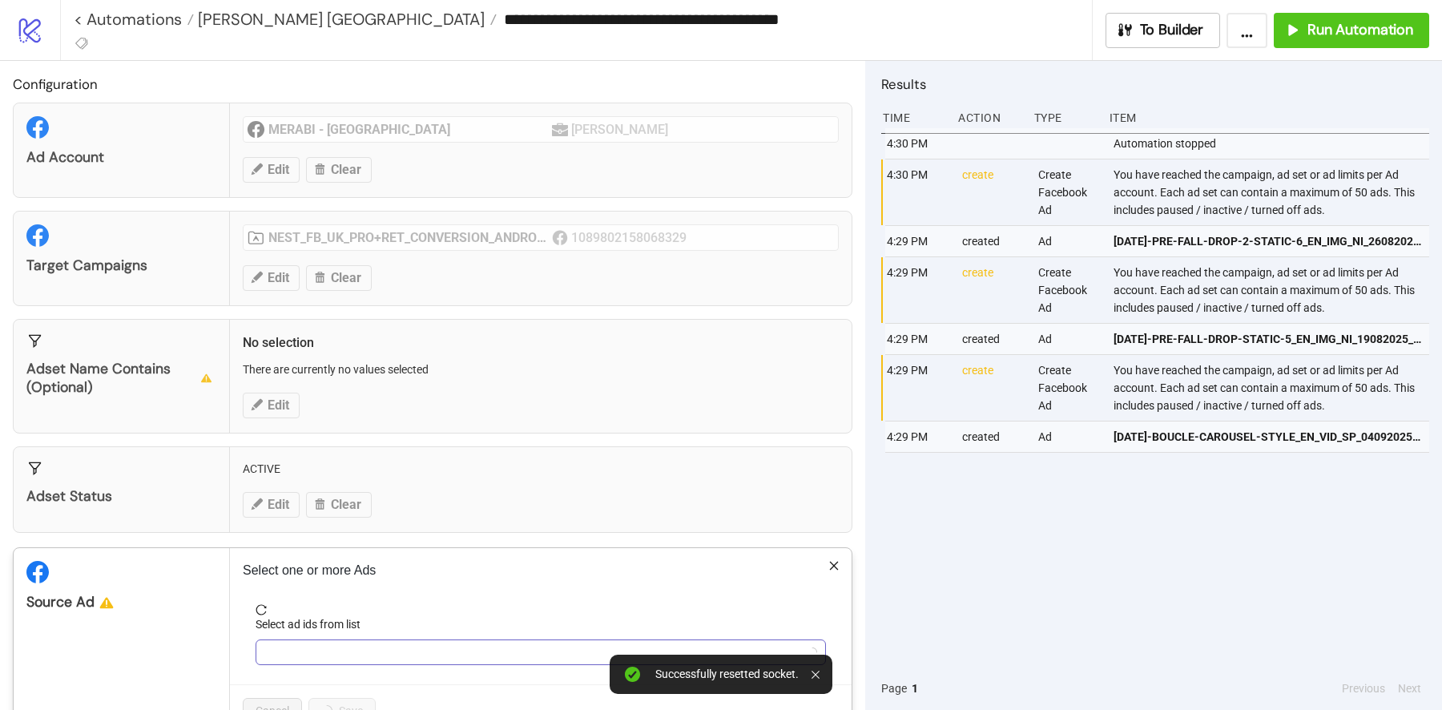
click at [345, 644] on div at bounding box center [532, 652] width 547 height 22
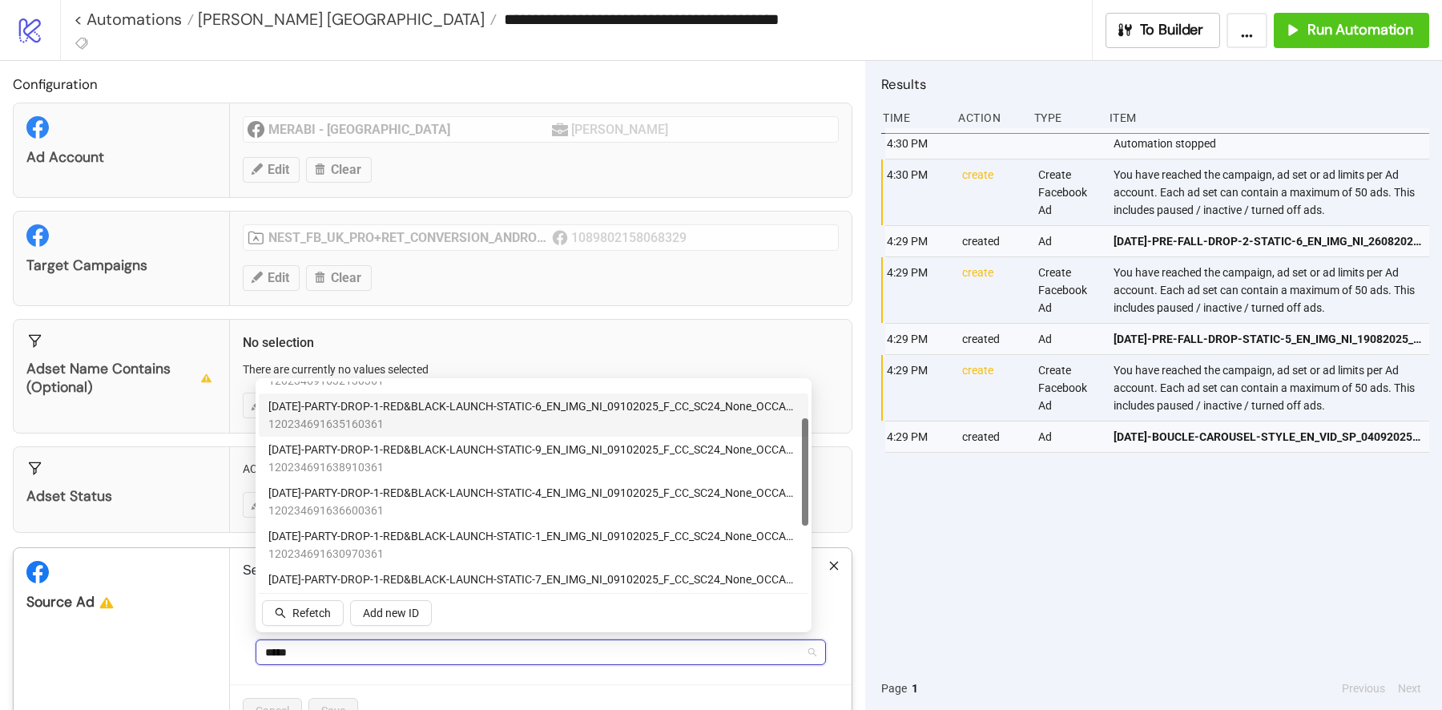
scroll to position [124, 0]
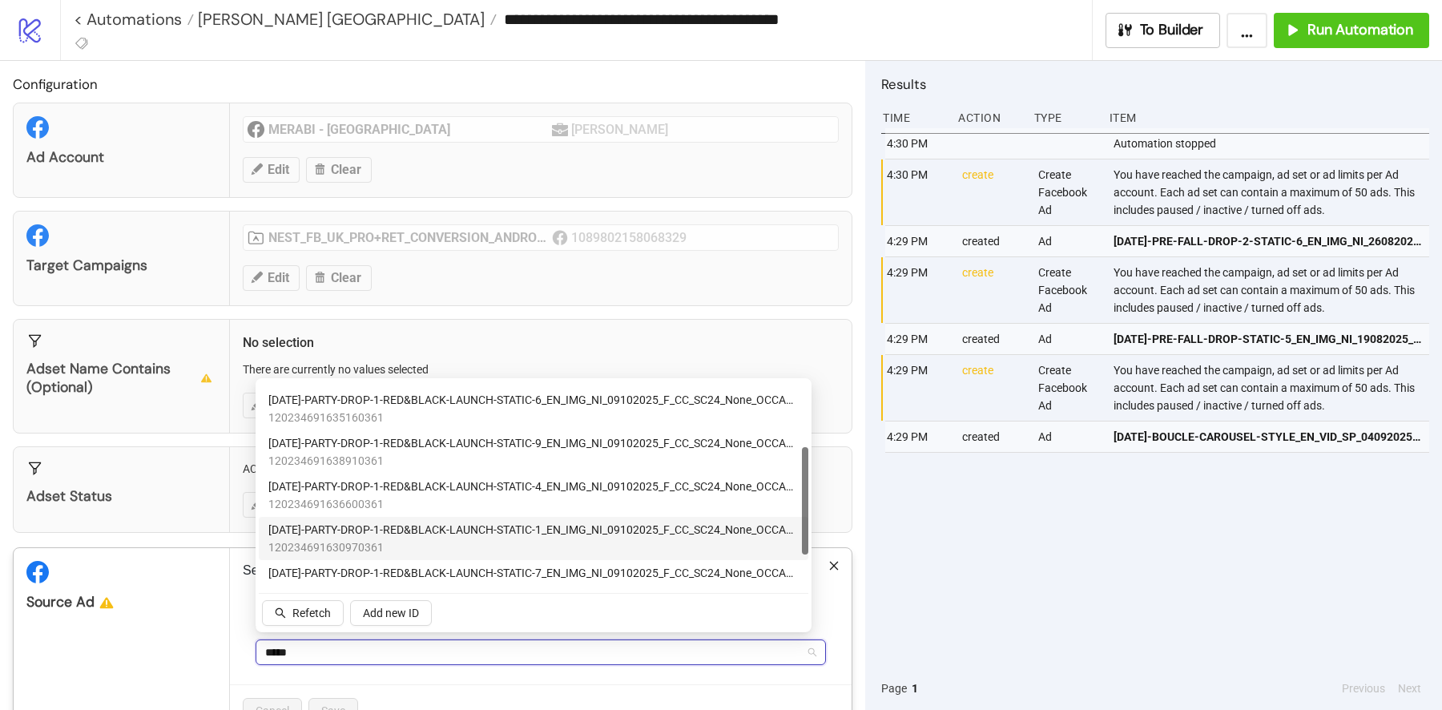
click at [575, 534] on span "[DATE]-PARTY-DROP-1-RED&BLACK-LAUNCH-STATIC-1_EN_IMG_NI_09102025_F_CC_SC24_None…" at bounding box center [533, 530] width 530 height 18
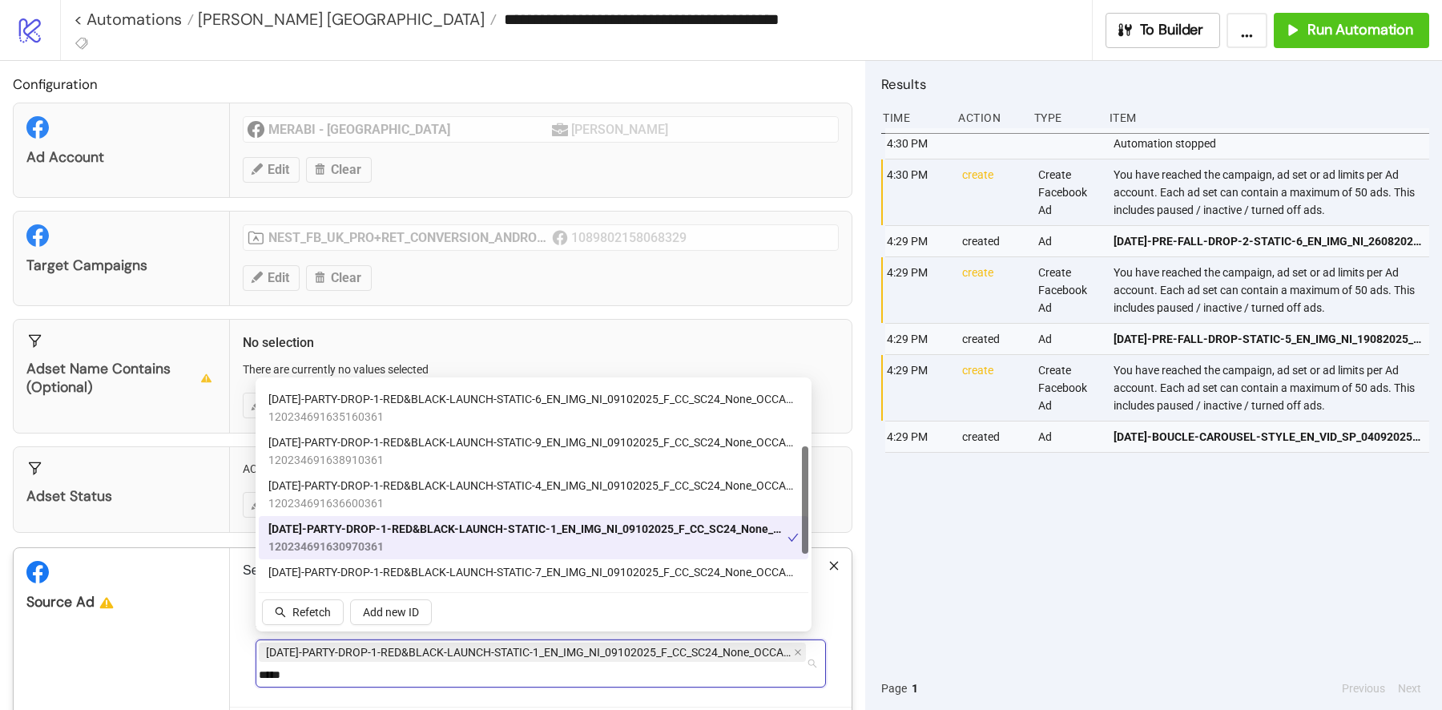
scroll to position [0, 0]
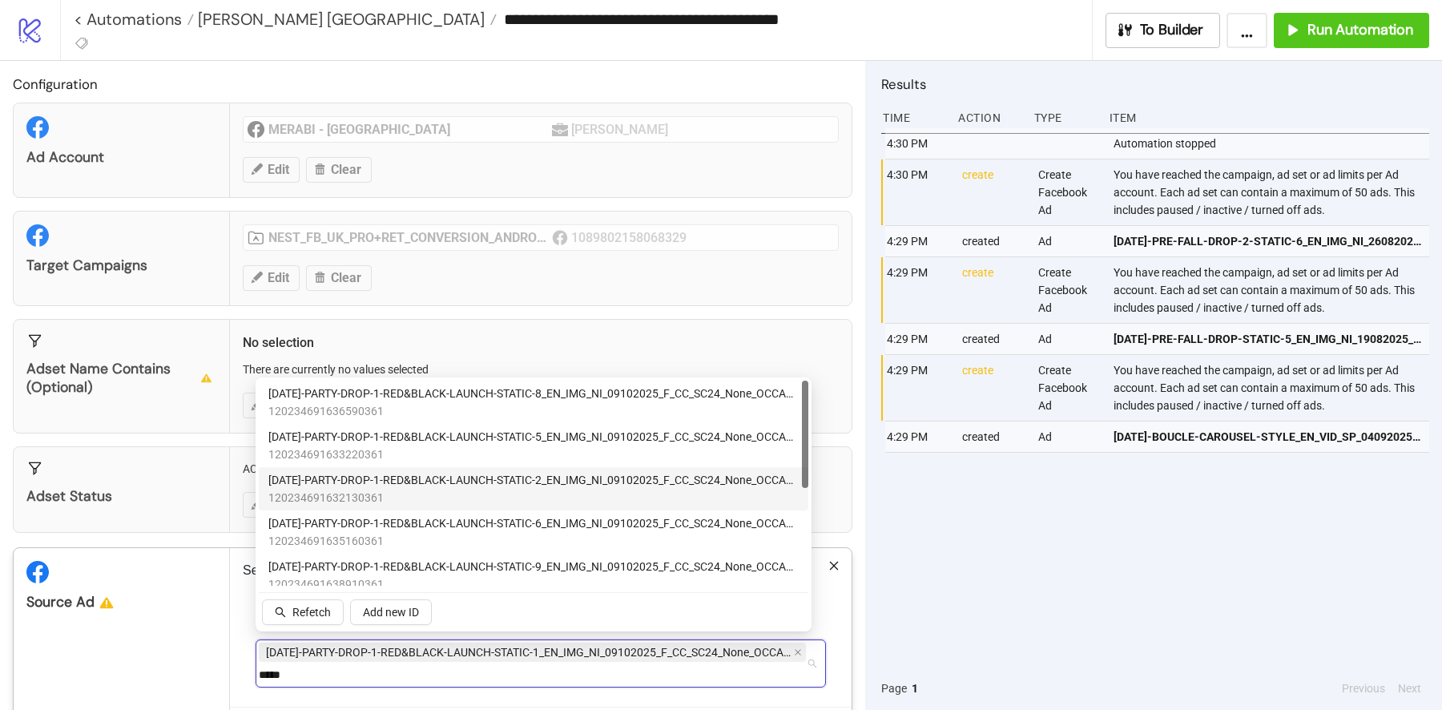
click at [548, 489] on span "[DATE]-PARTY-DROP-1-RED&BLACK-LAUNCH-STATIC-2_EN_IMG_NI_09102025_F_CC_SC24_None…" at bounding box center [533, 480] width 530 height 18
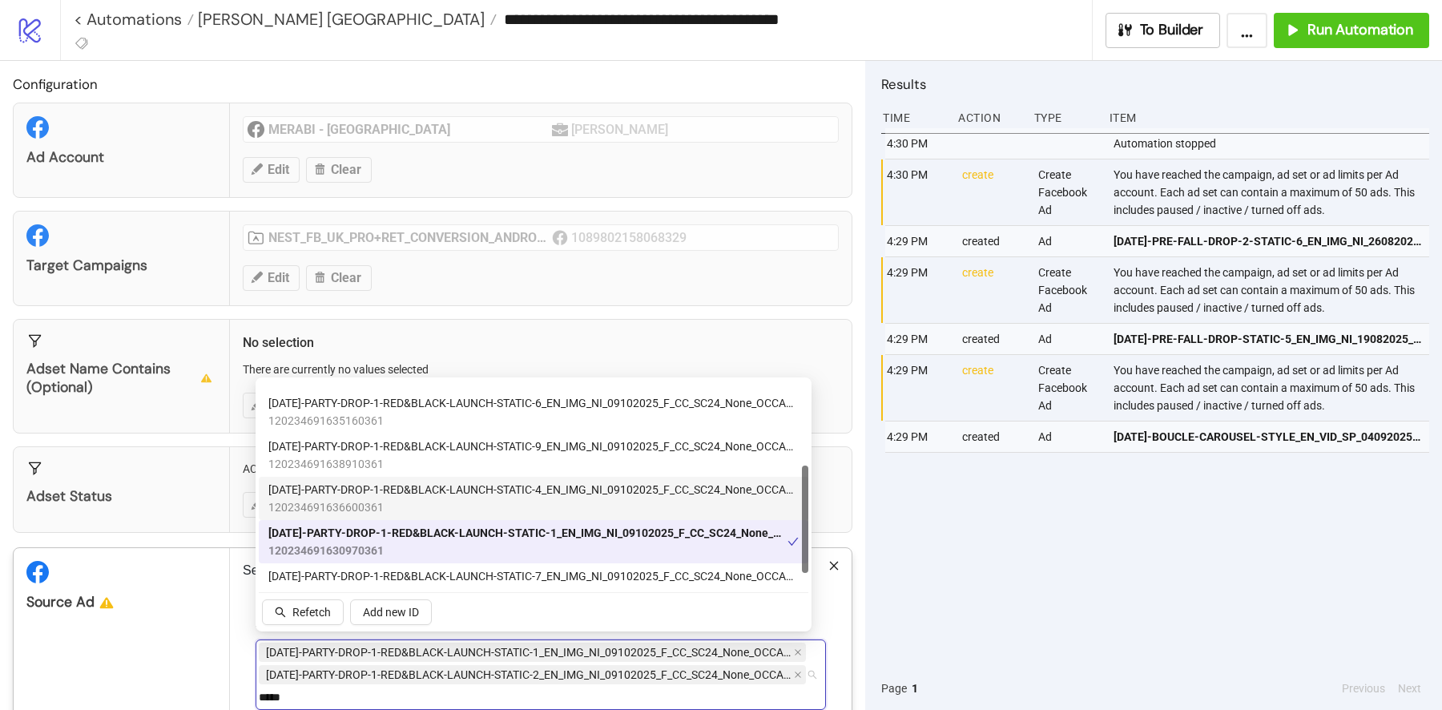
scroll to position [184, 0]
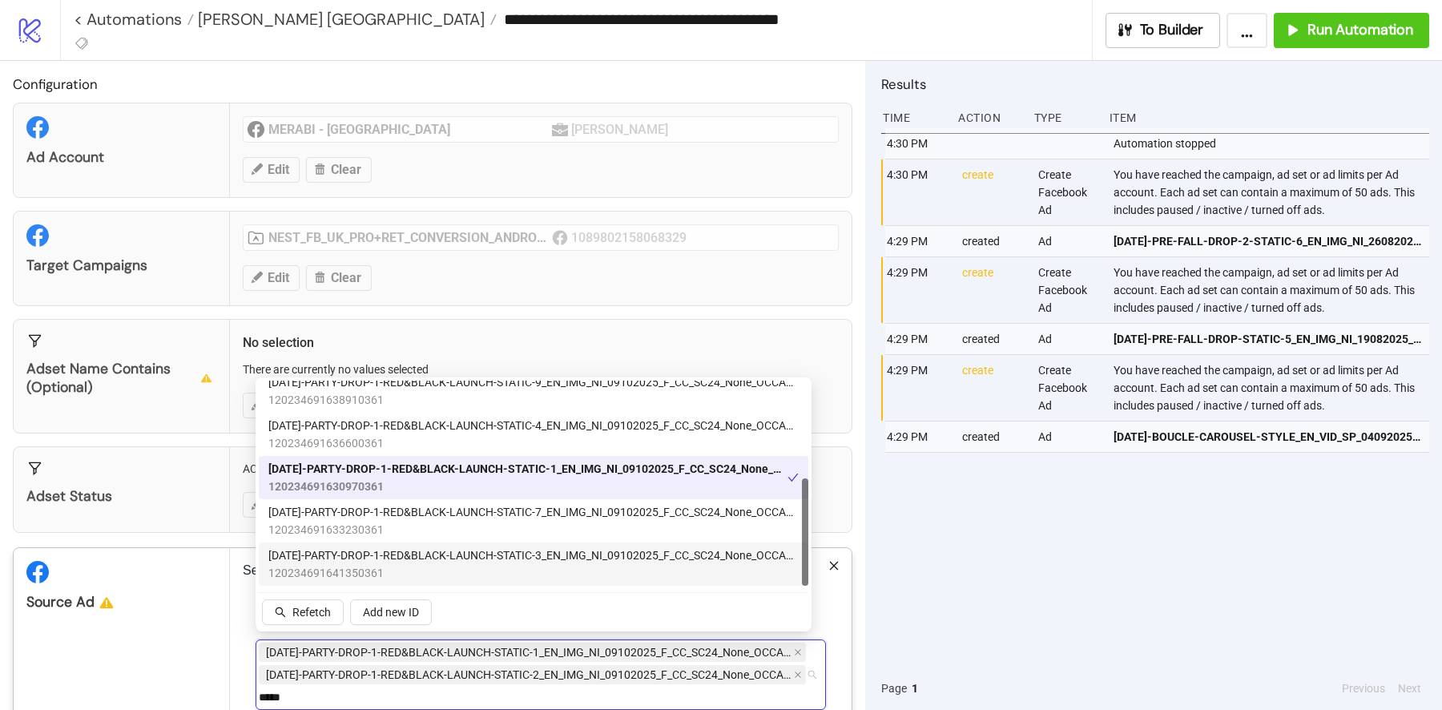
click at [542, 559] on span "[DATE]-PARTY-DROP-1-RED&BLACK-LAUNCH-STATIC-3_EN_IMG_NI_09102025_F_CC_SC24_None…" at bounding box center [533, 555] width 530 height 18
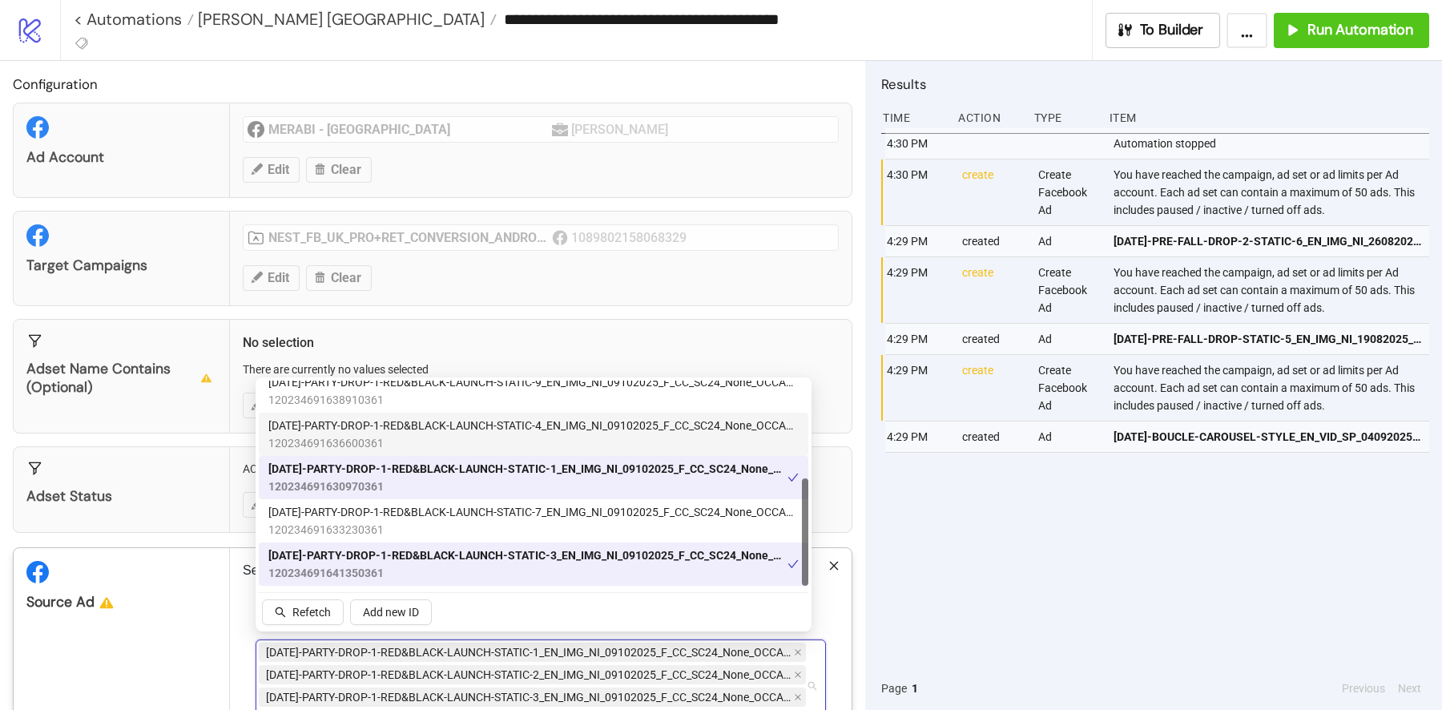
click at [551, 430] on span "[DATE]-PARTY-DROP-1-RED&BLACK-LAUNCH-STATIC-4_EN_IMG_NI_09102025_F_CC_SC24_None…" at bounding box center [533, 426] width 530 height 18
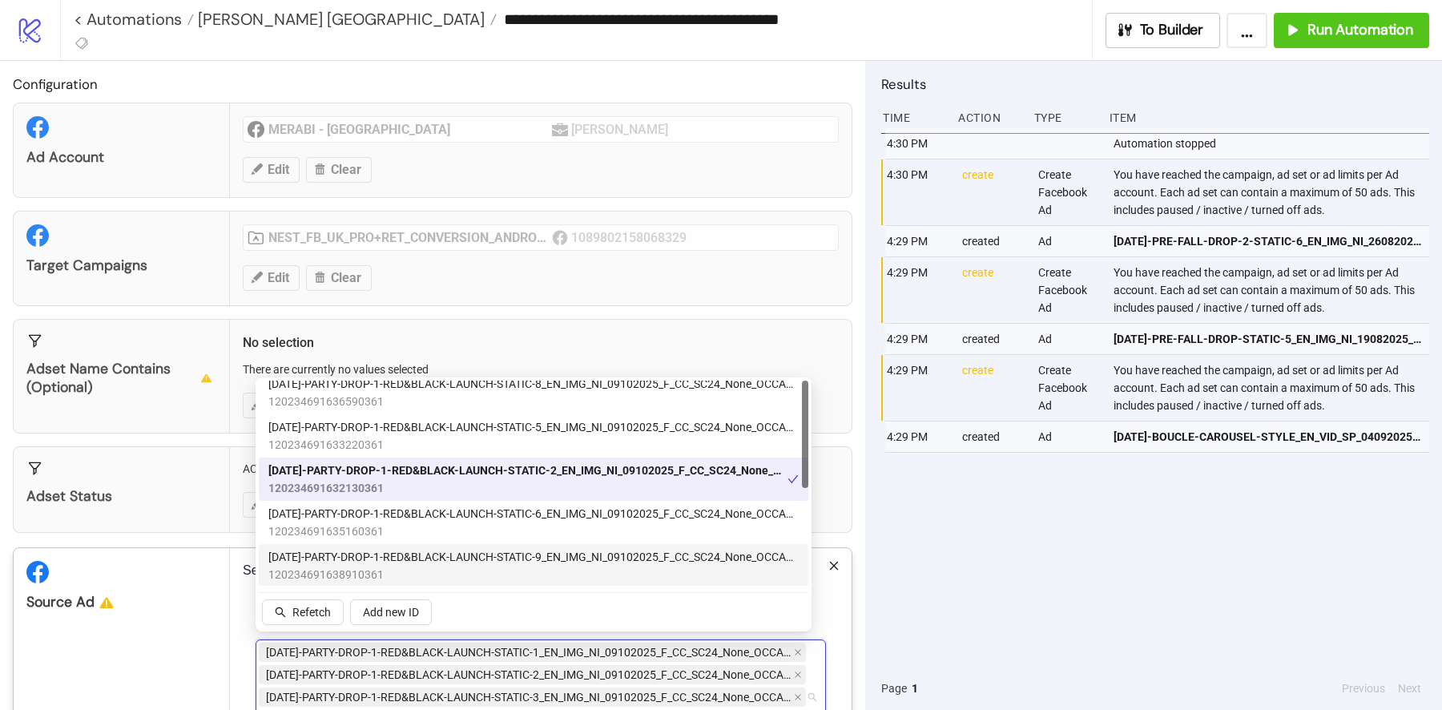
scroll to position [0, 0]
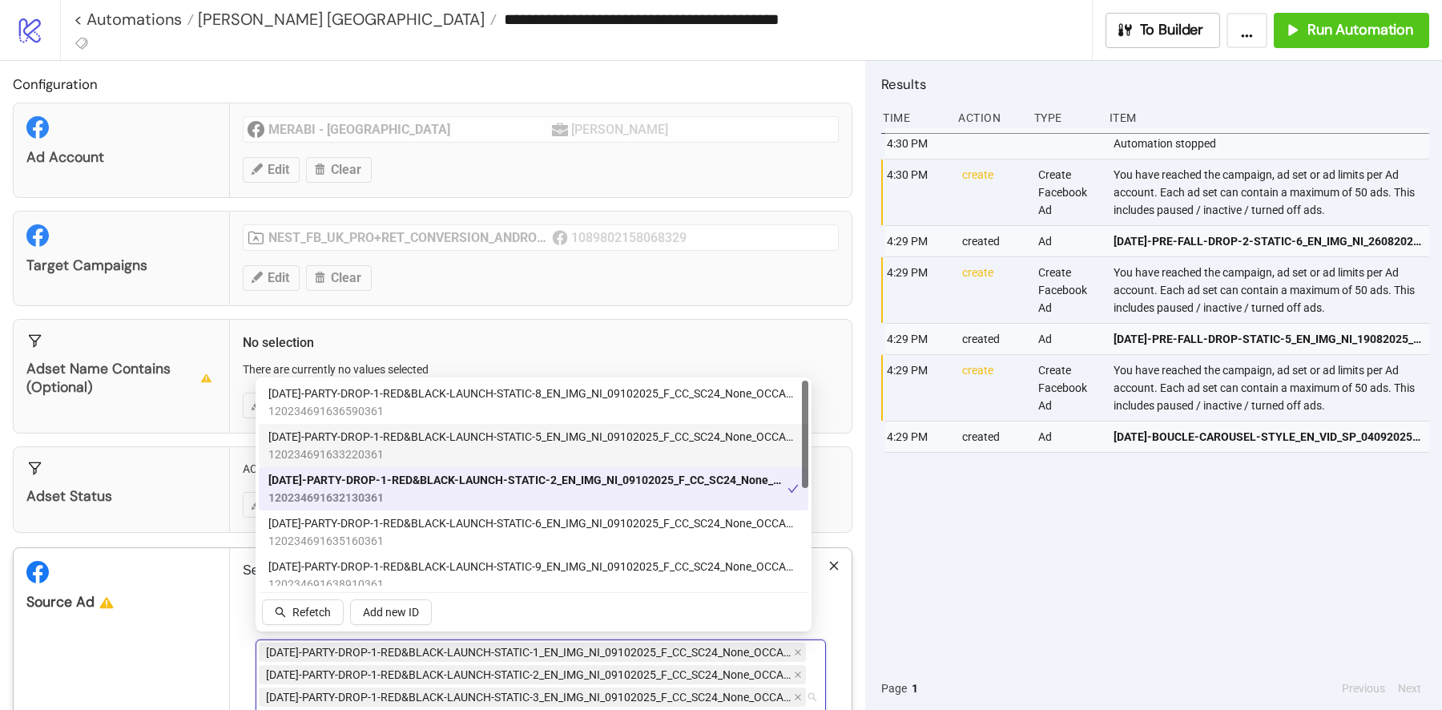
click at [544, 436] on span "[DATE]-PARTY-DROP-1-RED&BLACK-LAUNCH-STATIC-5_EN_IMG_NI_09102025_F_CC_SC24_None…" at bounding box center [533, 437] width 530 height 18
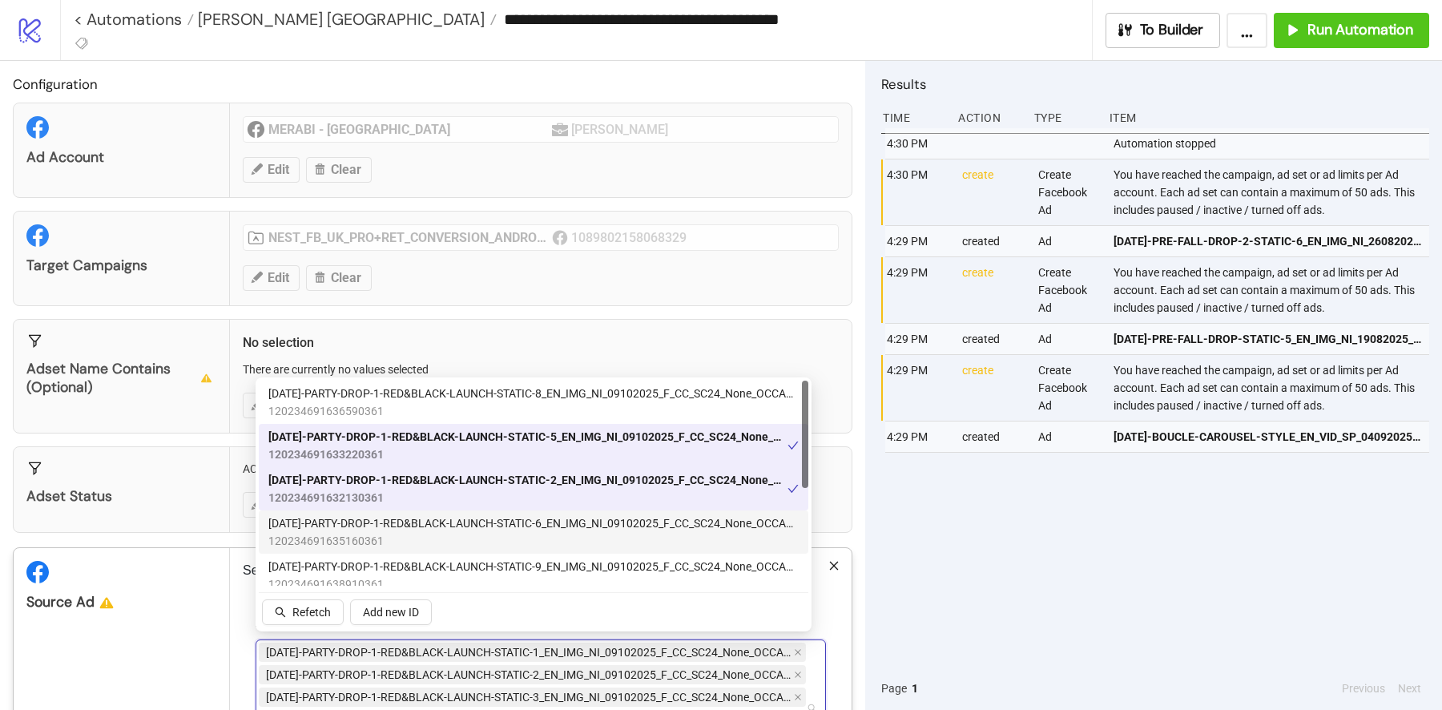
click at [545, 537] on span "120234691635160361" at bounding box center [533, 541] width 530 height 18
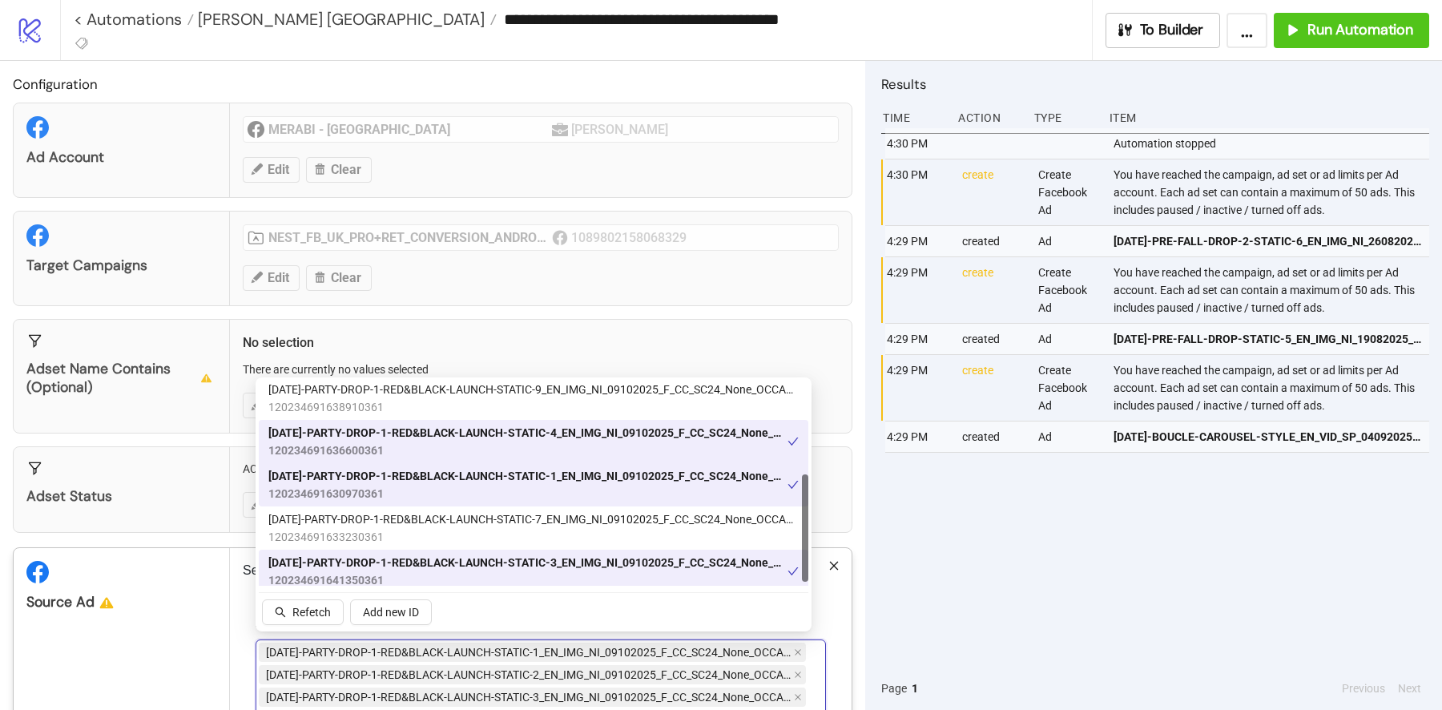
scroll to position [184, 0]
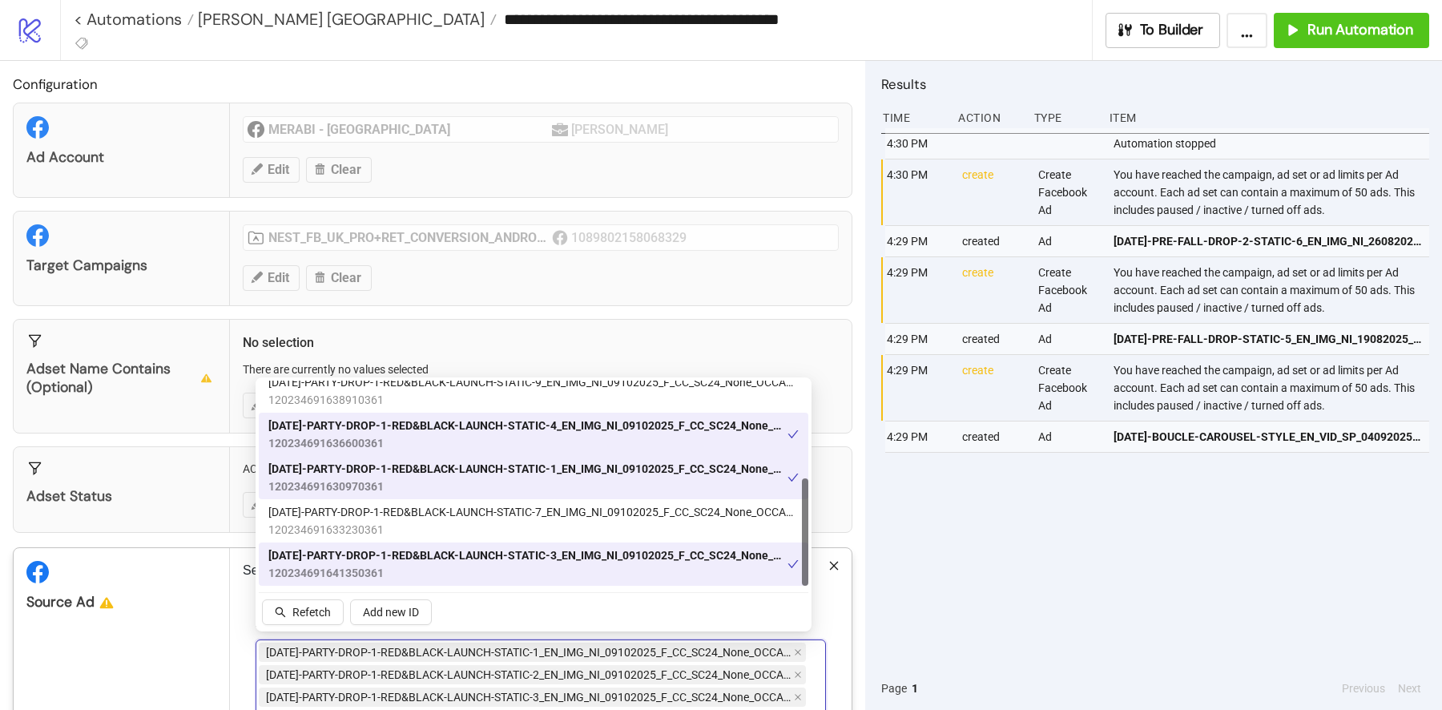
type input "*****"
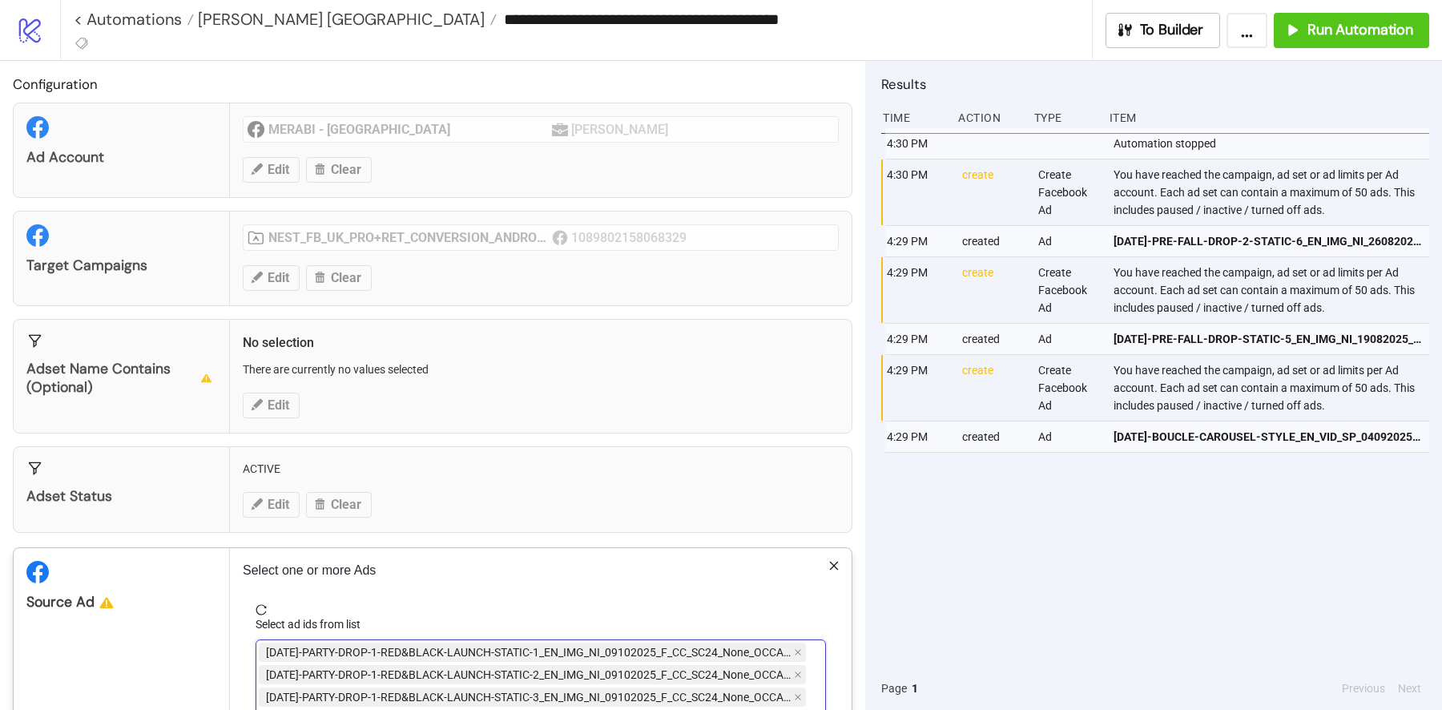
scroll to position [157, 0]
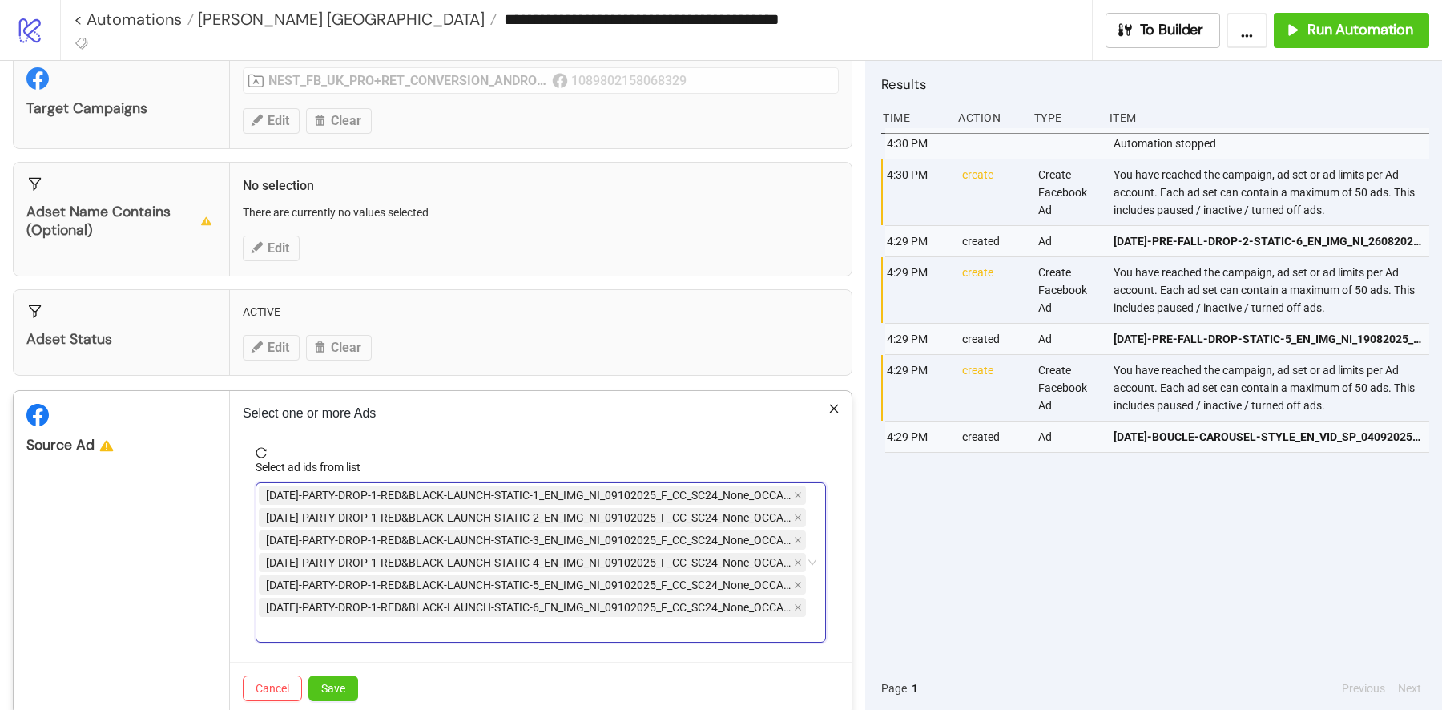
type input "*****"
click at [562, 633] on div "AD408-PARTY-DROP-1-RED&BLACK-LAUNCH-STATIC-1_EN_IMG_NI_09102025_F_CC_SC24_None_…" at bounding box center [532, 562] width 547 height 157
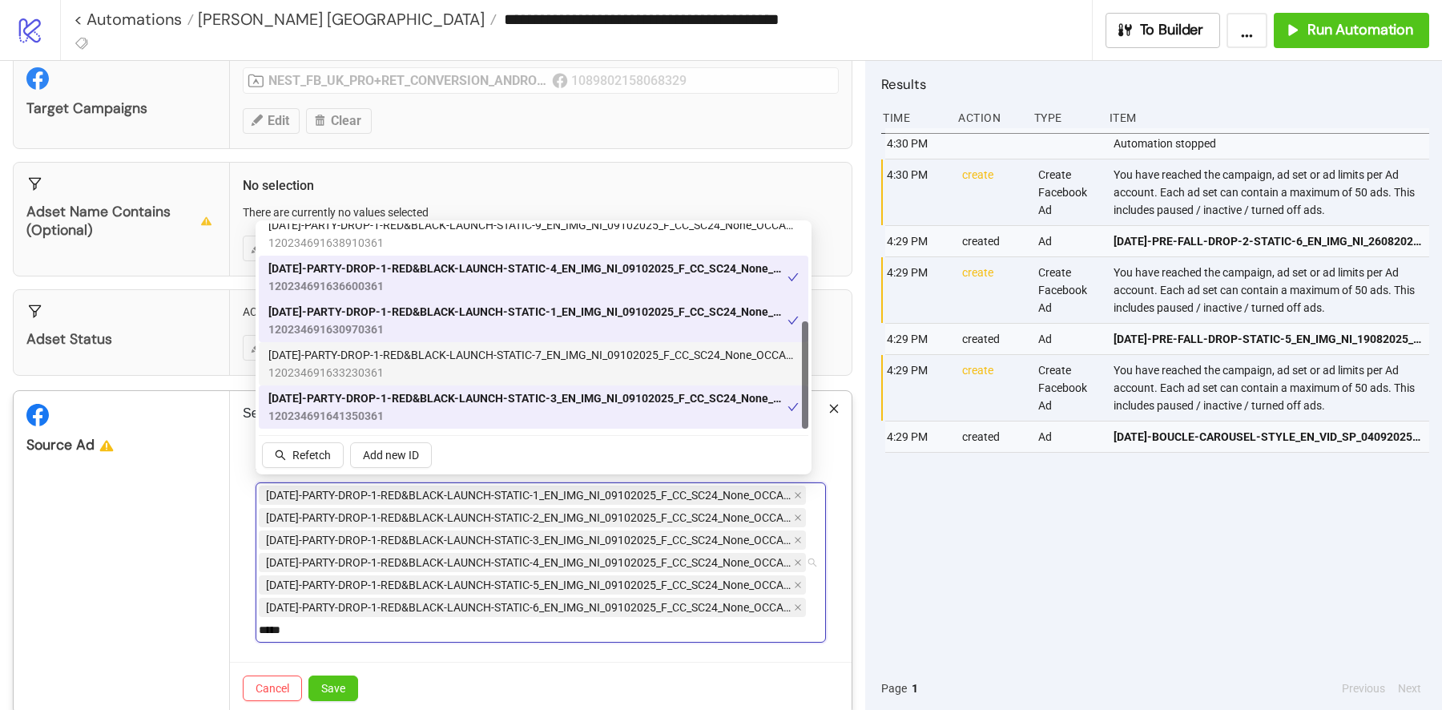
click at [538, 362] on span "[DATE]-PARTY-DROP-1-RED&BLACK-LAUNCH-STATIC-7_EN_IMG_NI_09102025_F_CC_SC24_None…" at bounding box center [533, 355] width 530 height 18
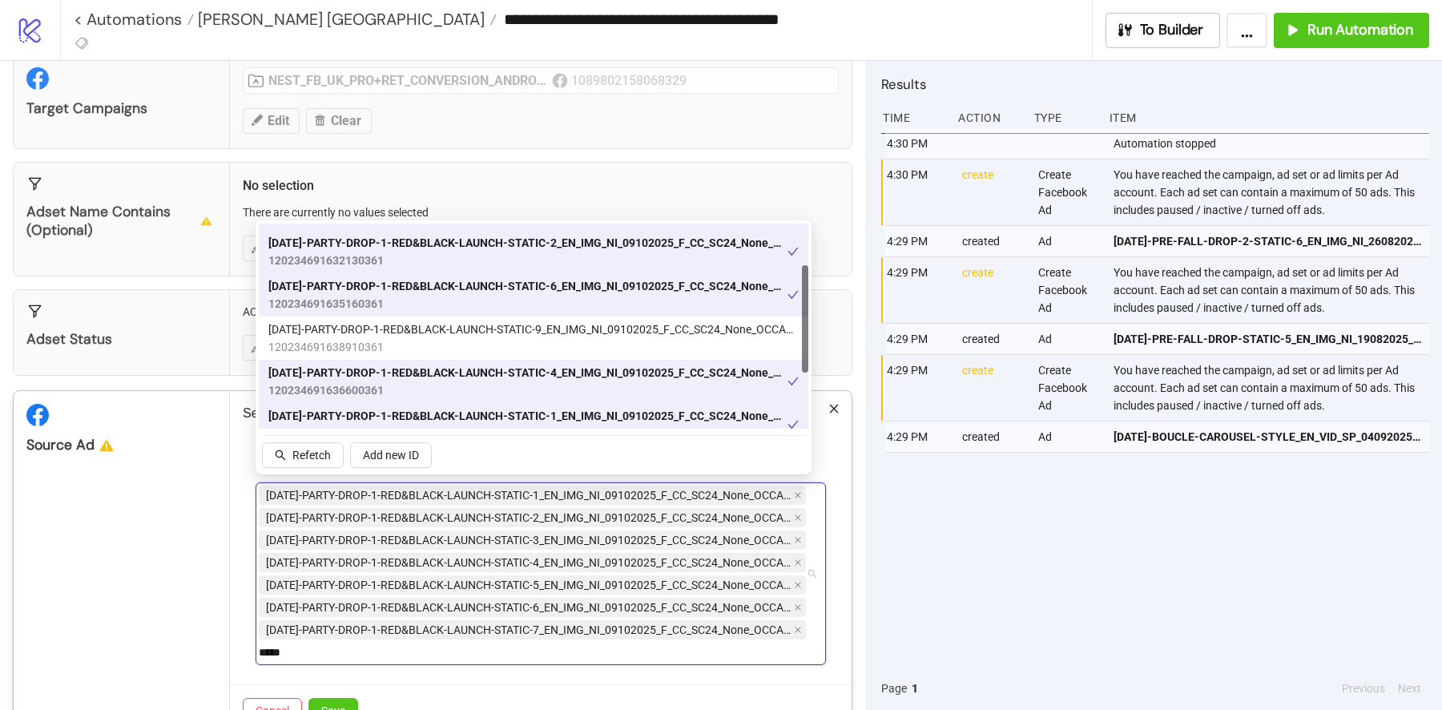
scroll to position [0, 0]
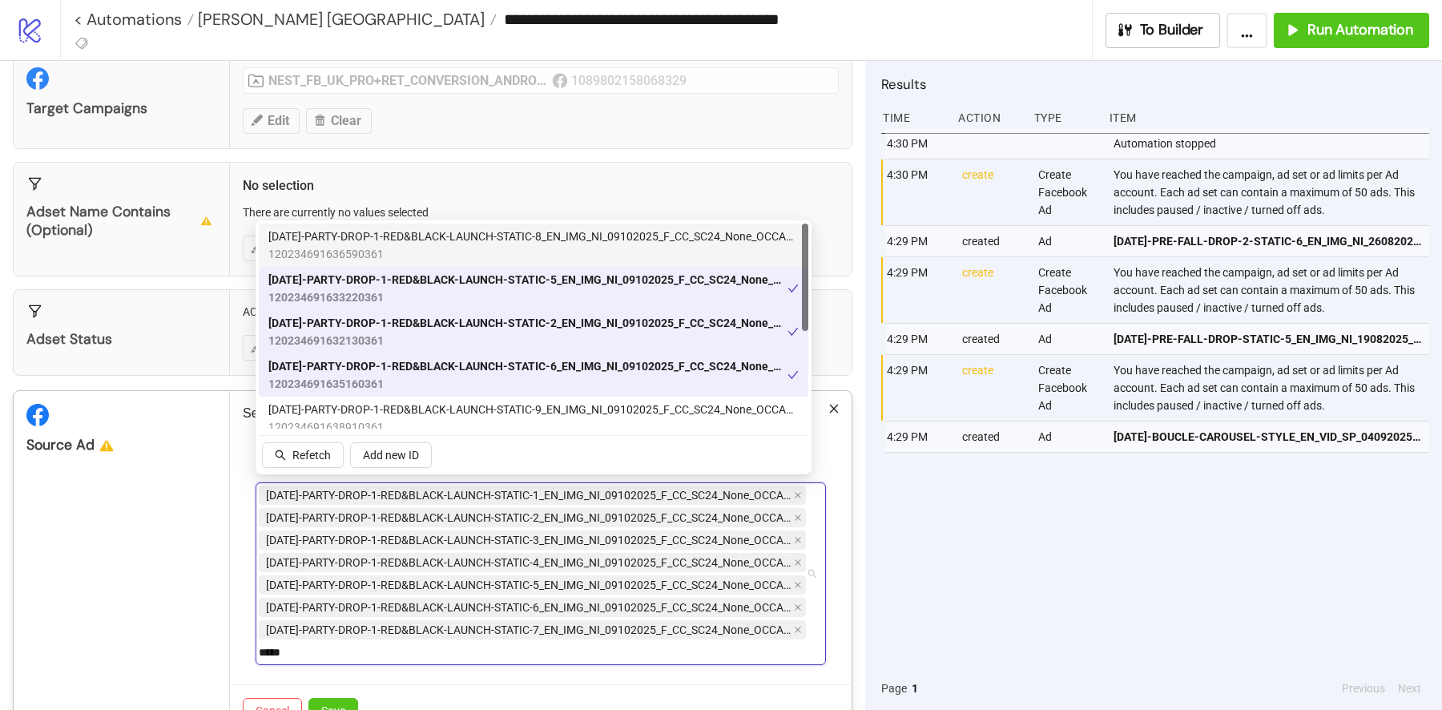
click at [511, 248] on span "120234691636590361" at bounding box center [533, 254] width 530 height 18
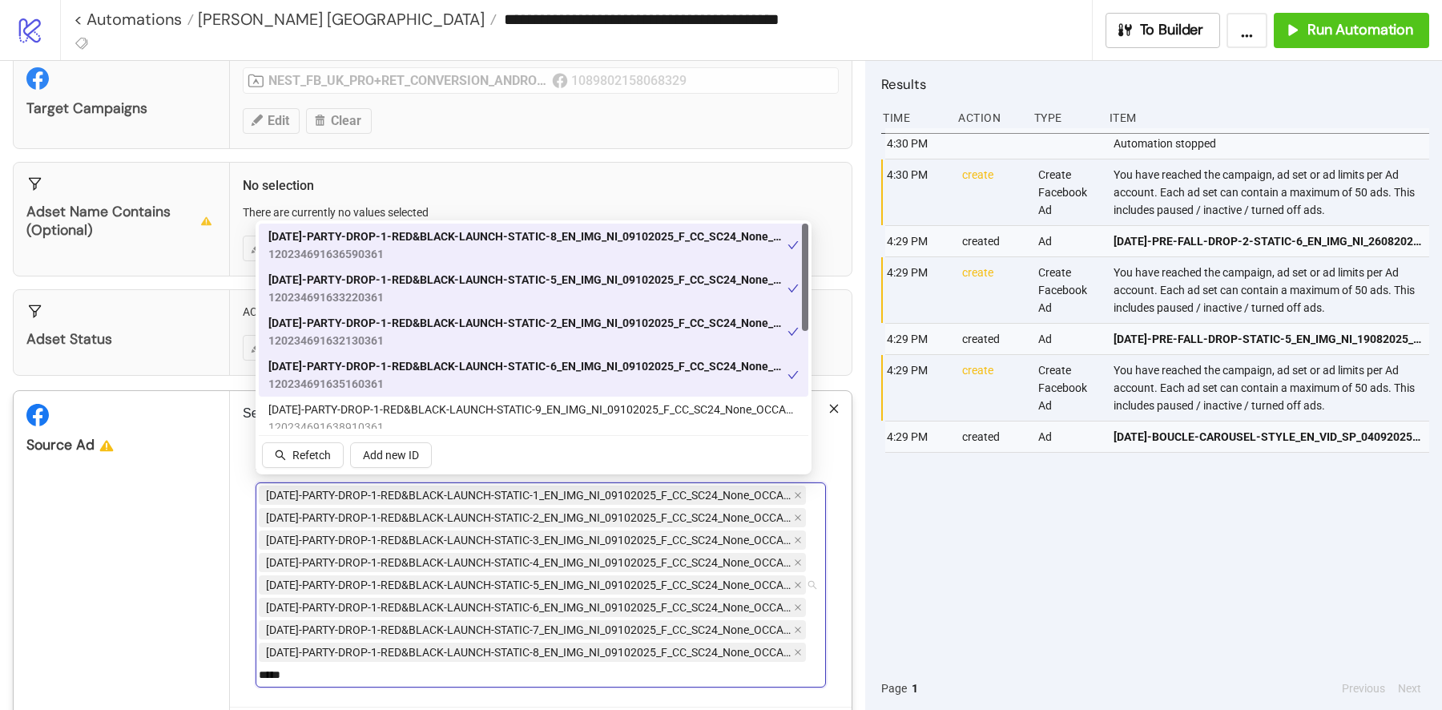
scroll to position [224, 0]
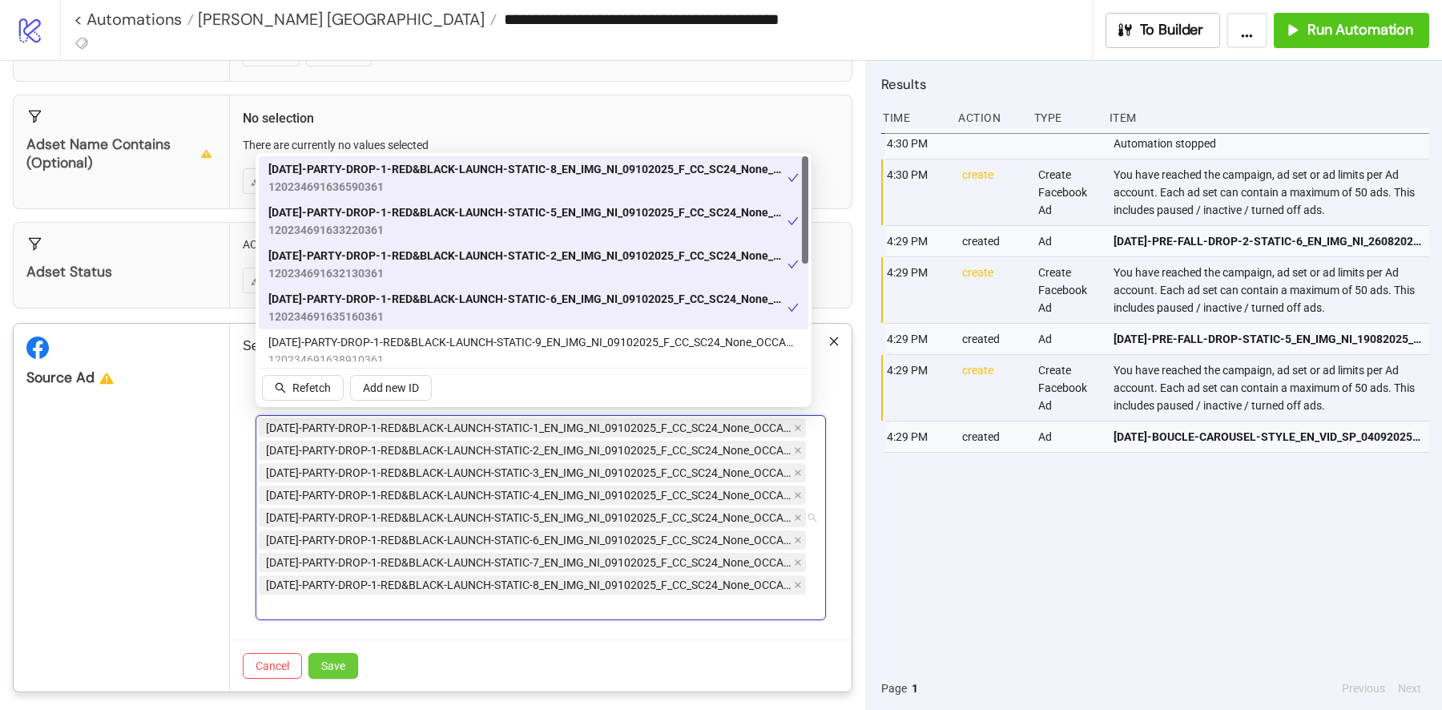
click at [333, 661] on span "Save" at bounding box center [333, 665] width 24 height 13
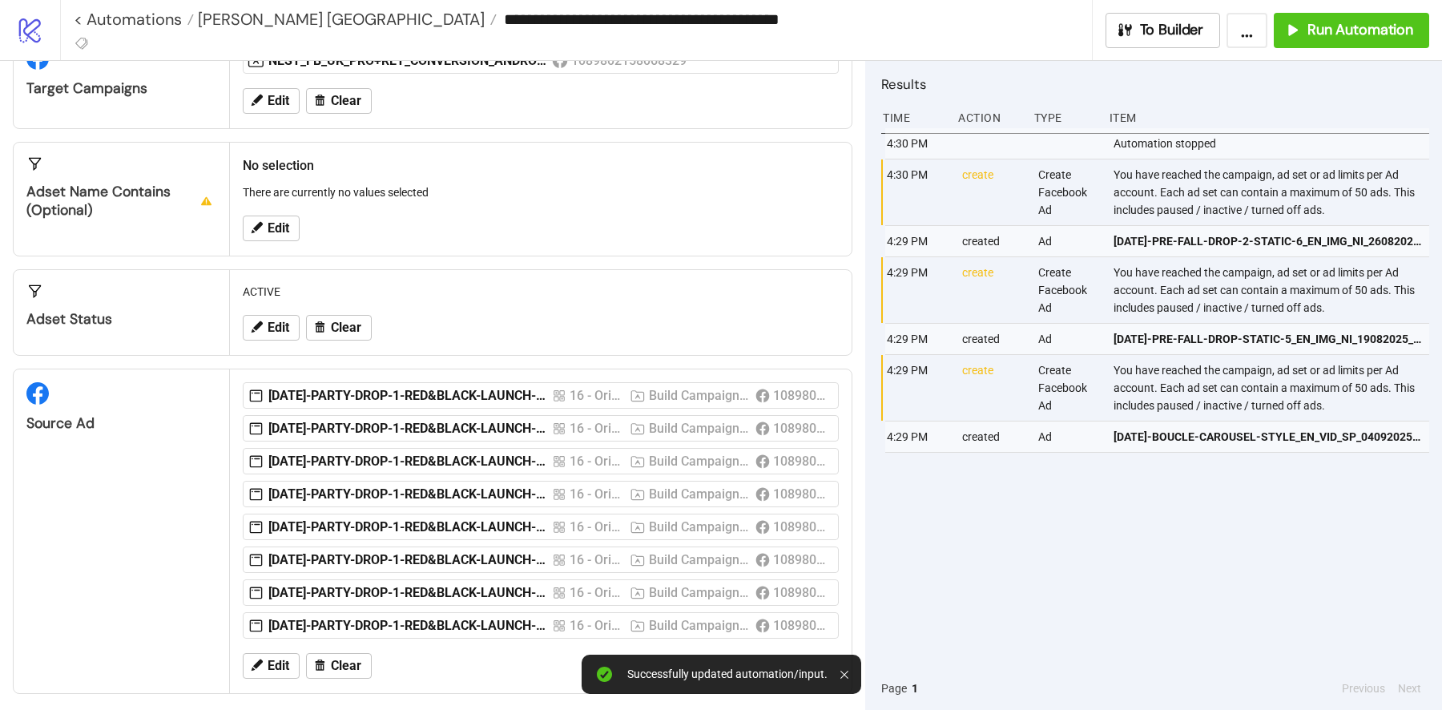
scroll to position [0, 0]
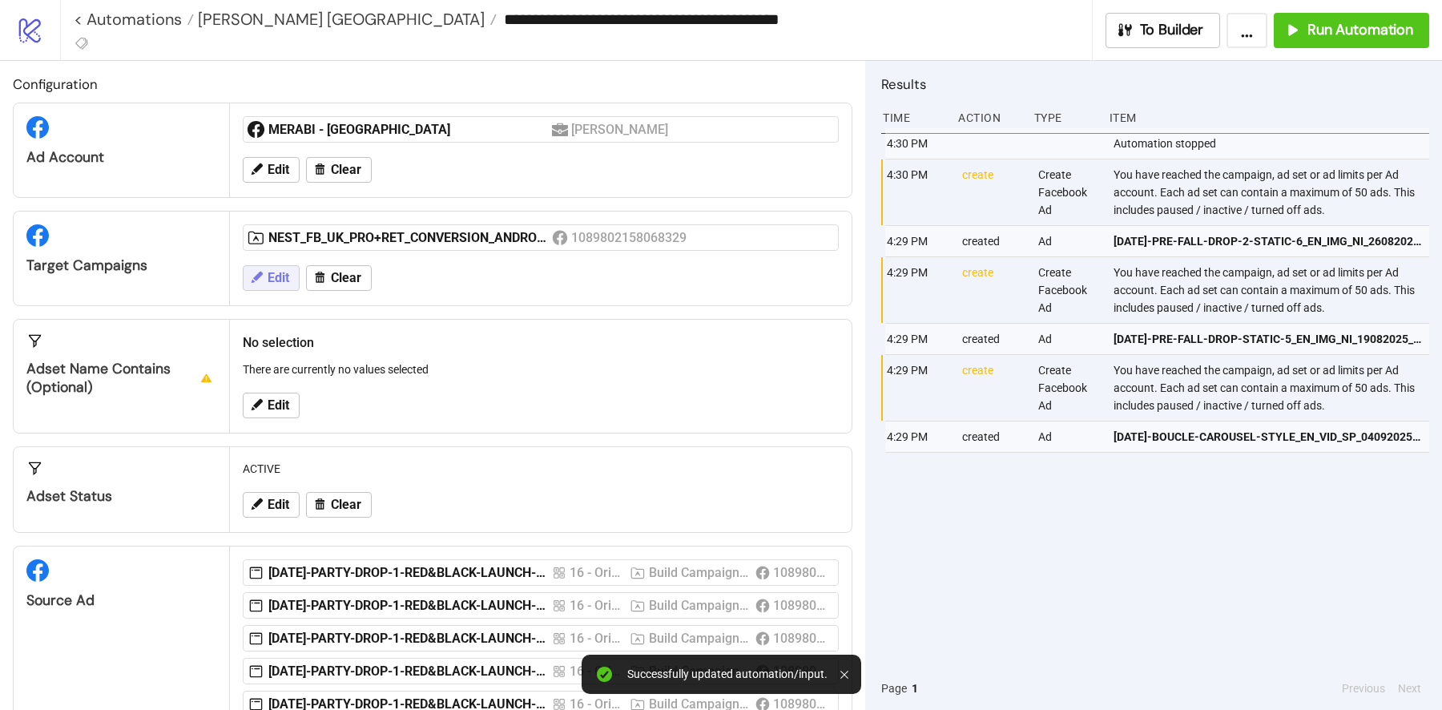
click at [288, 265] on button "Edit" at bounding box center [271, 278] width 57 height 26
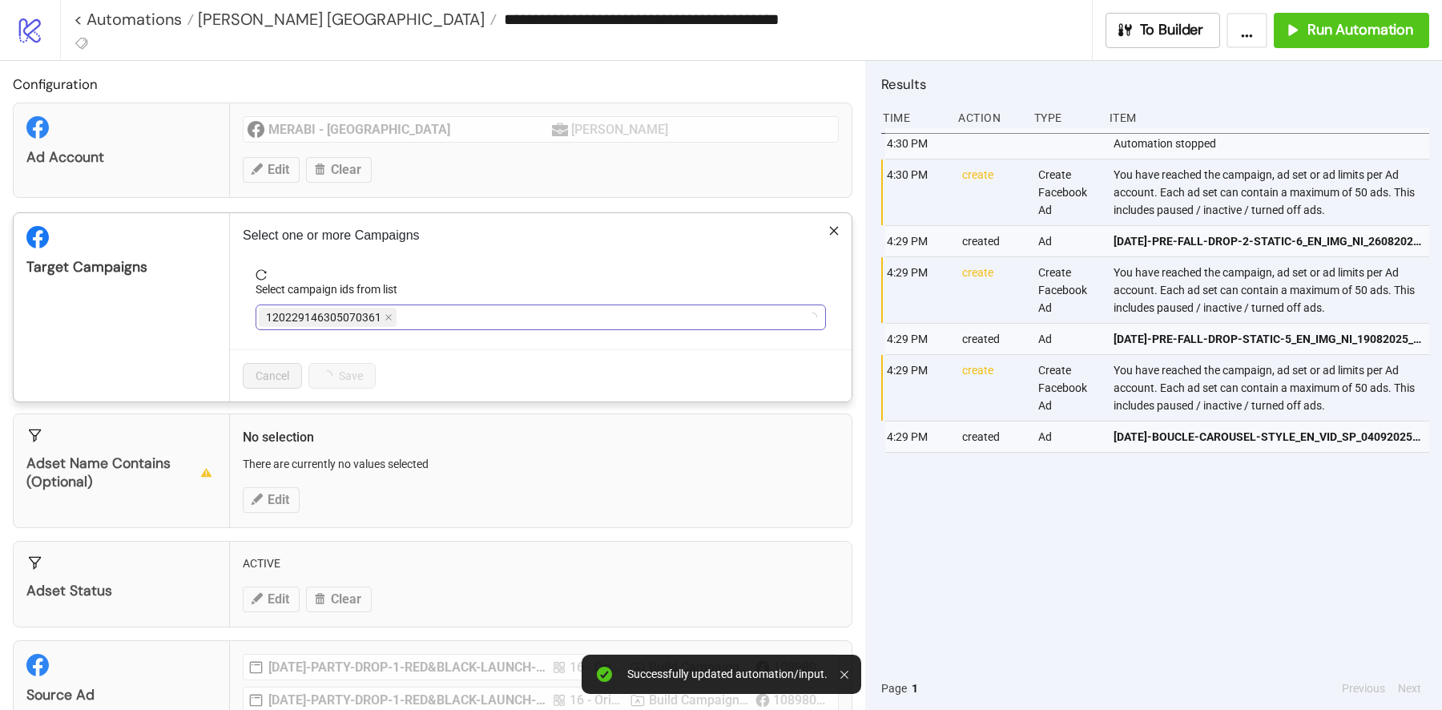
click at [439, 314] on div "120229146305070361" at bounding box center [532, 317] width 547 height 22
click at [550, 517] on div "**********" at bounding box center [721, 355] width 1442 height 710
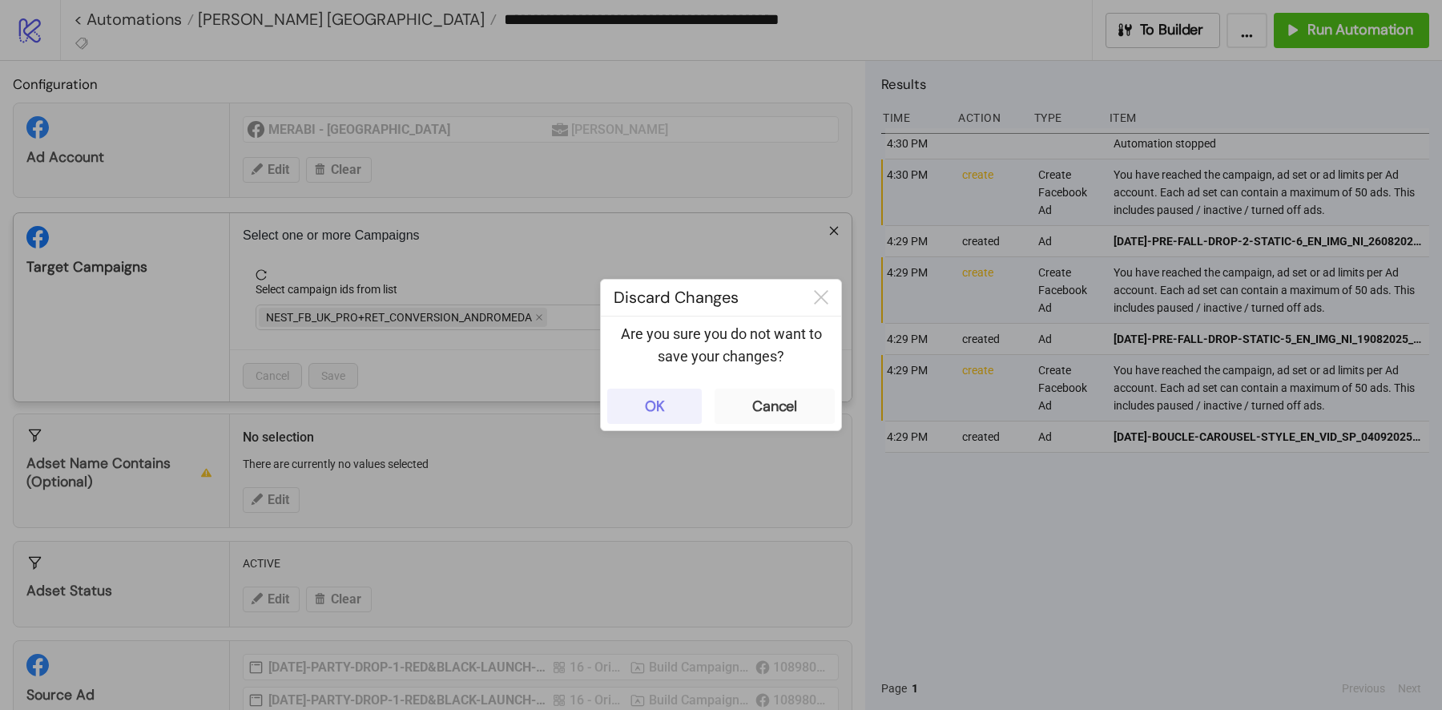
click at [684, 413] on button "OK" at bounding box center [654, 406] width 95 height 35
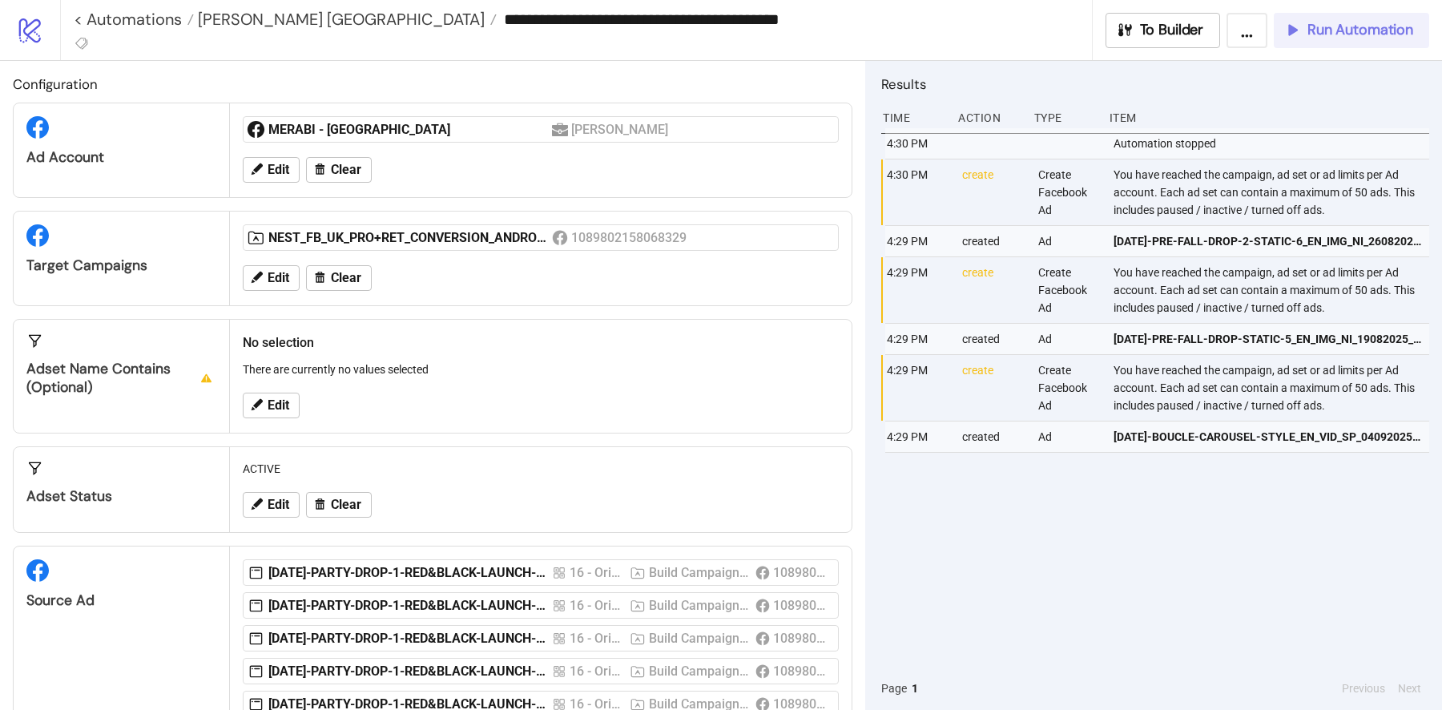
click at [1334, 32] on span "Run Automation" at bounding box center [1361, 30] width 106 height 18
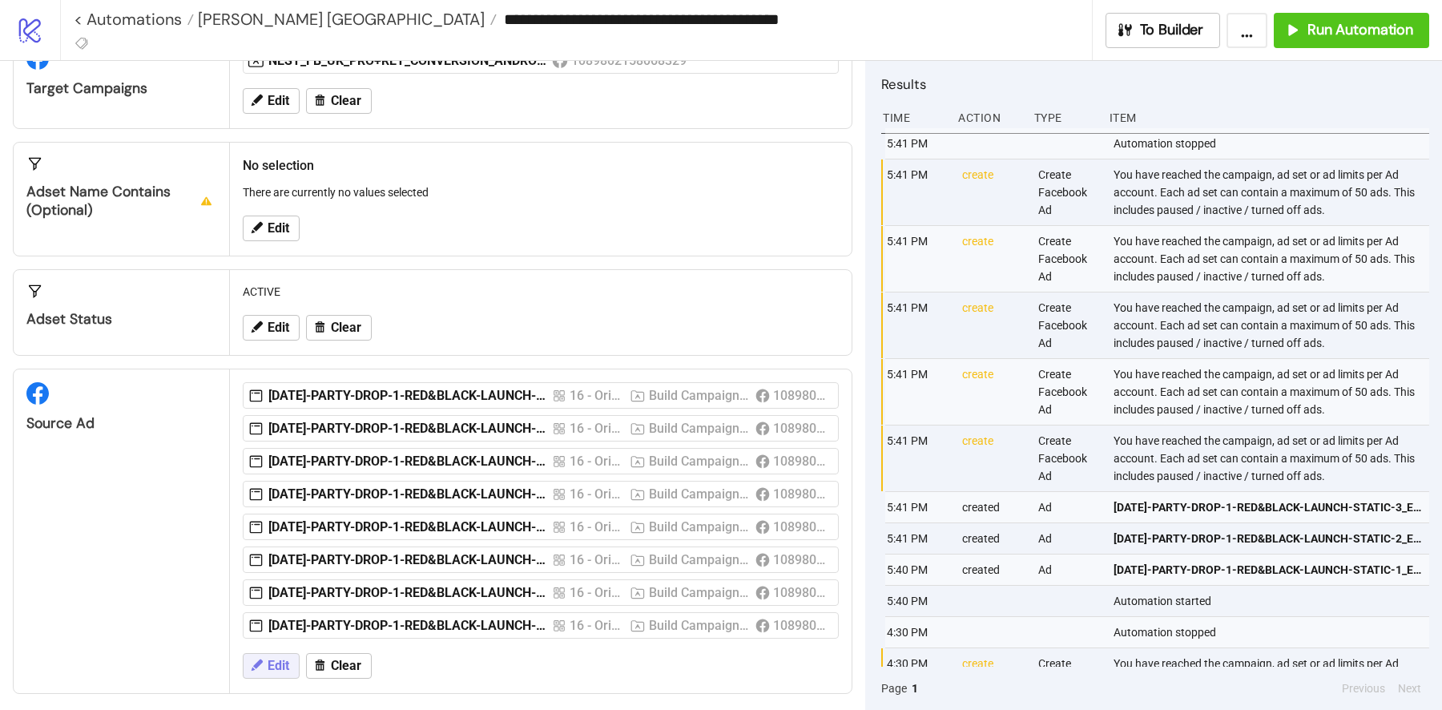
click at [256, 660] on icon at bounding box center [256, 665] width 14 height 14
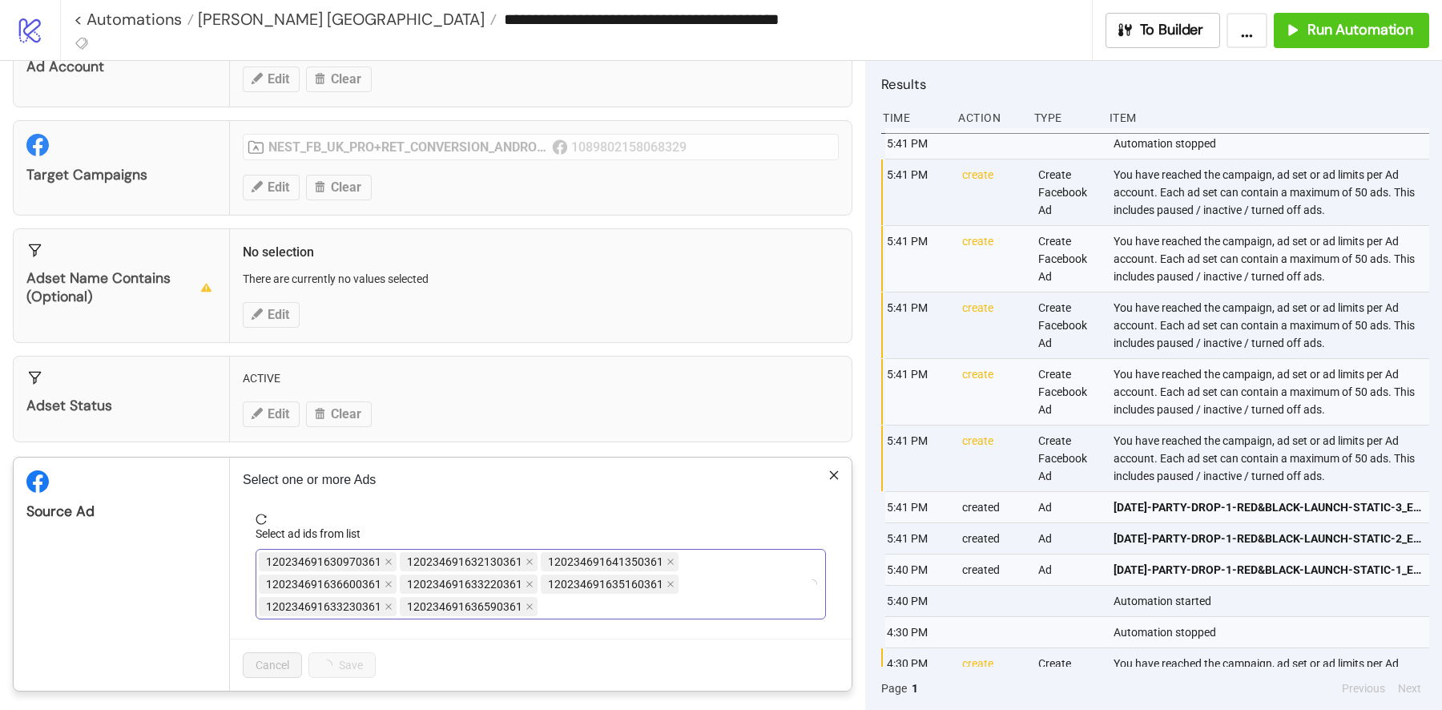
click at [395, 574] on div "120234691636600361" at bounding box center [329, 584] width 141 height 22
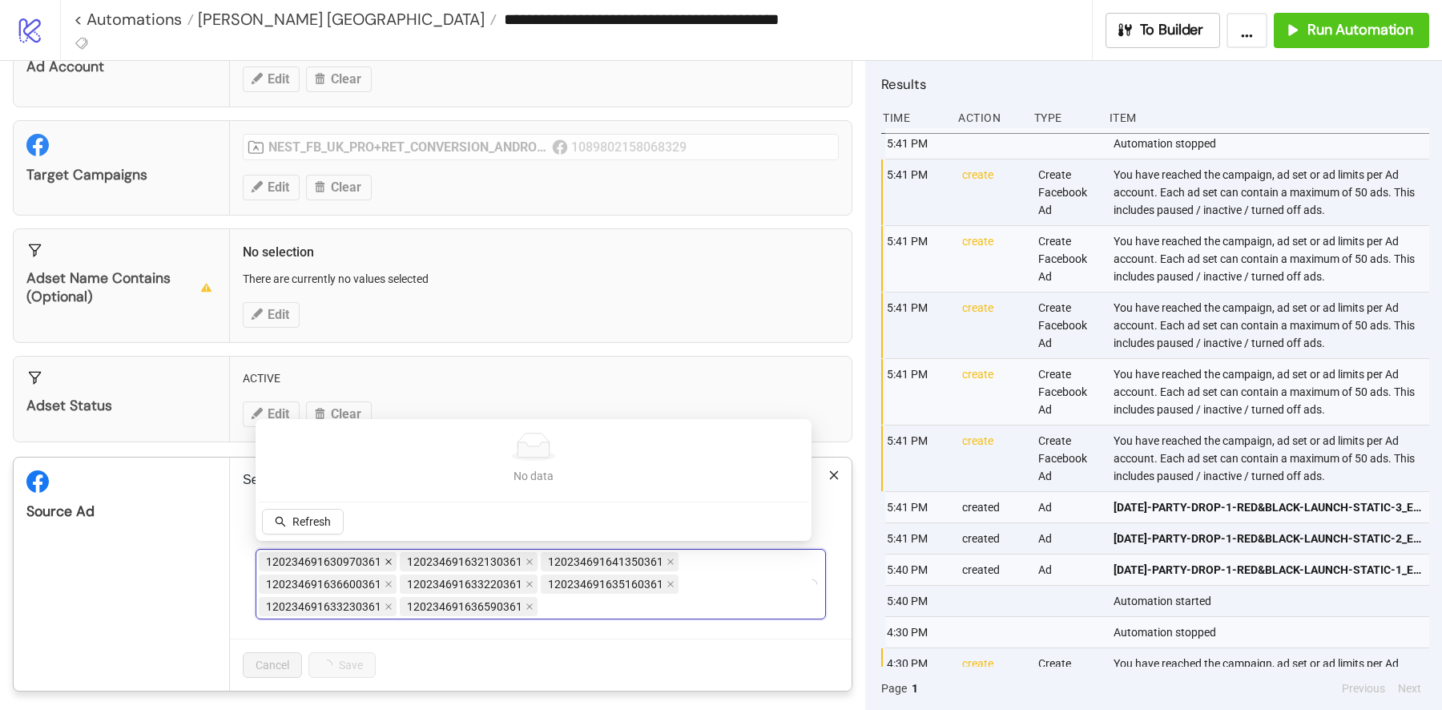
click at [385, 559] on icon "close" at bounding box center [389, 562] width 8 height 8
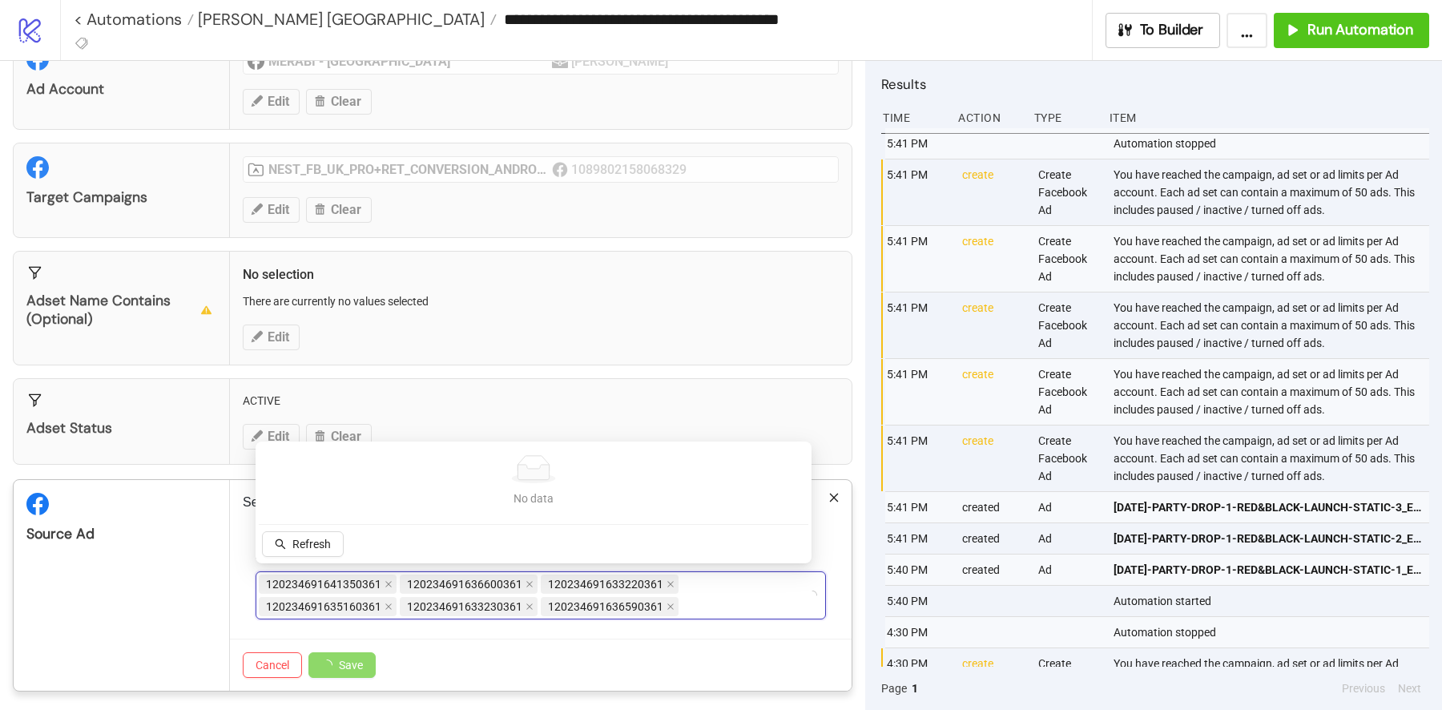
click at [385, 559] on div "No data No data Refresh" at bounding box center [534, 502] width 550 height 115
click at [380, 589] on div "120234691641350361" at bounding box center [329, 584] width 141 height 22
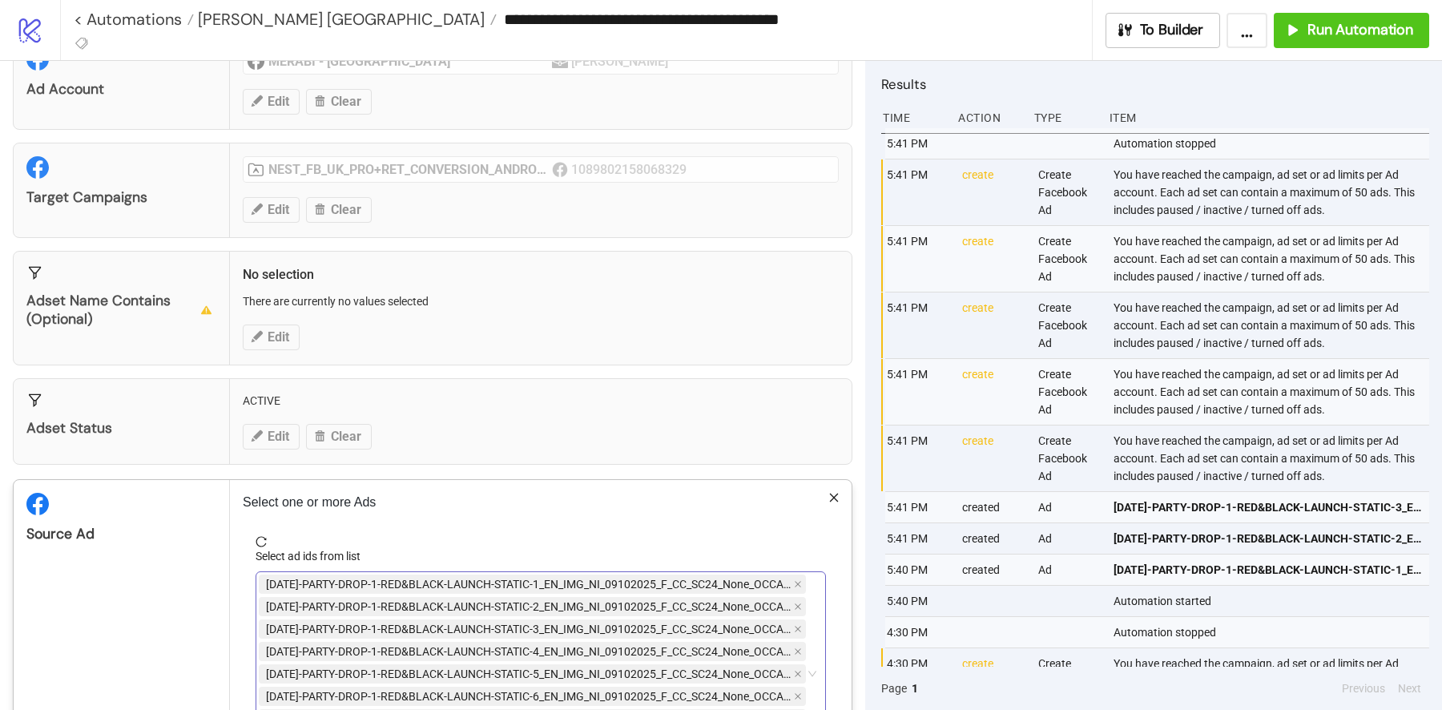
scroll to position [155, 0]
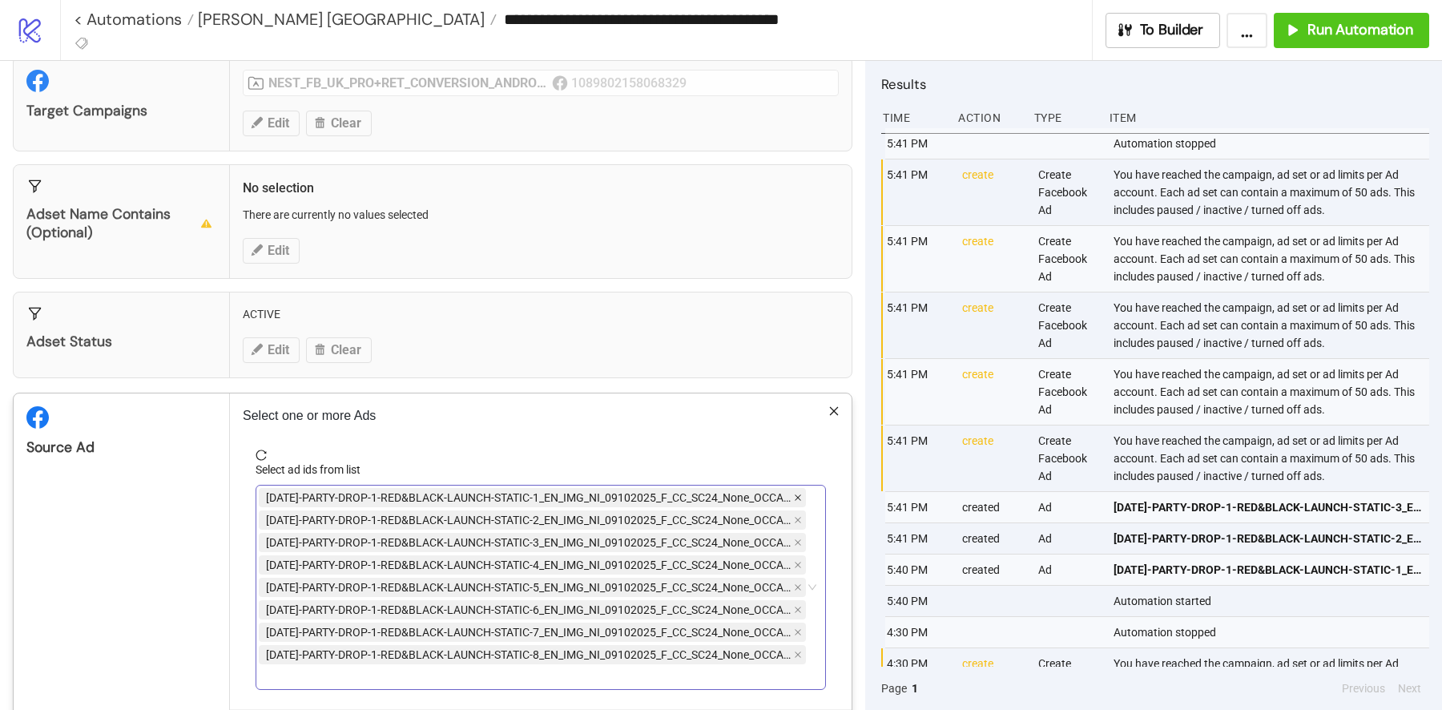
click at [795, 494] on icon "close" at bounding box center [798, 497] width 6 height 6
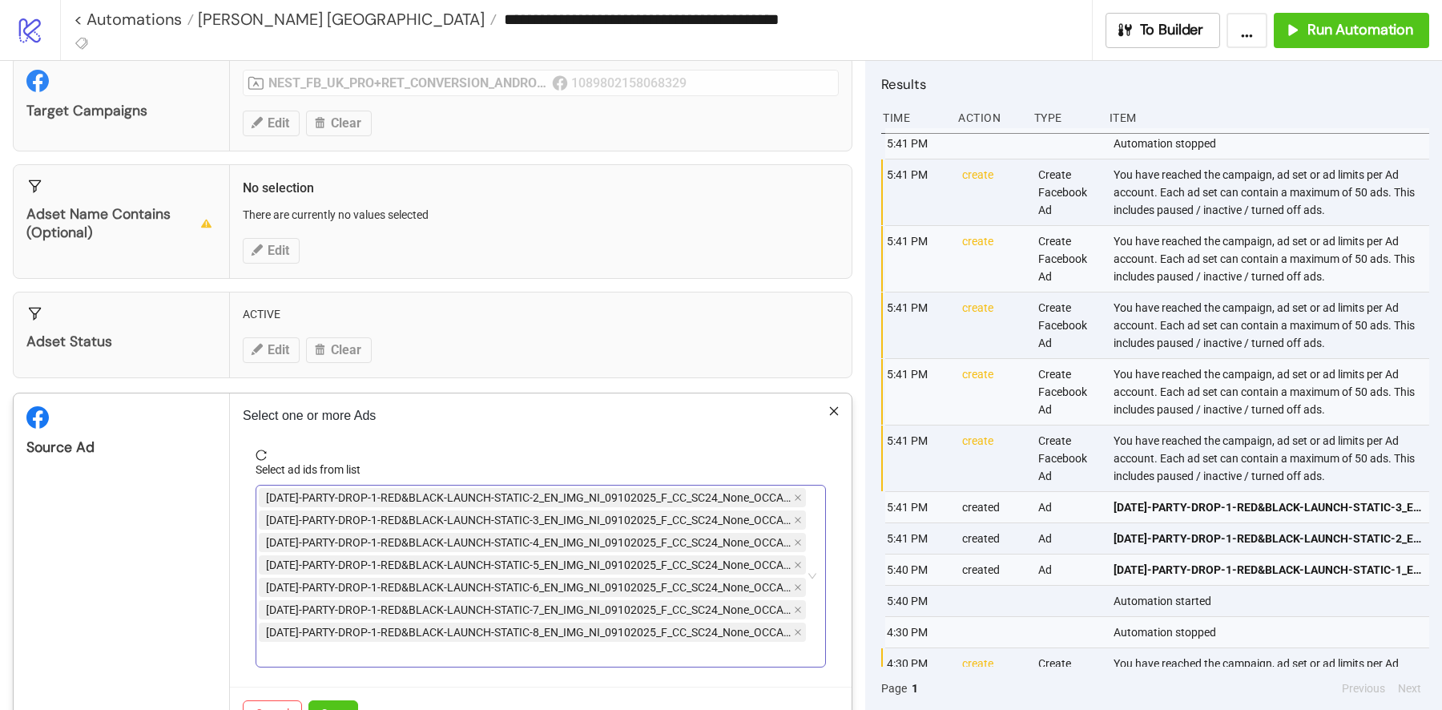
click at [795, 494] on icon "close" at bounding box center [798, 497] width 6 height 6
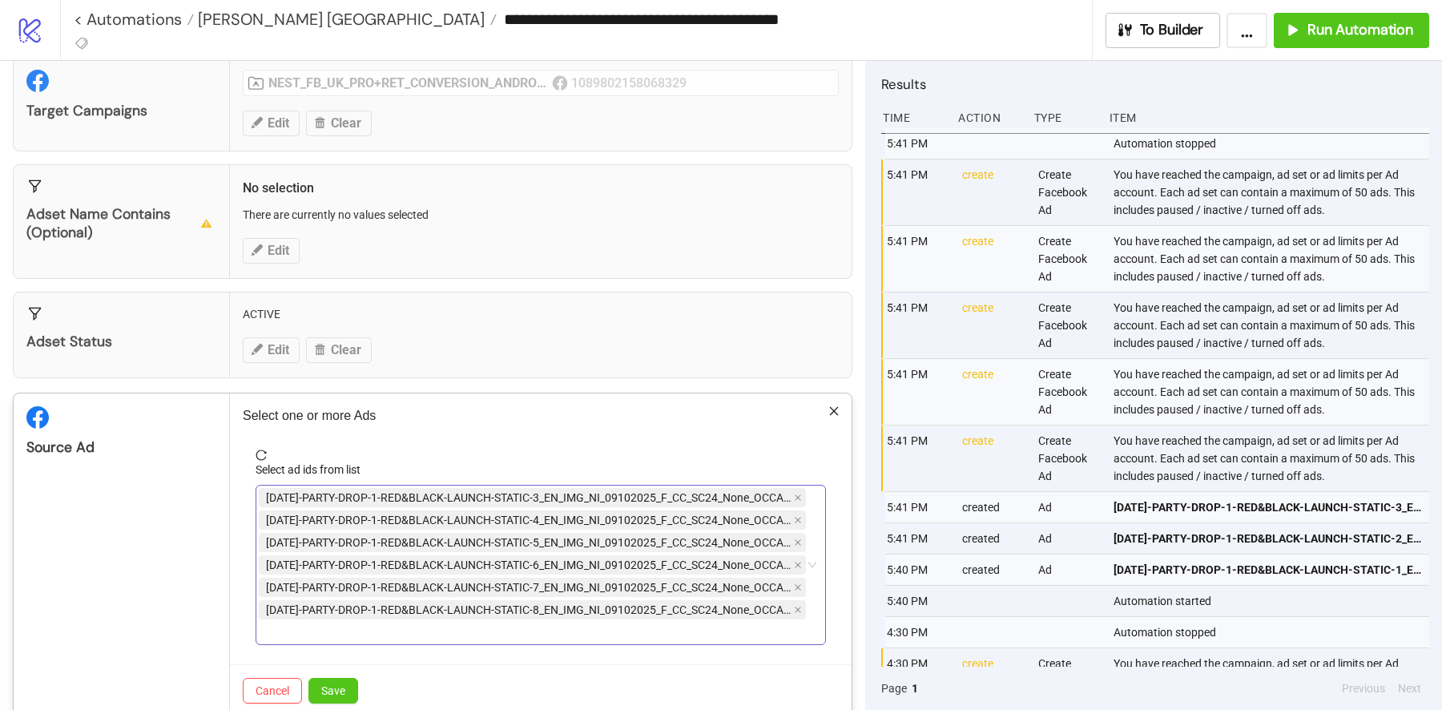
click at [795, 494] on icon "close" at bounding box center [798, 497] width 6 height 6
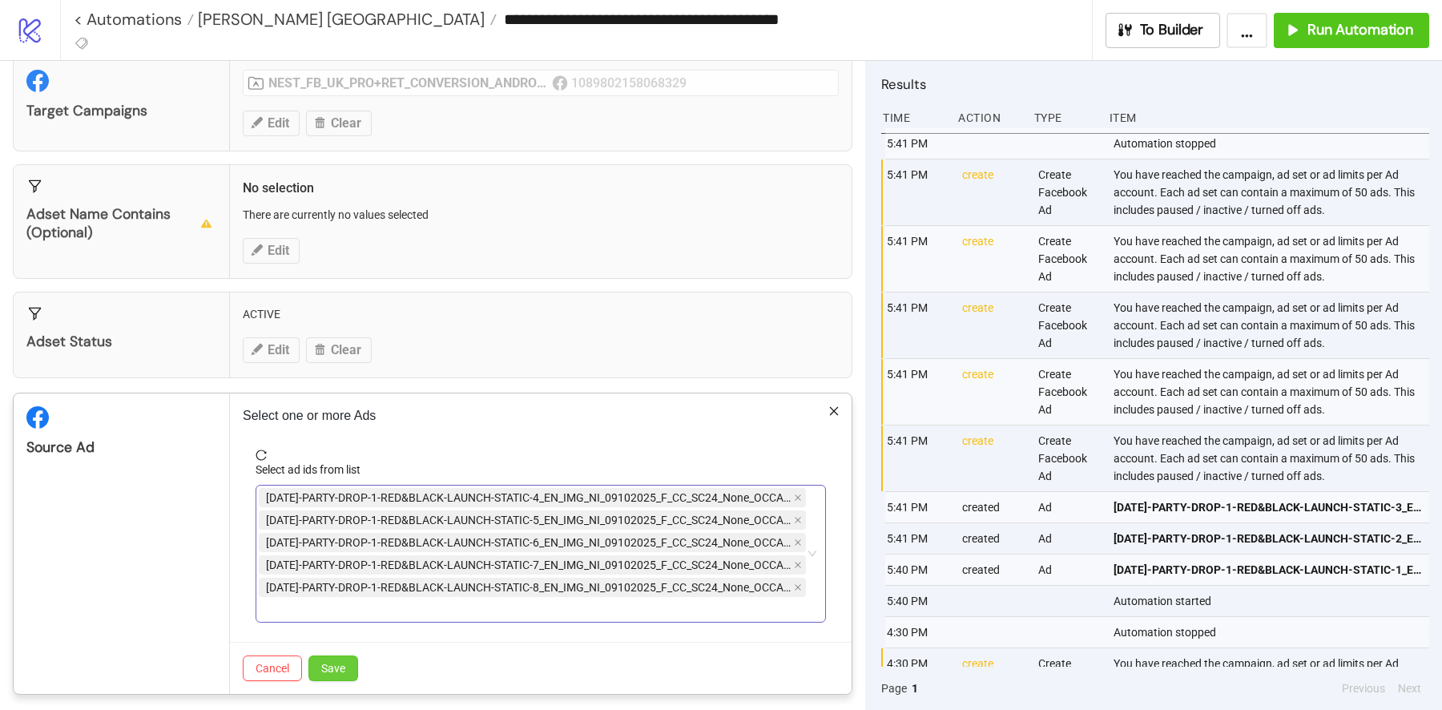
click at [337, 662] on span "Save" at bounding box center [333, 668] width 24 height 13
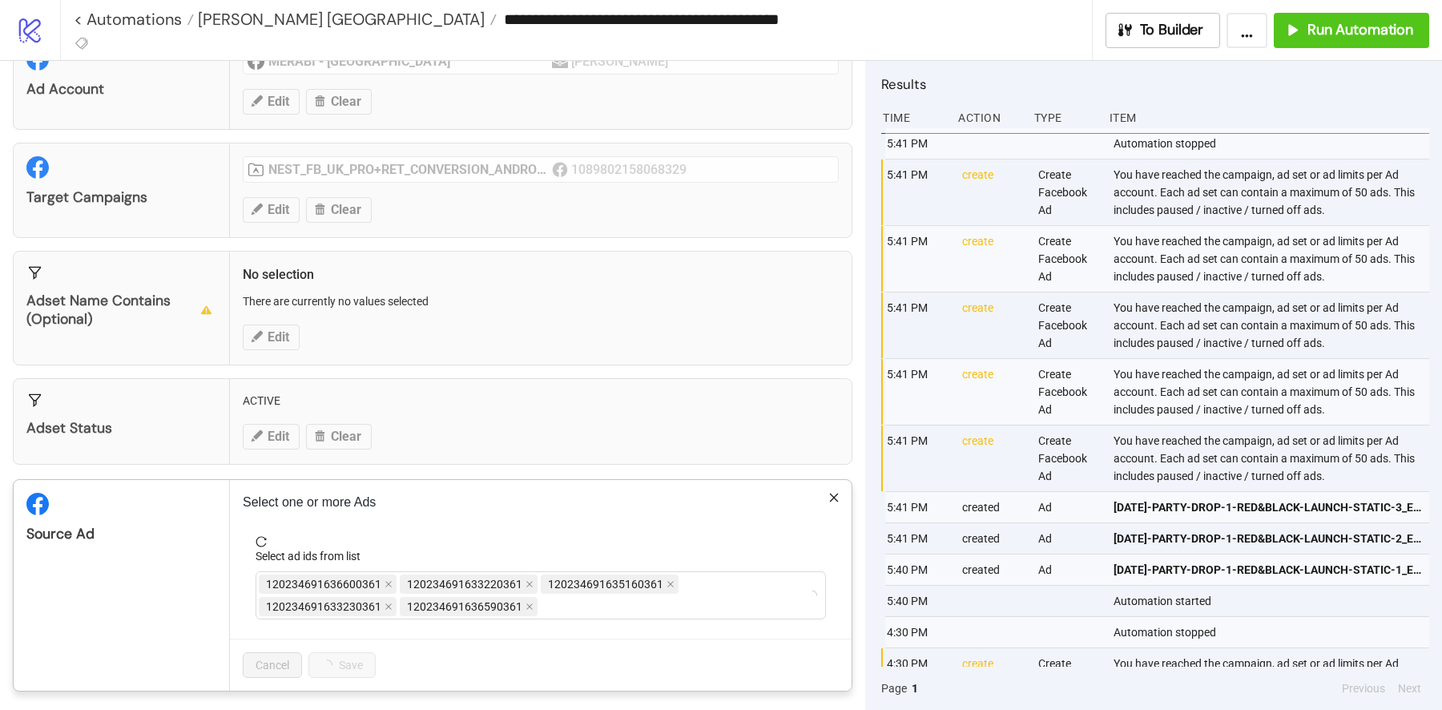
scroll to position [80, 0]
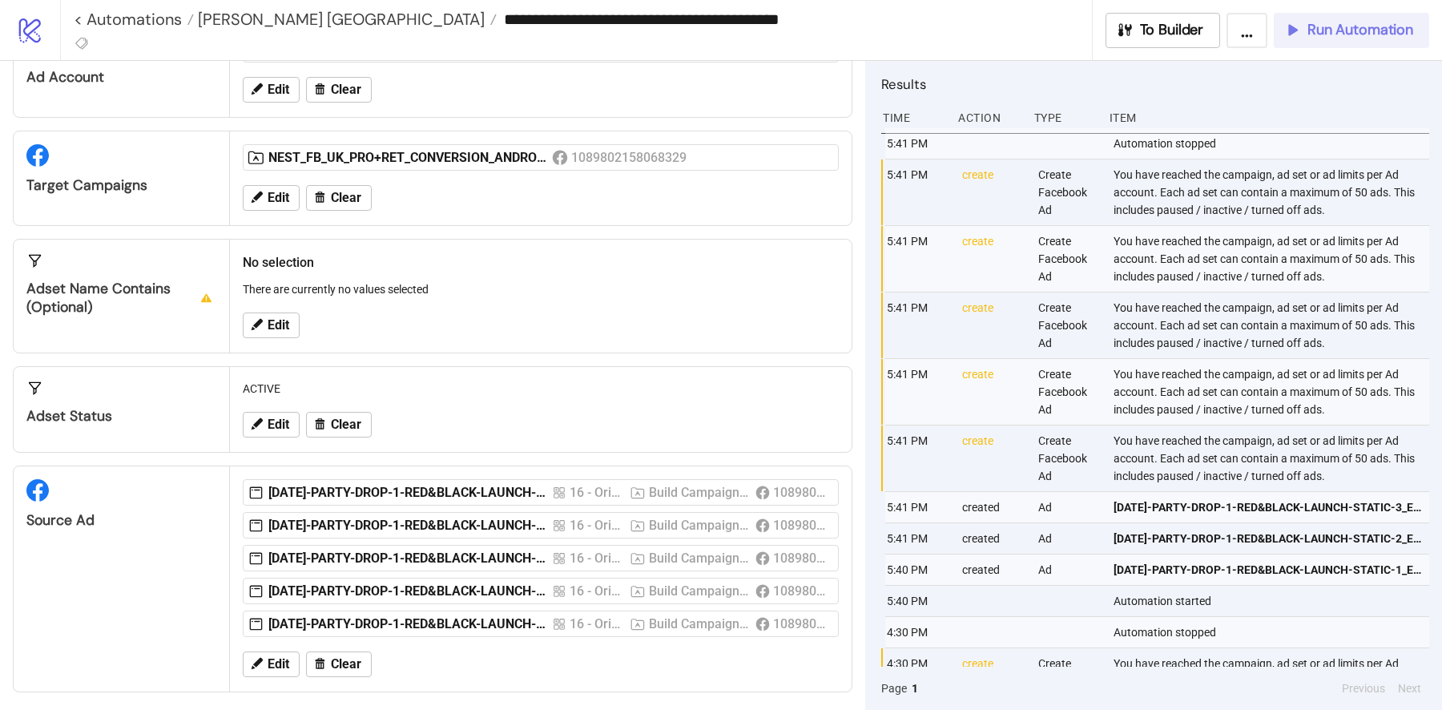
click at [1328, 18] on button "Run Automation" at bounding box center [1351, 30] width 155 height 35
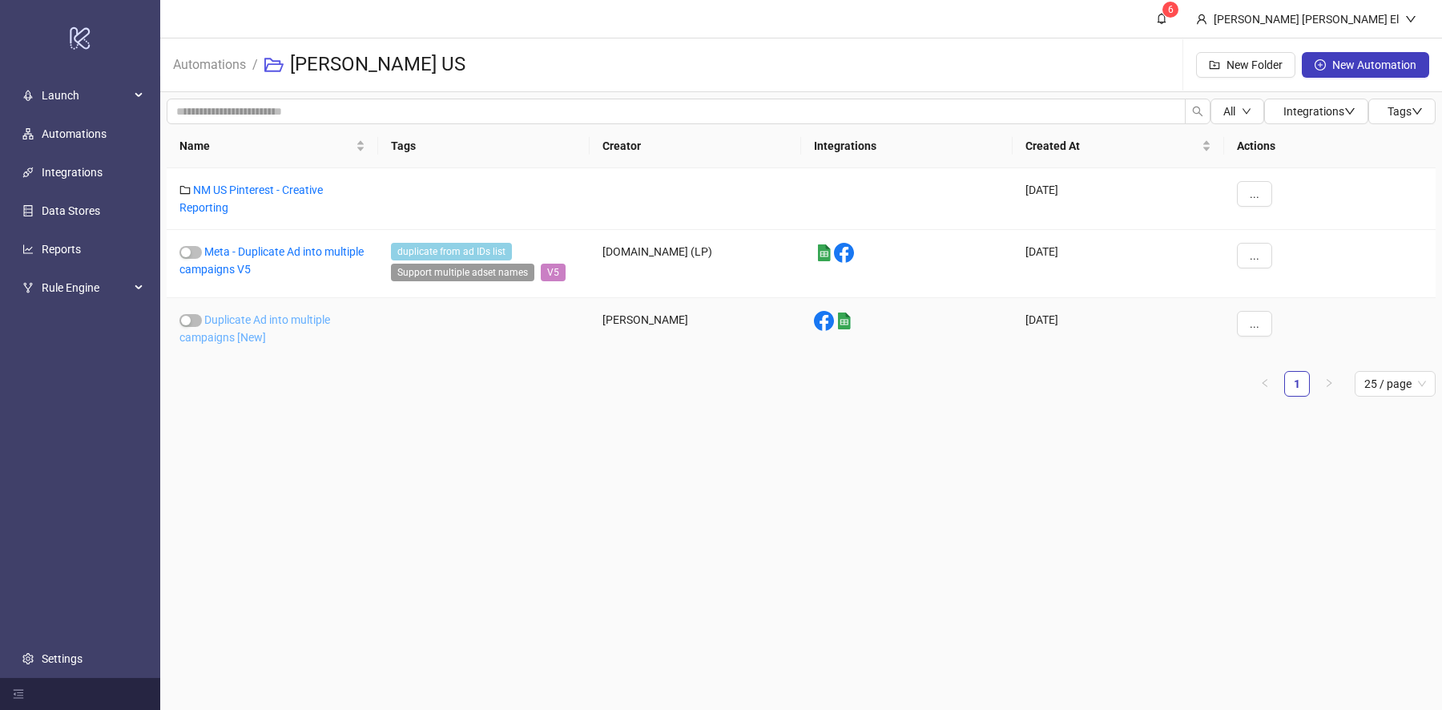
click at [234, 333] on link "Duplicate Ad into multiple campaigns [New]" at bounding box center [254, 328] width 151 height 30
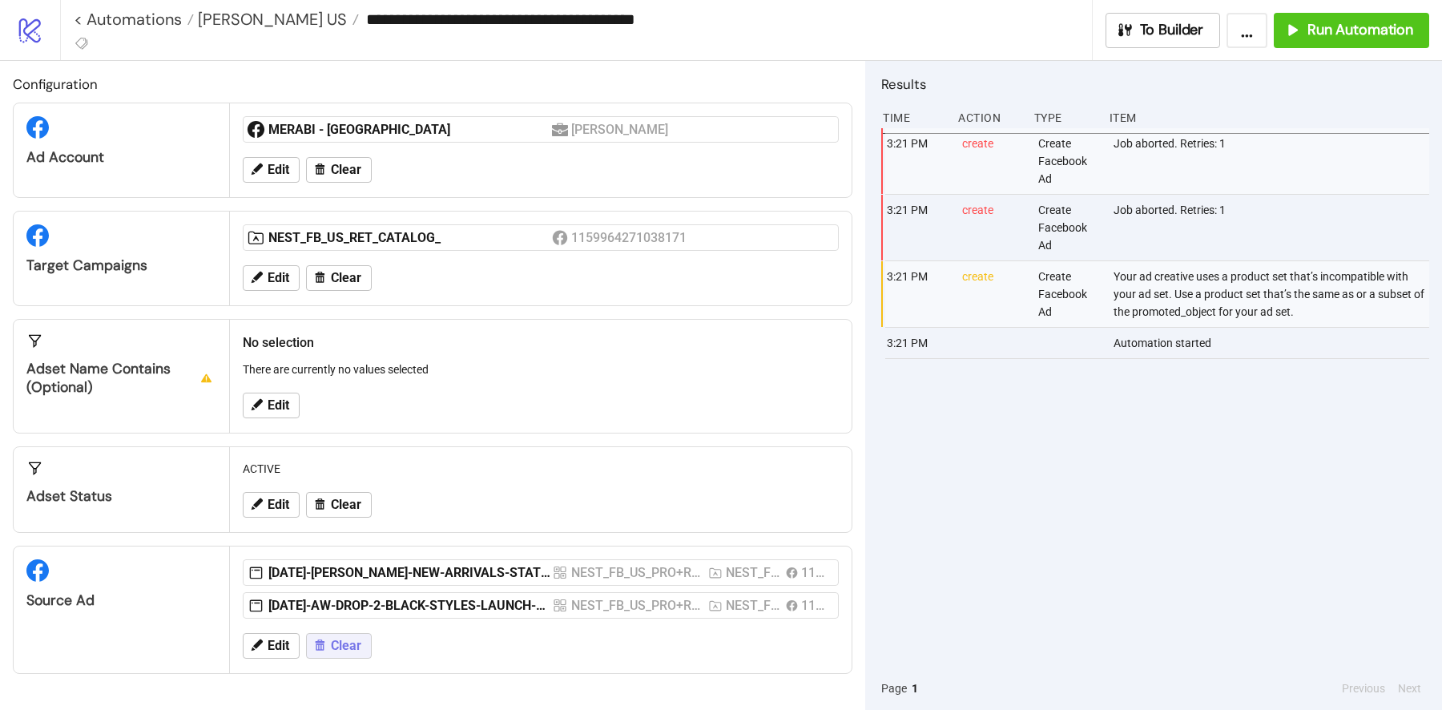
click at [336, 651] on button "Clear" at bounding box center [339, 646] width 66 height 26
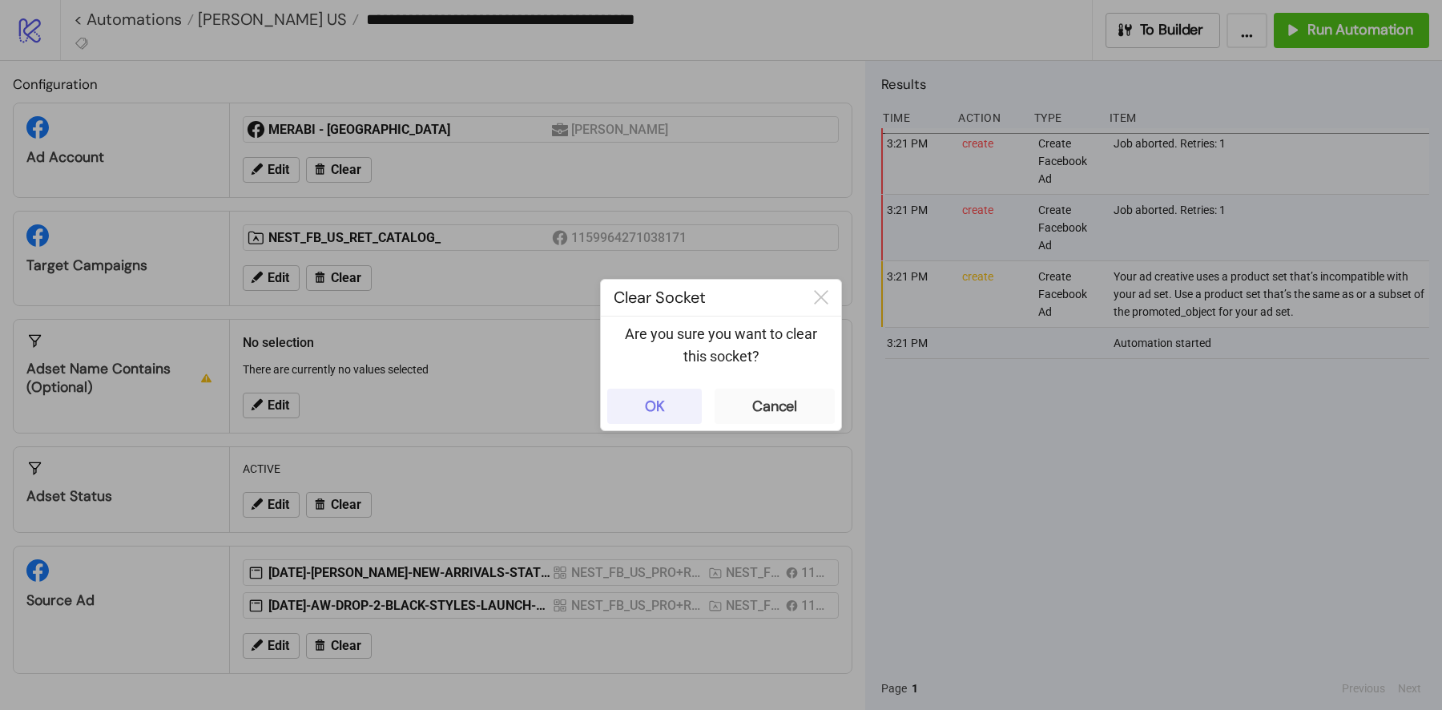
click at [654, 421] on button "OK" at bounding box center [654, 406] width 95 height 35
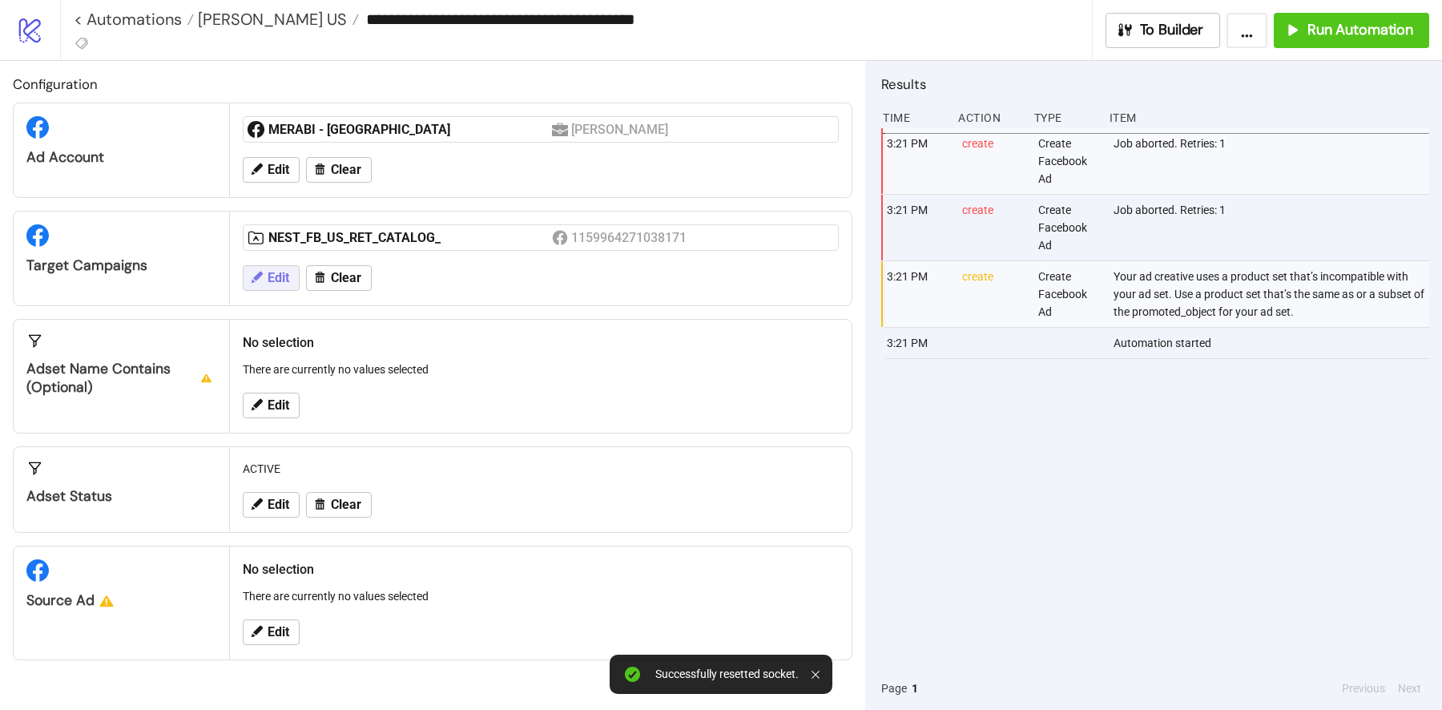
click at [284, 276] on span "Edit" at bounding box center [279, 278] width 22 height 14
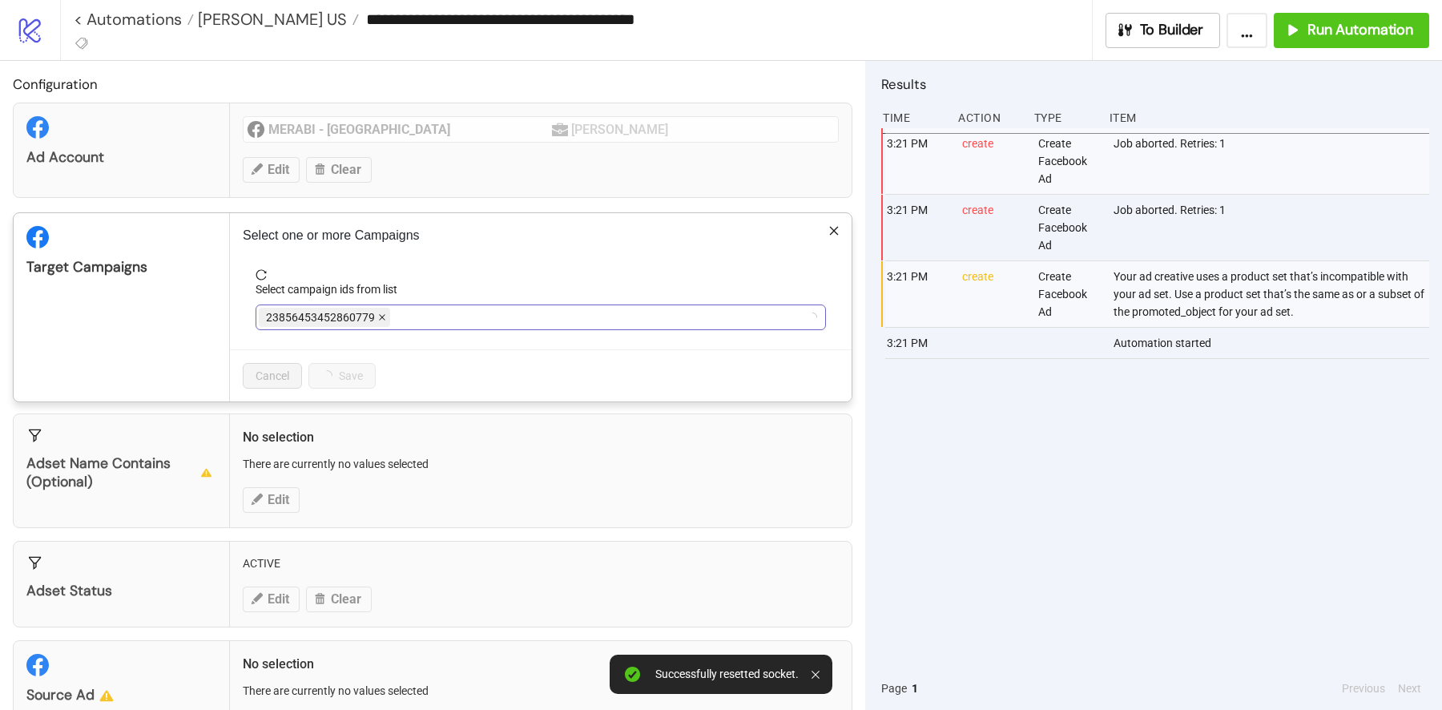
click at [380, 313] on icon "close" at bounding box center [382, 317] width 8 height 8
click at [380, 313] on span "NEST_FB_US_RET_CATALOG_" at bounding box center [339, 317] width 147 height 18
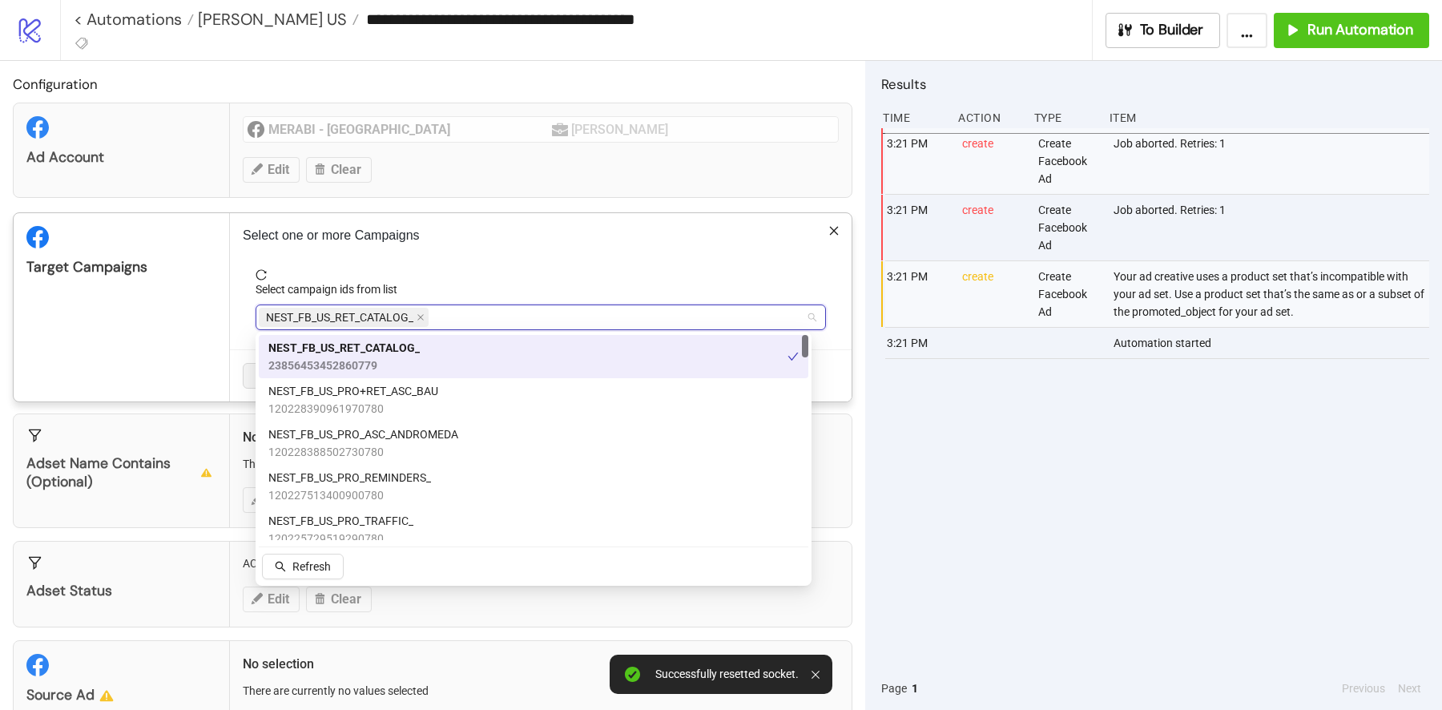
click at [415, 313] on span "NEST_FB_US_RET_CATALOG_" at bounding box center [344, 317] width 170 height 19
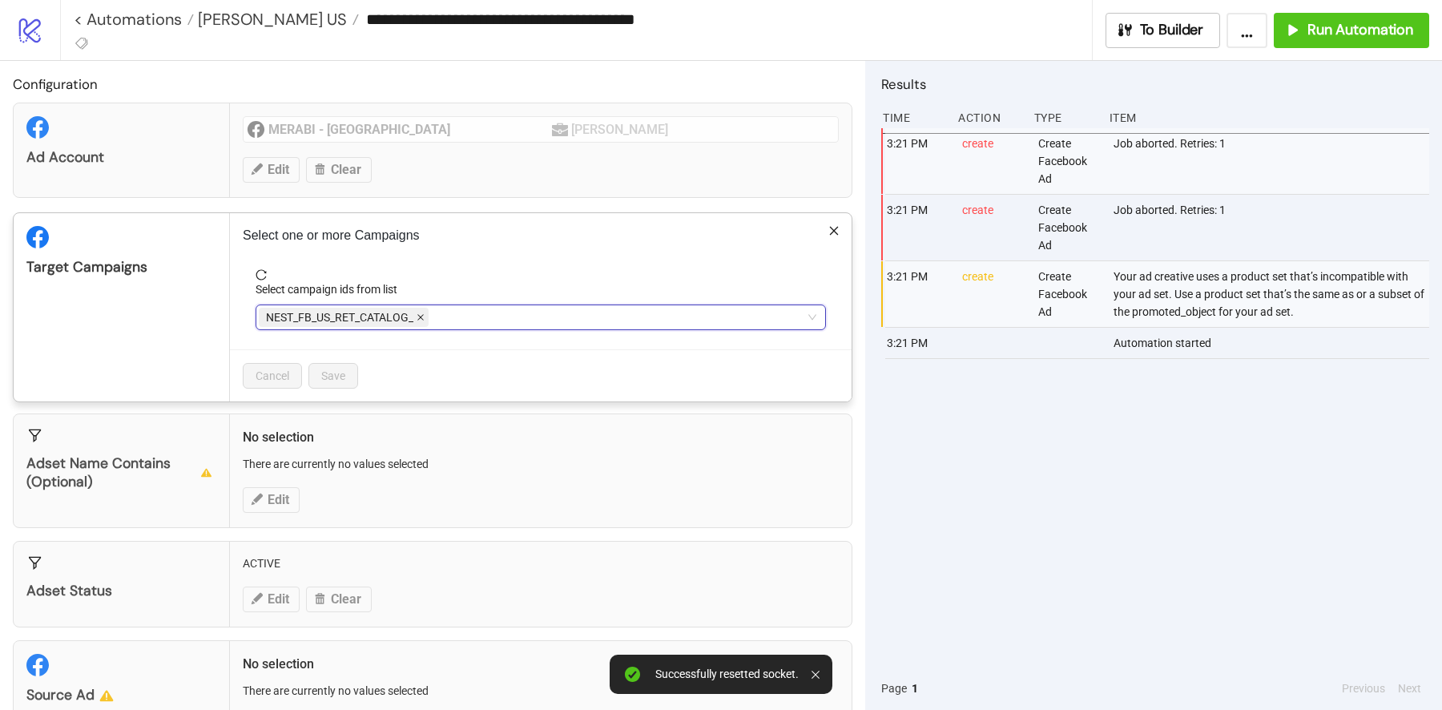
click at [420, 316] on icon "close" at bounding box center [420, 318] width 6 height 6
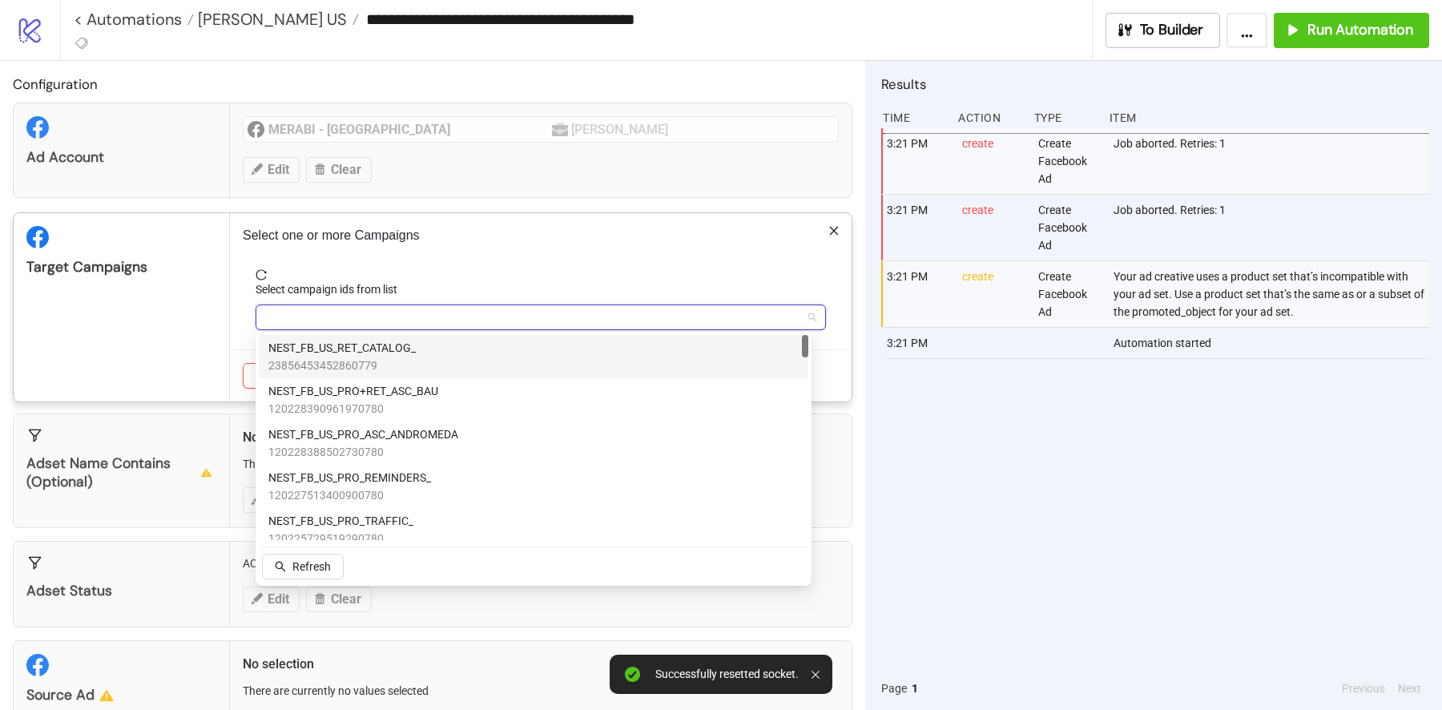
click at [409, 312] on div at bounding box center [532, 317] width 547 height 22
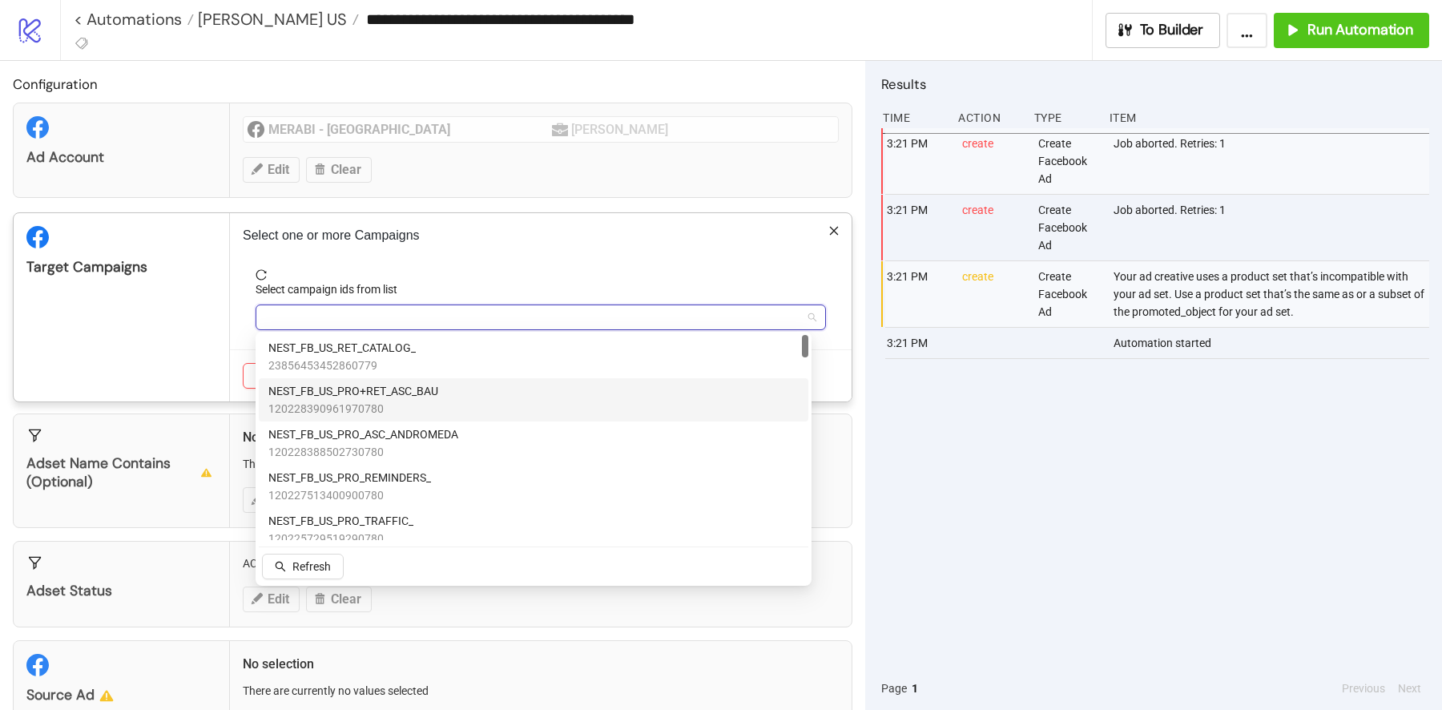
click at [397, 393] on span "NEST_FB_US_PRO+RET_ASC_BAU" at bounding box center [353, 391] width 170 height 18
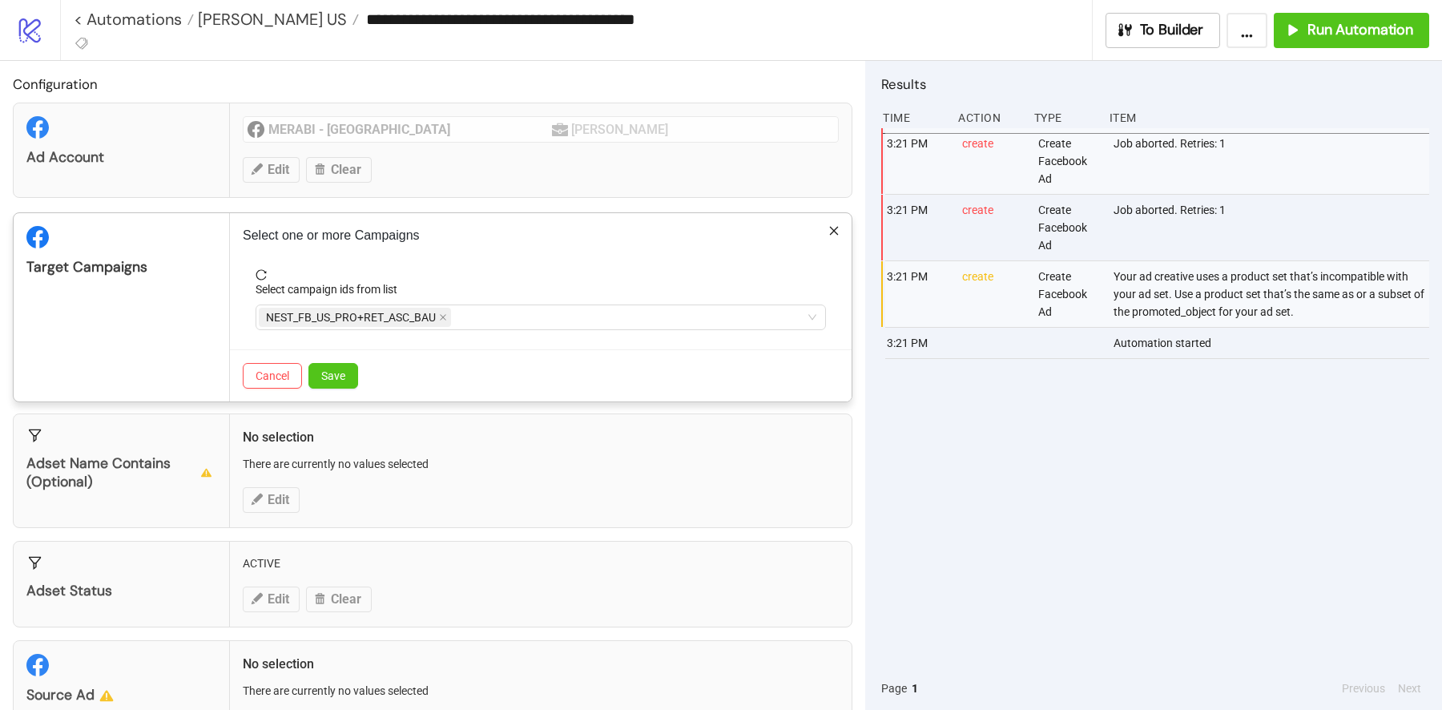
click at [167, 354] on div "Target Campaigns" at bounding box center [122, 307] width 216 height 188
click at [331, 380] on span "Save" at bounding box center [333, 375] width 24 height 13
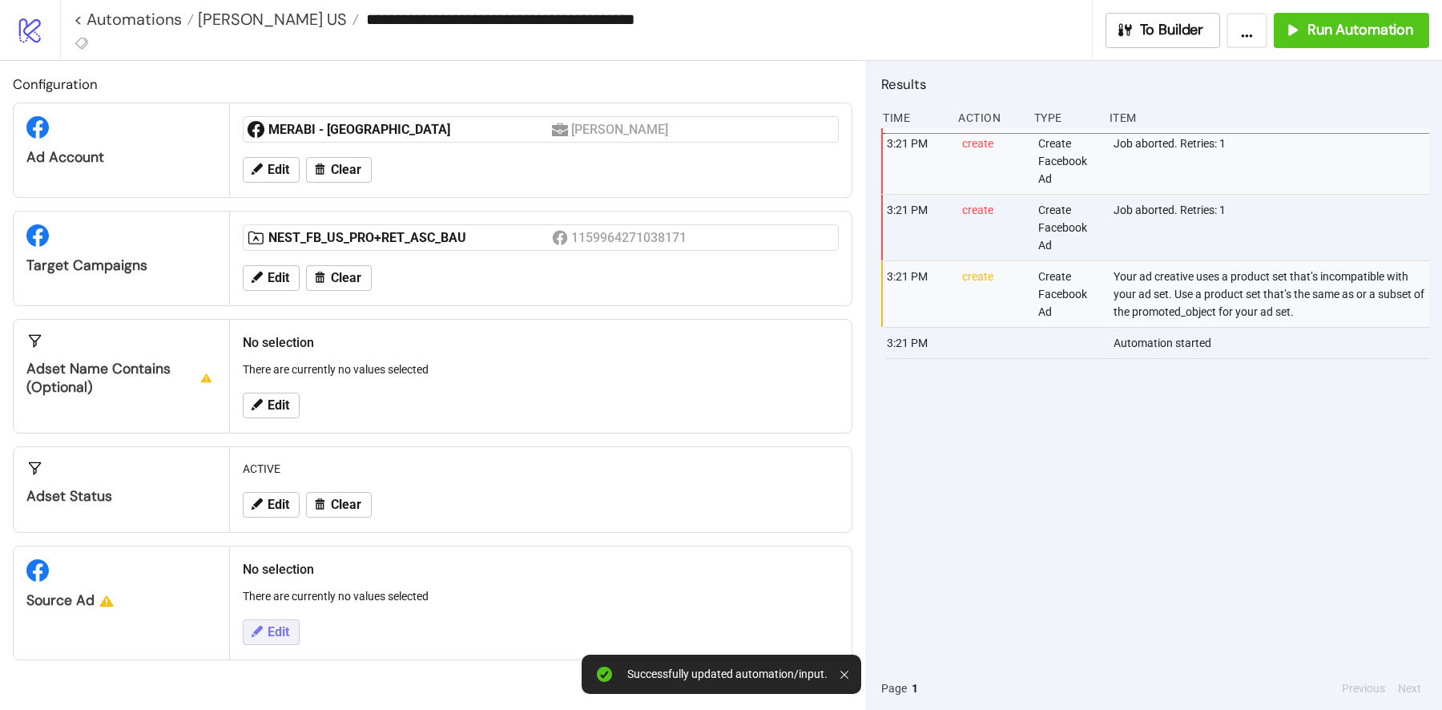
click at [282, 629] on span "Edit" at bounding box center [279, 632] width 22 height 14
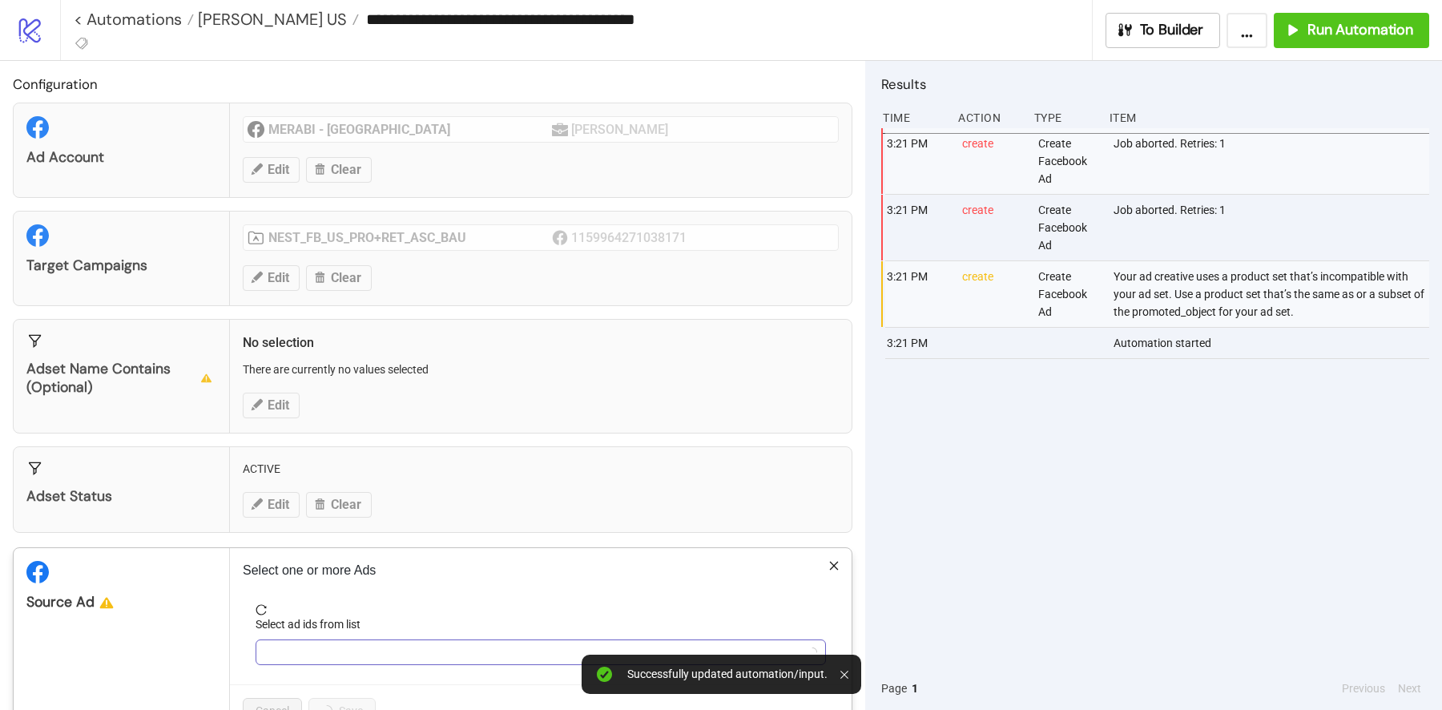
click at [335, 643] on div at bounding box center [532, 652] width 547 height 22
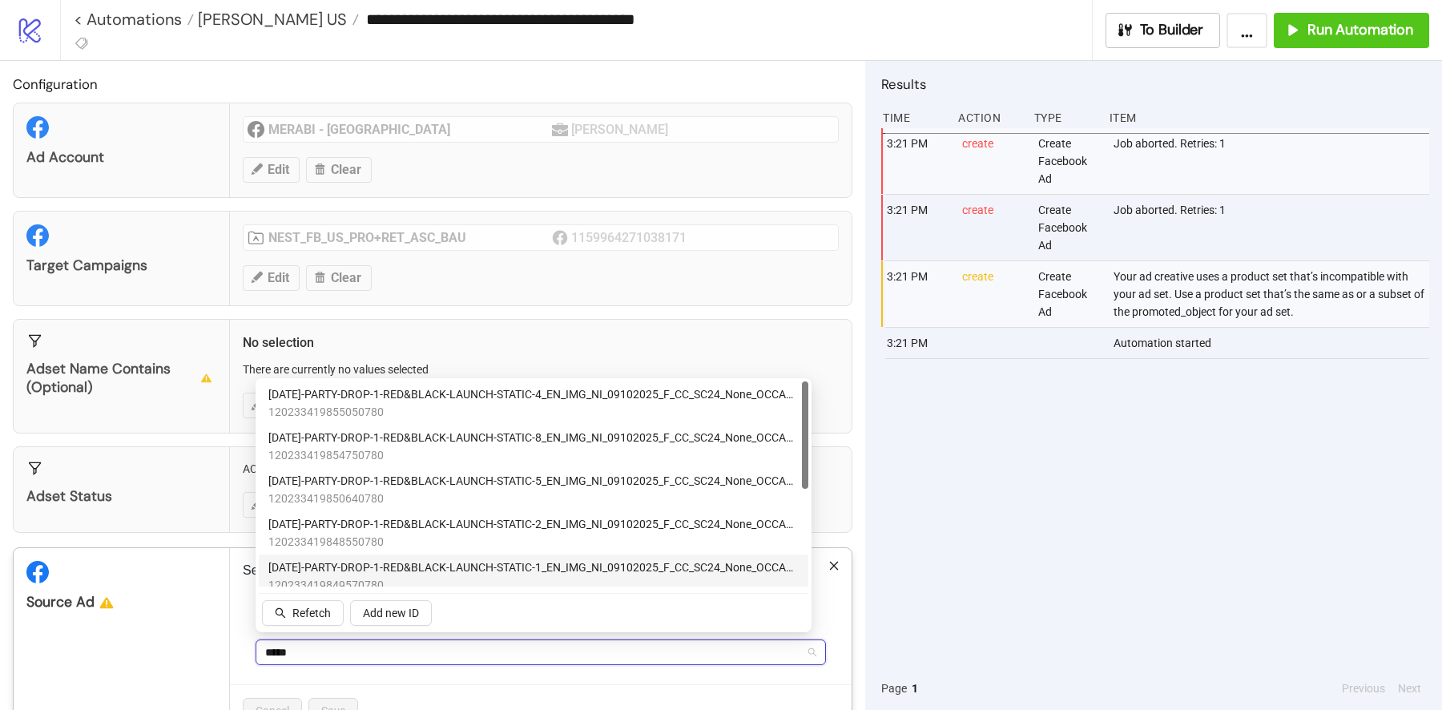
click at [573, 581] on span "120233419849570780" at bounding box center [533, 585] width 530 height 18
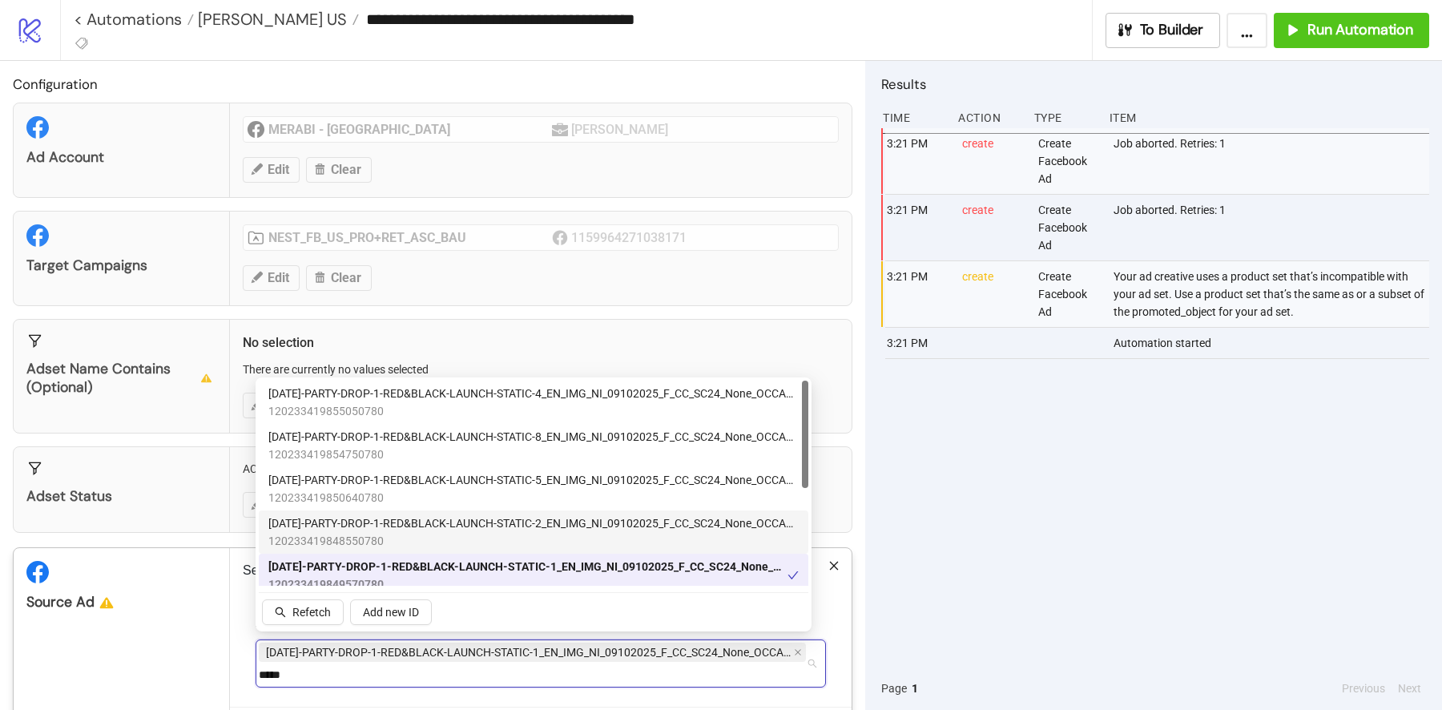
click at [526, 542] on span "120233419848550780" at bounding box center [533, 541] width 530 height 18
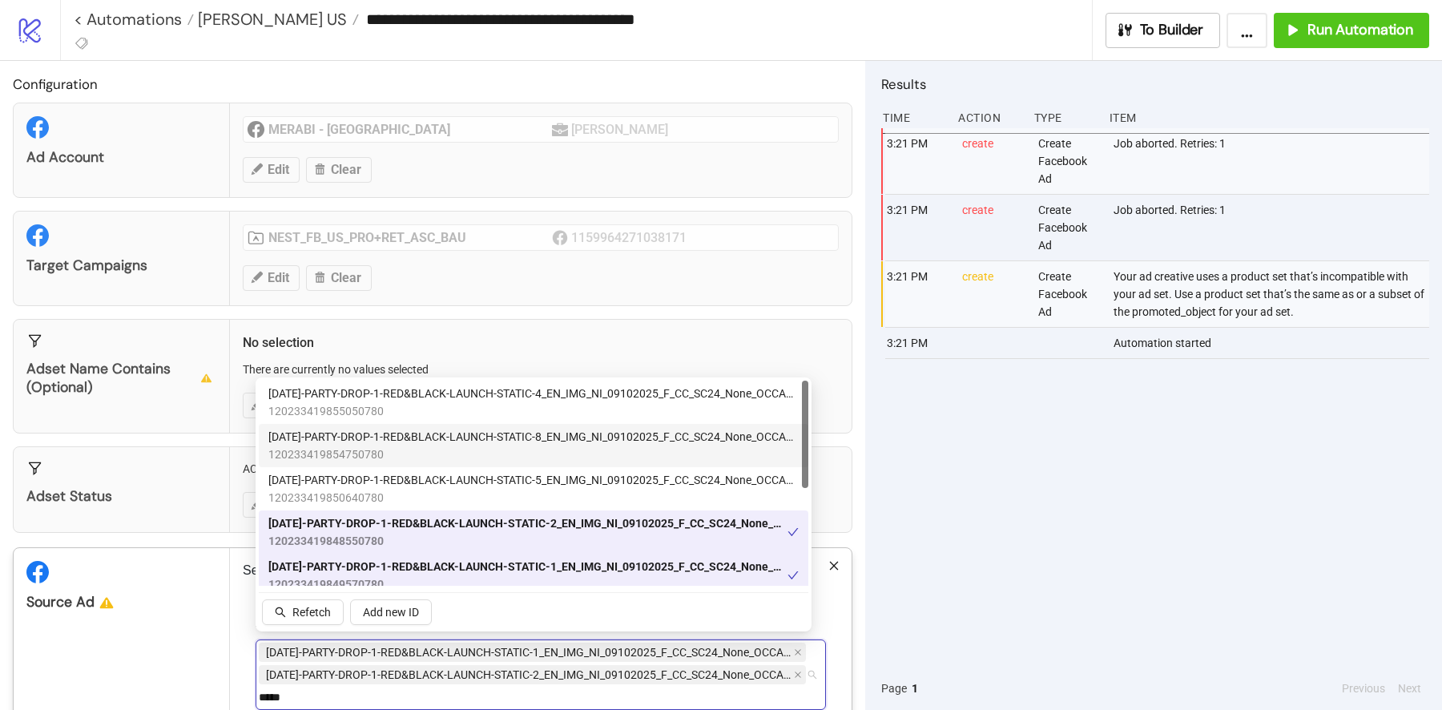
scroll to position [184, 0]
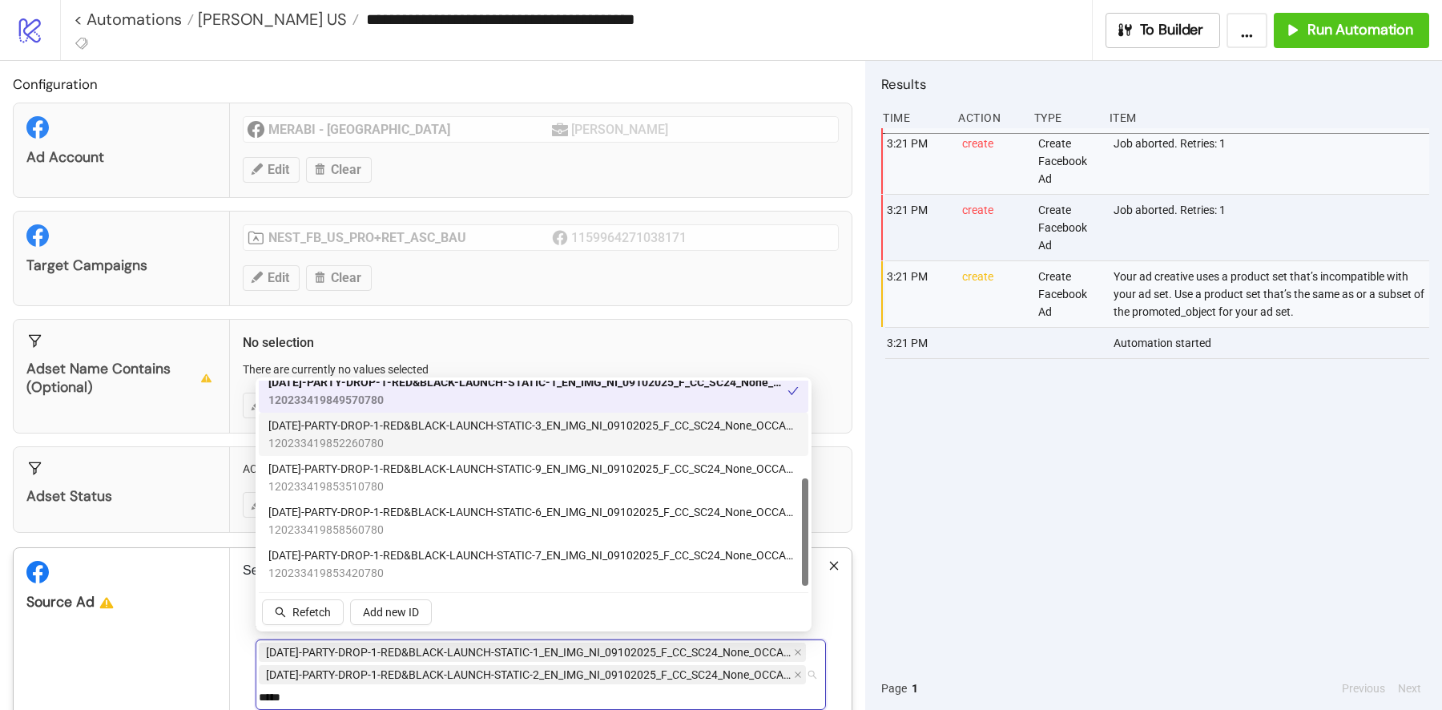
click at [533, 438] on span "120233419852260780" at bounding box center [533, 443] width 530 height 18
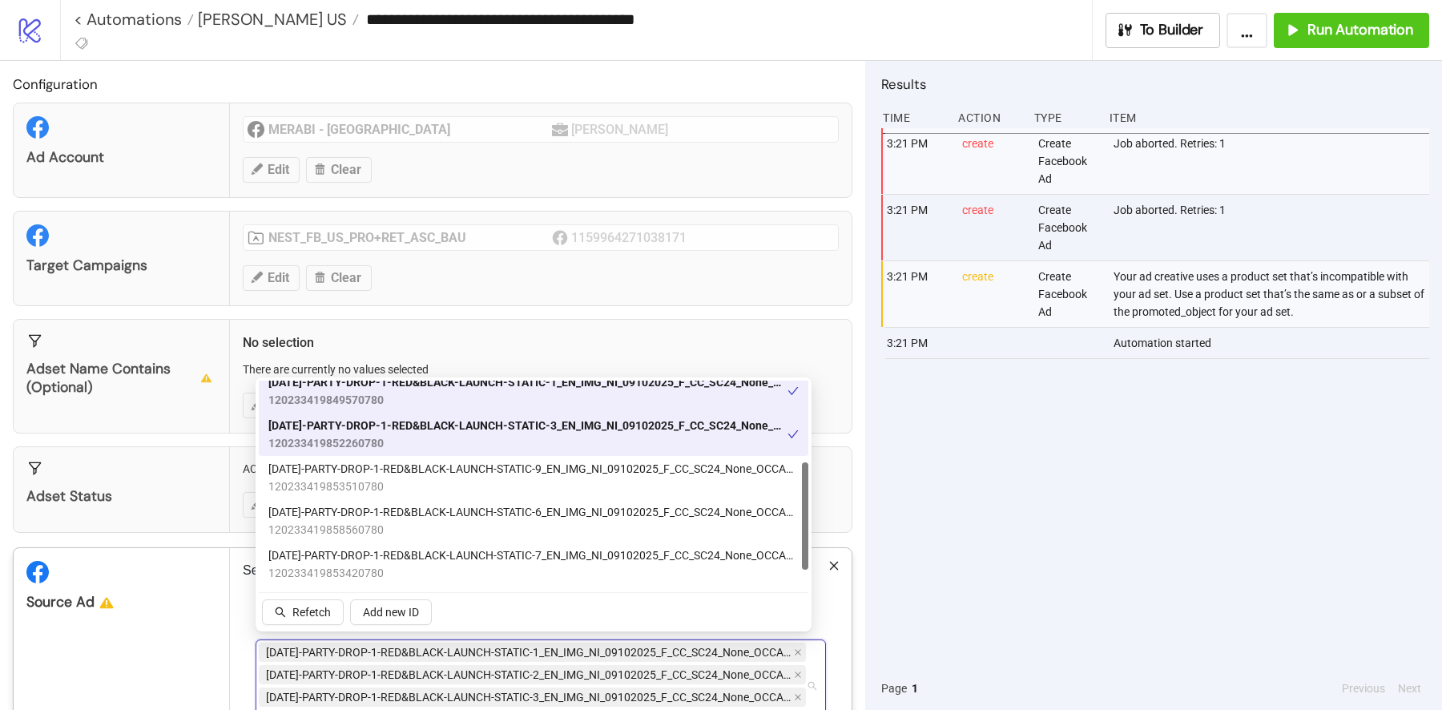
scroll to position [0, 0]
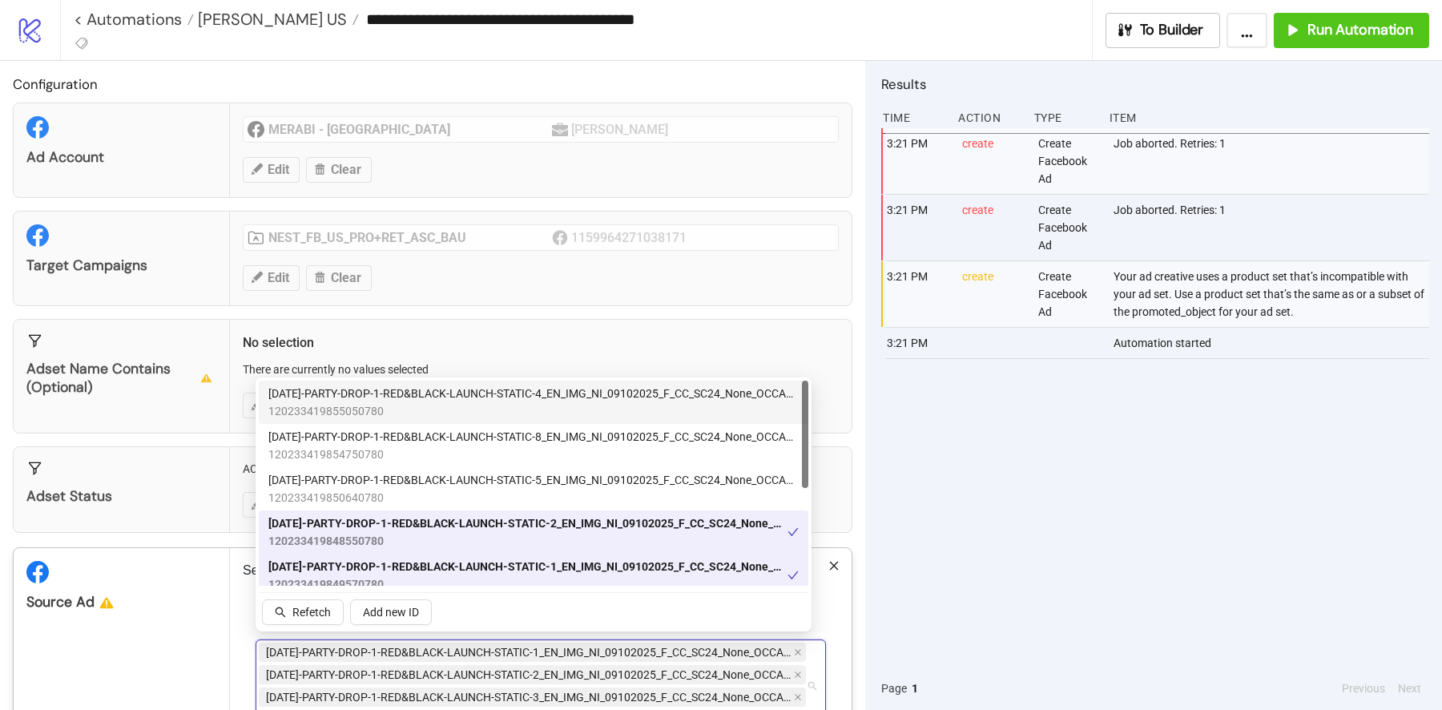
click at [537, 401] on span "[DATE]-PARTY-DROP-1-RED&BLACK-LAUNCH-STATIC-4_EN_IMG_NI_09102025_F_CC_SC24_None…" at bounding box center [533, 394] width 530 height 18
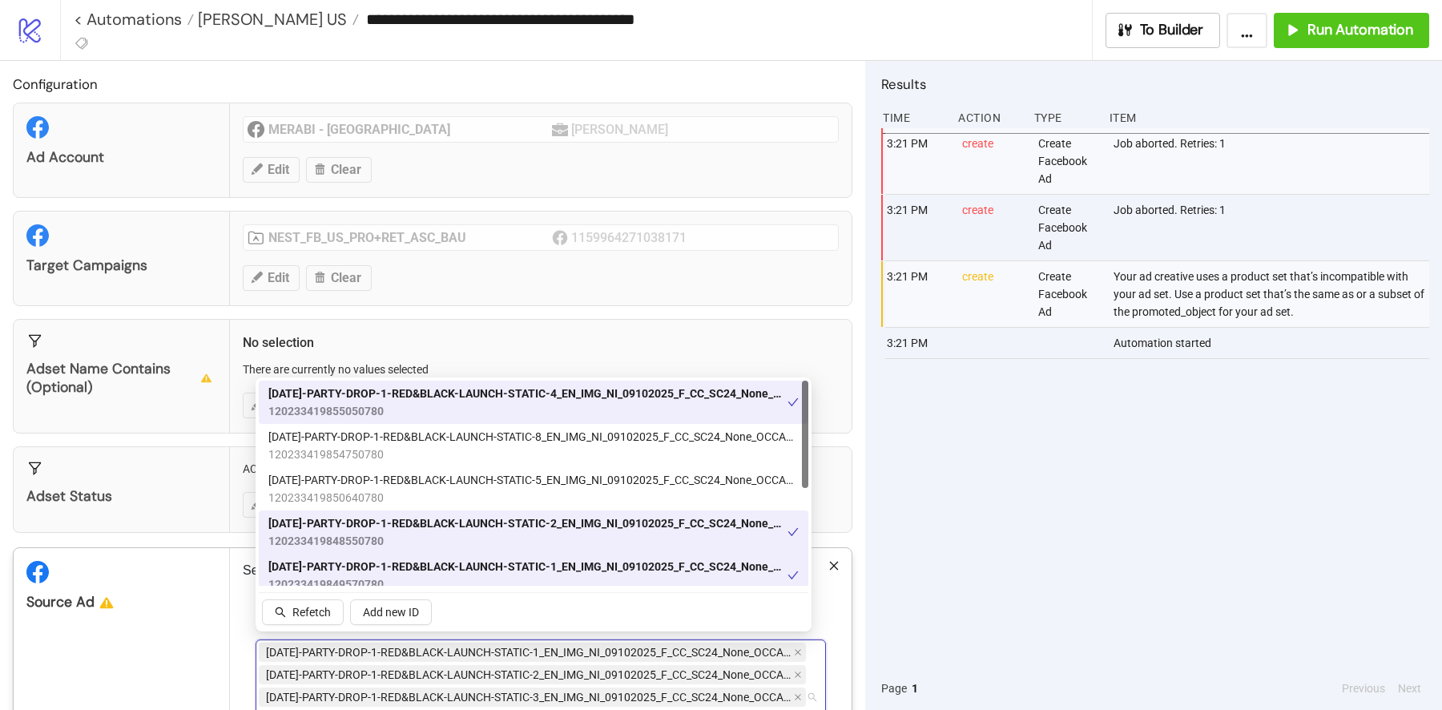
type input "*****"
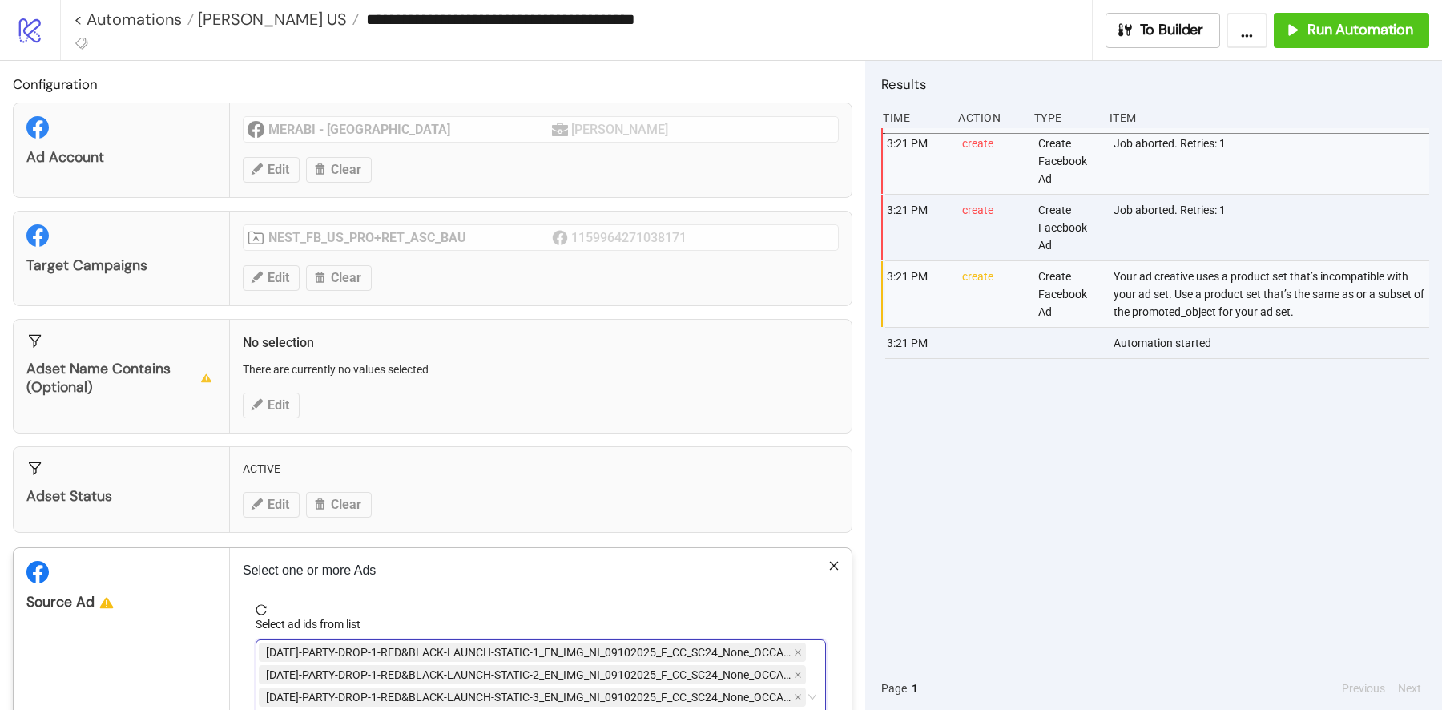
scroll to position [134, 0]
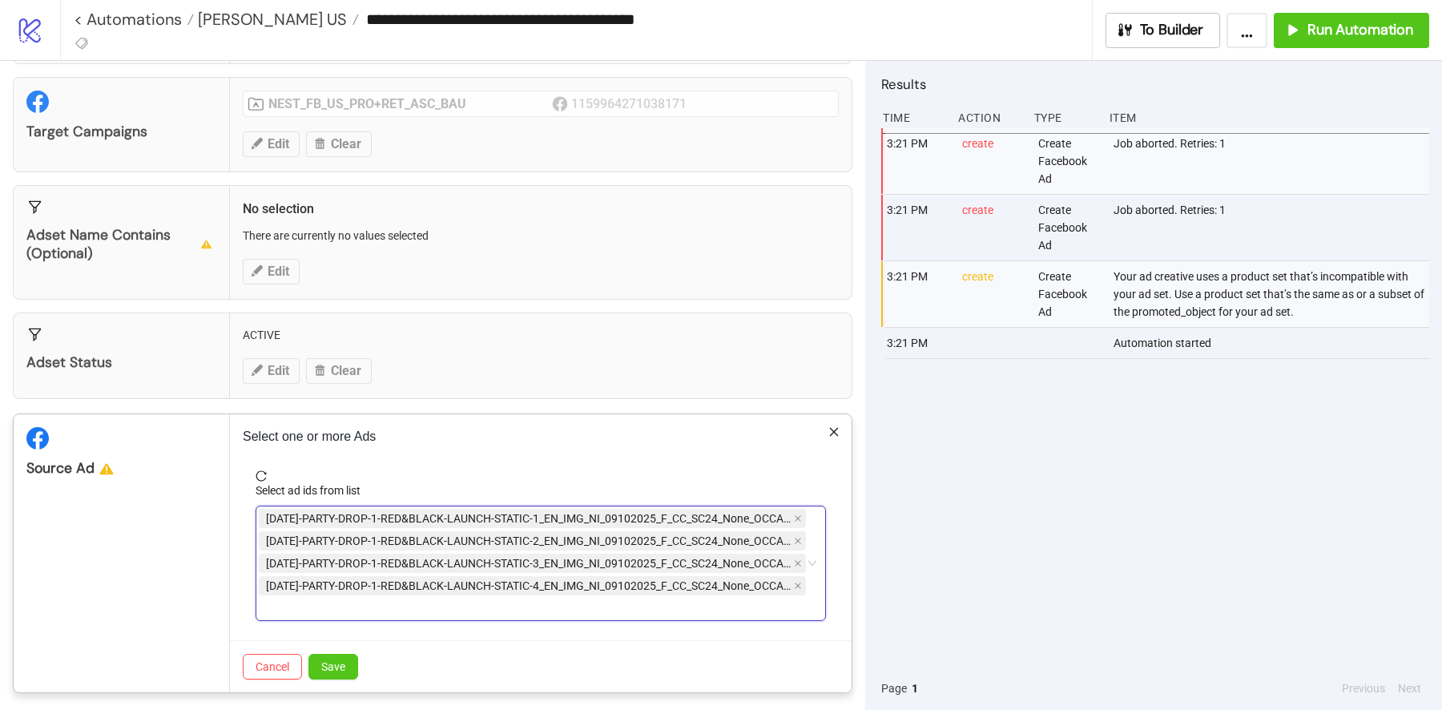
type input "*****"
click at [510, 596] on div "[DATE]-PARTY-DROP-1-RED&BLACK-LAUNCH-STATIC-1_EN_IMG_NI_09102025_F_CC_SC24_None…" at bounding box center [532, 563] width 547 height 112
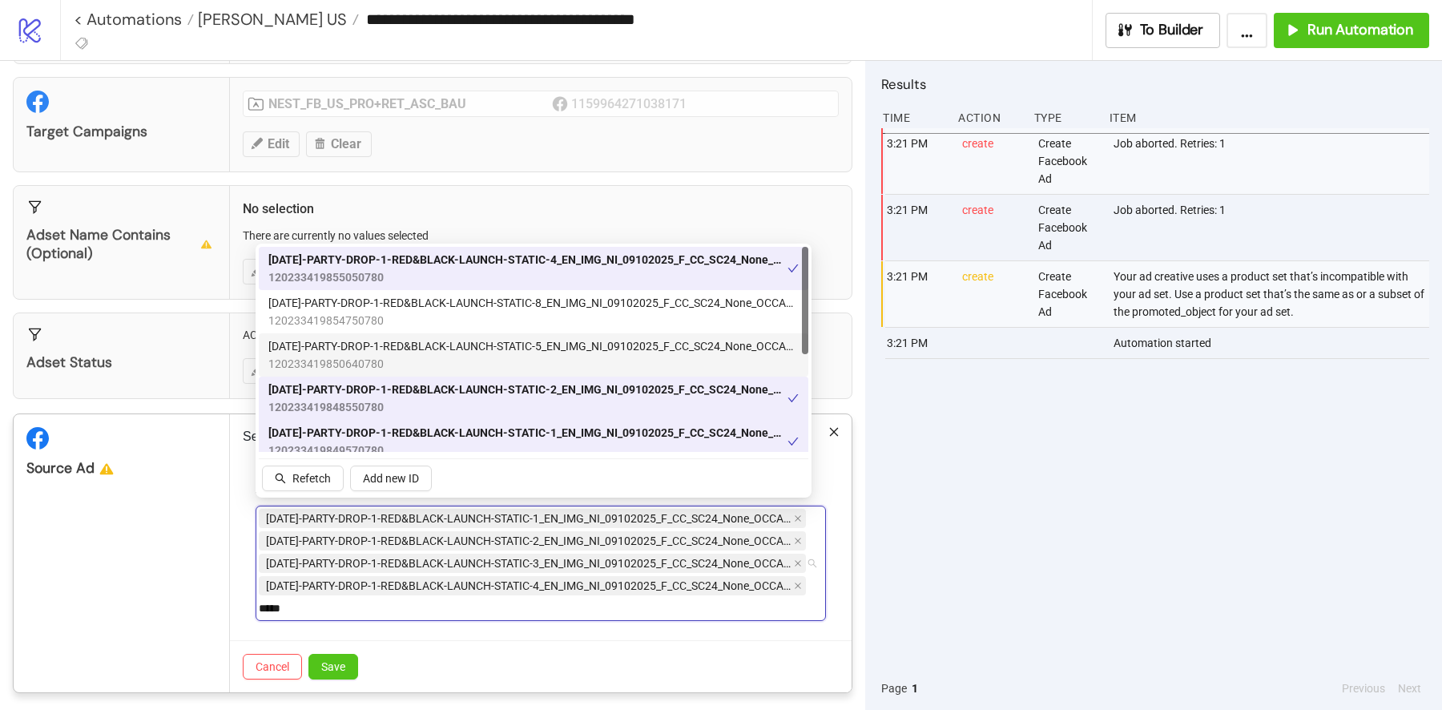
click at [546, 347] on span "[DATE]-PARTY-DROP-1-RED&BLACK-LAUNCH-STATIC-5_EN_IMG_NI_09102025_F_CC_SC24_None…" at bounding box center [533, 346] width 530 height 18
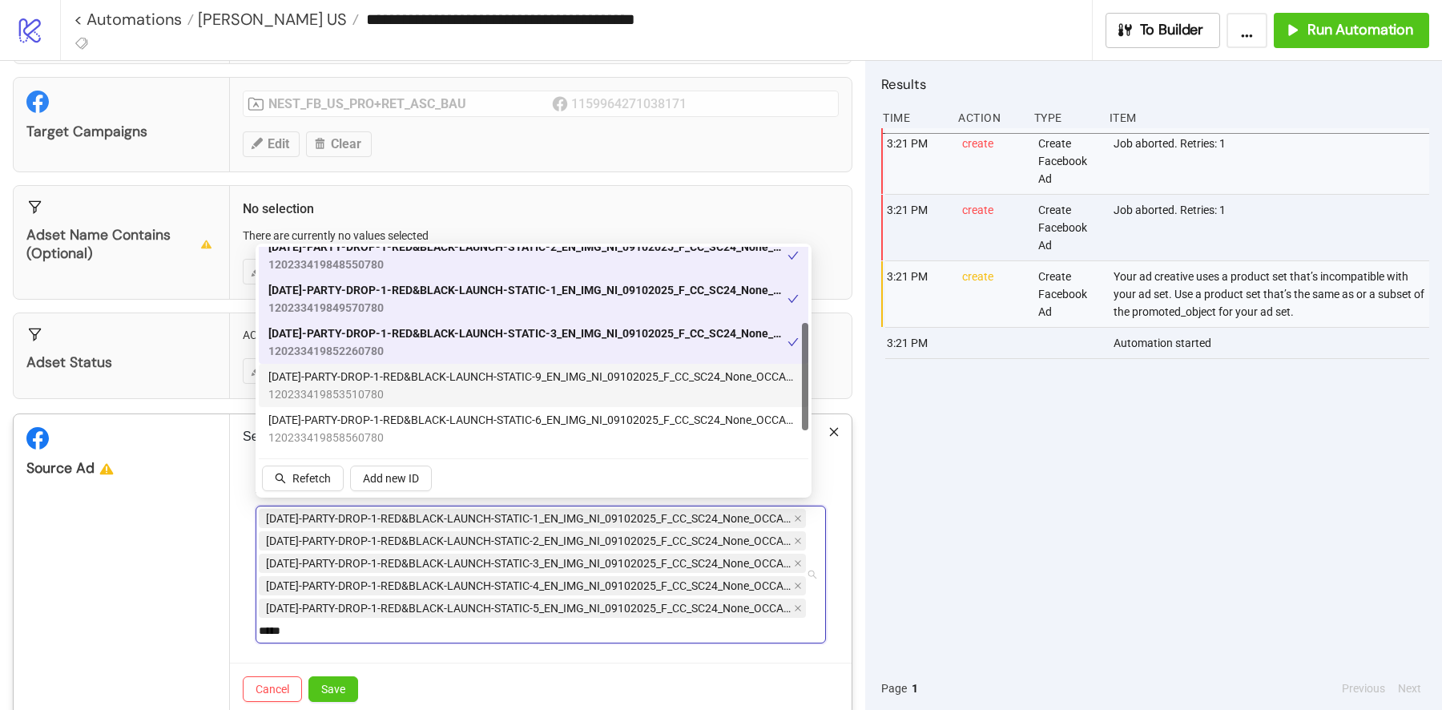
scroll to position [184, 0]
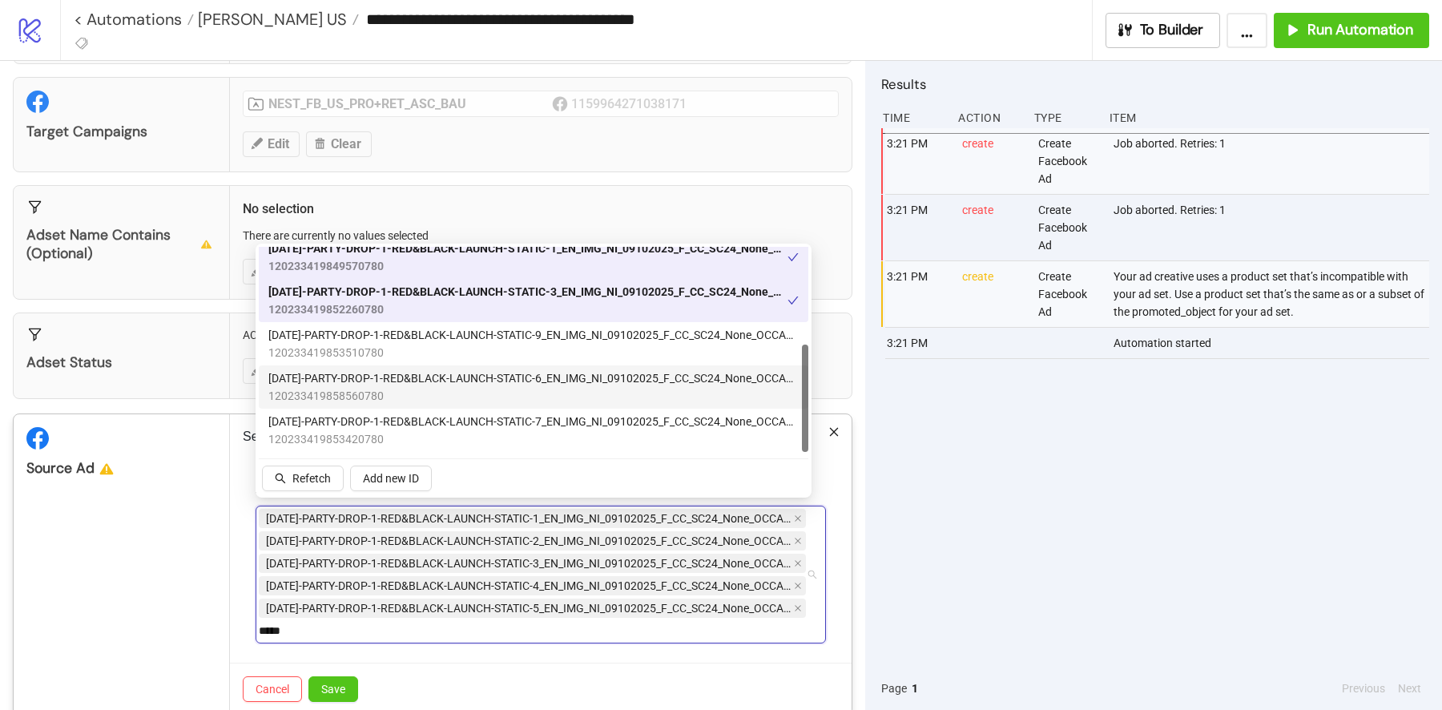
click at [544, 395] on span "120233419858560780" at bounding box center [533, 396] width 530 height 18
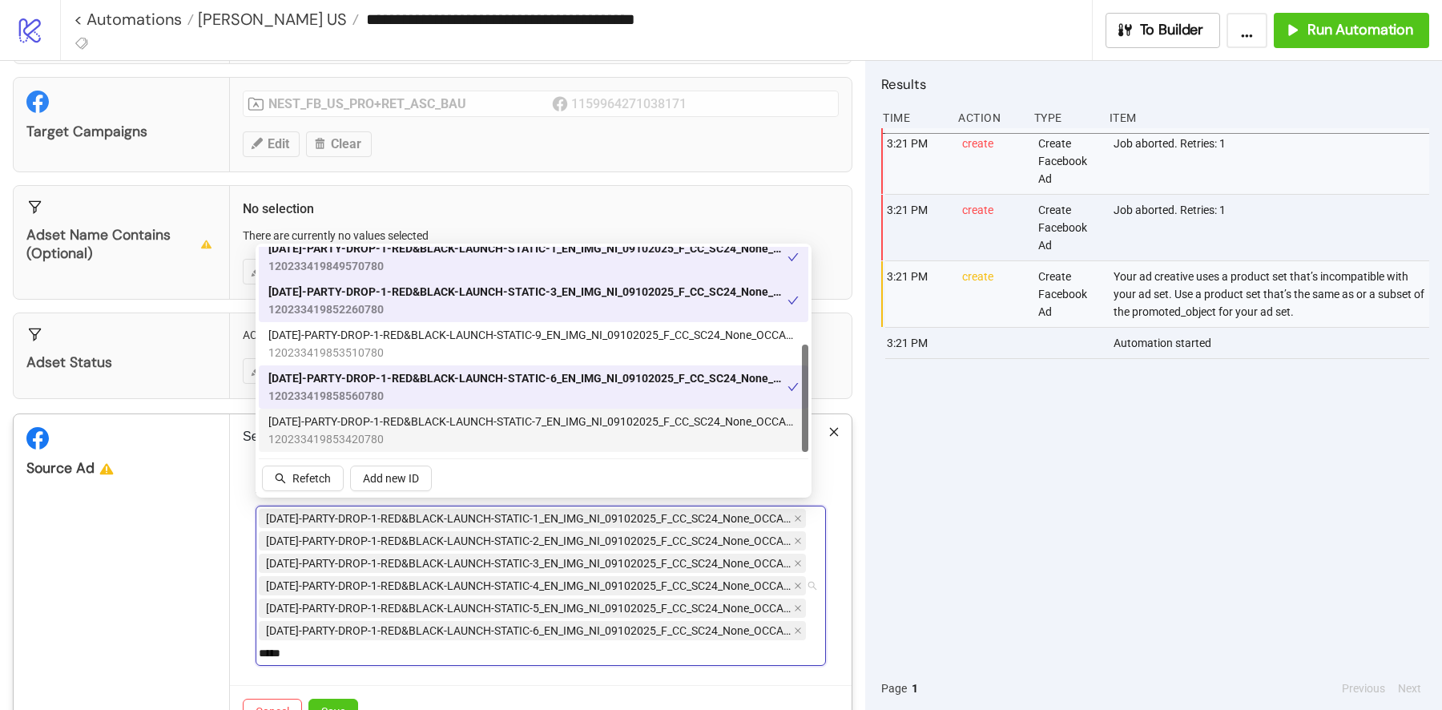
click at [544, 429] on span "[DATE]-PARTY-DROP-1-RED&BLACK-LAUNCH-STATIC-7_EN_IMG_NI_09102025_F_CC_SC24_None…" at bounding box center [533, 422] width 530 height 18
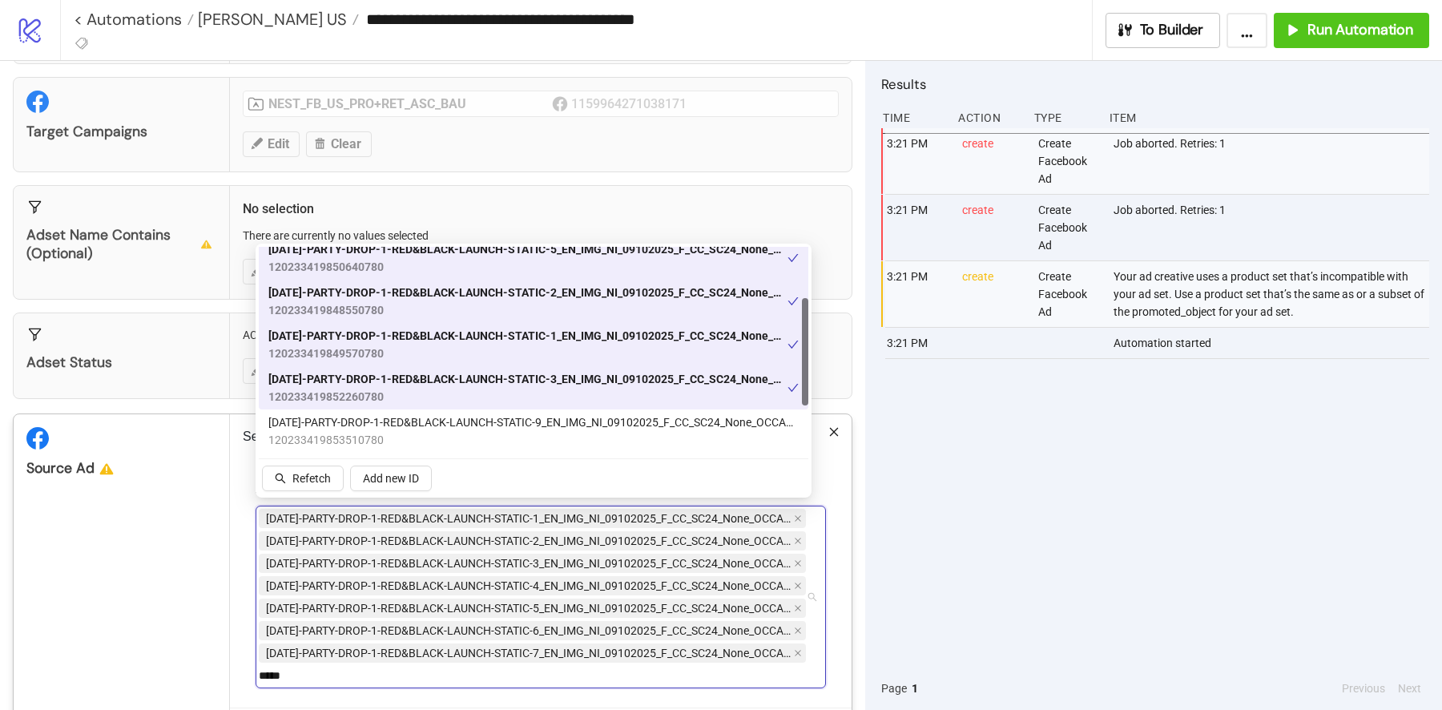
scroll to position [0, 0]
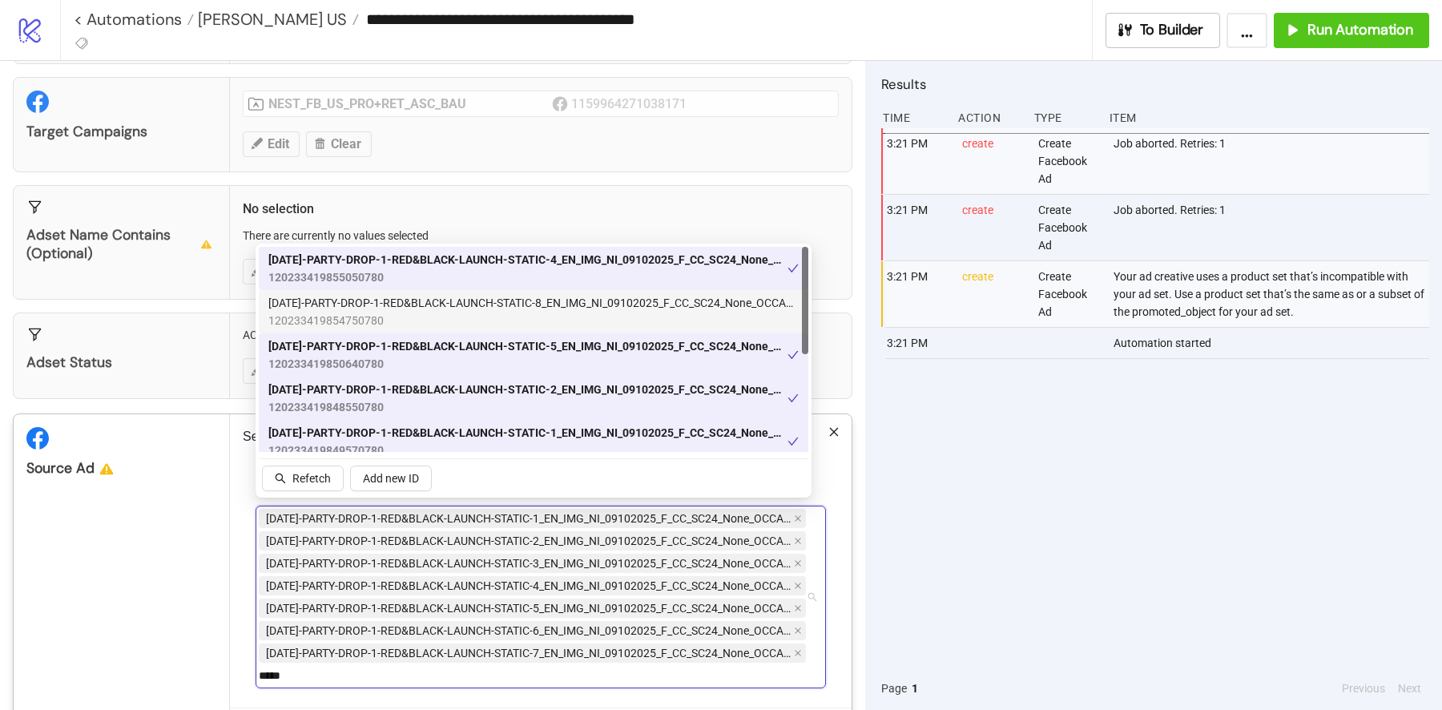
click at [525, 313] on span "120233419854750780" at bounding box center [533, 321] width 530 height 18
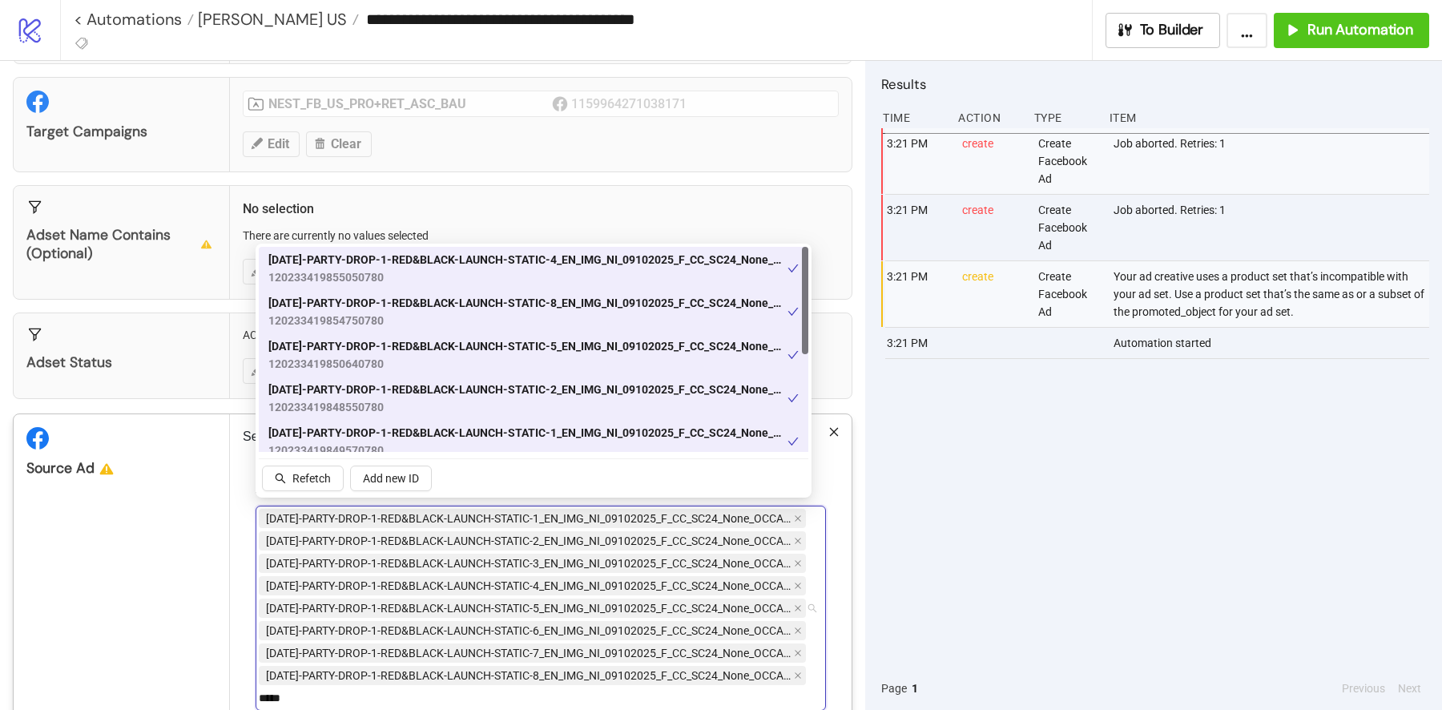
click at [525, 313] on span "120233419854750780" at bounding box center [527, 321] width 519 height 18
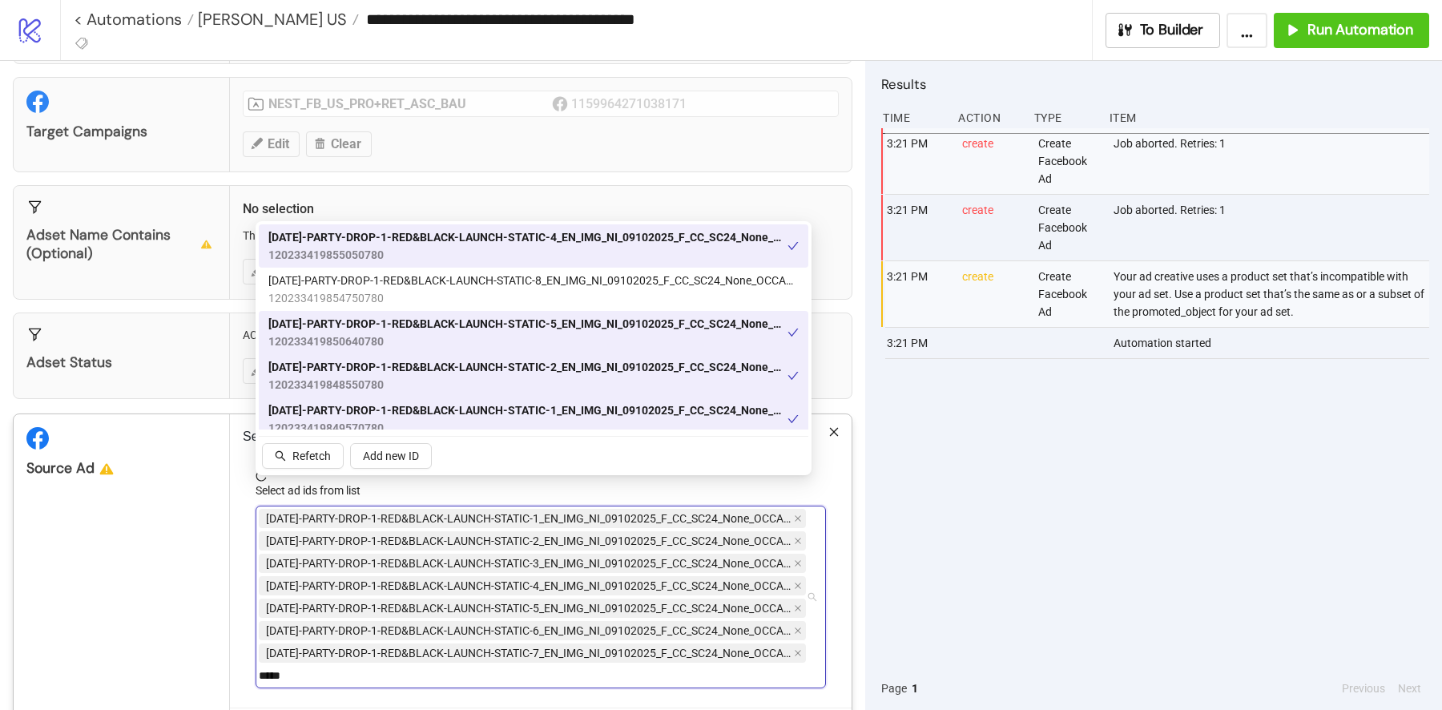
scroll to position [202, 0]
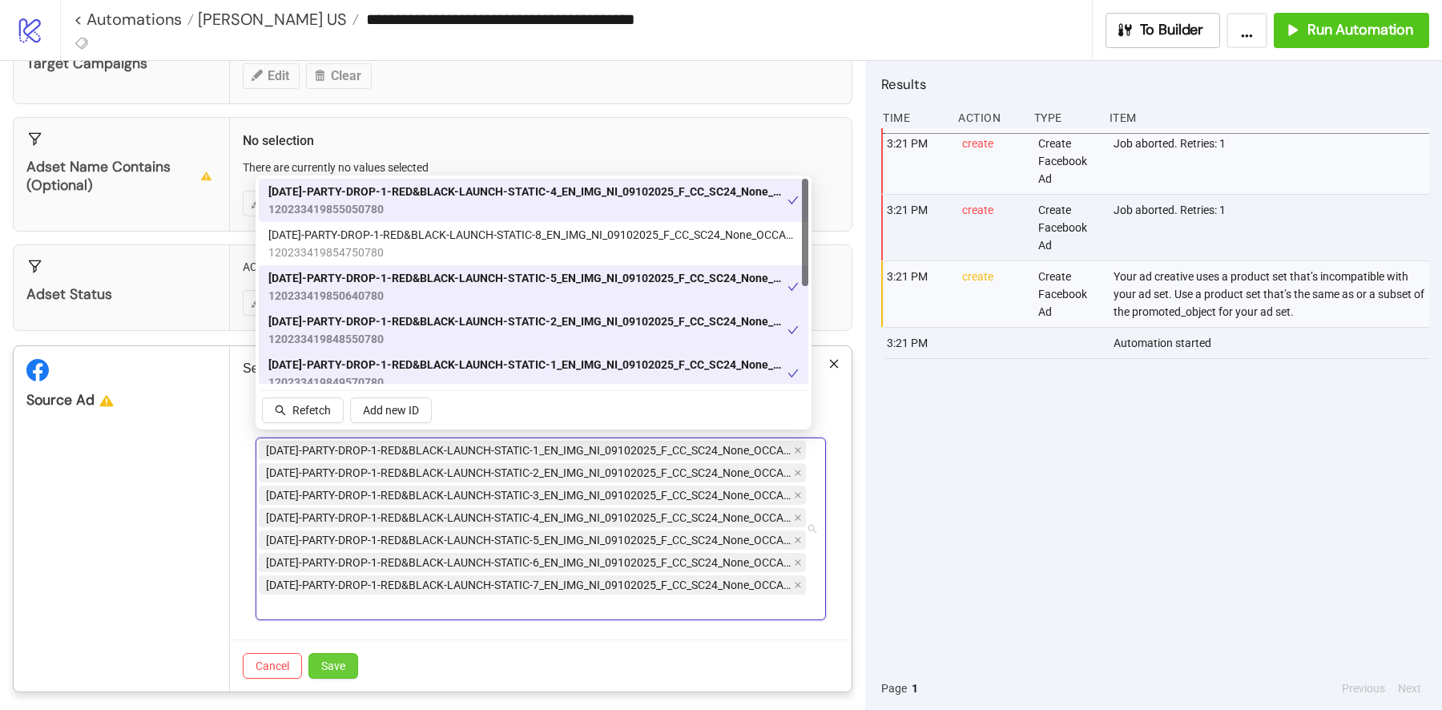
click at [321, 659] on span "Save" at bounding box center [333, 665] width 24 height 13
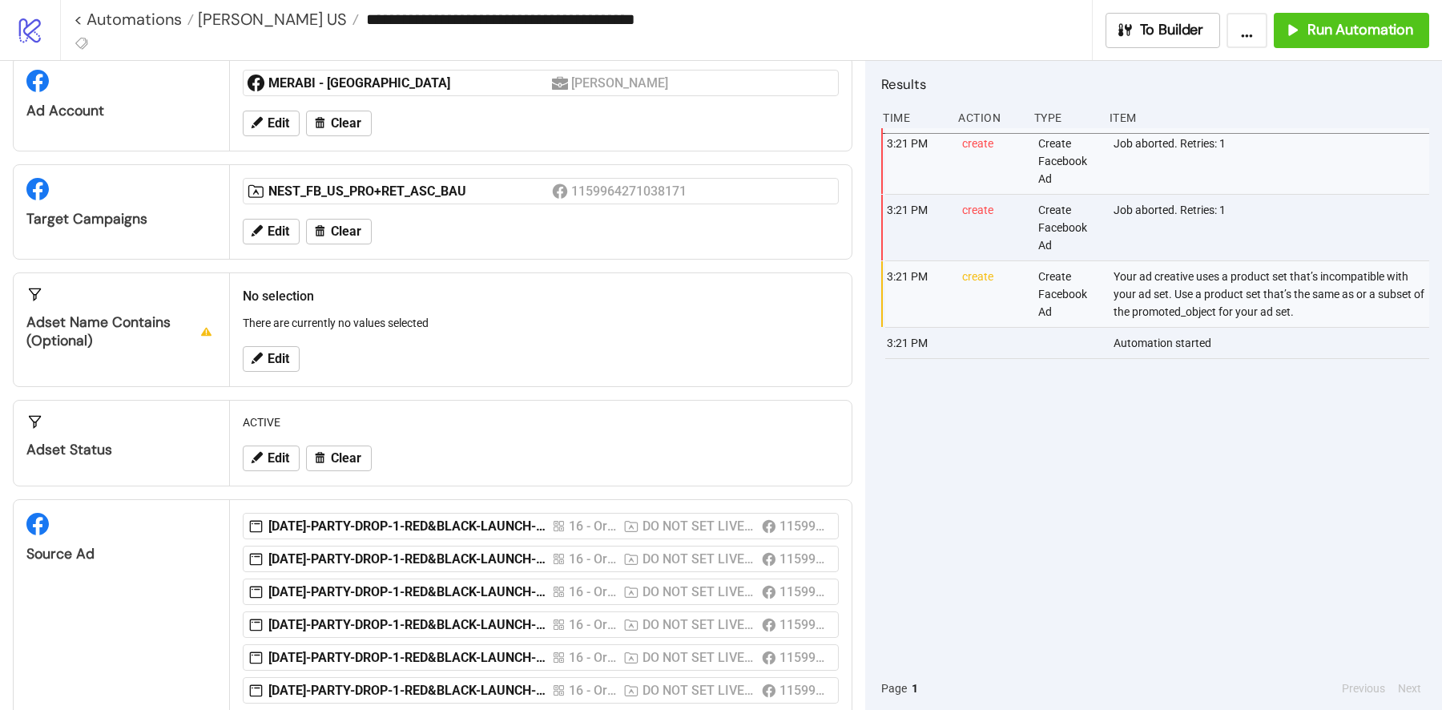
scroll to position [0, 0]
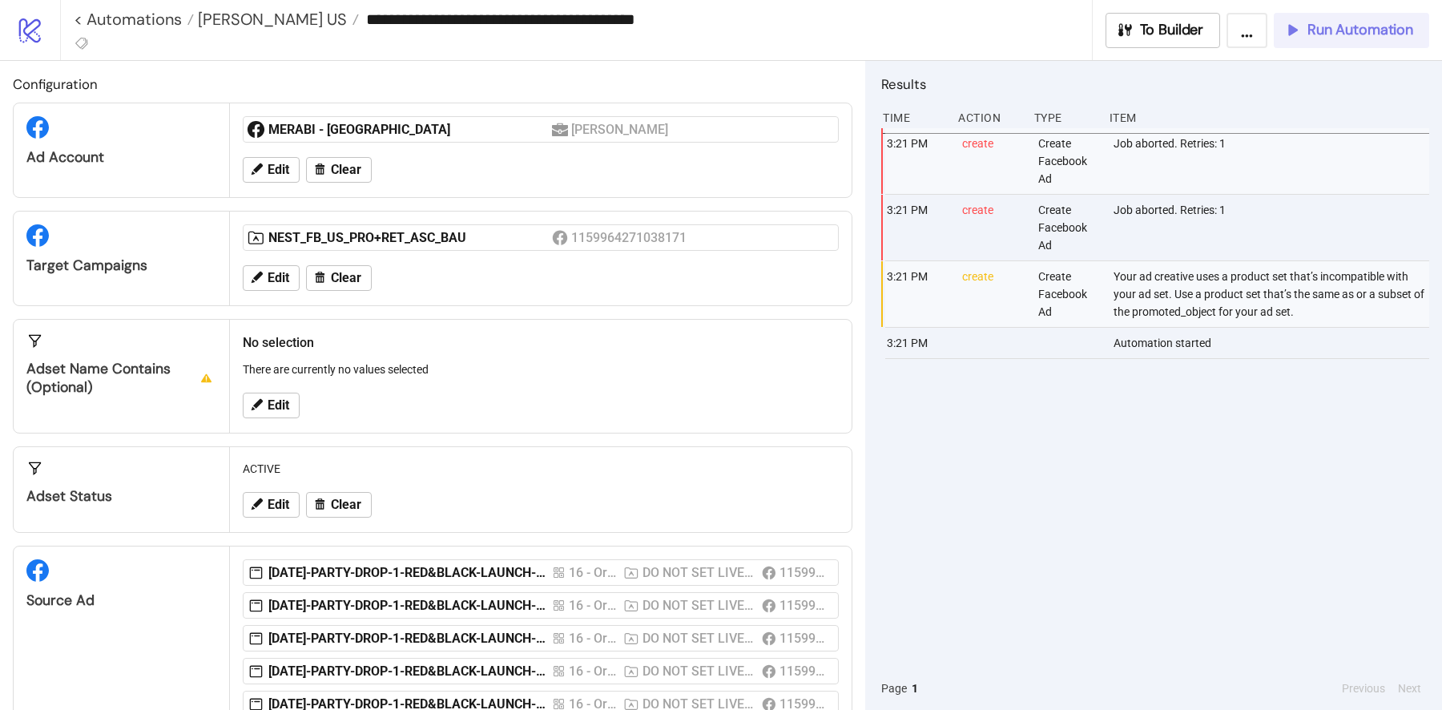
click at [1356, 45] on button "Run Automation" at bounding box center [1351, 30] width 155 height 35
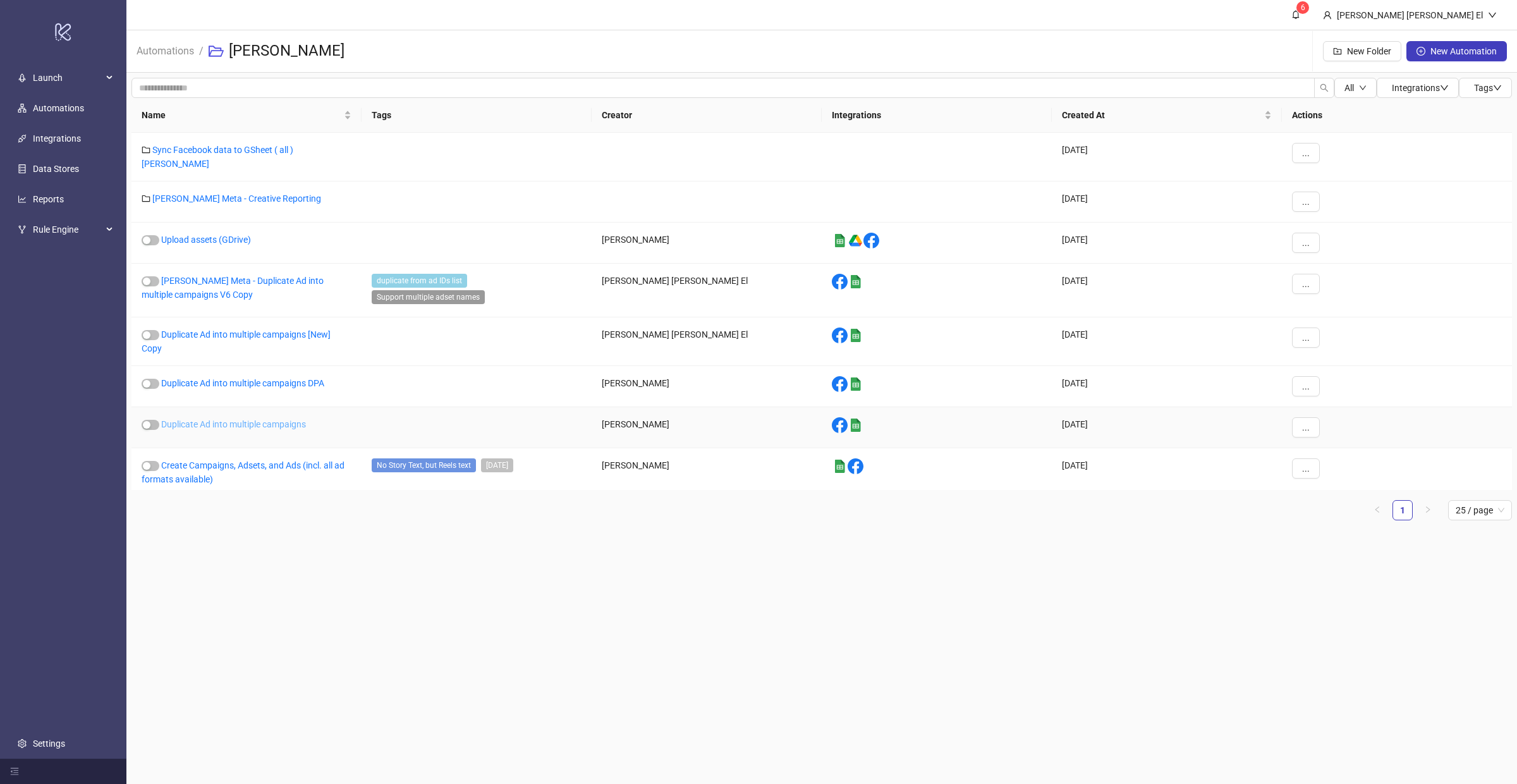
click at [249, 419] on link "Duplicate Ad into multiple campaigns" at bounding box center [233, 424] width 144 height 10
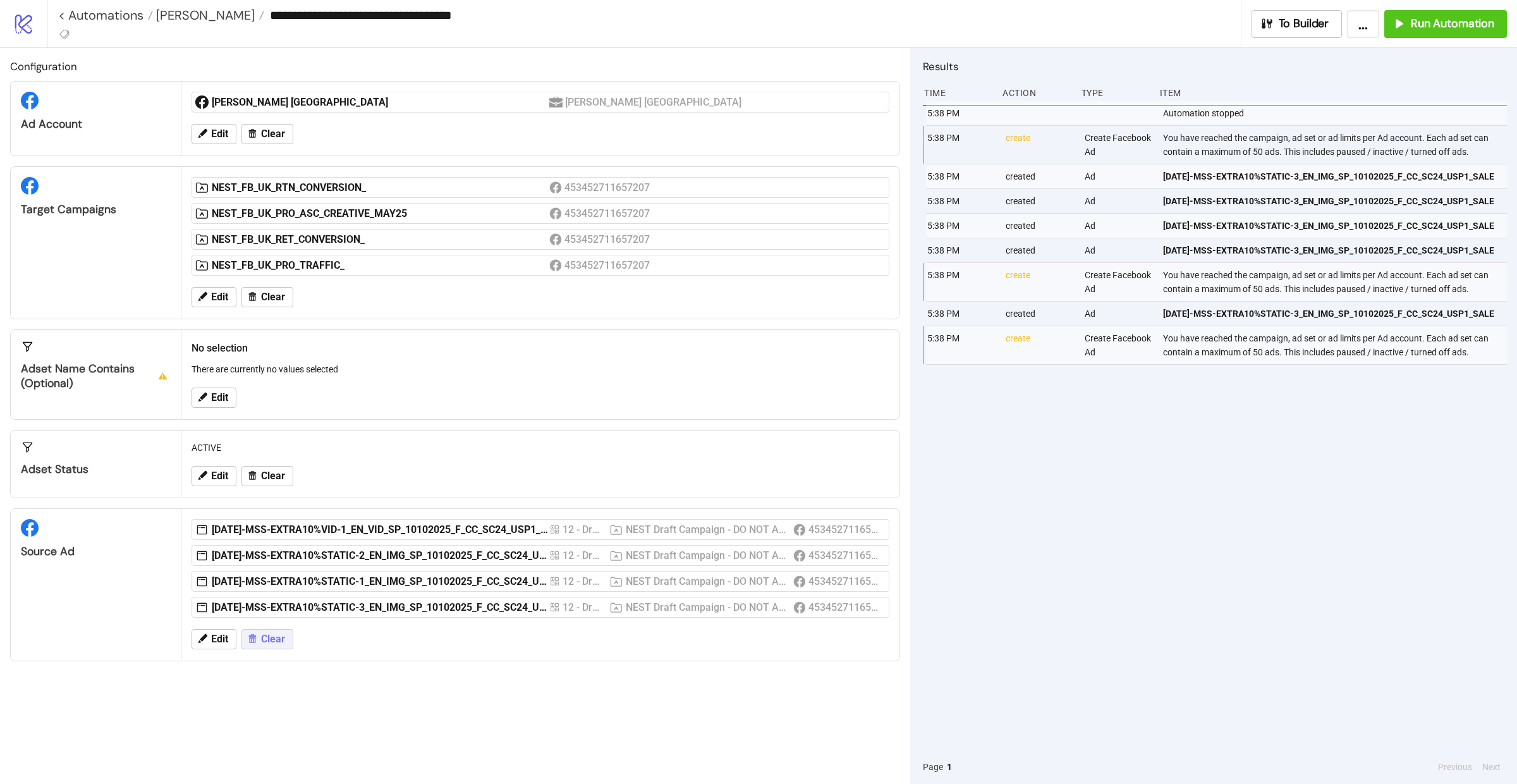
click at [260, 645] on button "Clear" at bounding box center [267, 639] width 52 height 21
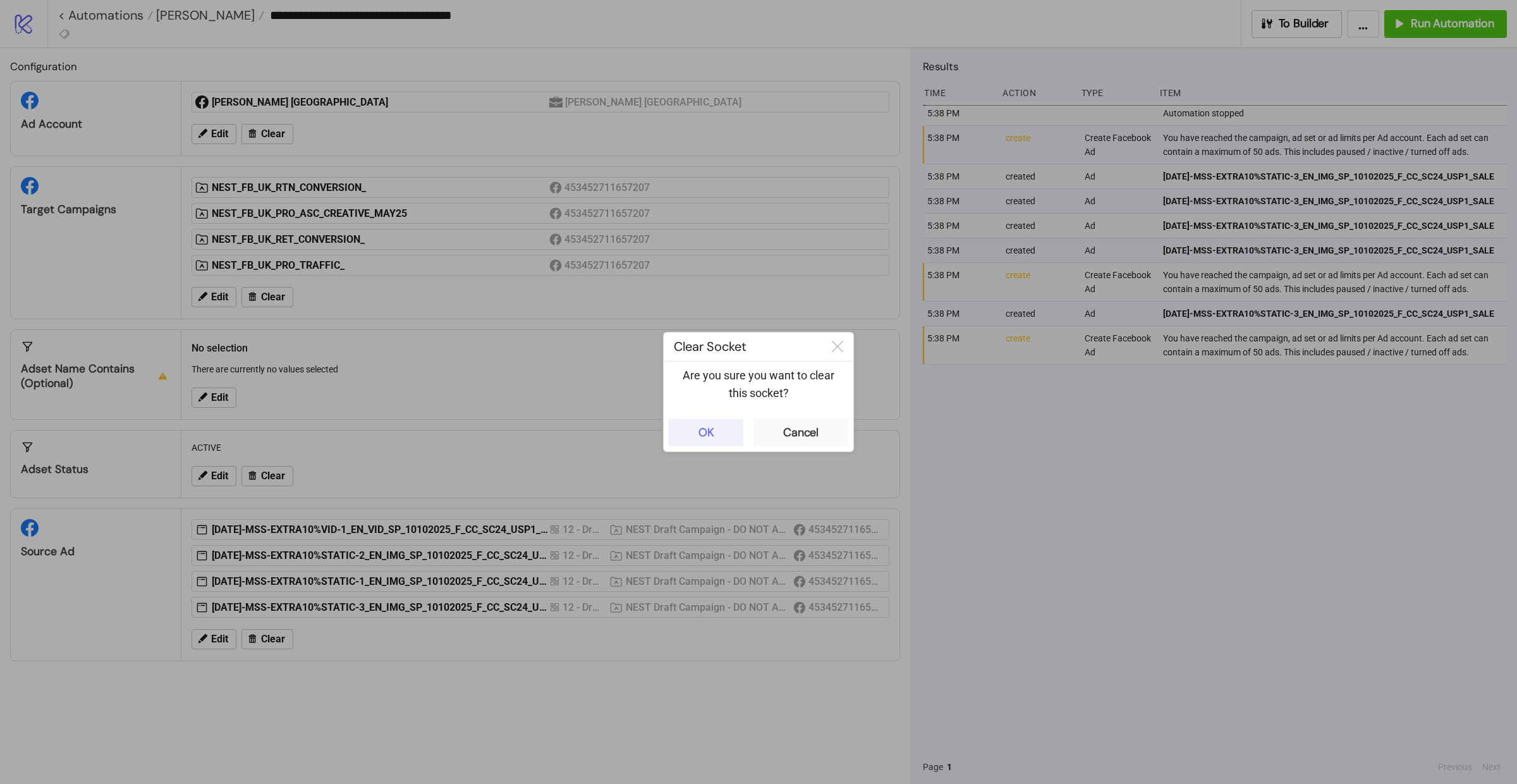
click at [691, 428] on button "OK" at bounding box center [706, 431] width 75 height 28
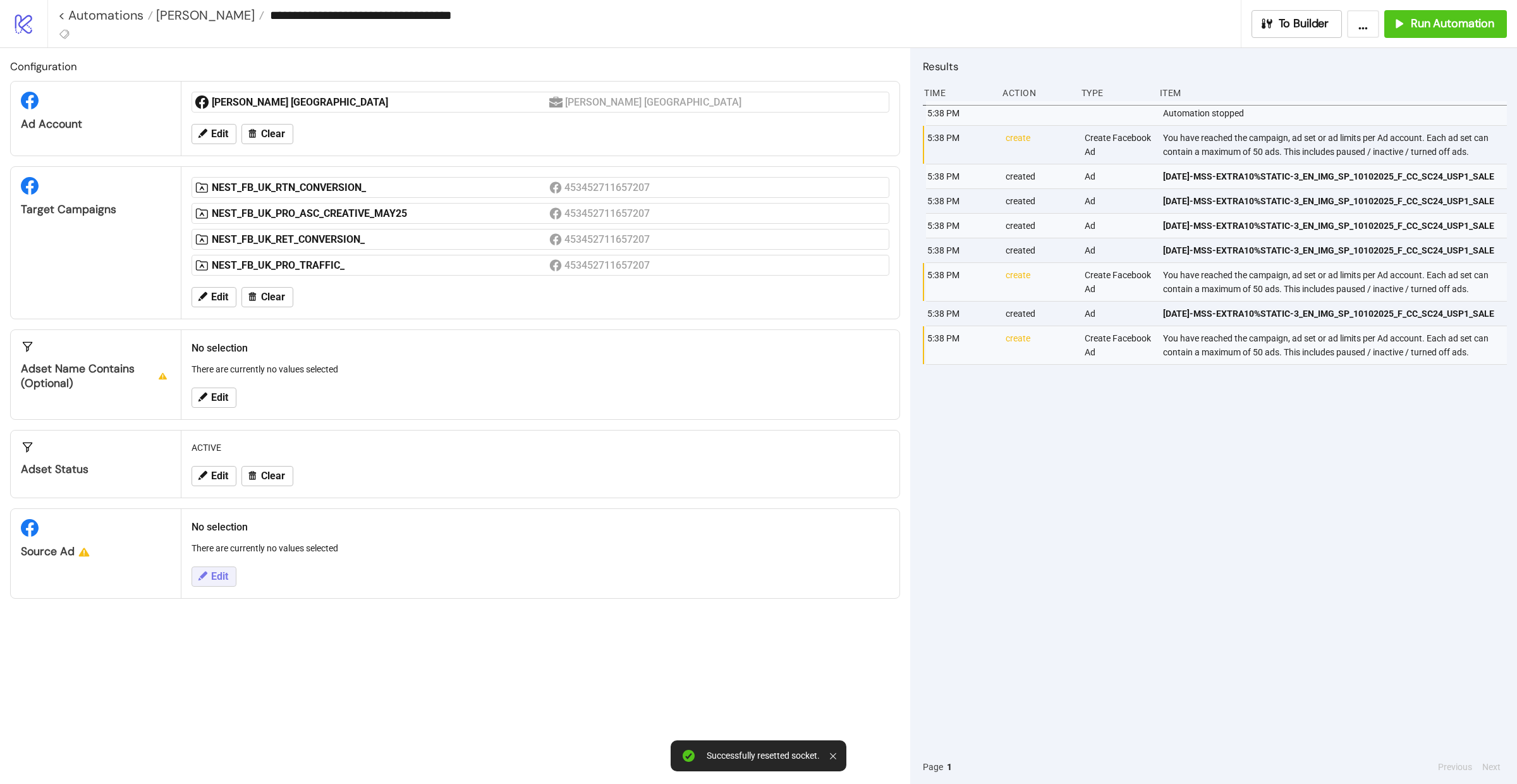
click at [203, 580] on icon at bounding box center [203, 575] width 9 height 9
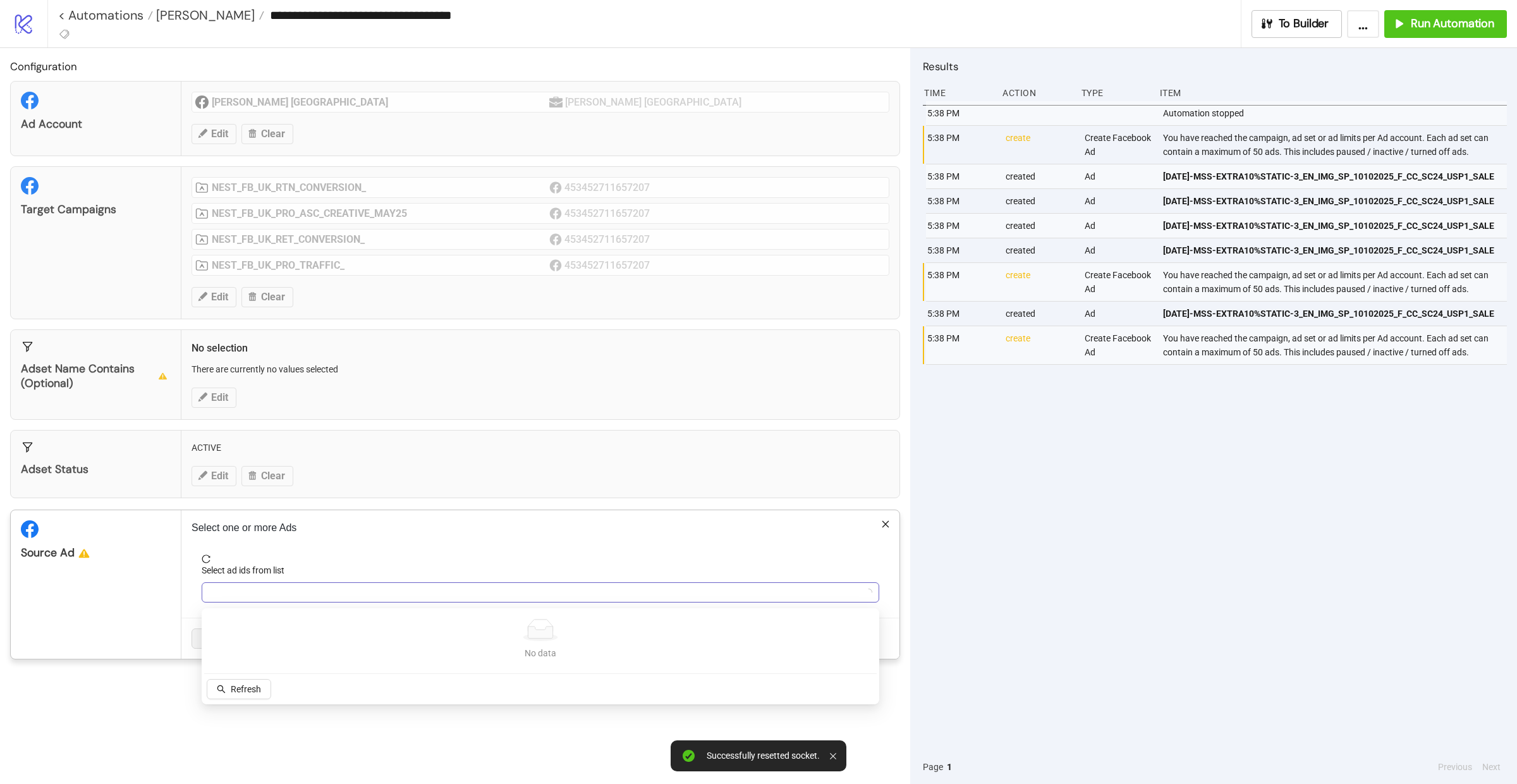
click at [263, 590] on div at bounding box center [534, 592] width 659 height 17
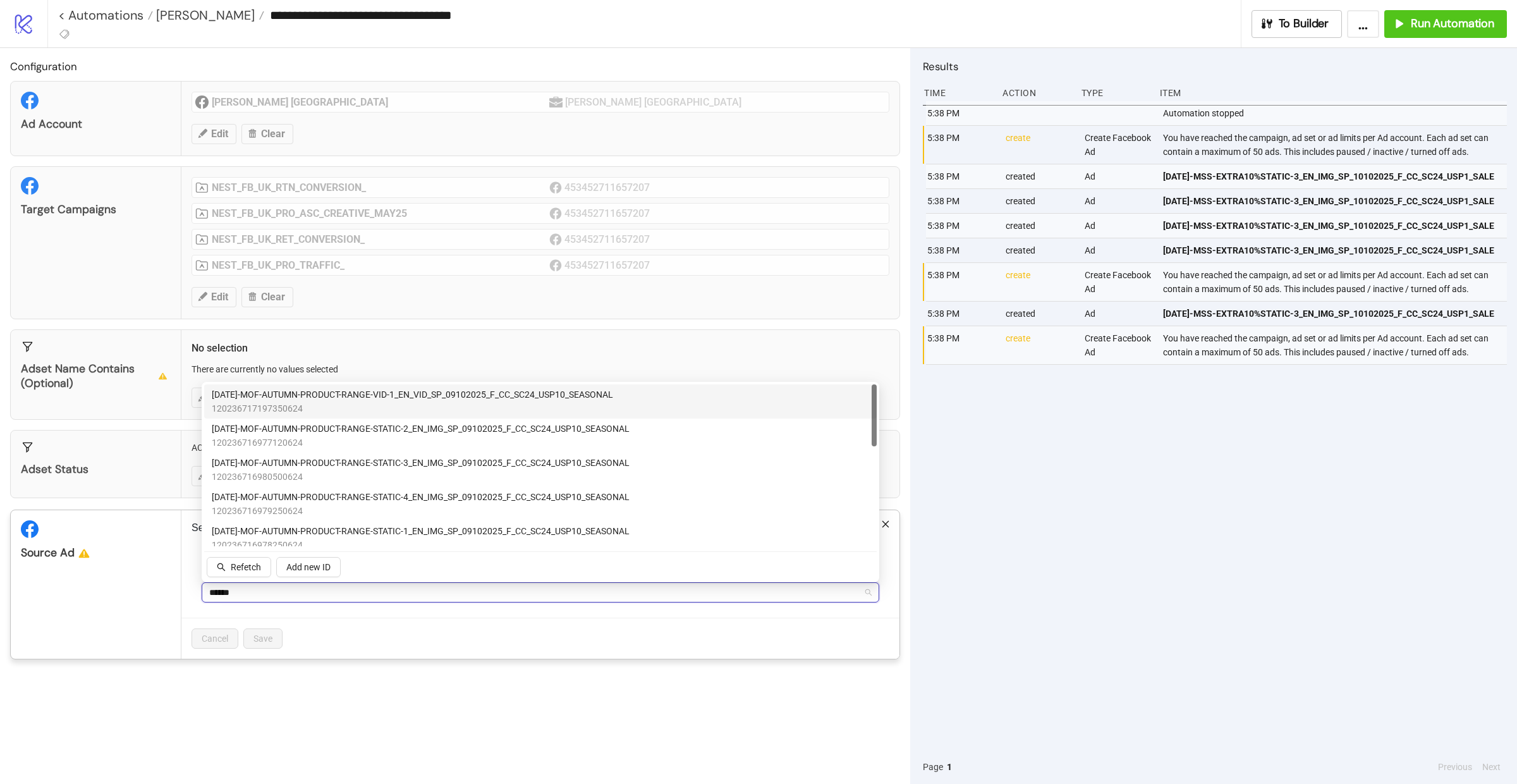
type input "*******"
click at [373, 401] on span "120236717197350624" at bounding box center [412, 409] width 402 height 14
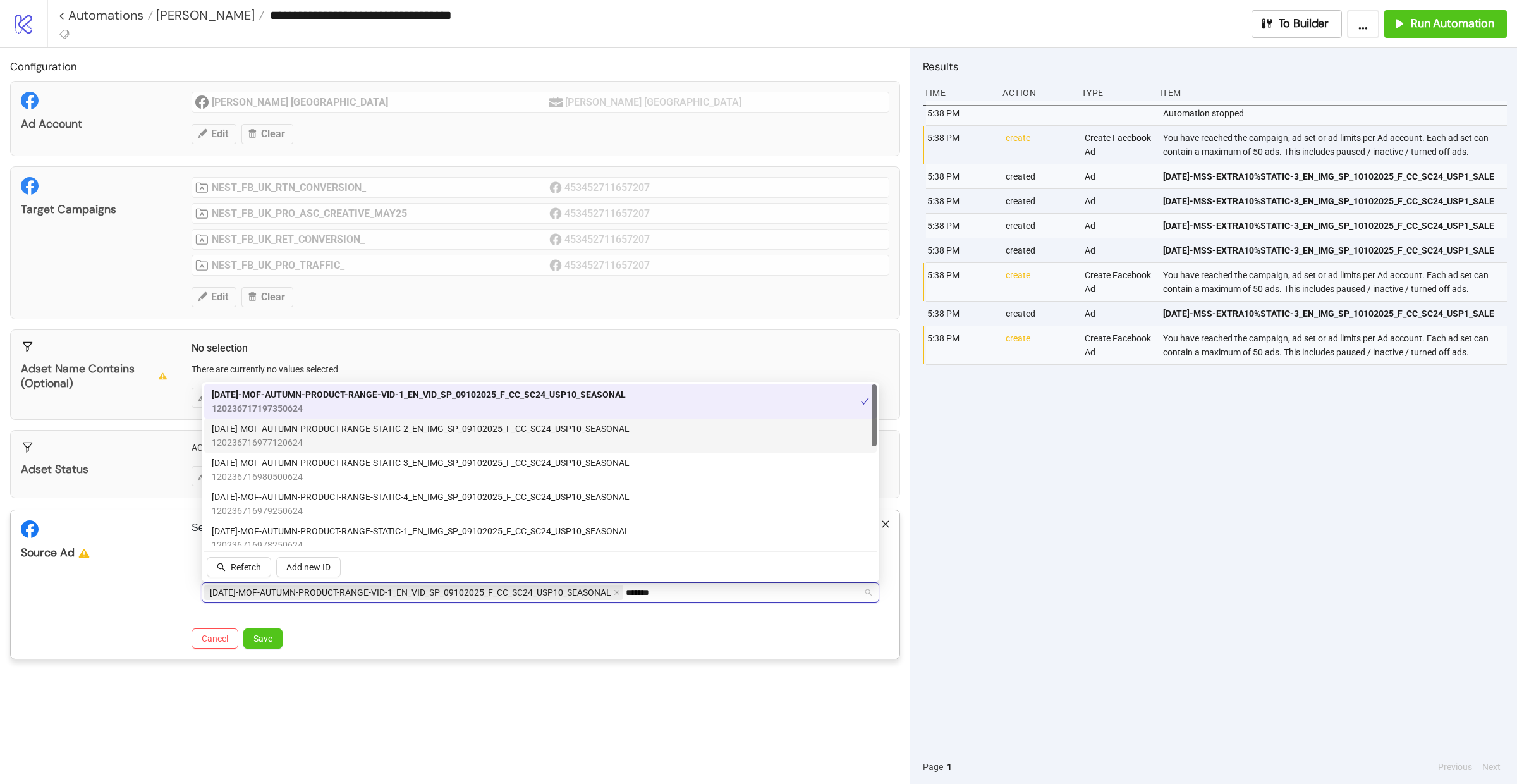
click at [378, 448] on span "120236716977120624" at bounding box center [420, 442] width 418 height 14
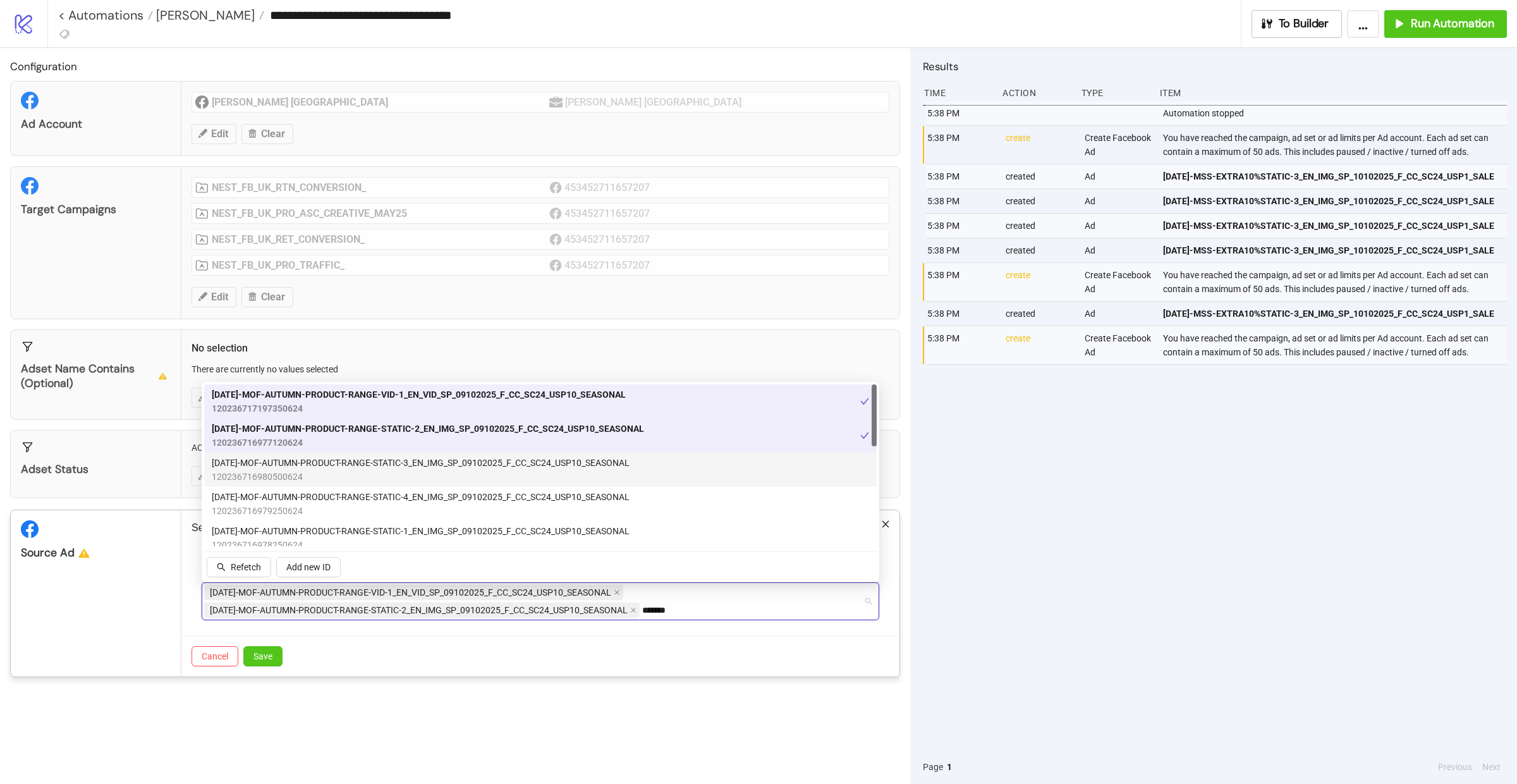
click at [379, 479] on span "120236716980500624" at bounding box center [420, 476] width 418 height 14
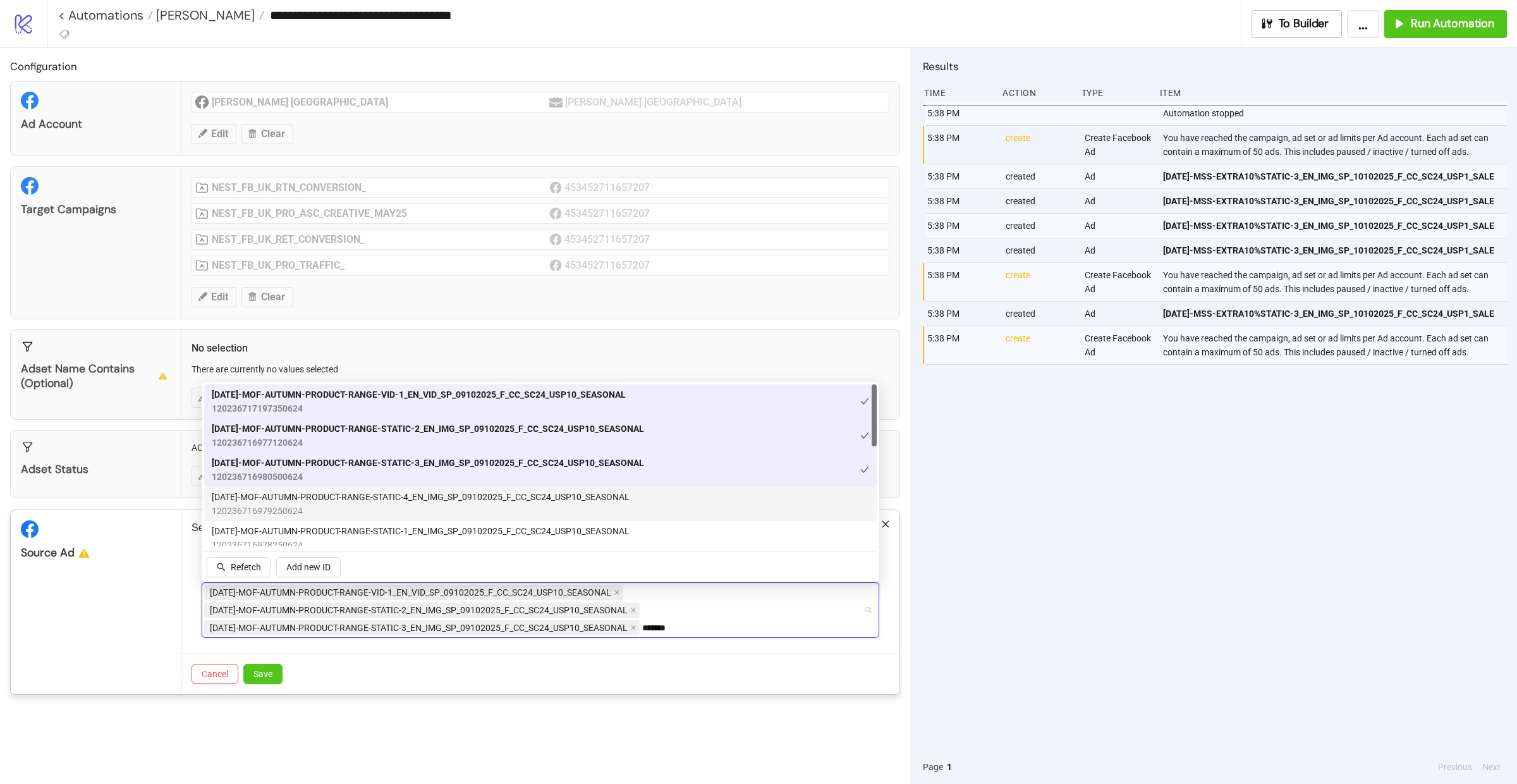
click at [383, 510] on span "120236716979250624" at bounding box center [420, 511] width 418 height 14
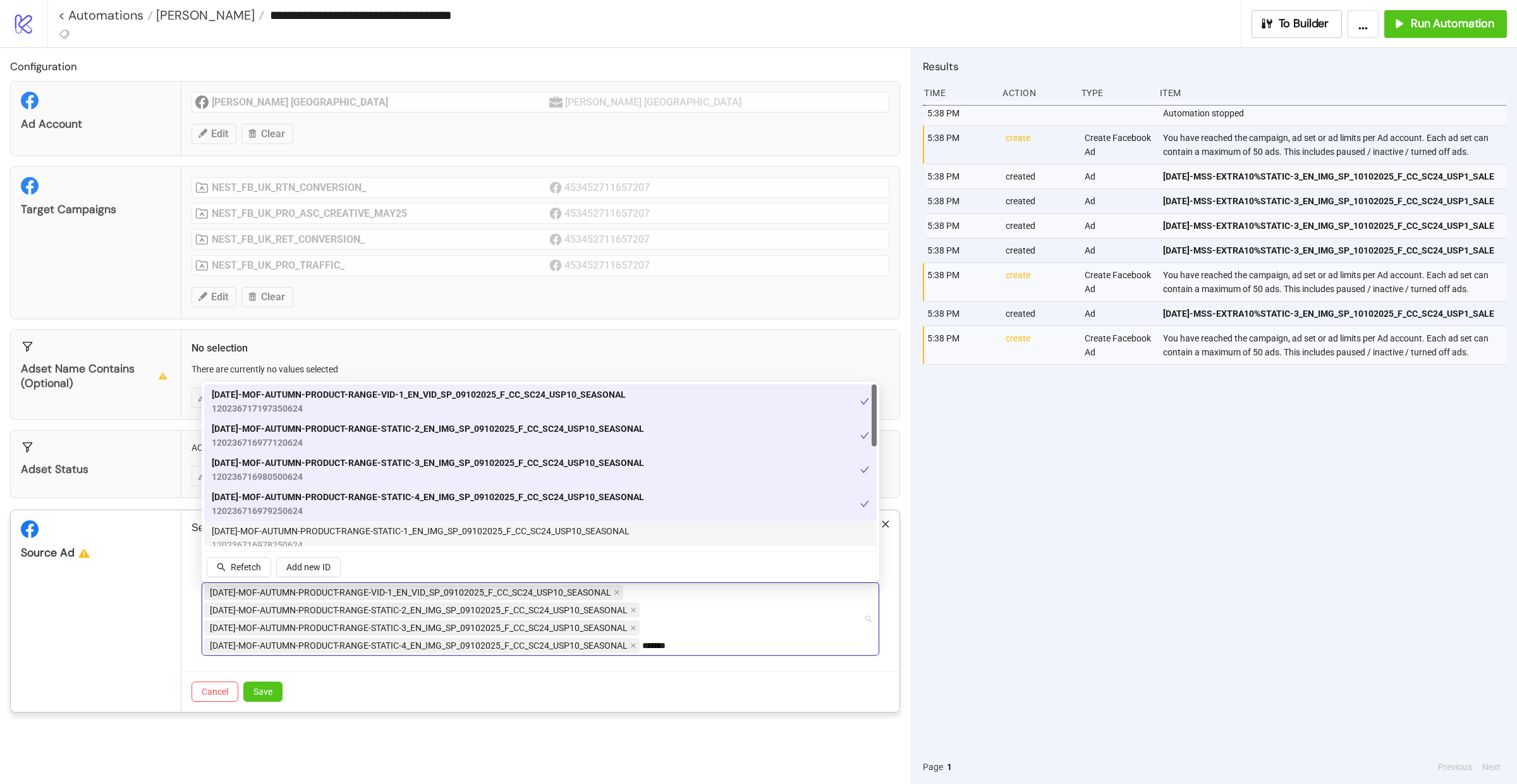
click at [387, 534] on span "[DATE]-MOF-AUTUMN-PRODUCT-RANGE-STATIC-1_EN_IMG_SP_09102025_F_CC_SC24_USP10_SEA…" at bounding box center [420, 531] width 418 height 14
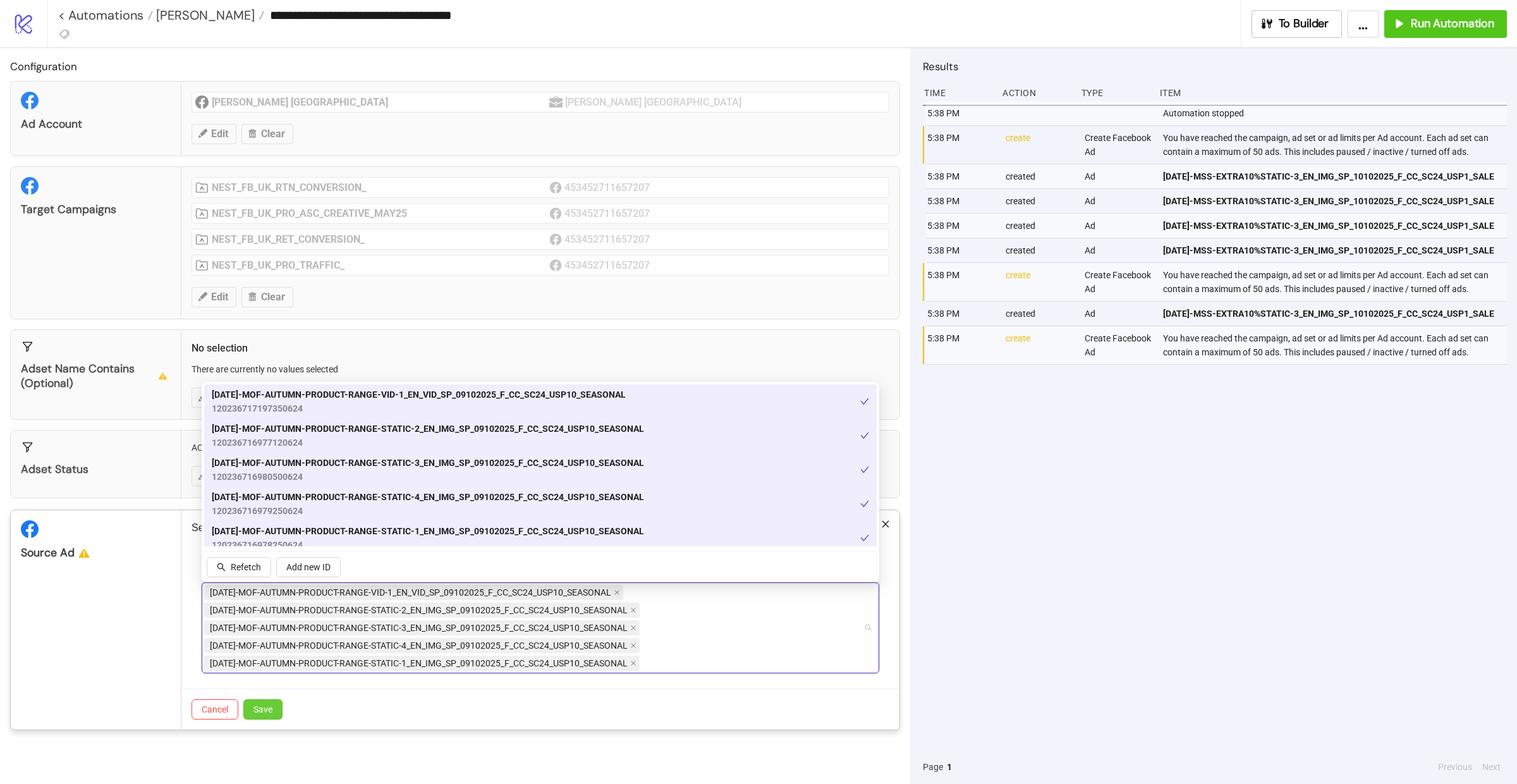
click at [278, 717] on button "Save" at bounding box center [263, 709] width 39 height 21
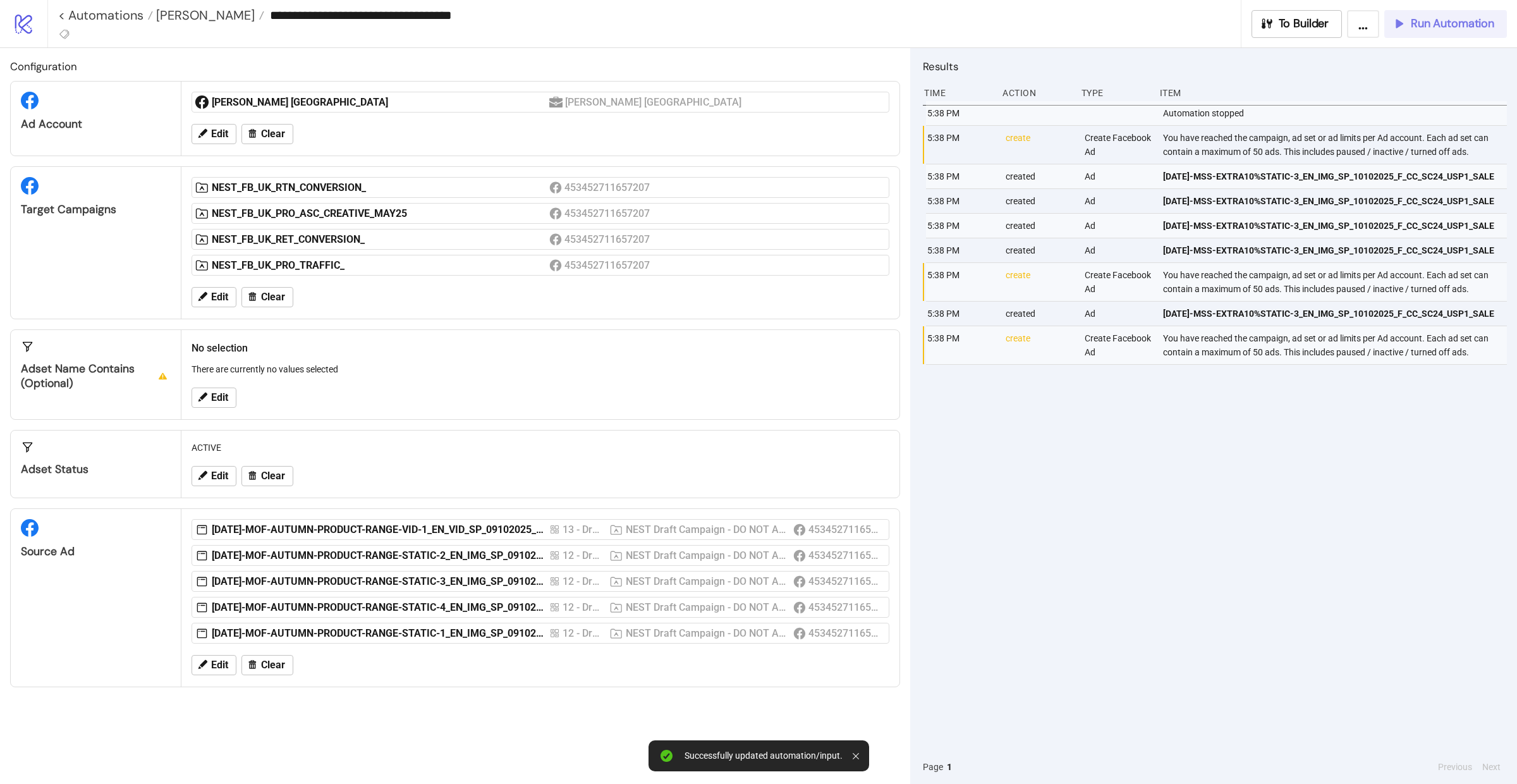
click at [1433, 28] on span "Run Automation" at bounding box center [1452, 24] width 84 height 14
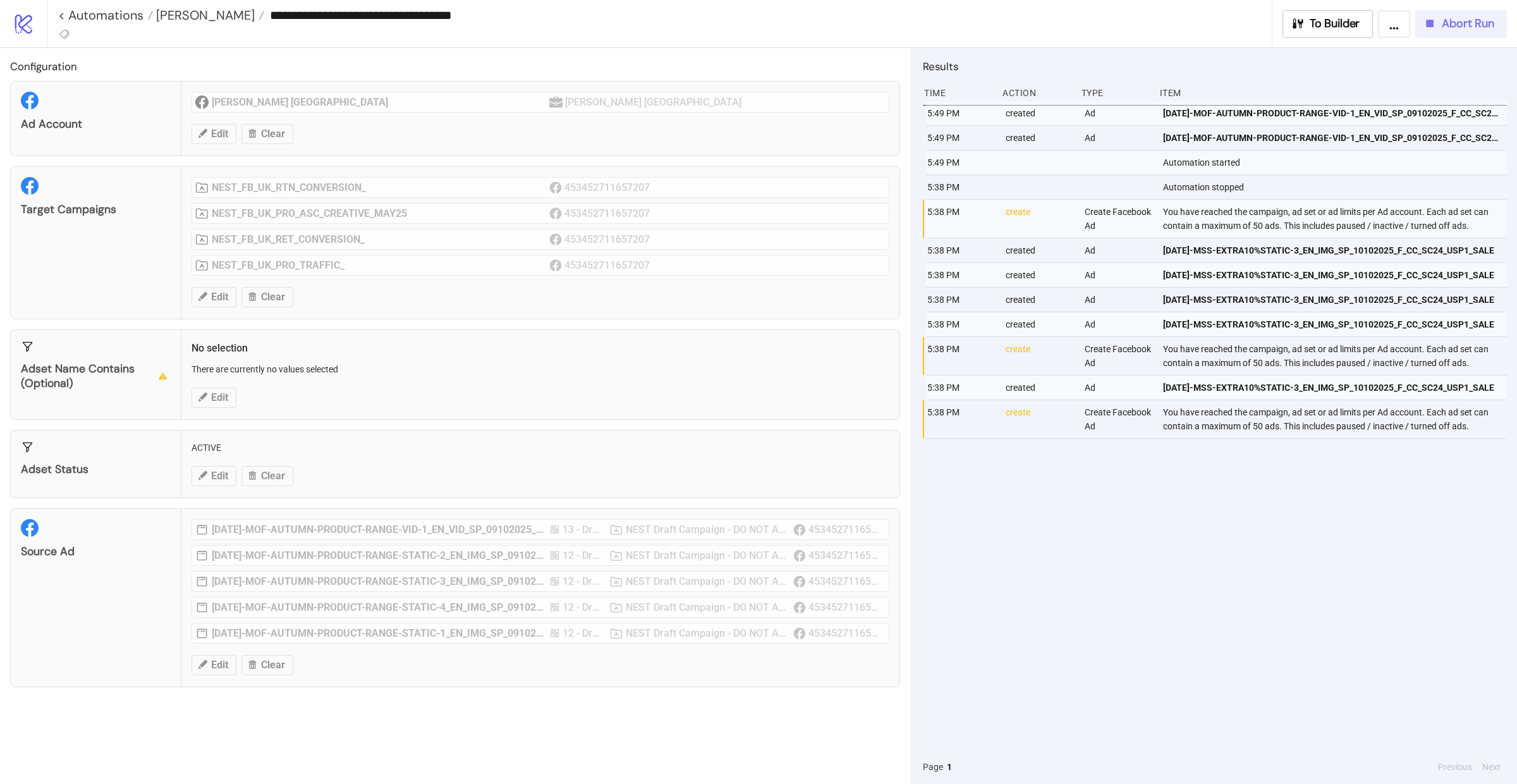
click at [1455, 22] on span "Abort Run" at bounding box center [1468, 24] width 53 height 14
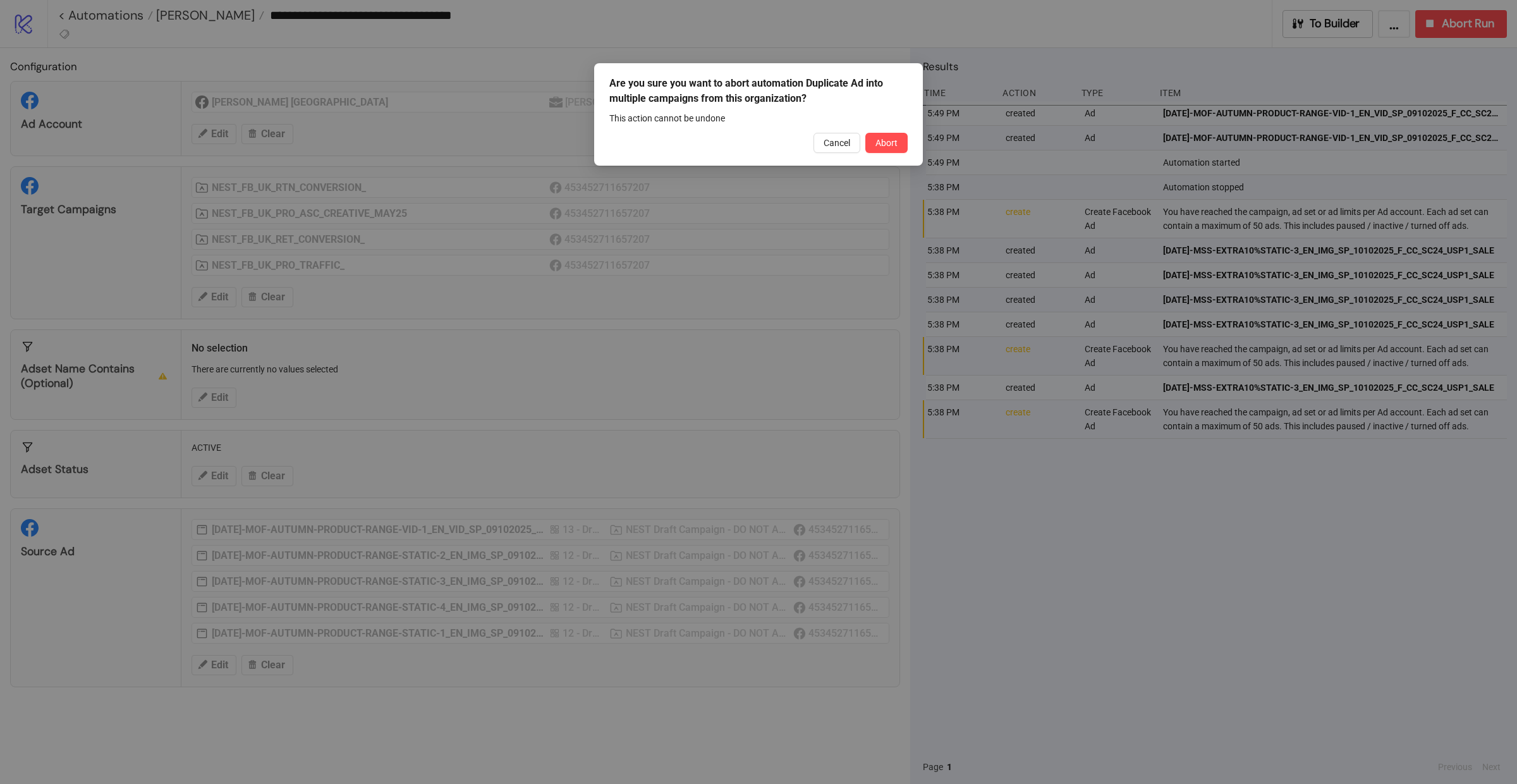
click at [861, 153] on div "Are you sure you want to abort automation Duplicate Ad into multiple campaigns …" at bounding box center [758, 114] width 329 height 103
click at [890, 141] on span "Abort" at bounding box center [887, 143] width 22 height 10
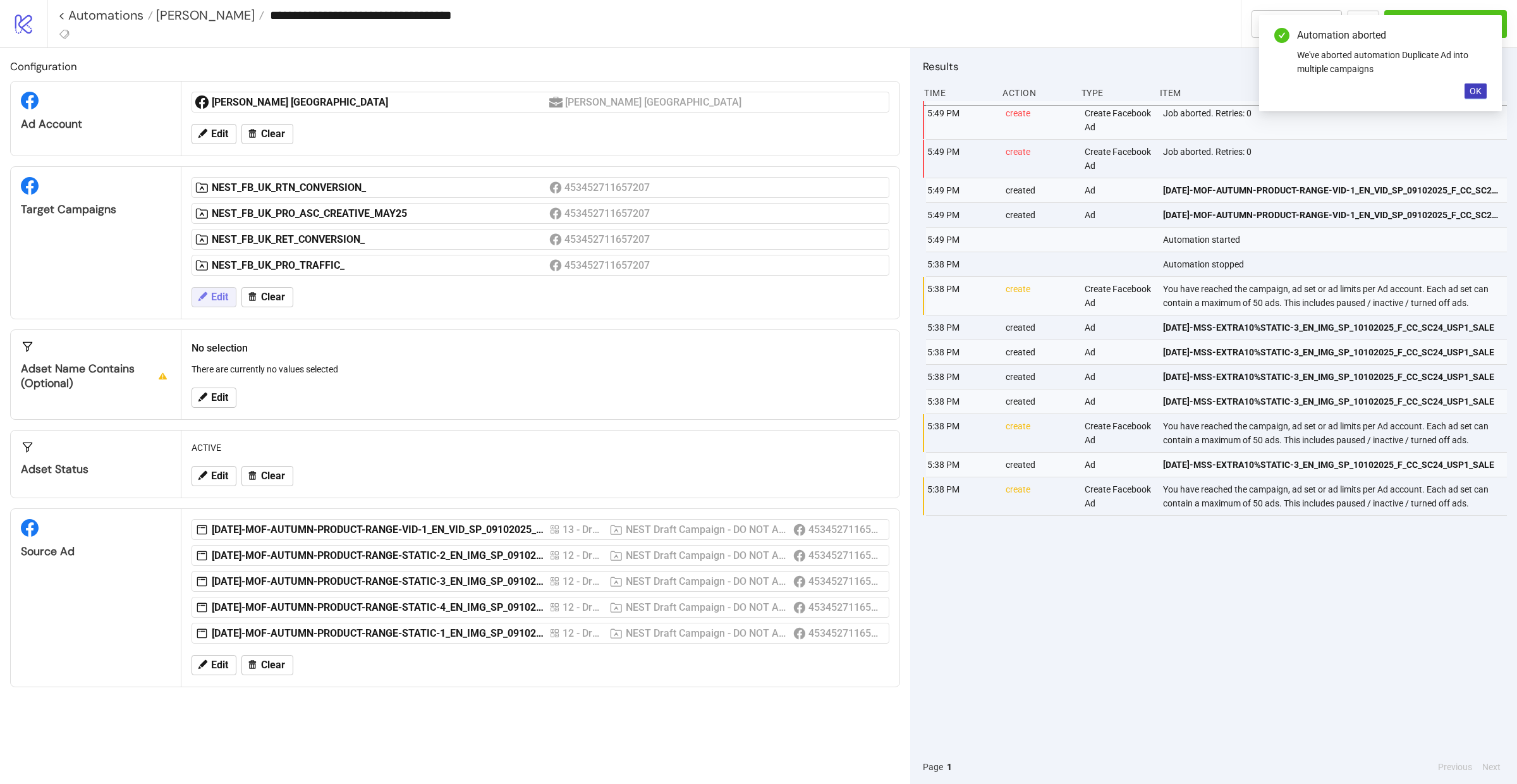
click at [211, 298] on span "Edit" at bounding box center [220, 297] width 17 height 11
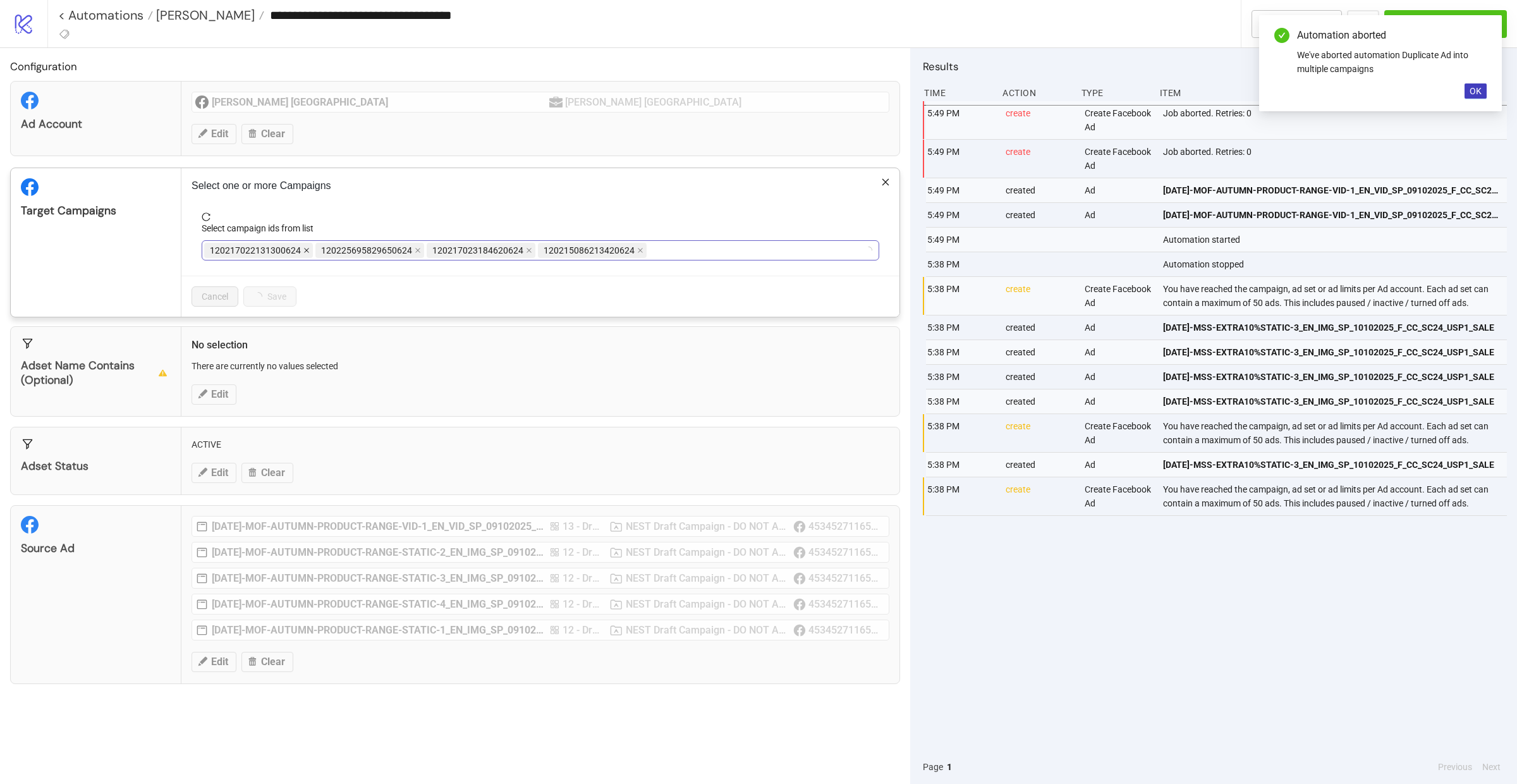
click at [305, 253] on icon "close" at bounding box center [307, 250] width 6 height 6
click at [305, 253] on span "120217023184620624" at bounding box center [259, 250] width 109 height 15
click at [353, 249] on icon "close" at bounding box center [349, 250] width 6 height 6
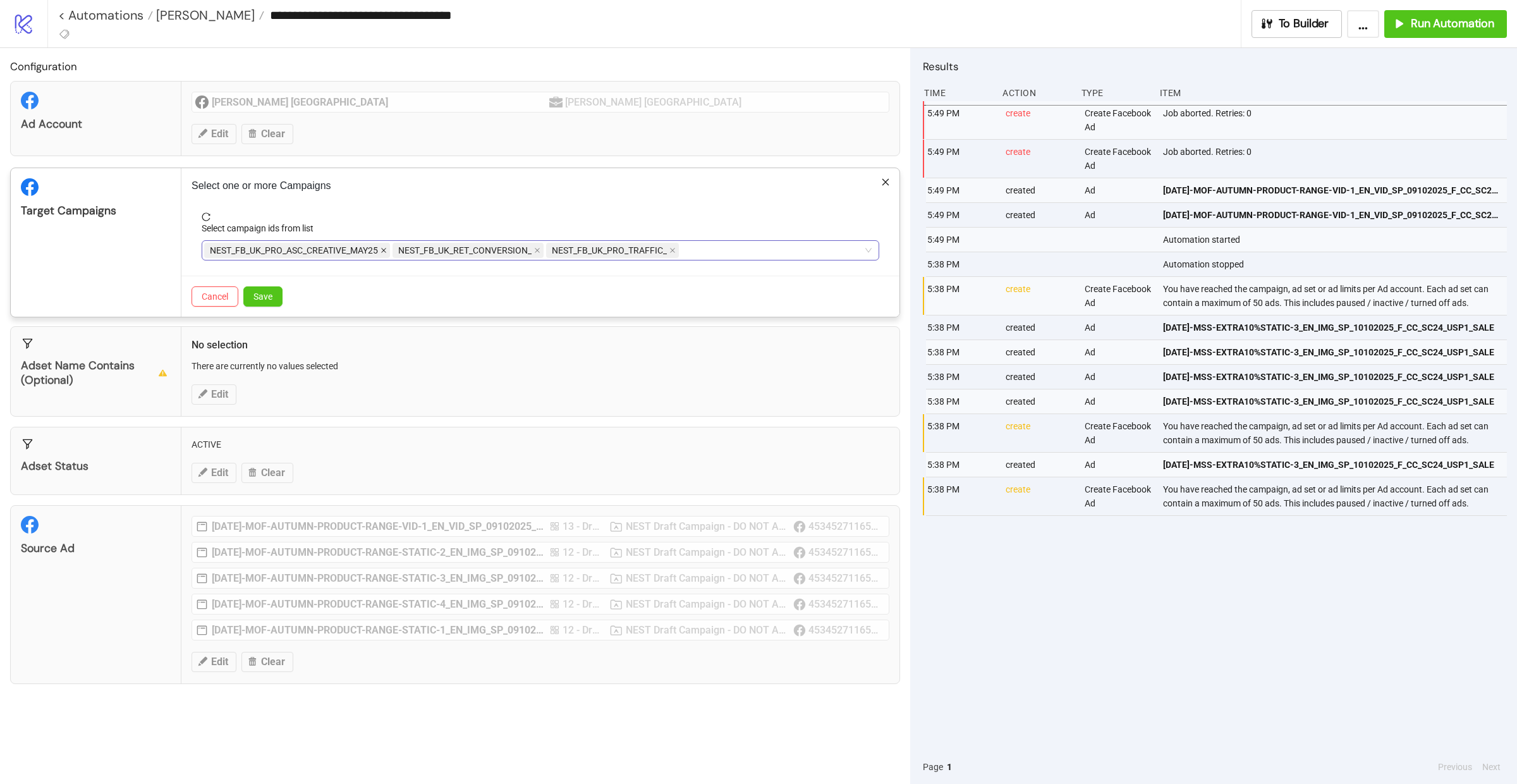
click at [387, 250] on icon "close" at bounding box center [383, 251] width 5 height 5
click at [349, 252] on icon "close" at bounding box center [349, 250] width 6 height 6
click at [274, 293] on button "Save" at bounding box center [263, 297] width 39 height 21
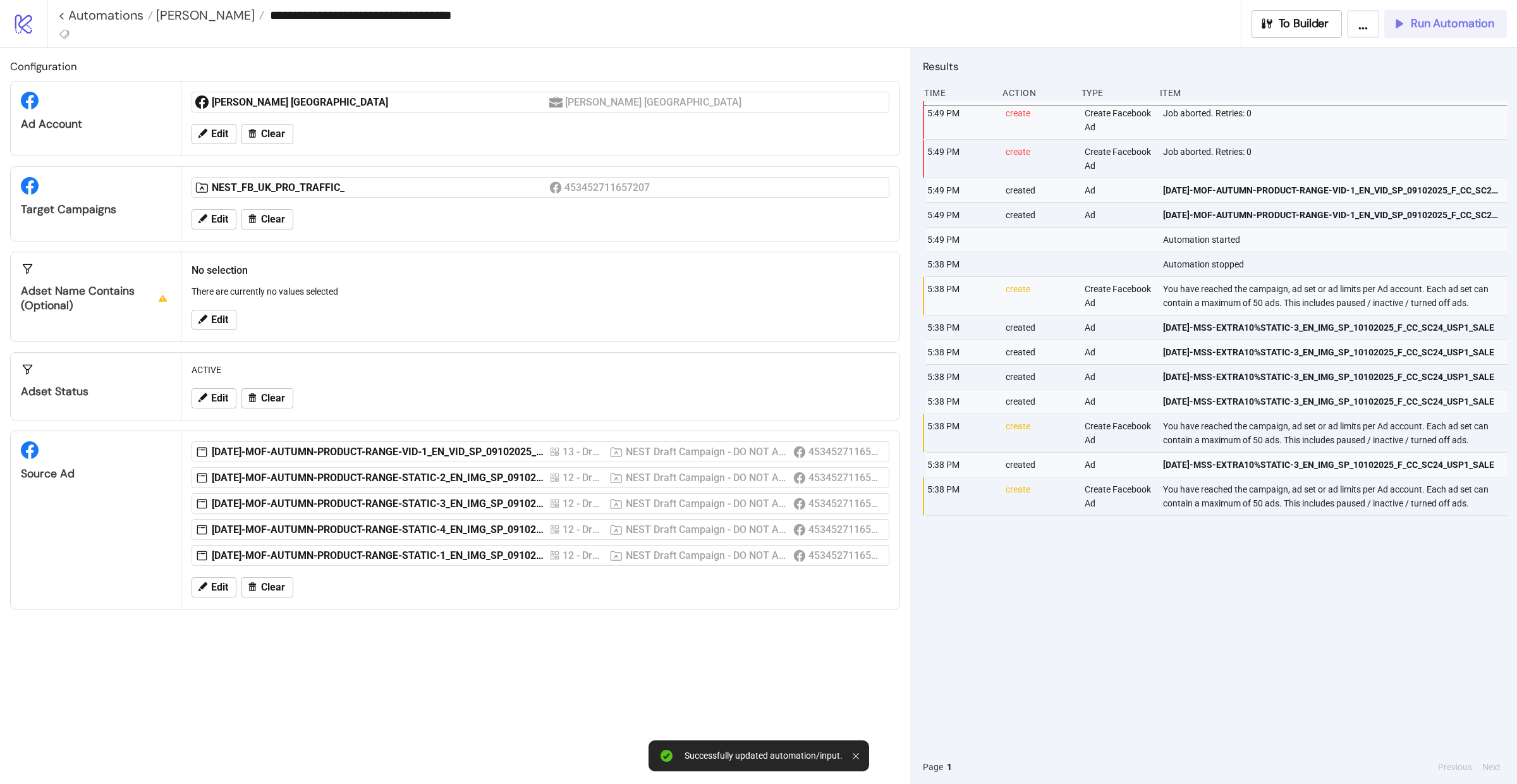
click at [1412, 22] on span "Run Automation" at bounding box center [1452, 24] width 84 height 14
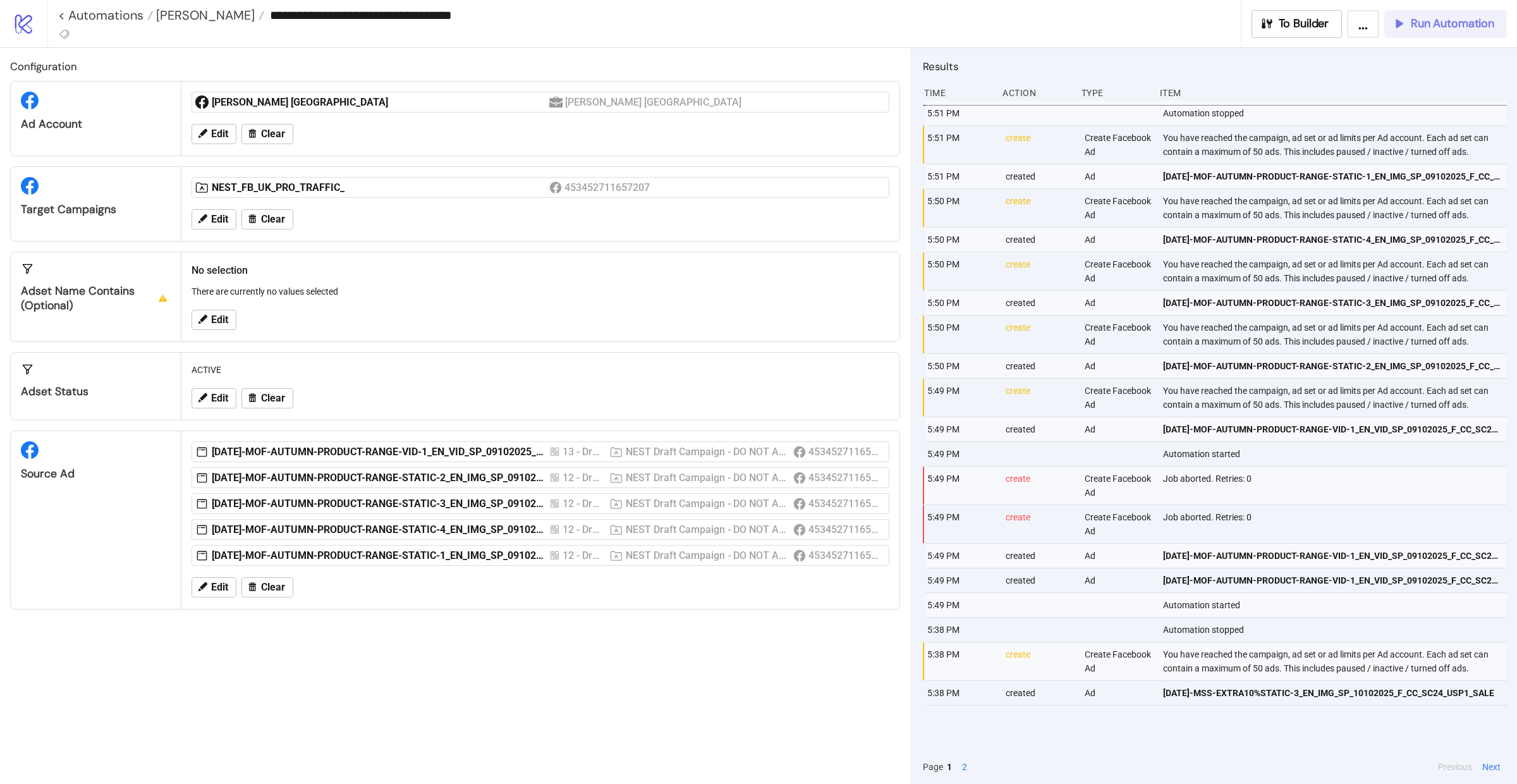
click at [1422, 22] on span "Run Automation" at bounding box center [1452, 24] width 84 height 14
